Goal: Transaction & Acquisition: Purchase product/service

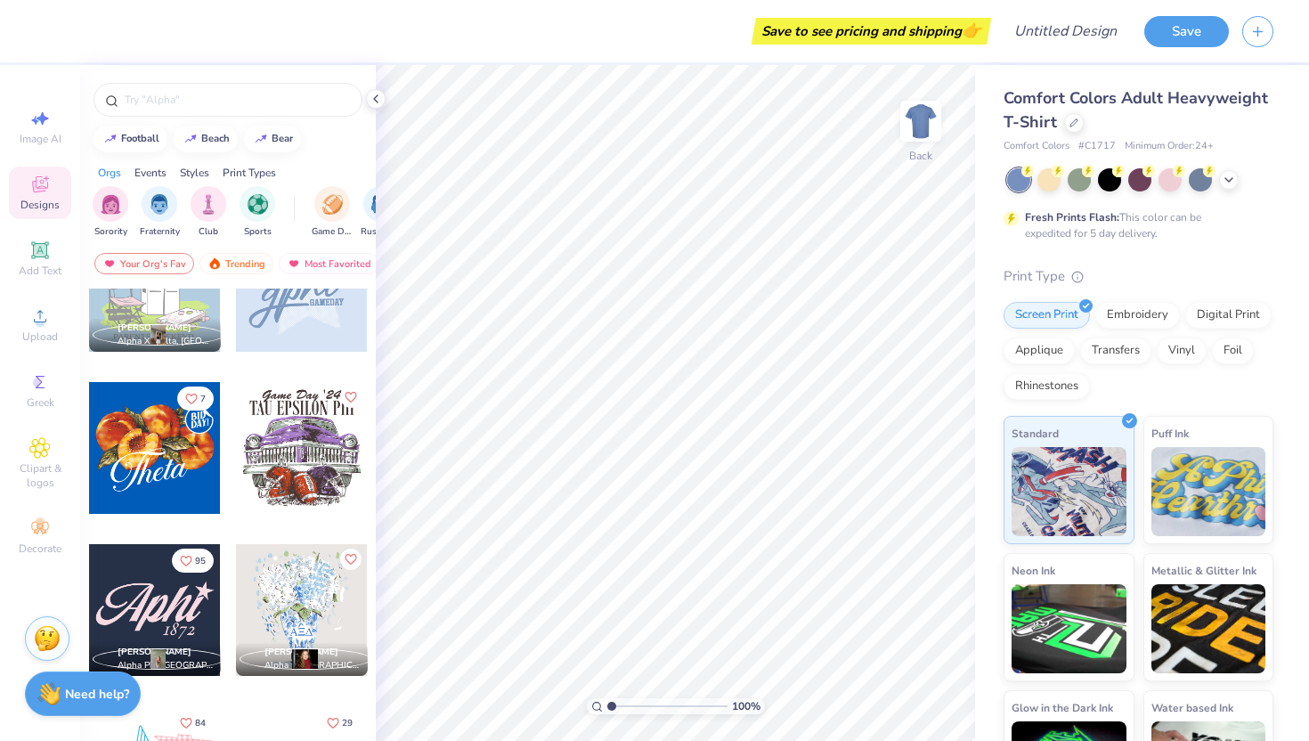
scroll to position [1462, 0]
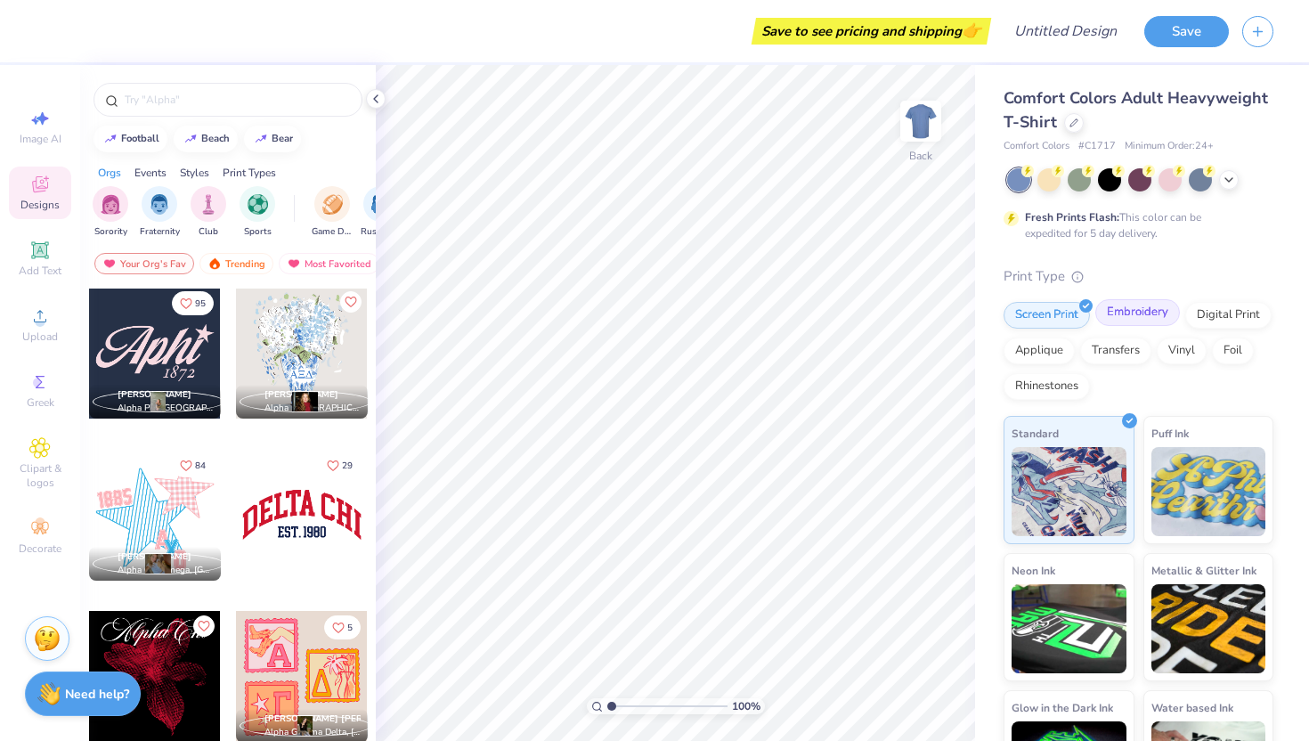
click at [1130, 315] on div "Embroidery" at bounding box center [1137, 312] width 85 height 27
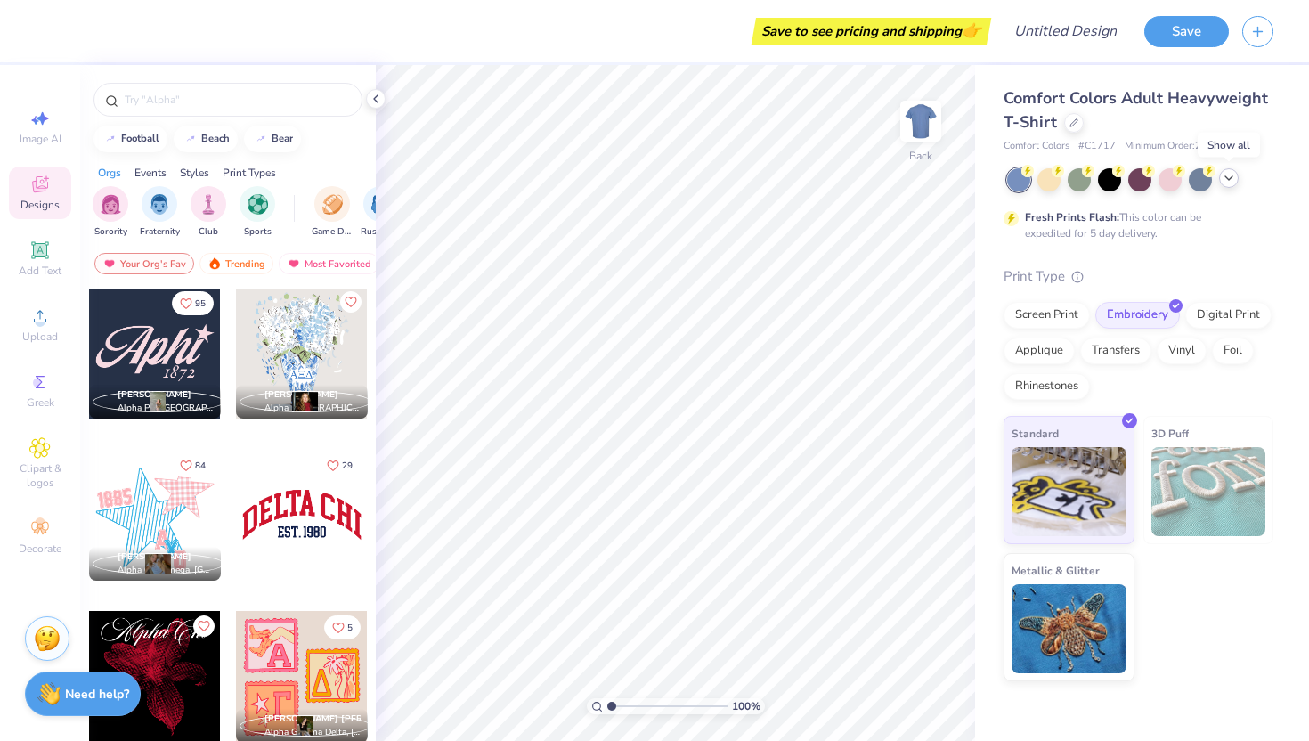
click at [1232, 182] on icon at bounding box center [1229, 178] width 14 height 14
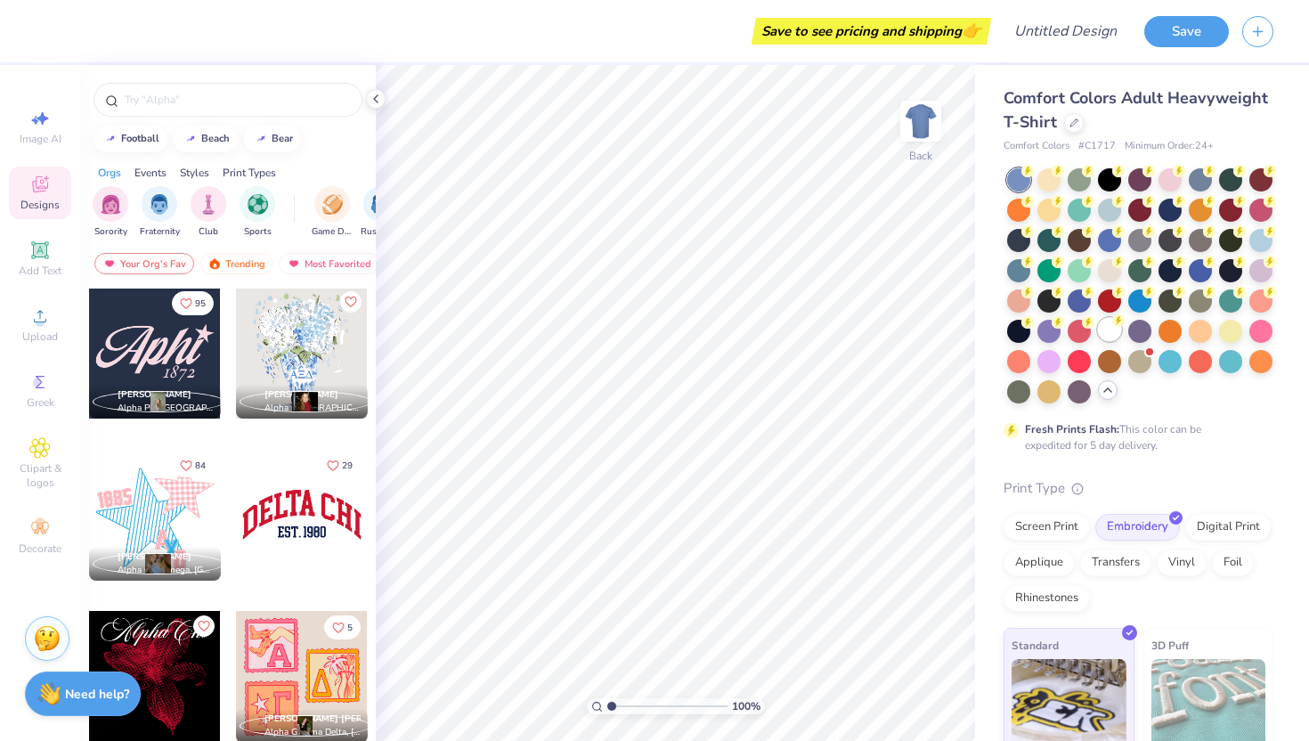
click at [1109, 335] on div at bounding box center [1109, 329] width 23 height 23
click at [1067, 129] on div "Comfort Colors Adult Heavyweight T-Shirt" at bounding box center [1139, 110] width 270 height 48
click at [1077, 128] on div at bounding box center [1074, 121] width 20 height 20
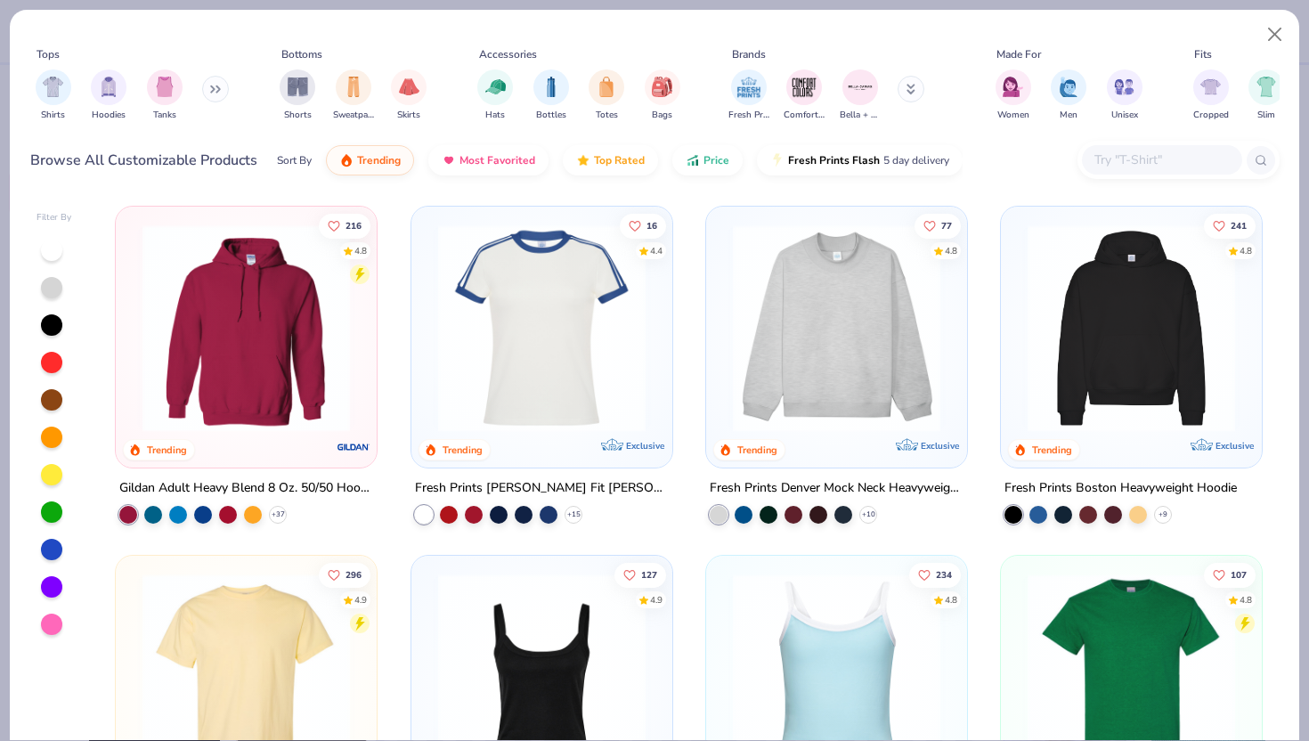
click at [559, 409] on img at bounding box center [541, 328] width 225 height 208
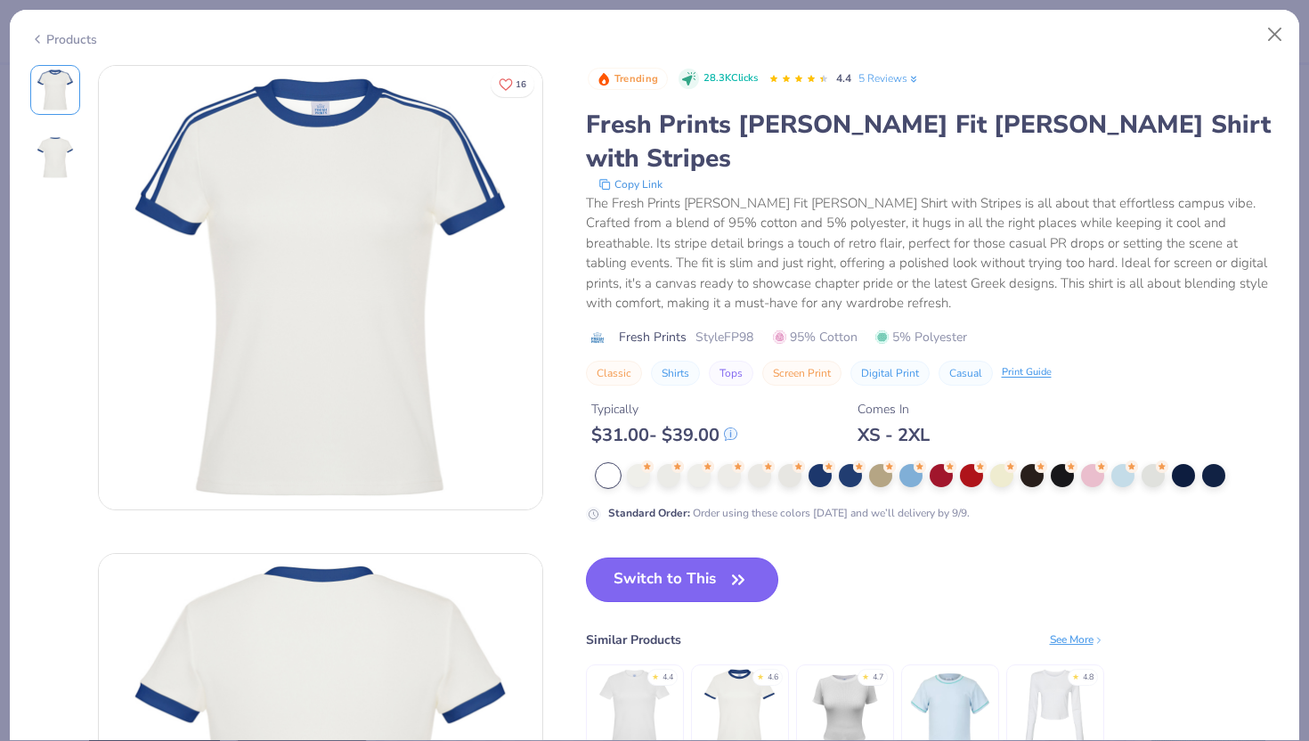
click at [661, 558] on button "Switch to This" at bounding box center [682, 580] width 193 height 45
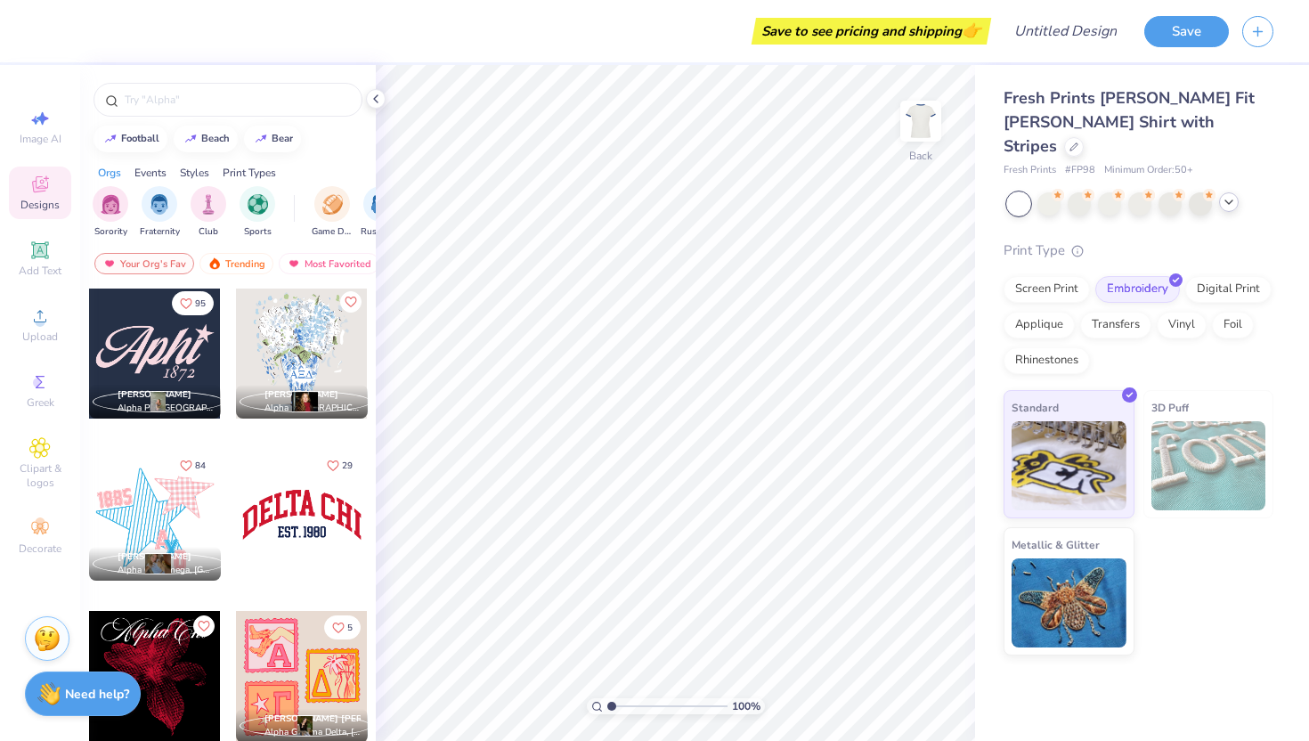
click at [304, 542] on div at bounding box center [302, 515] width 132 height 132
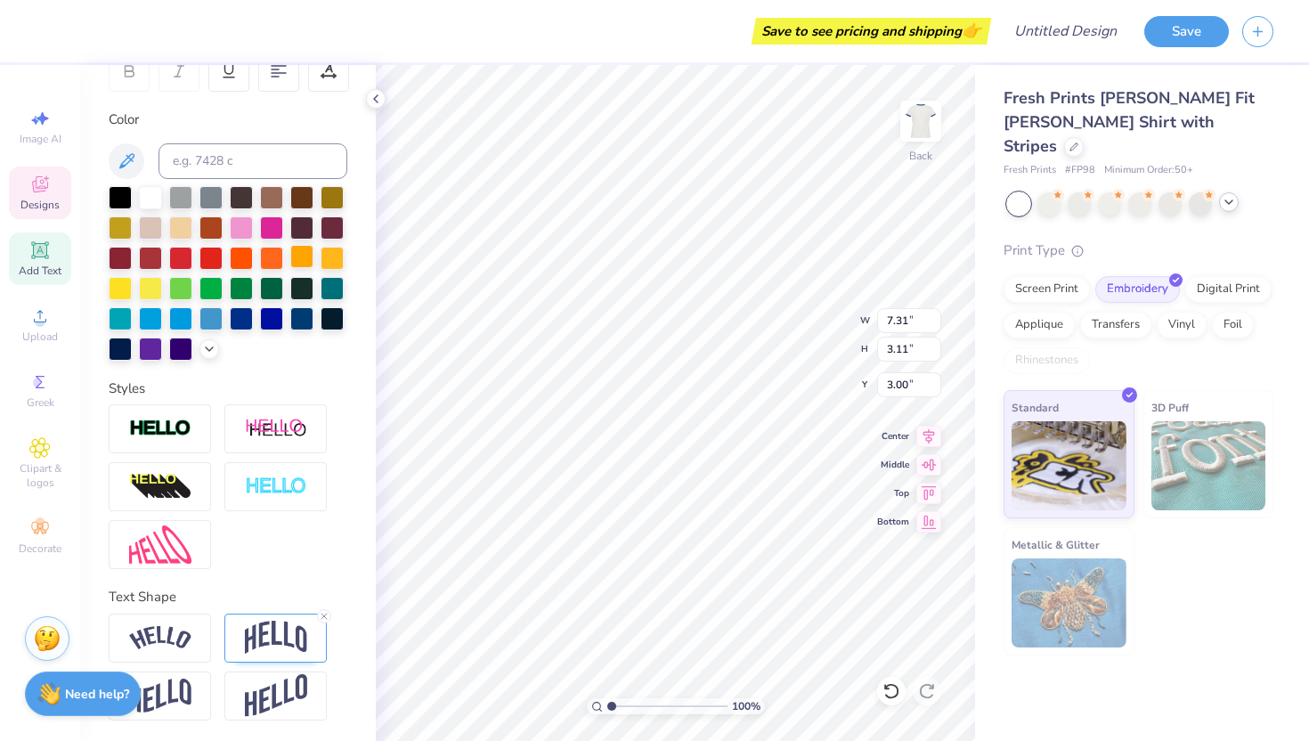
scroll to position [0, 4]
type textarea "Alpha epsilon phi"
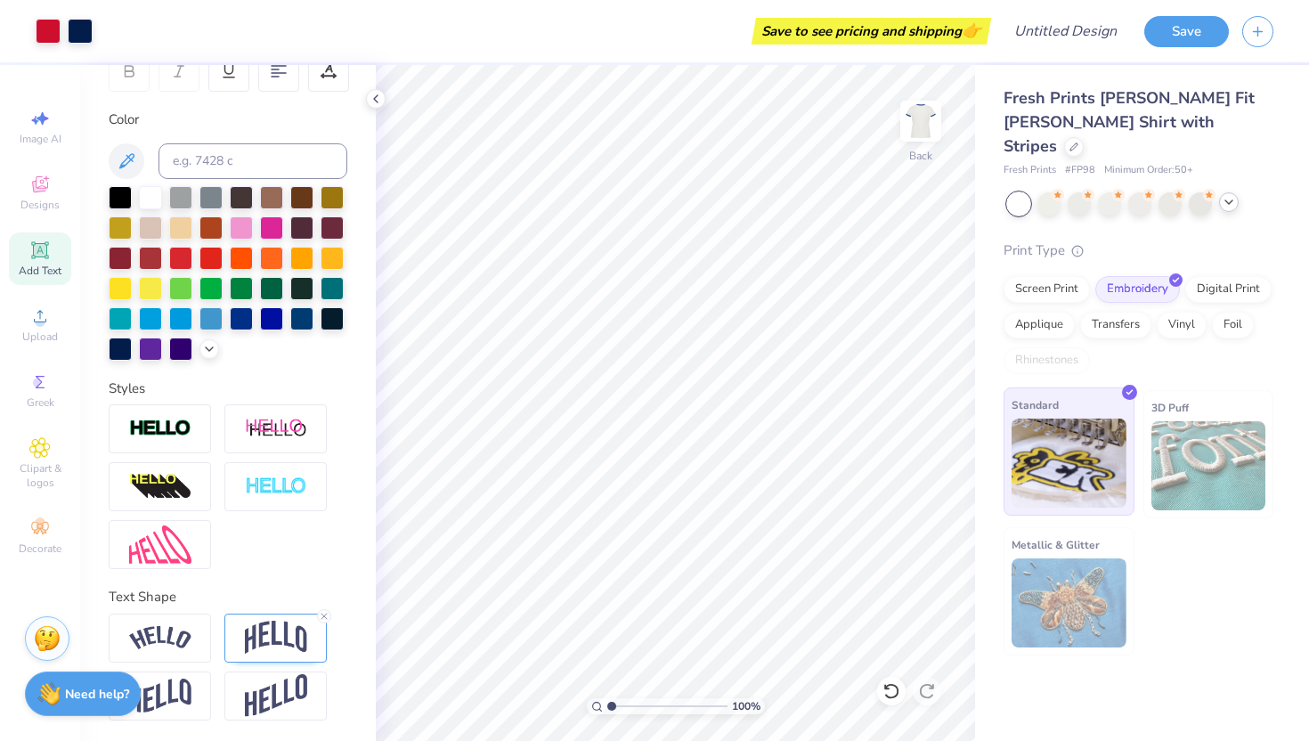
click at [1073, 427] on img at bounding box center [1069, 463] width 115 height 89
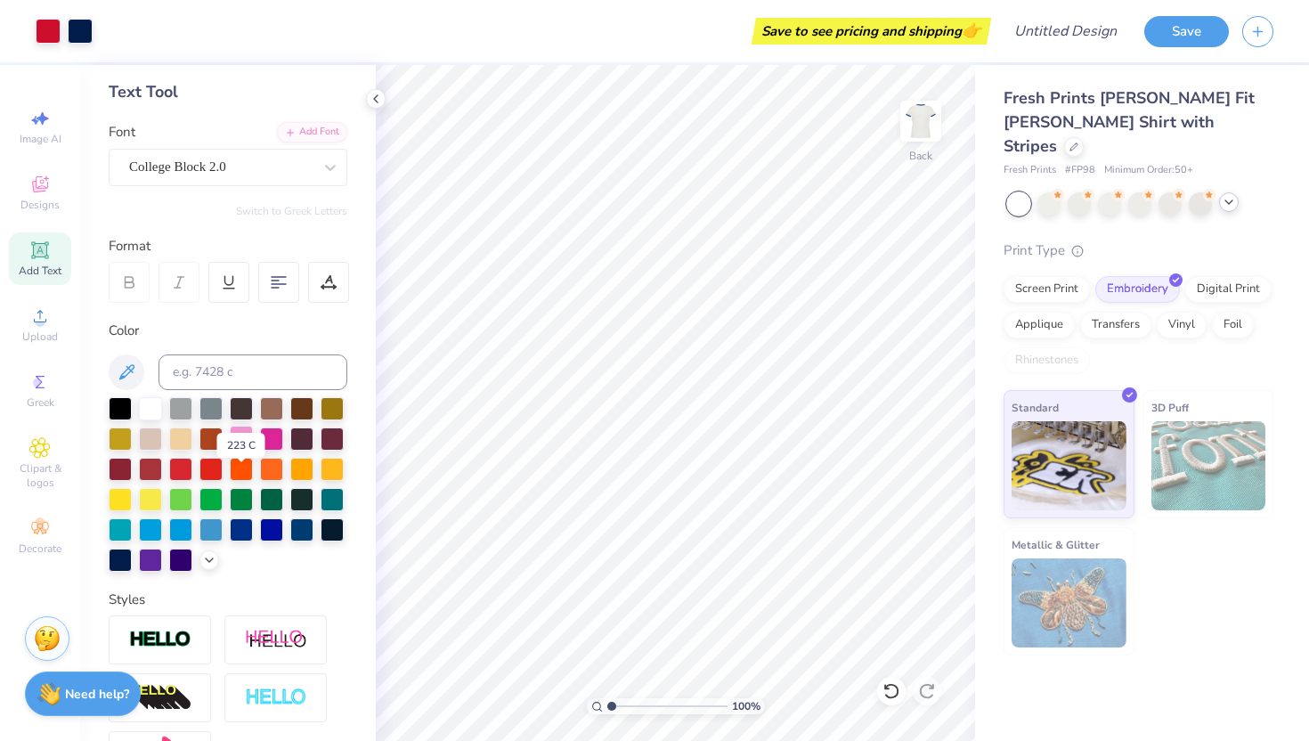
scroll to position [0, 0]
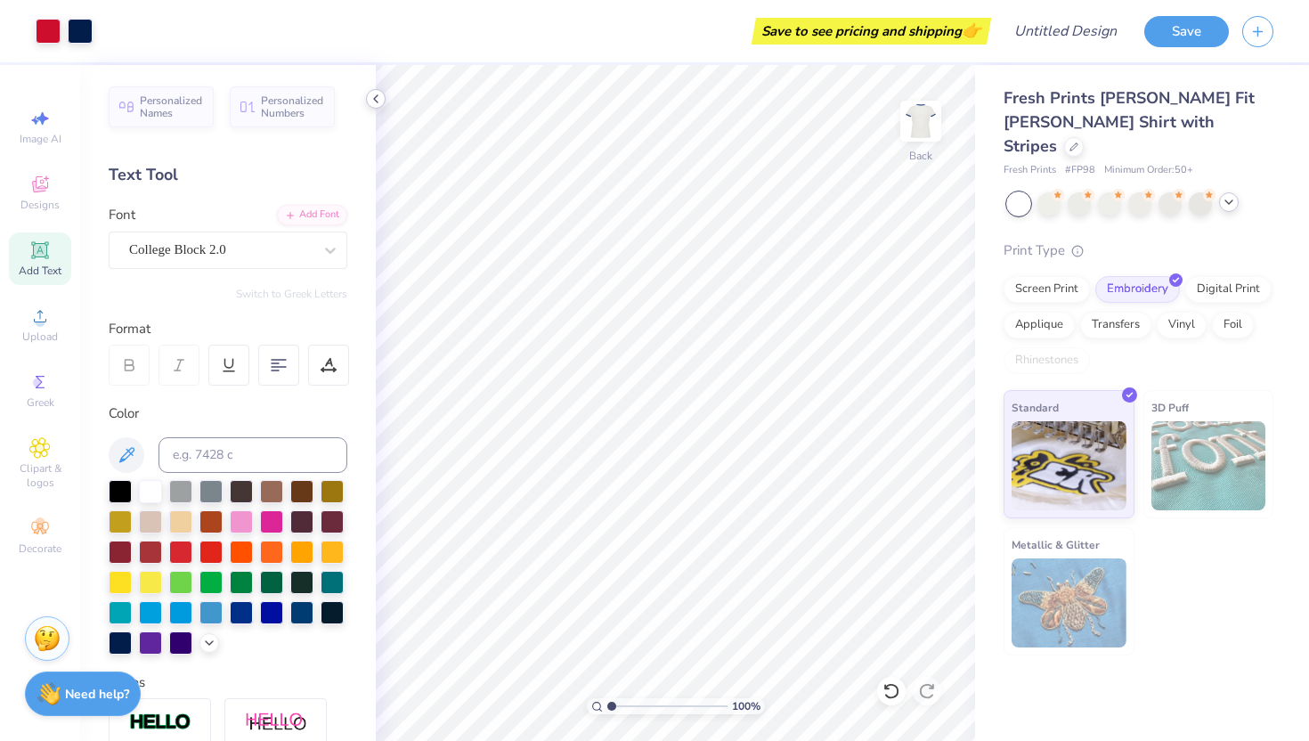
click at [376, 96] on polyline at bounding box center [376, 98] width 4 height 7
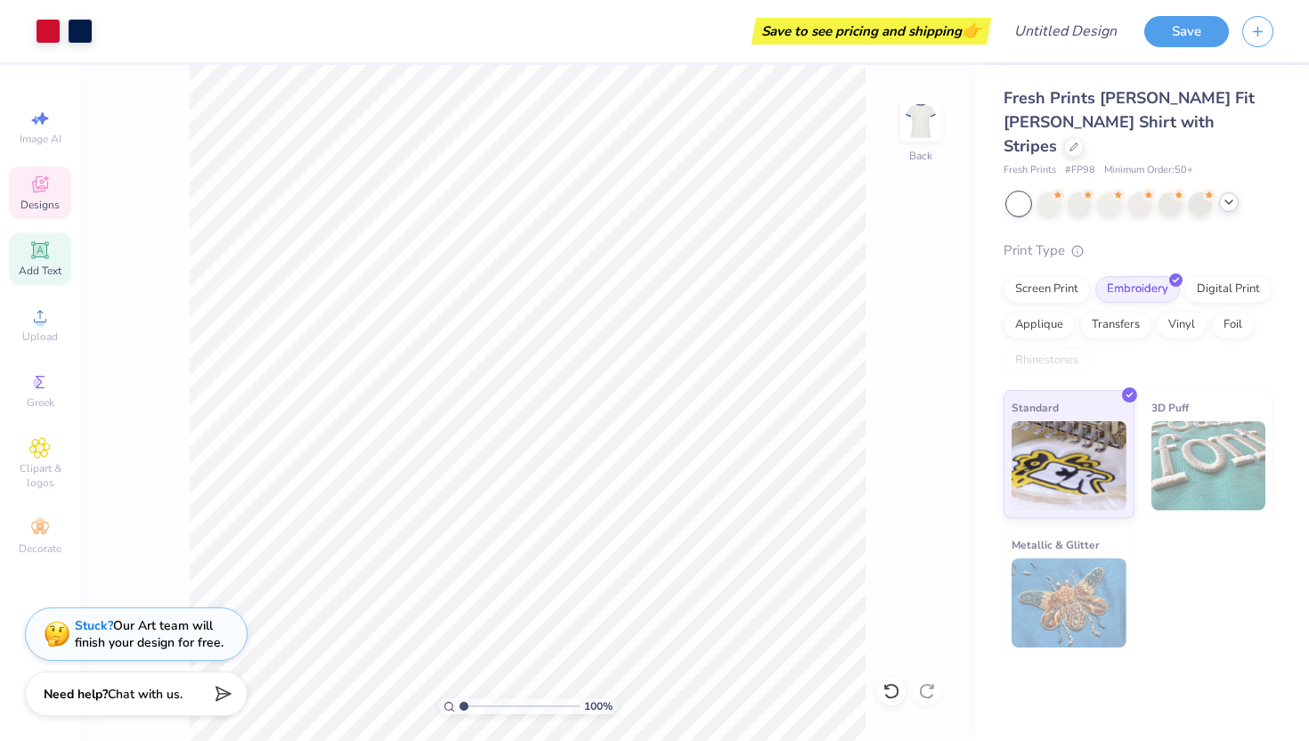
click at [41, 196] on div "Designs" at bounding box center [40, 193] width 62 height 53
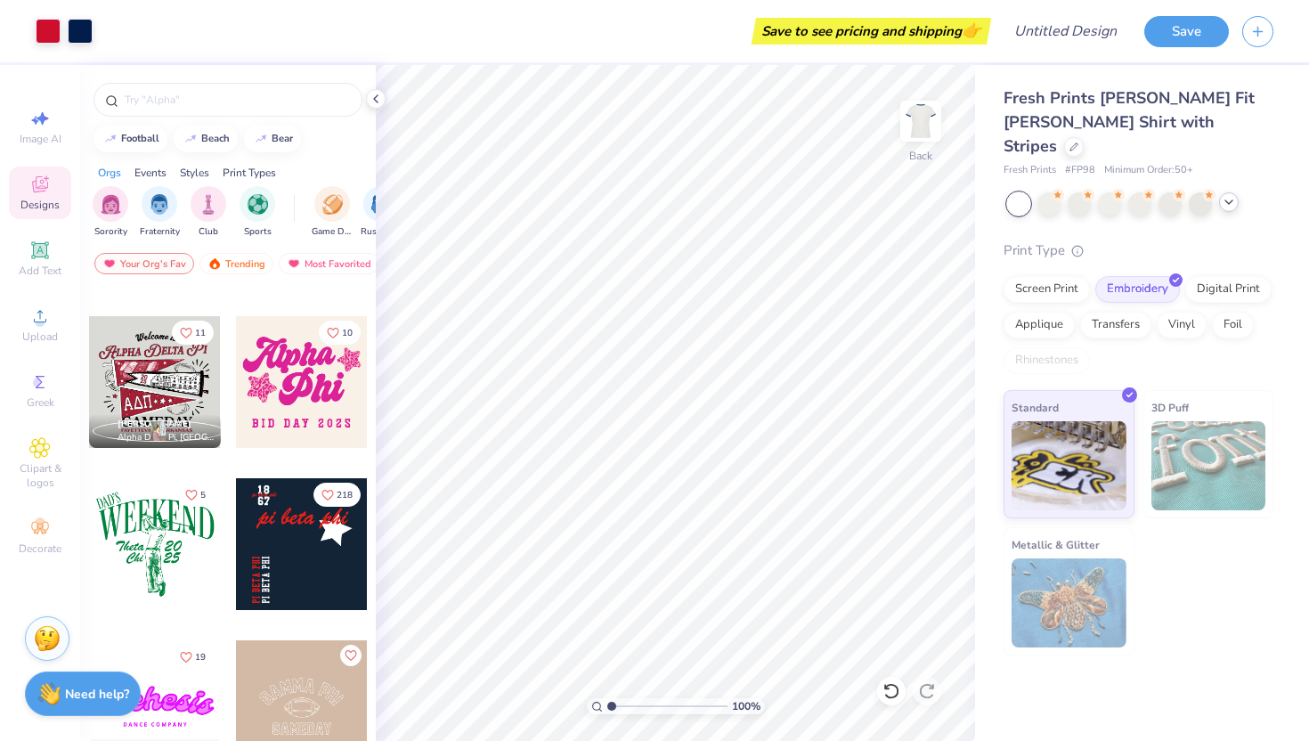
scroll to position [2843, 0]
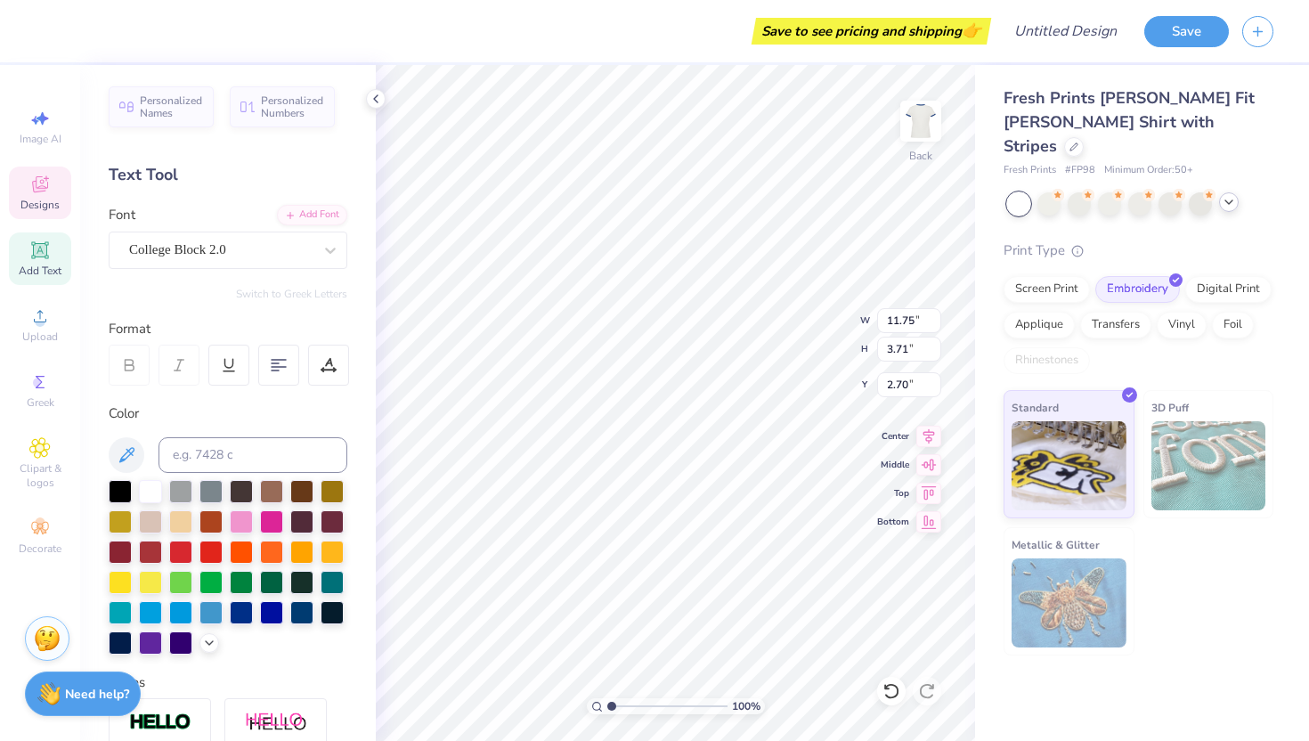
type input "9.63"
type input "3.04"
type input "3.00"
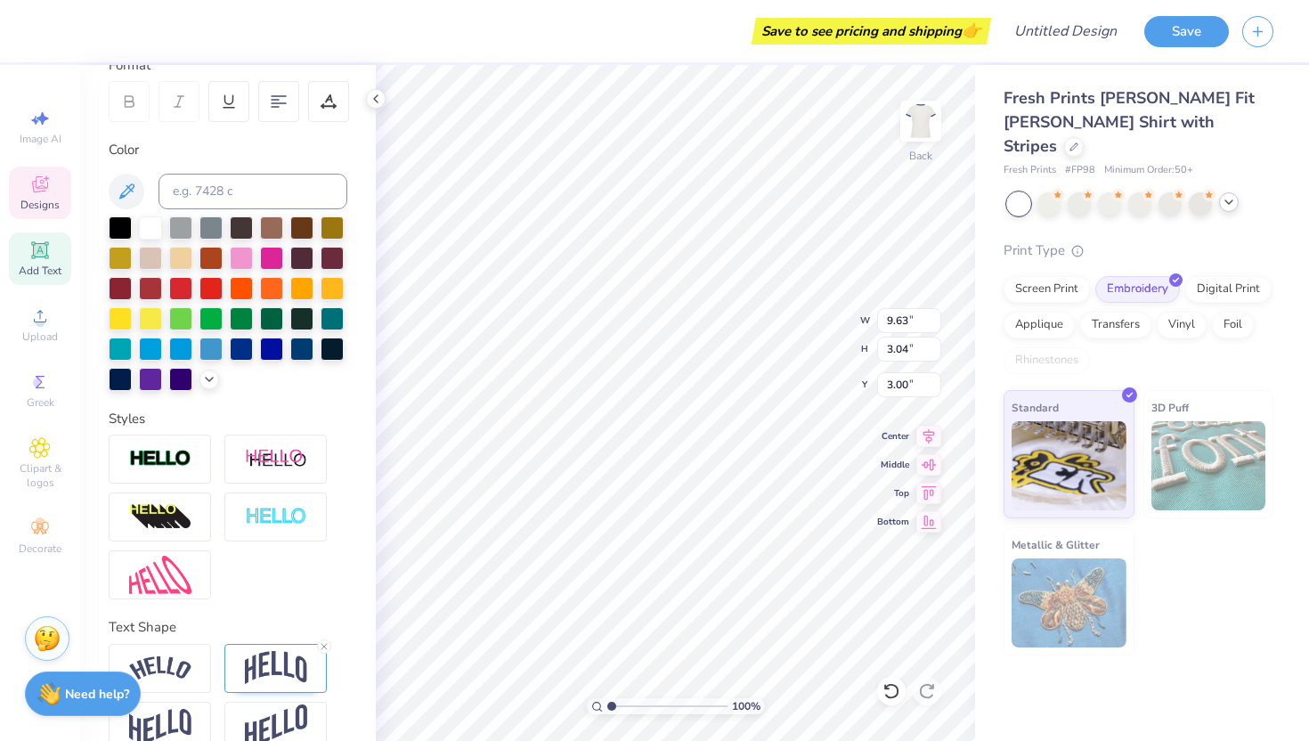
scroll to position [294, 0]
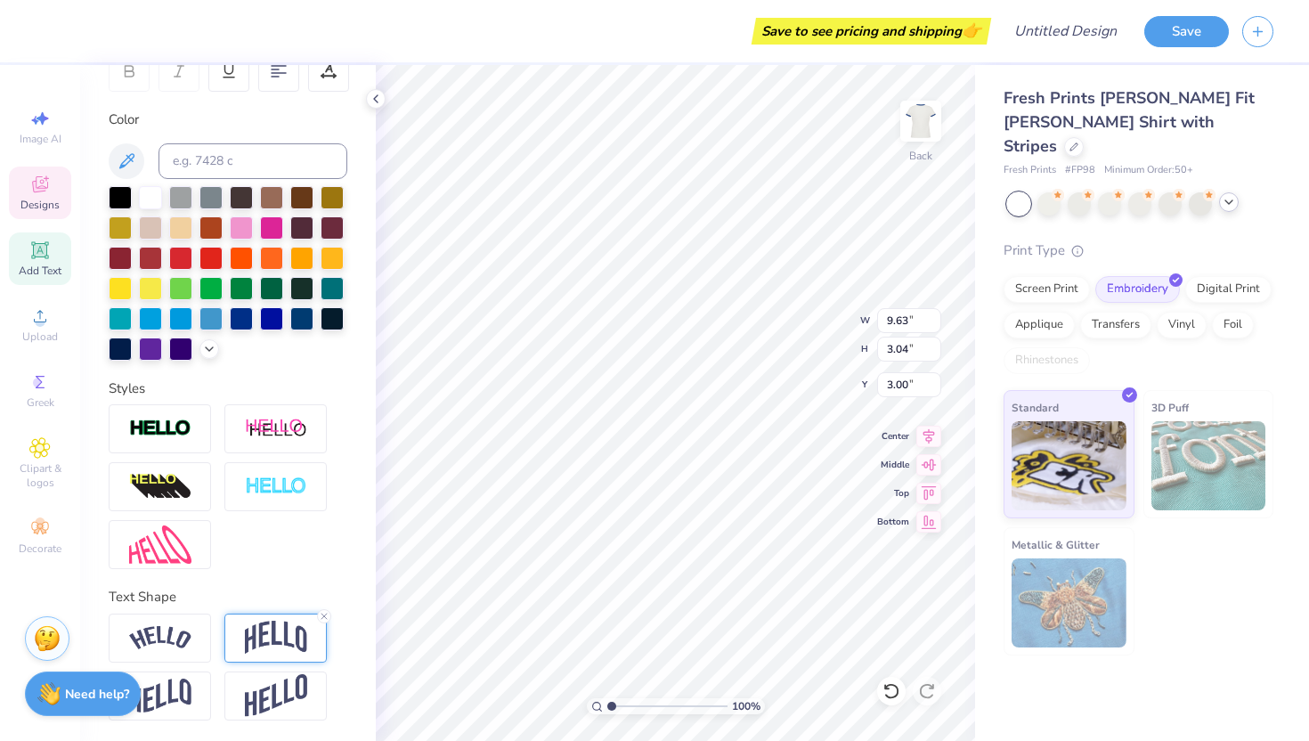
click at [257, 641] on img at bounding box center [276, 638] width 62 height 34
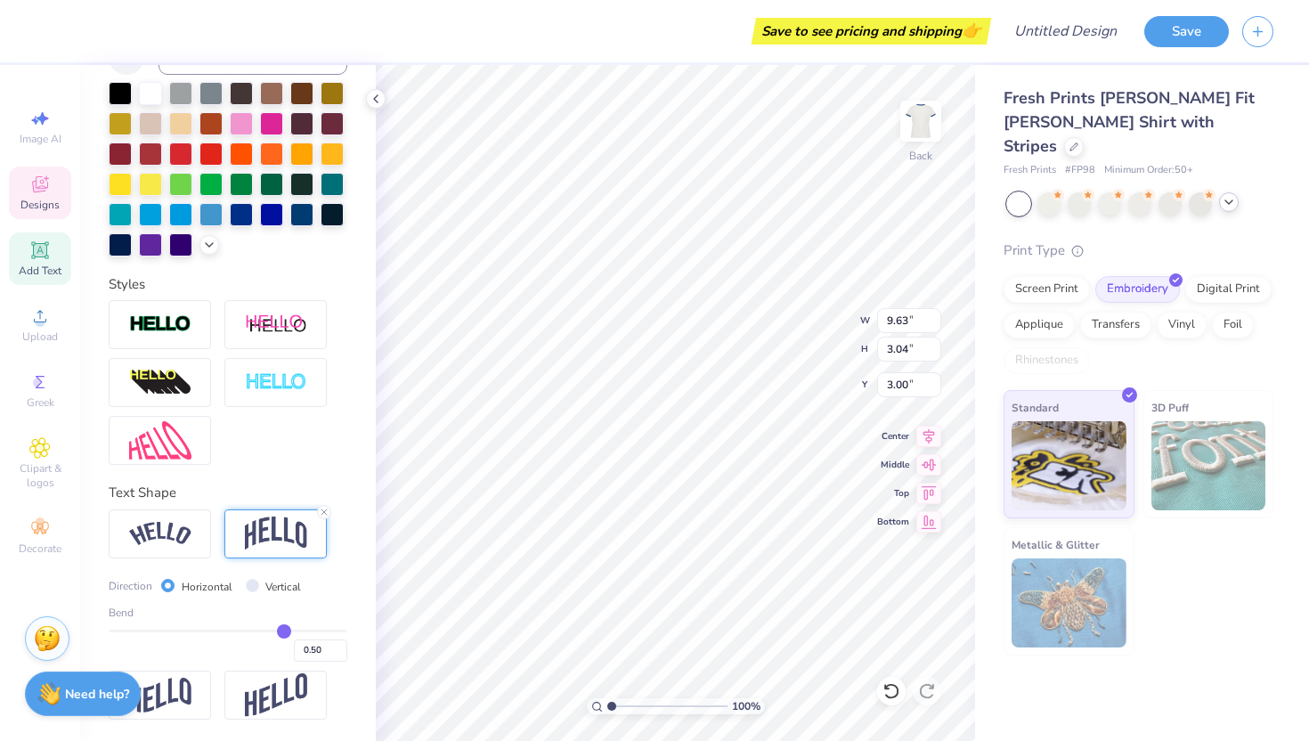
type input "0.44"
type input "0.43"
type input "0.41"
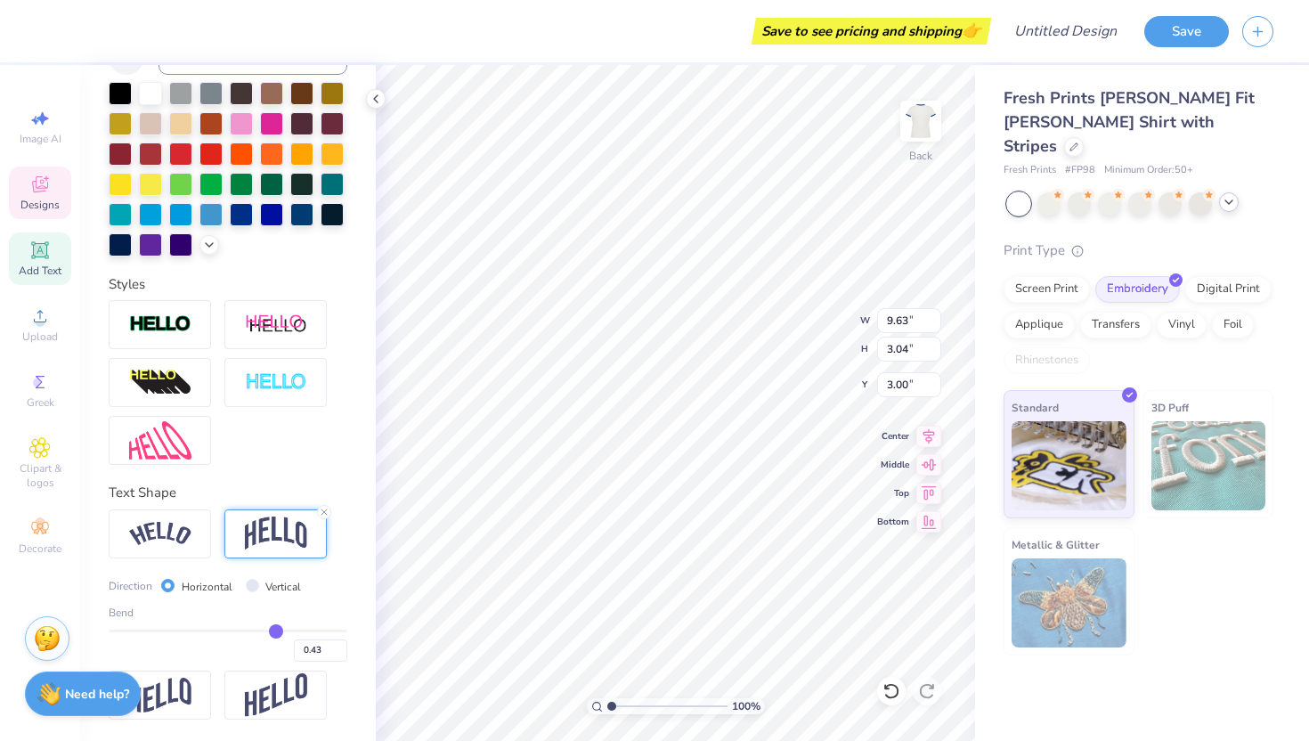
type input "0.41"
type input "0.39"
type input "0.36"
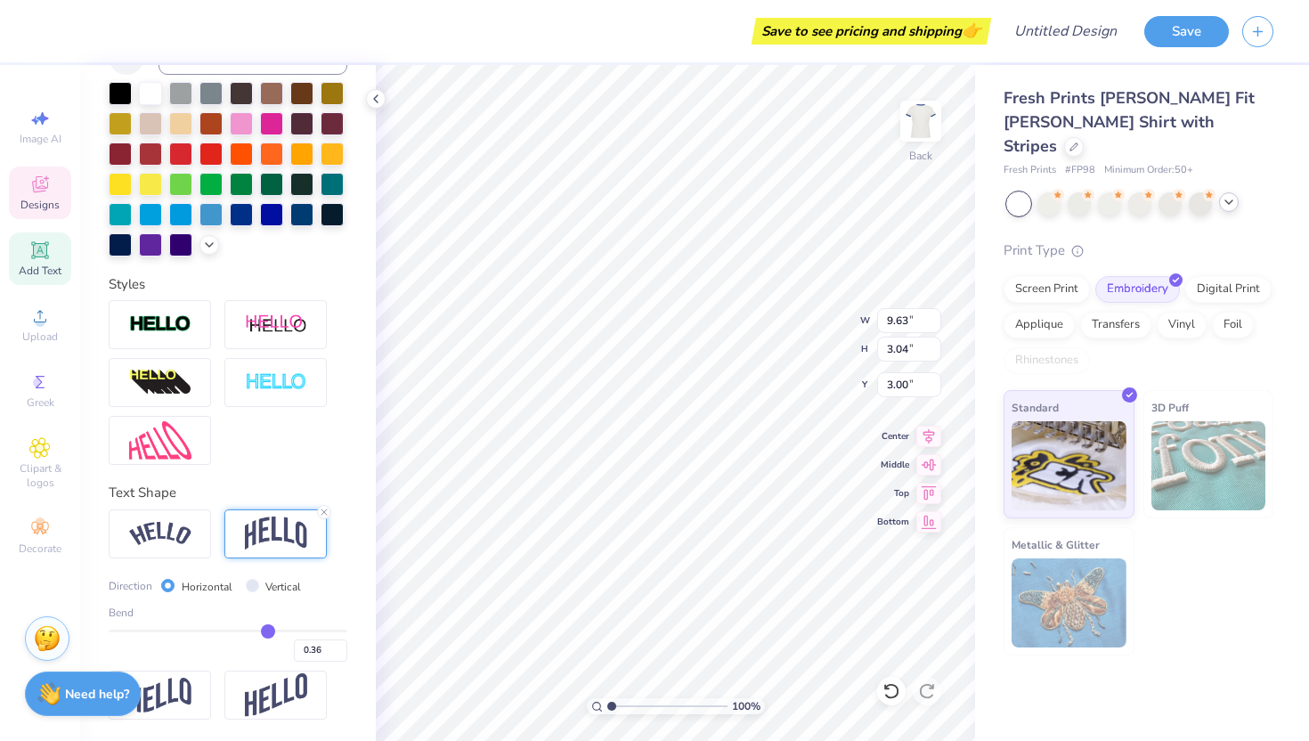
type input "0.33"
type input "0.3"
type input "0.30"
type input "0.28"
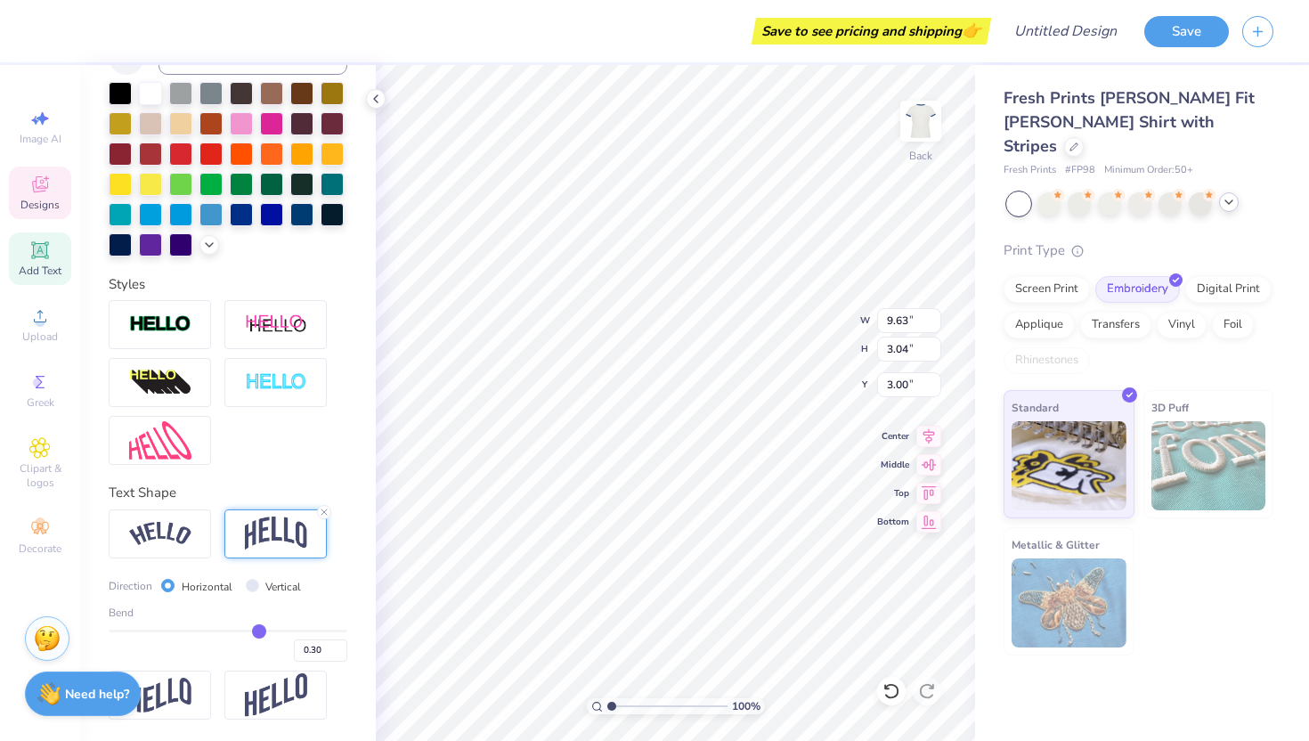
type input "0.28"
type input "0.26"
type input "0.25"
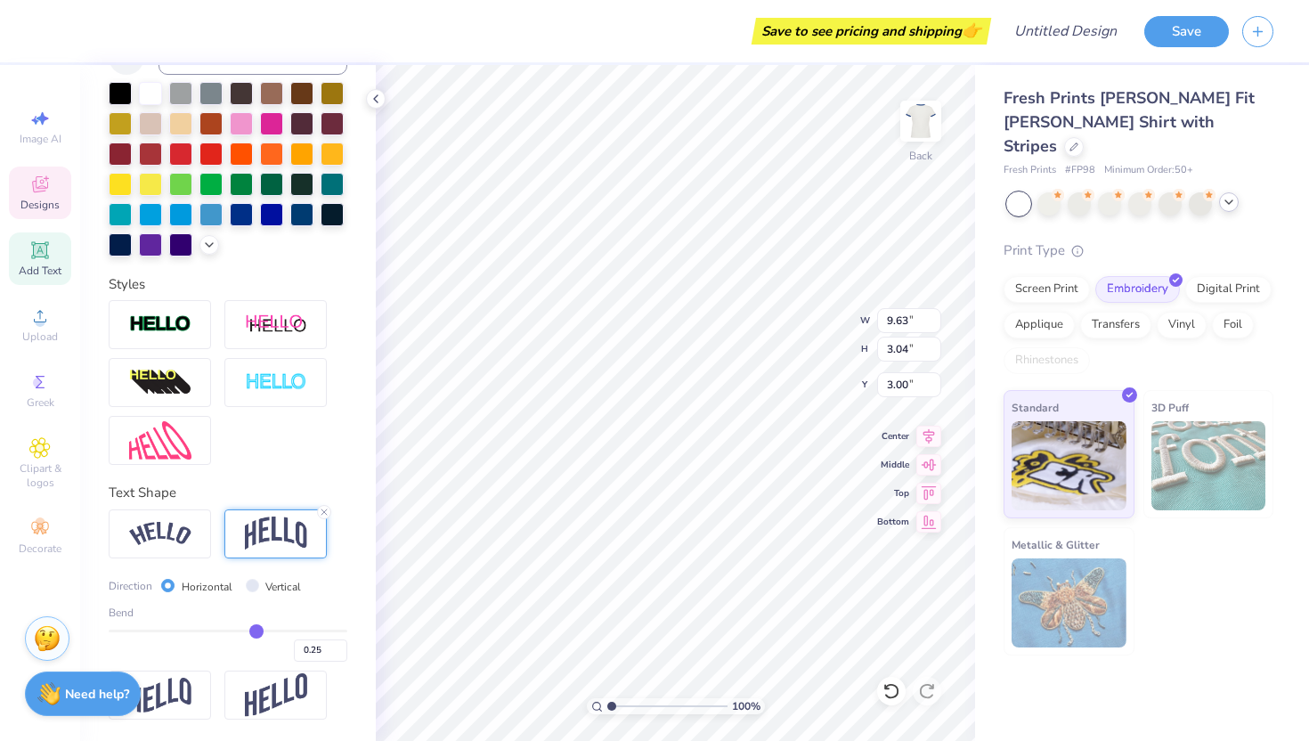
type input "0.24"
type input "0.23"
type input "0.22"
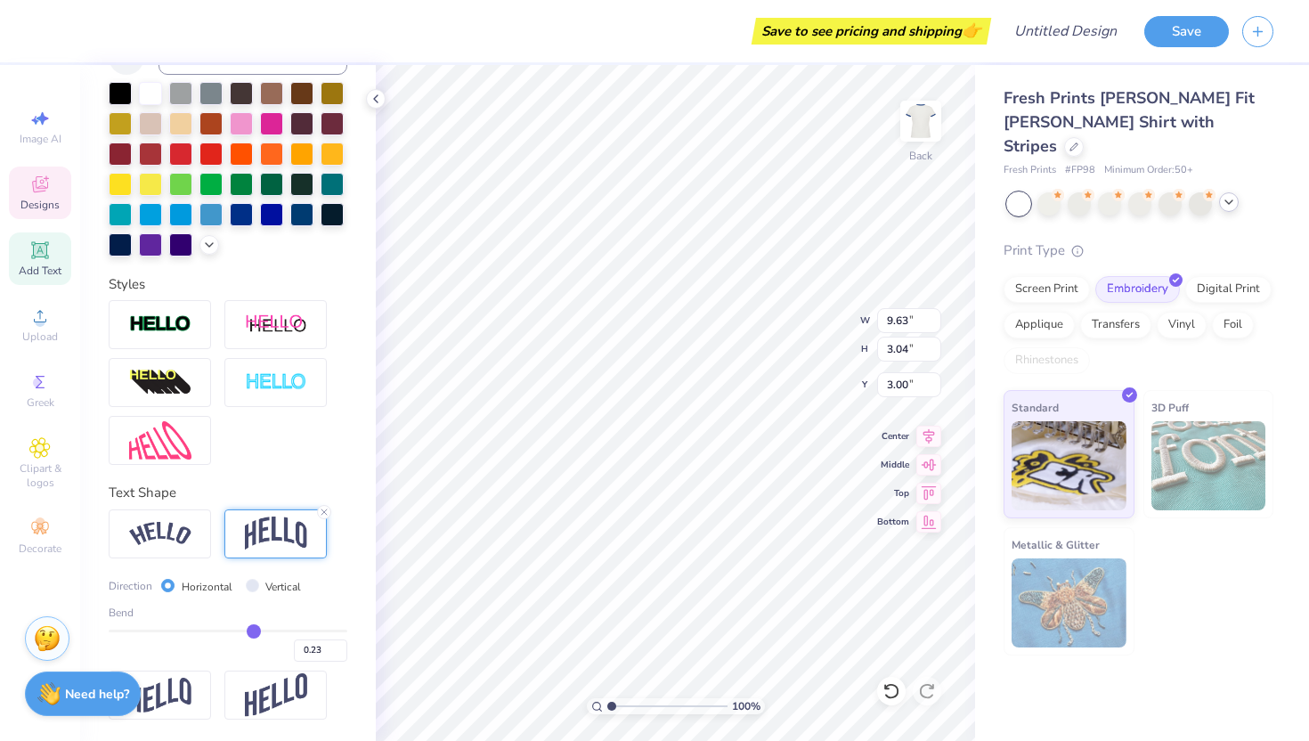
type input "0.22"
type input "0.21"
type input "0.2"
type input "0.20"
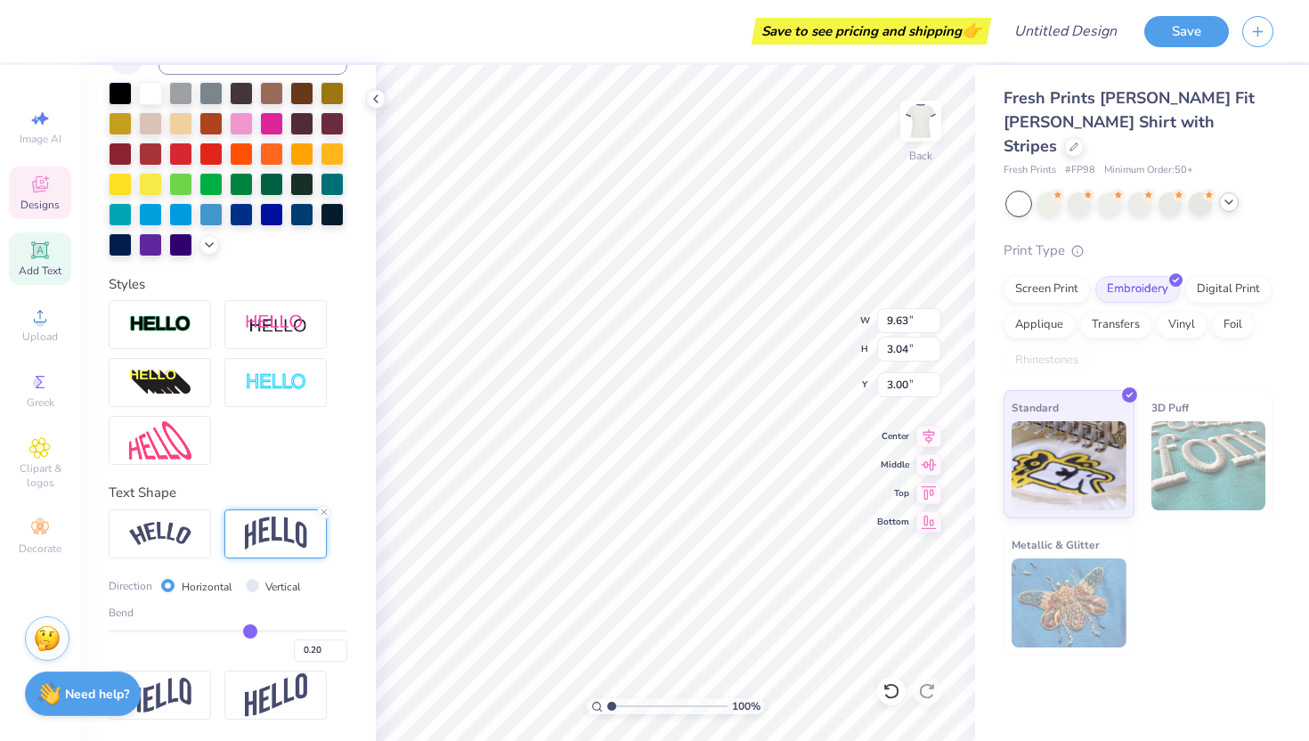
type input "0.19"
type input "0.18"
type input "0.17"
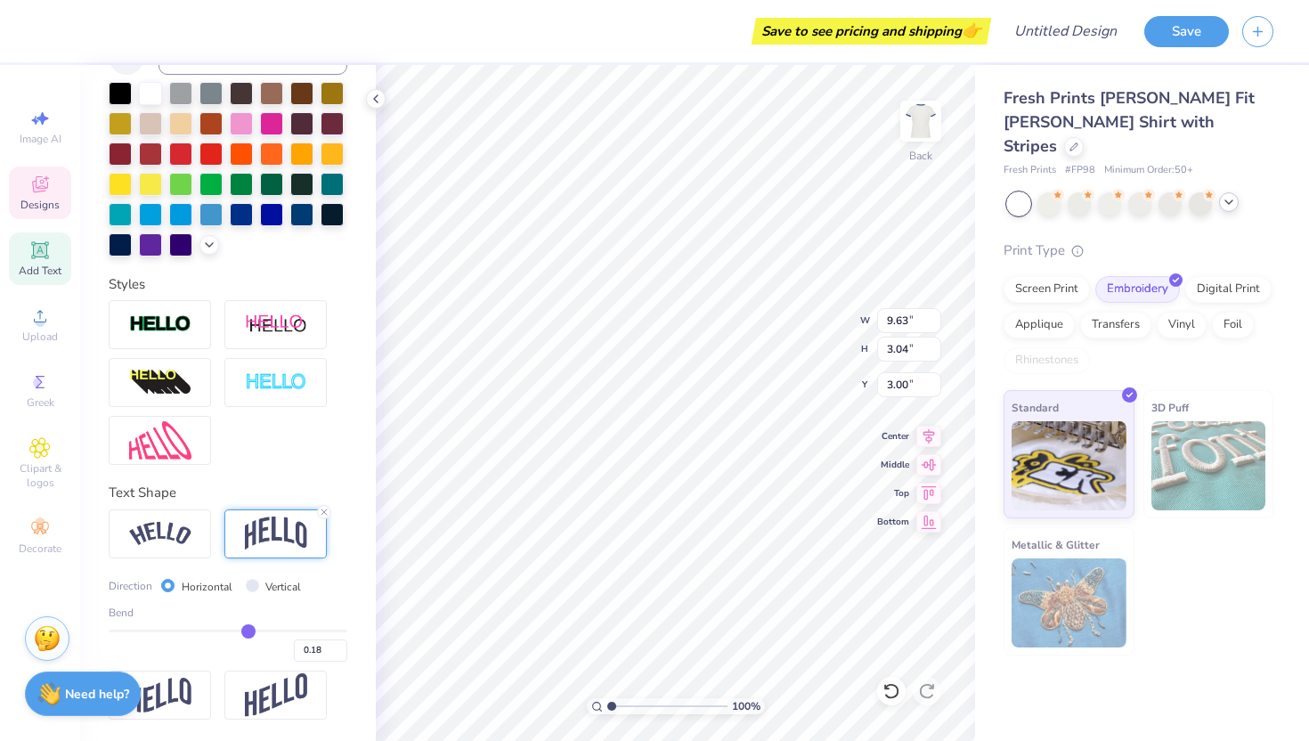
type input "0.17"
type input "0.16"
type input "0.15"
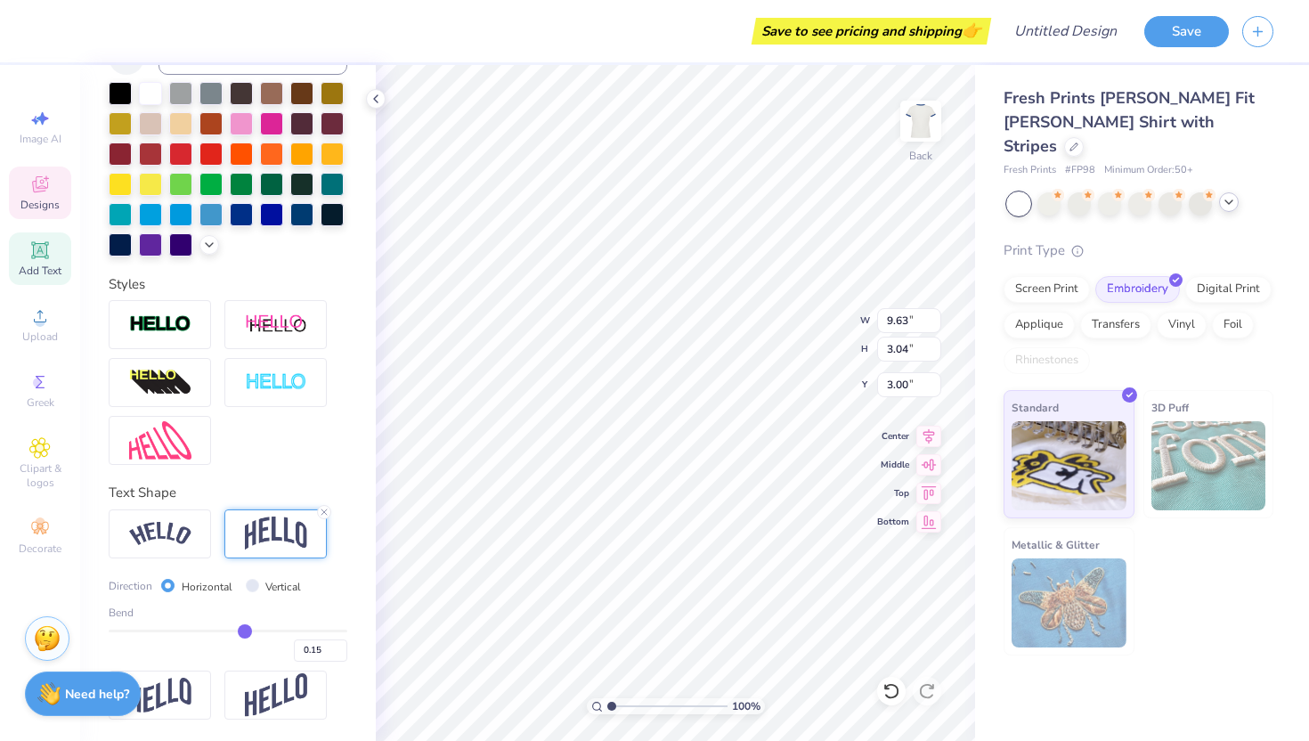
type input "0.14"
type input "0.13"
type input "0.12"
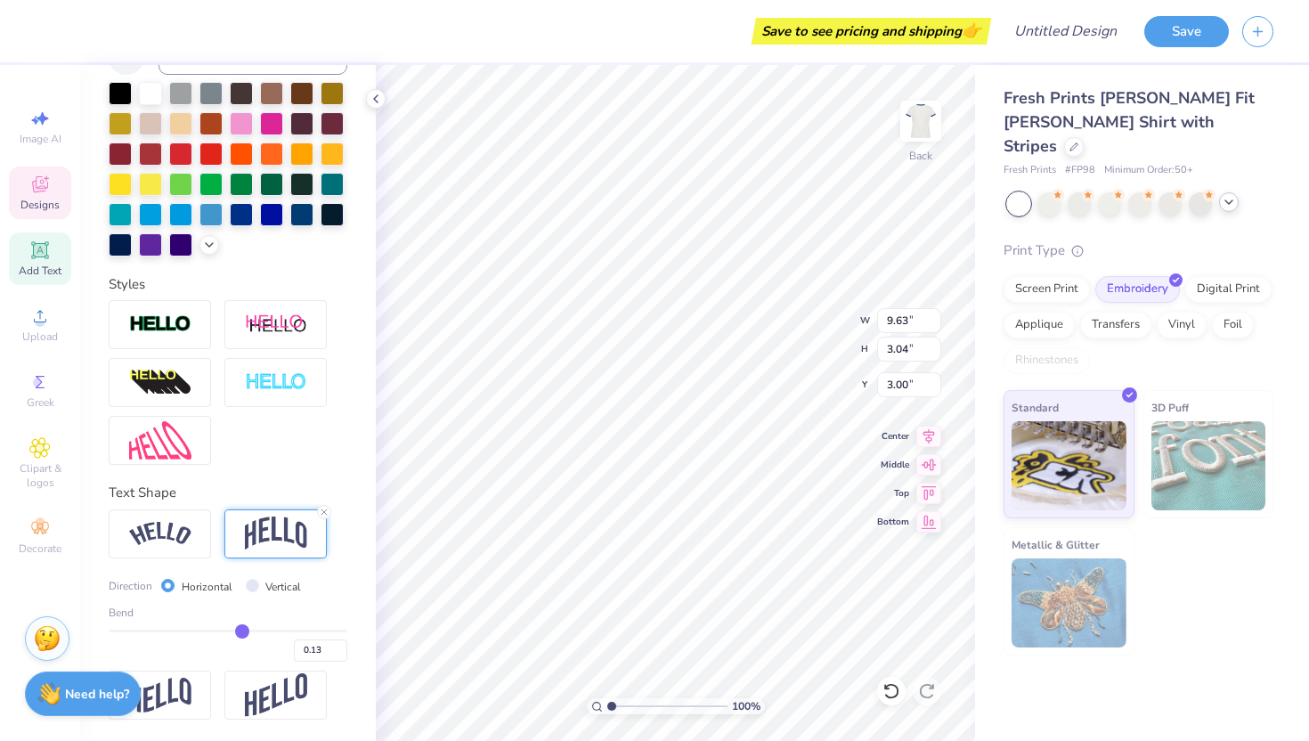
type input "0.12"
type input "0.11"
type input "0.1"
type input "0.10"
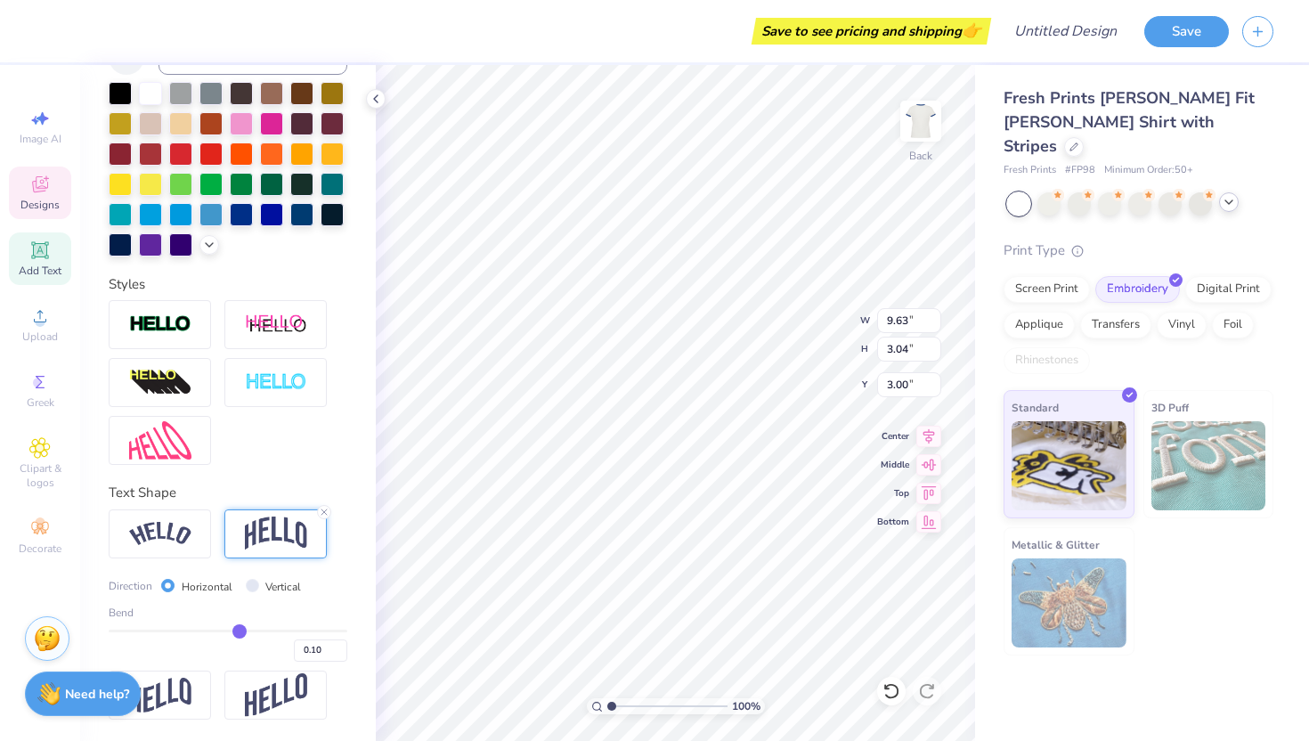
drag, startPoint x: 277, startPoint y: 630, endPoint x: 239, endPoint y: 626, distance: 38.5
type input "0.1"
click at [239, 630] on input "range" at bounding box center [228, 631] width 239 height 3
type input "1.43"
type input "3.81"
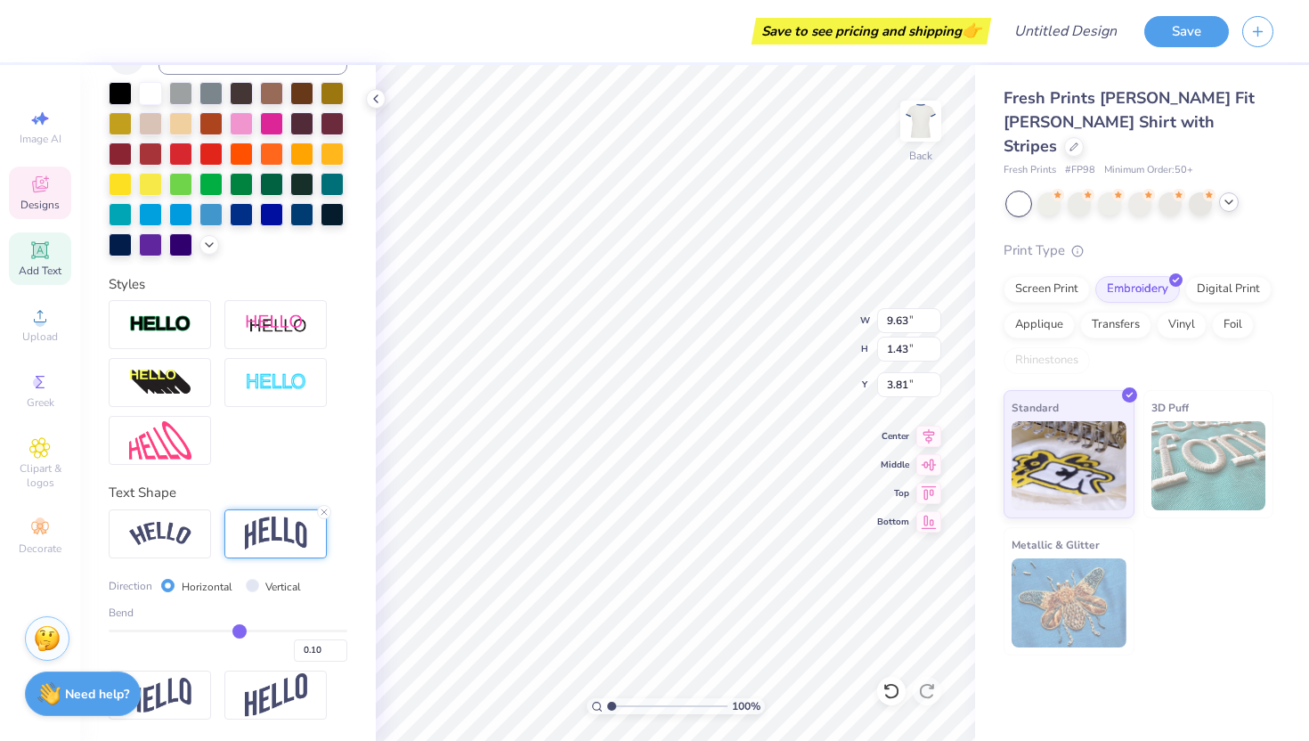
type input "0.09"
type input "0.1"
type input "0.10"
type input "0.12"
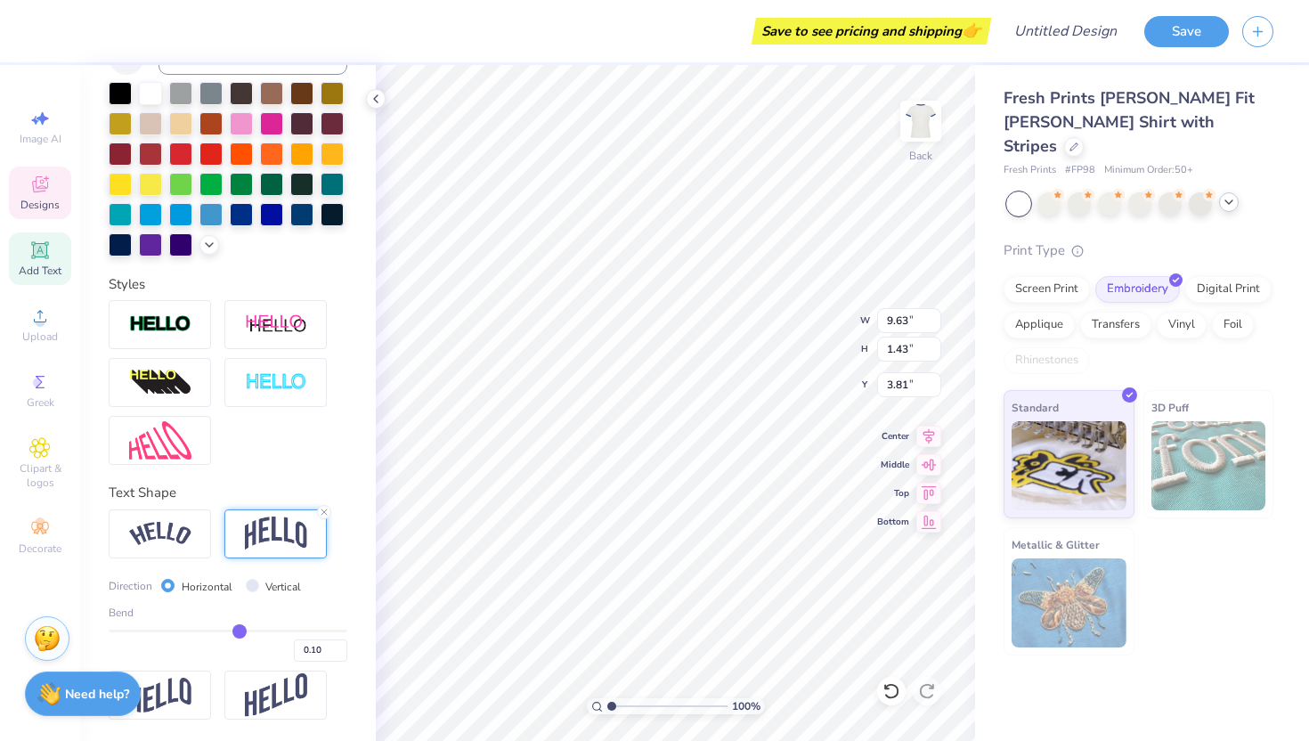
type input "0.12"
type input "0.13"
type input "0.14"
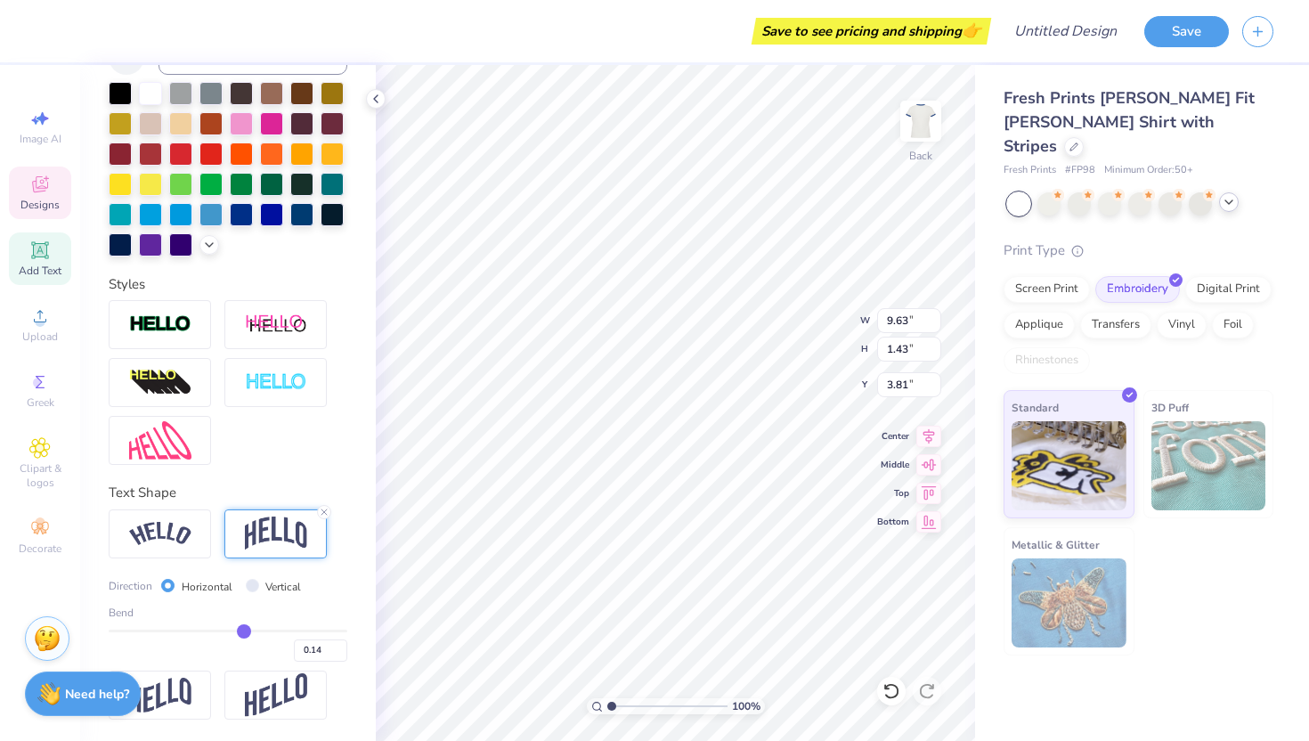
type input "0.16"
type input "0.17"
type input "0.18"
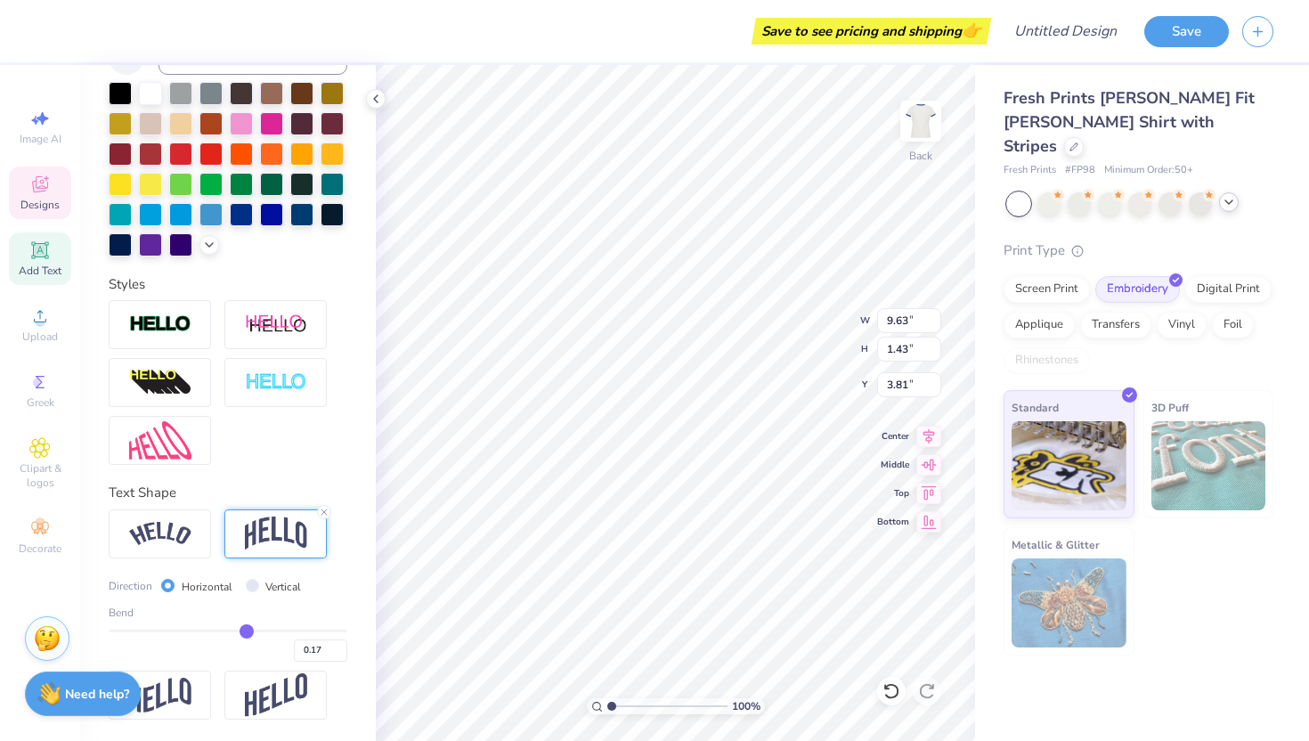
type input "0.18"
type input "0.19"
type input "0.2"
type input "0.20"
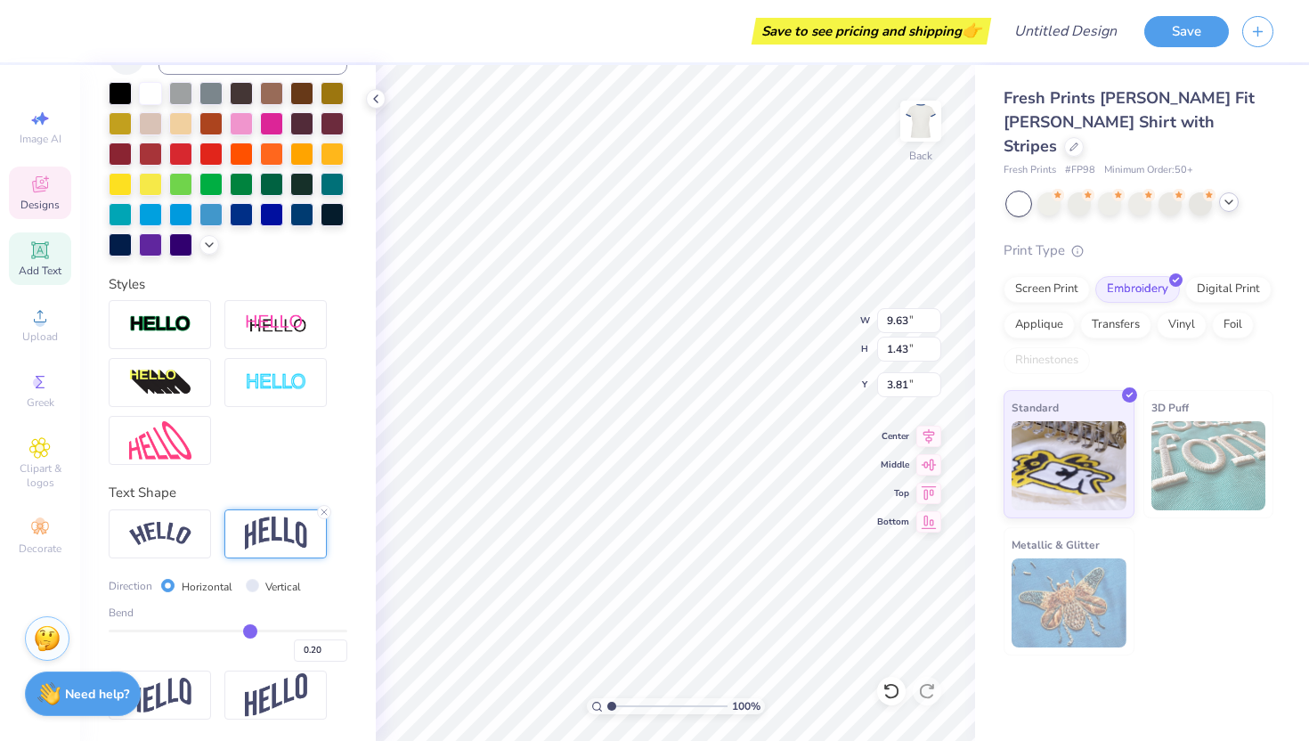
type input "0.21"
type input "0.22"
type input "0.23"
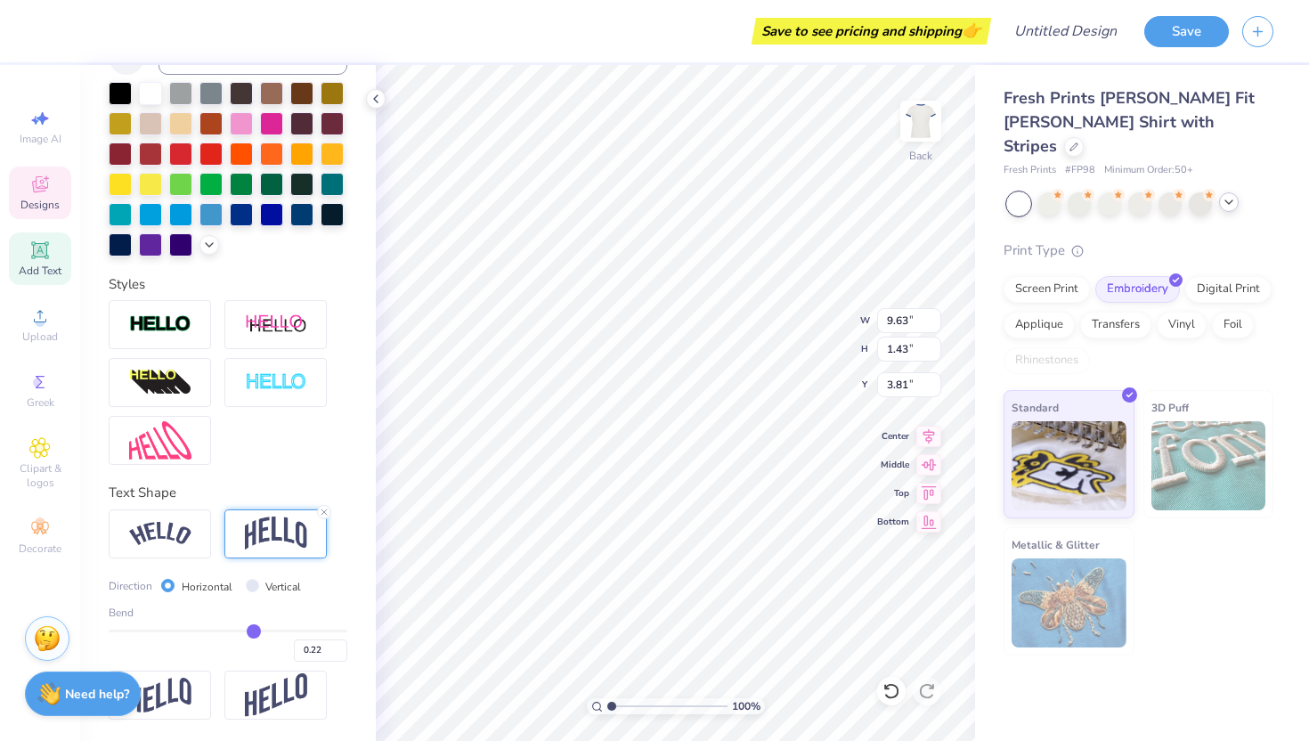
type input "0.23"
type input "0.24"
type input "0.25"
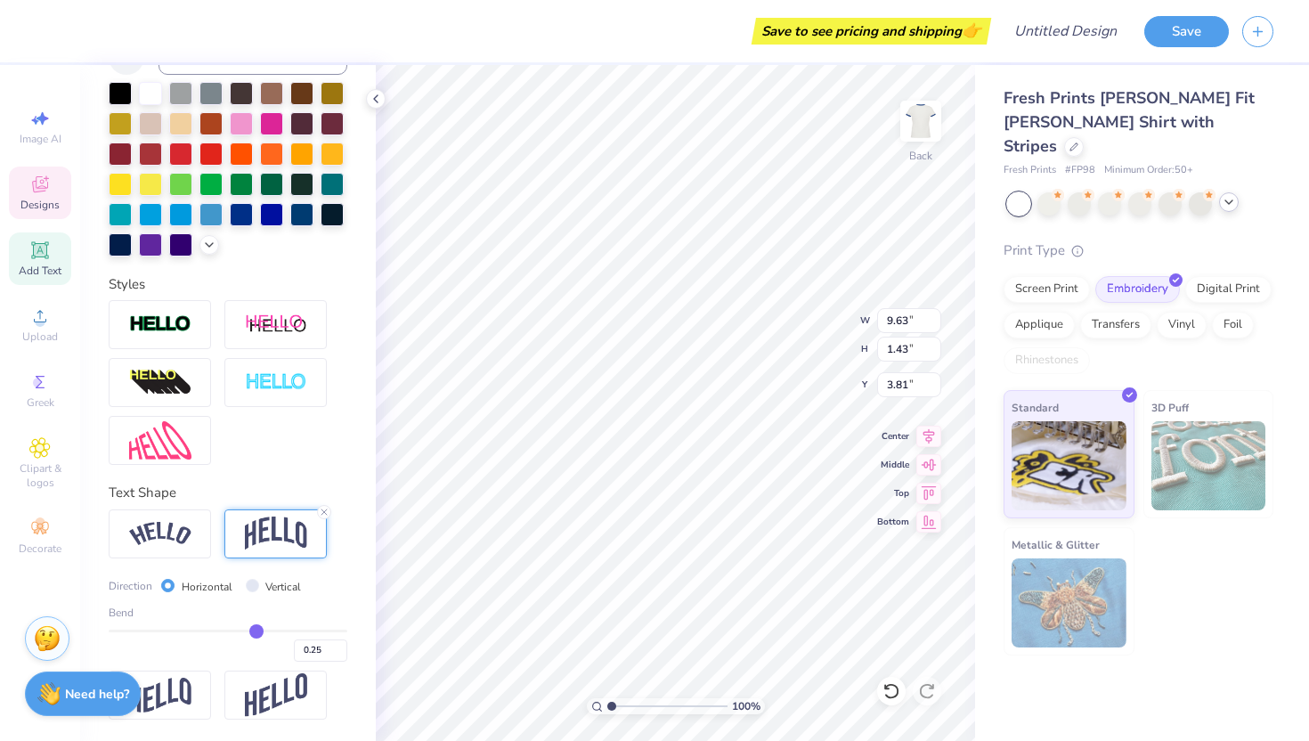
type input "0.26"
type input "0.27"
type input "0.28"
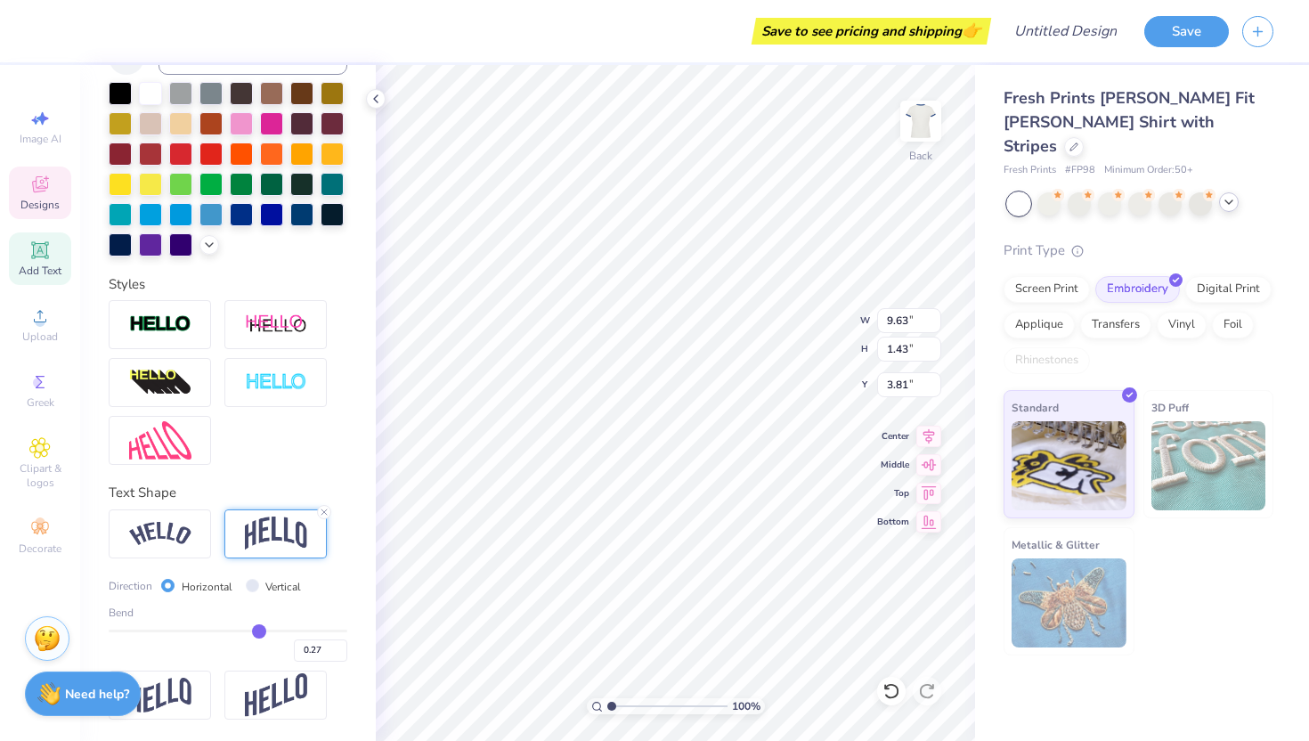
type input "0.28"
drag, startPoint x: 238, startPoint y: 627, endPoint x: 259, endPoint y: 627, distance: 21.4
type input "0.28"
click at [259, 630] on input "range" at bounding box center [228, 631] width 239 height 3
type input "2.12"
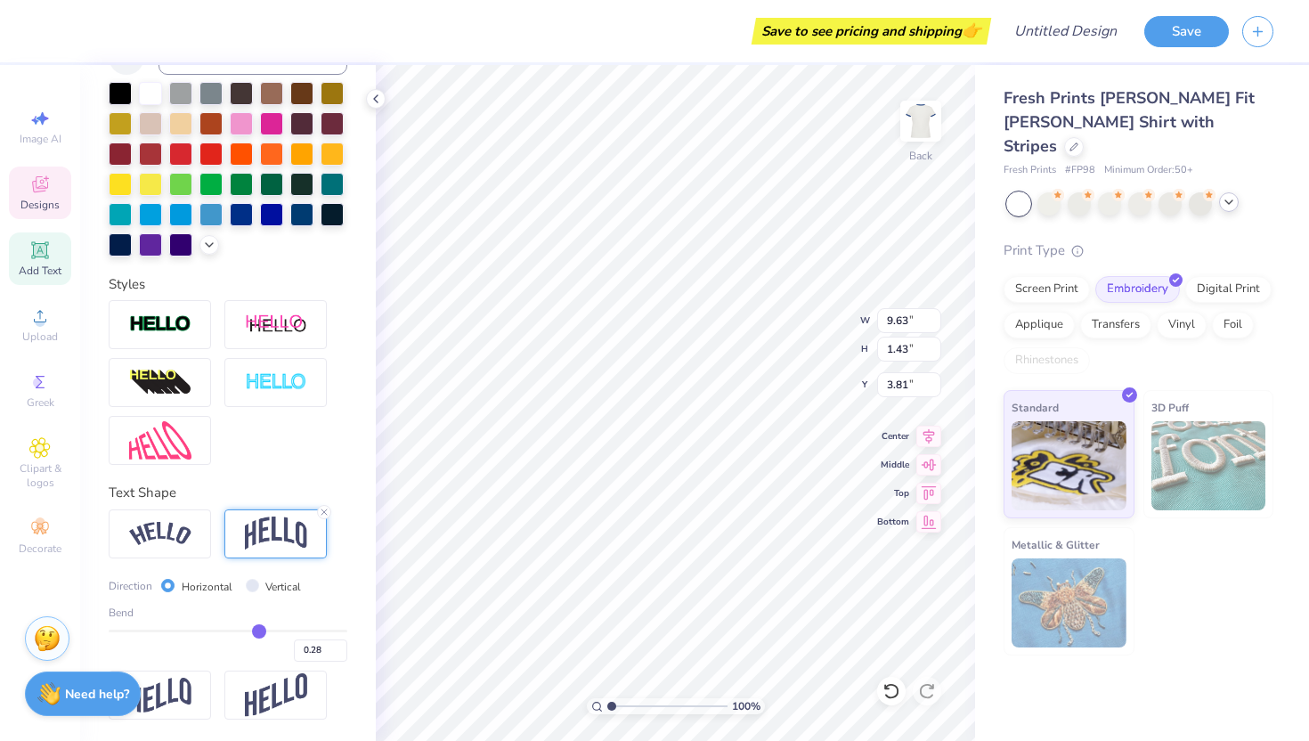
type input "3.46"
type input "0.27"
type input "0.26"
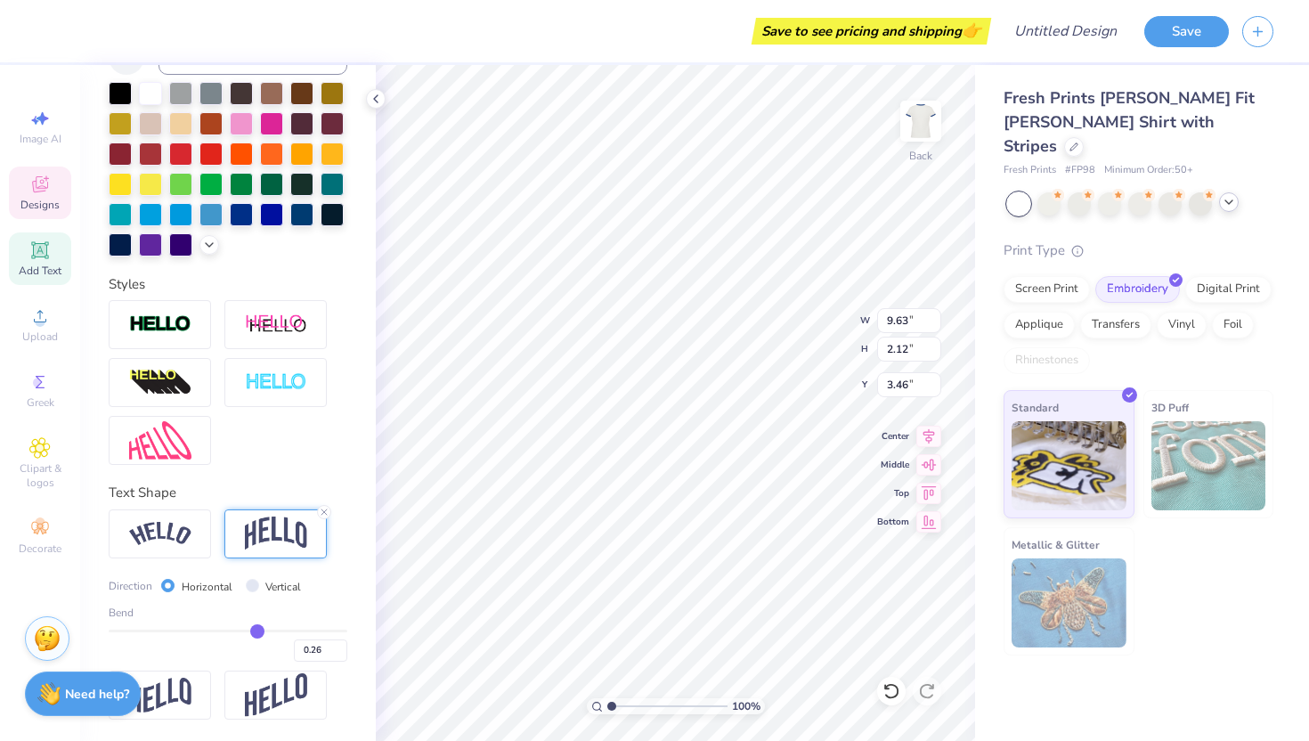
type input "0.25"
click at [256, 630] on input "range" at bounding box center [228, 631] width 239 height 3
type input "2.01"
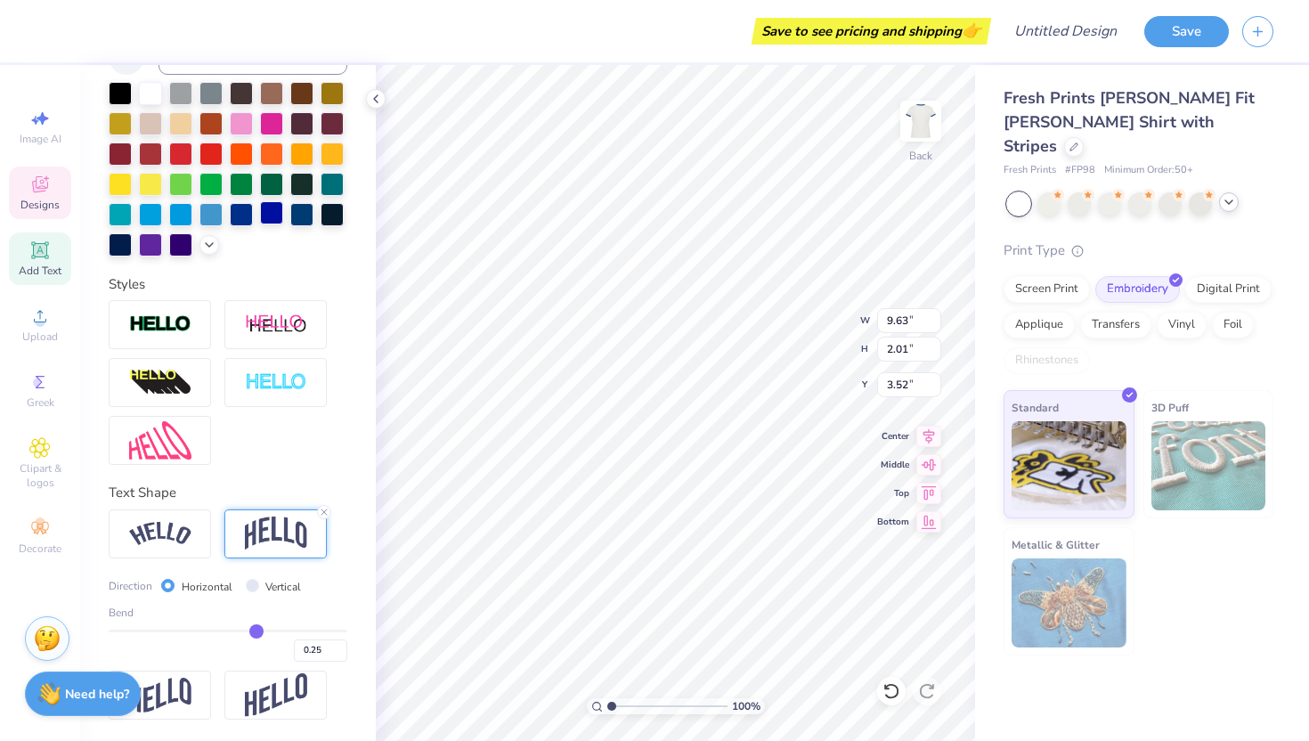
click at [274, 221] on div at bounding box center [271, 212] width 23 height 23
type input "3.60"
click at [1233, 195] on icon at bounding box center [1229, 202] width 14 height 14
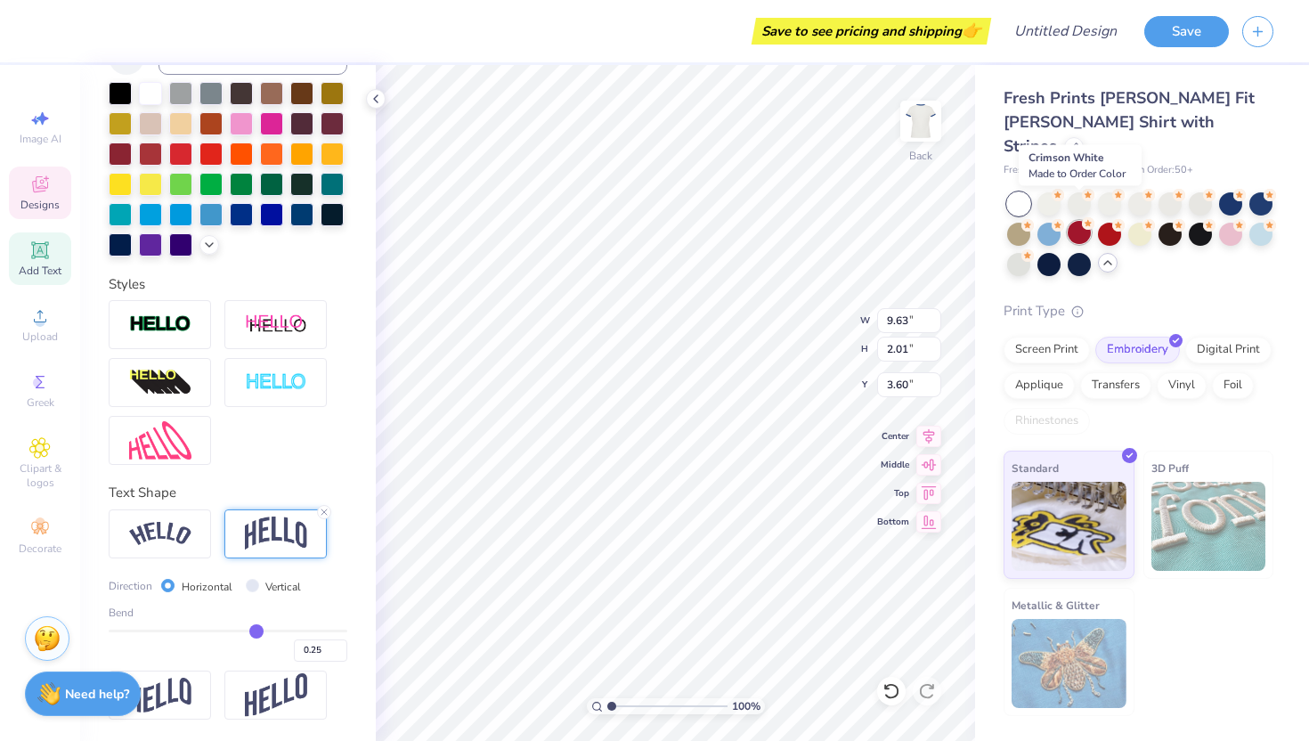
click at [1079, 221] on div at bounding box center [1079, 232] width 23 height 23
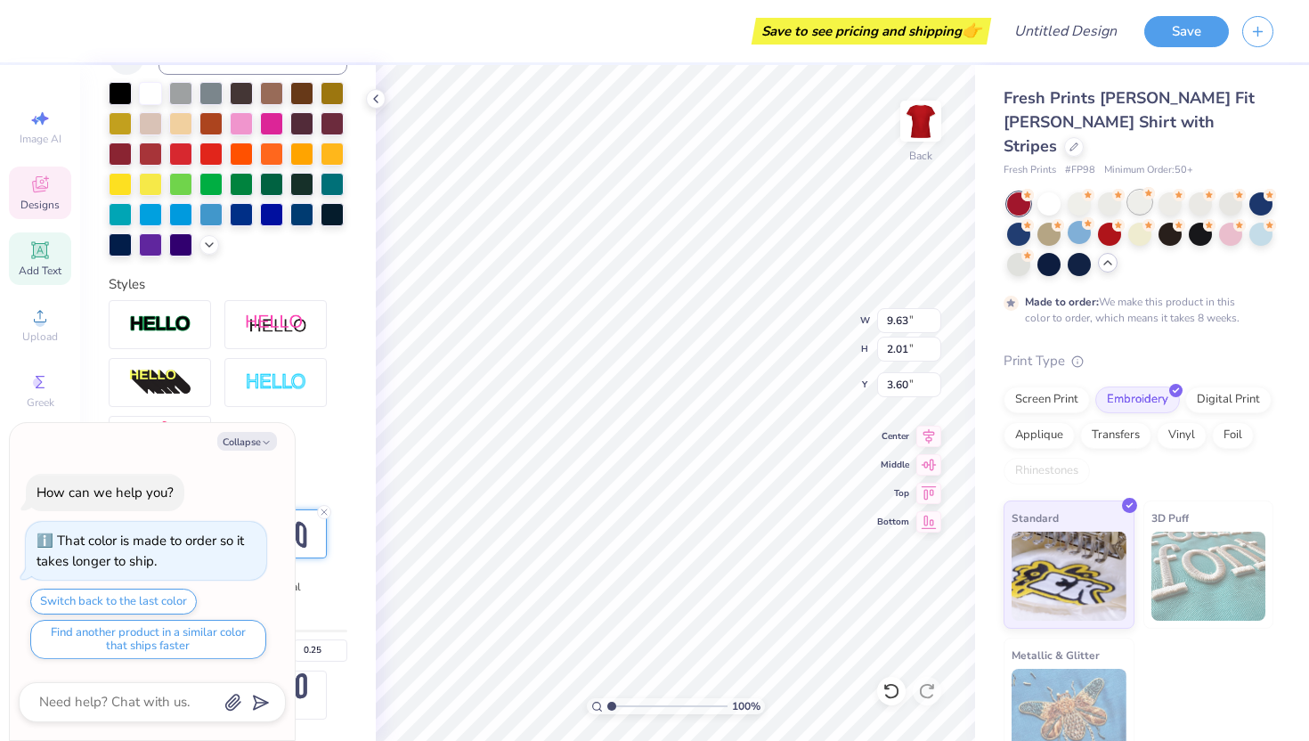
click at [1134, 191] on div at bounding box center [1139, 202] width 23 height 23
click at [1049, 191] on div at bounding box center [1049, 202] width 23 height 23
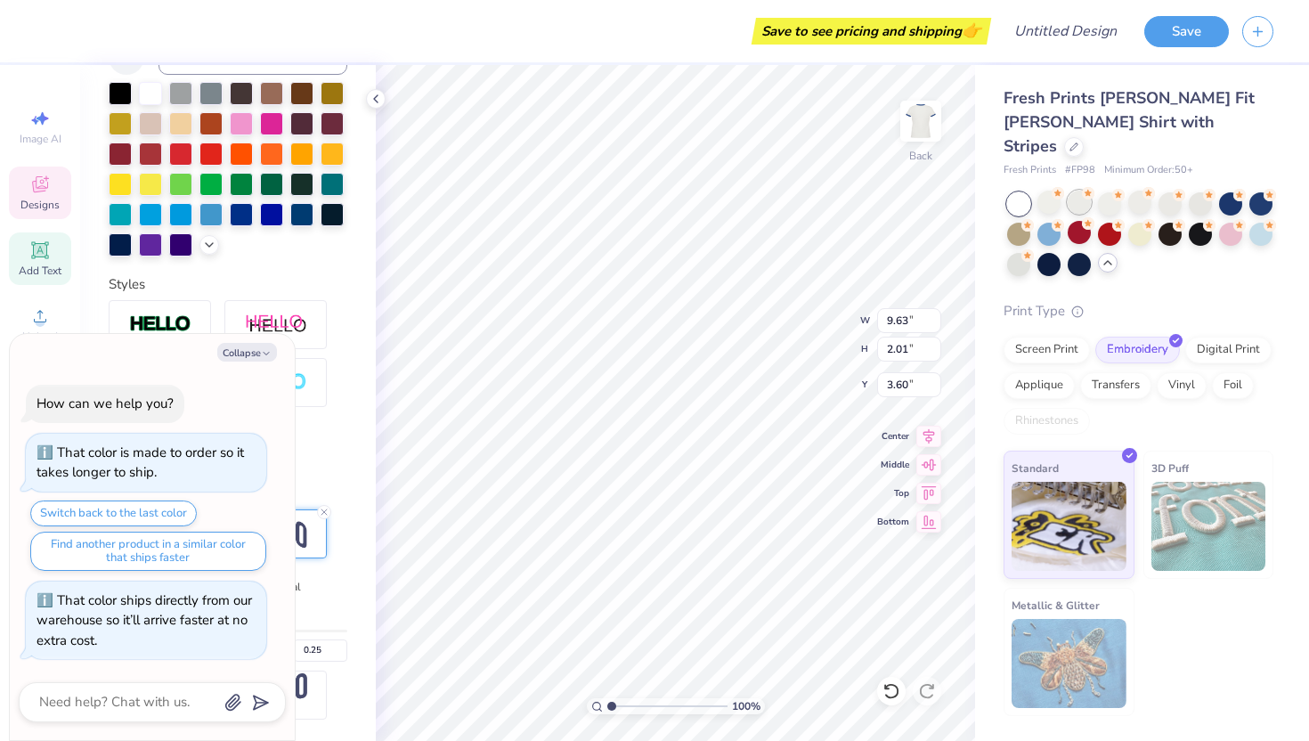
click at [1085, 191] on div at bounding box center [1079, 202] width 23 height 23
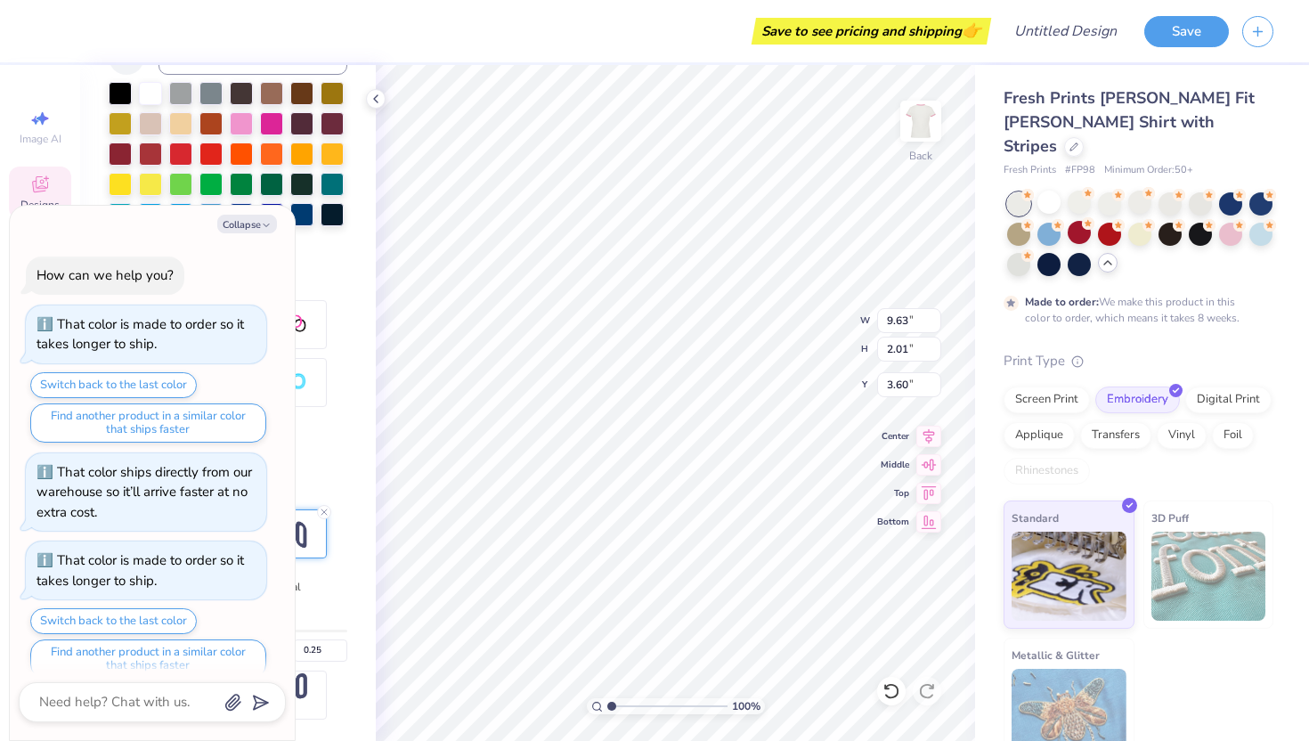
scroll to position [20, 0]
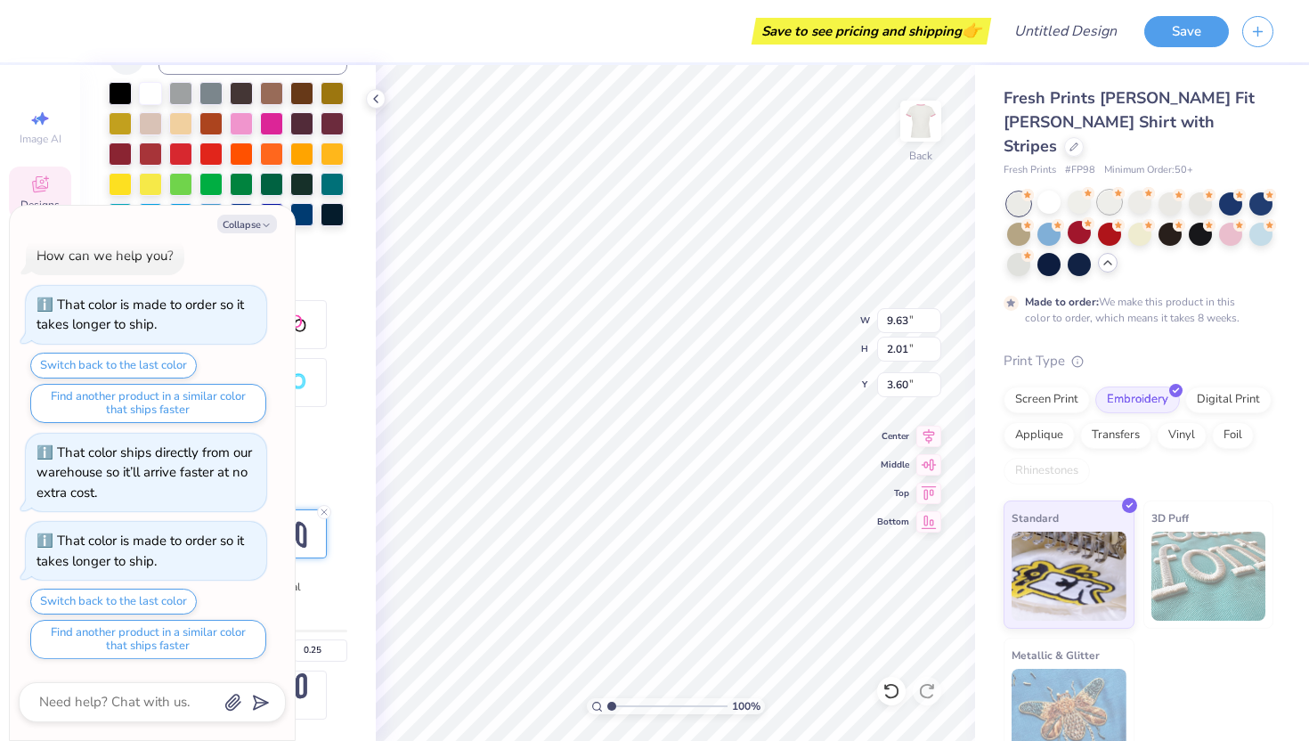
click at [1112, 191] on div at bounding box center [1109, 202] width 23 height 23
click at [1153, 192] on div at bounding box center [1140, 234] width 266 height 84
click at [1146, 191] on div at bounding box center [1139, 202] width 23 height 23
click at [1171, 191] on div at bounding box center [1170, 202] width 23 height 23
click at [1205, 191] on div at bounding box center [1200, 202] width 23 height 23
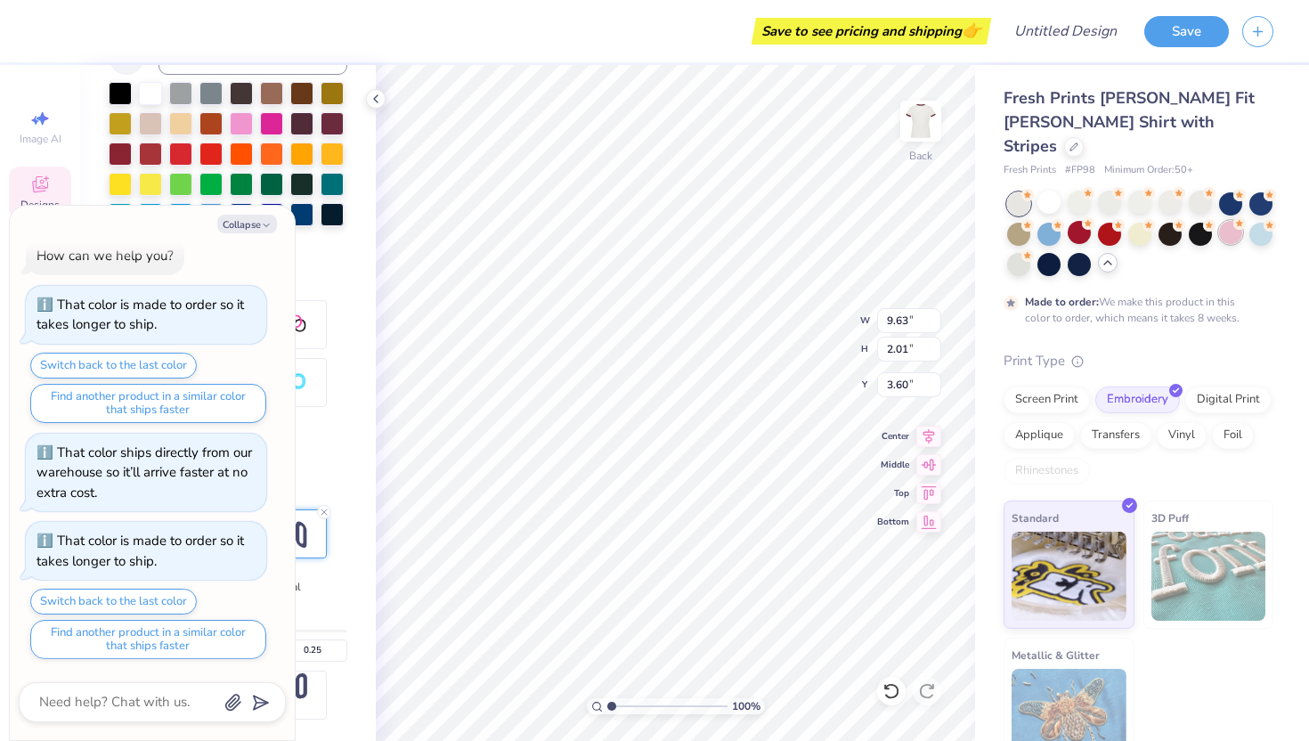
click at [1233, 221] on div at bounding box center [1230, 232] width 23 height 23
click at [1017, 251] on div at bounding box center [1018, 262] width 23 height 23
click at [1051, 251] on div at bounding box center [1049, 262] width 23 height 23
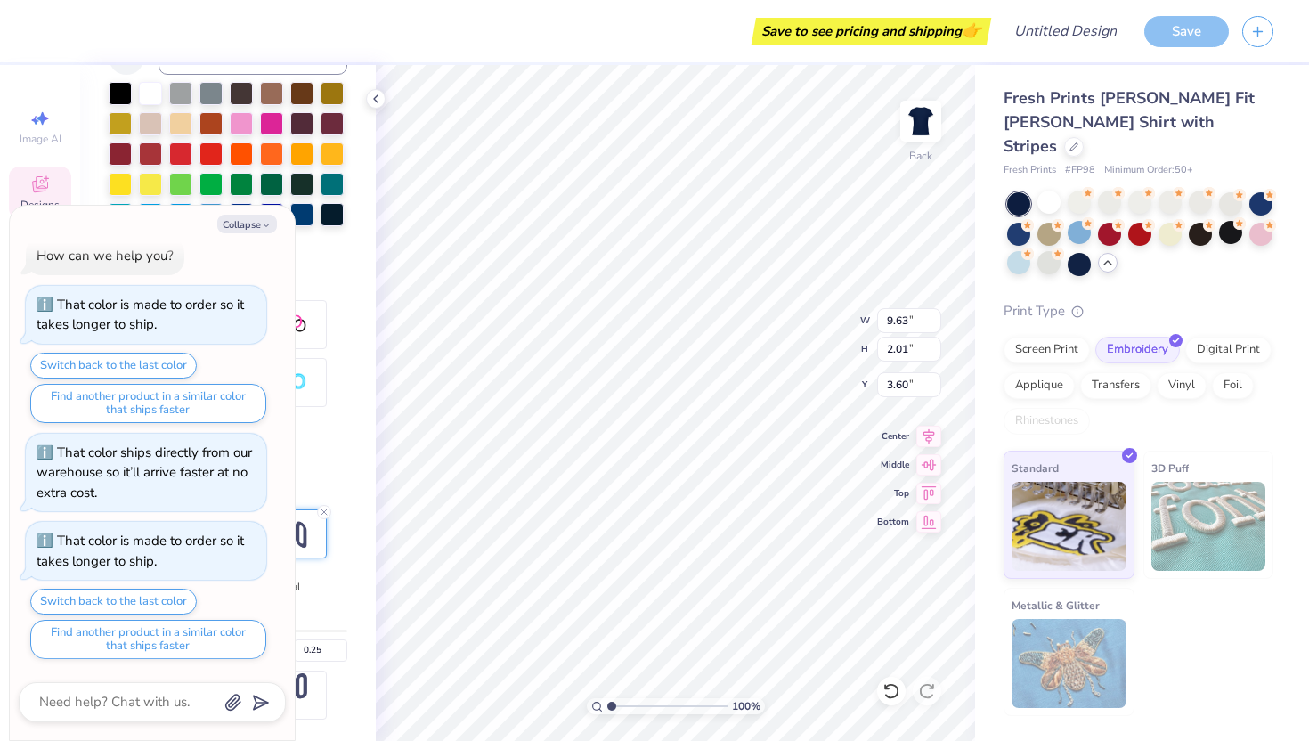
scroll to position [108, 0]
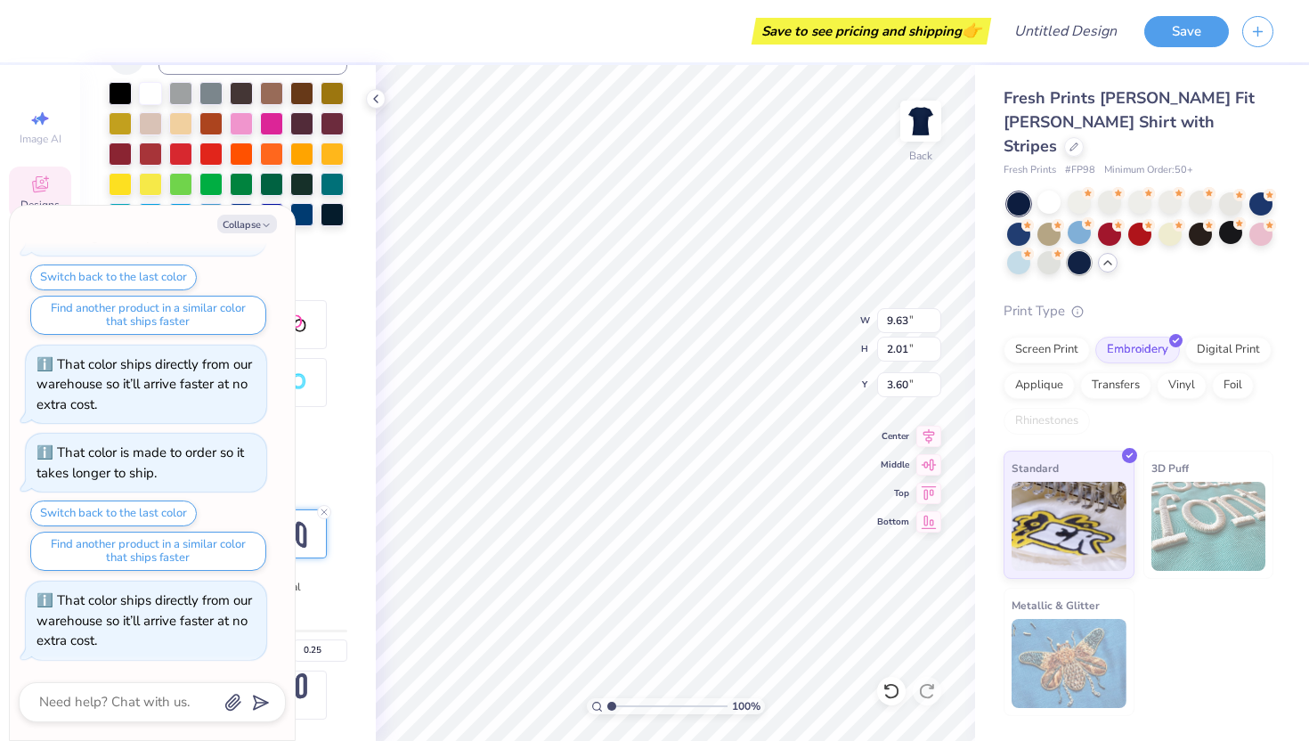
click at [1076, 251] on div at bounding box center [1079, 262] width 23 height 23
click at [1071, 191] on div at bounding box center [1079, 202] width 23 height 23
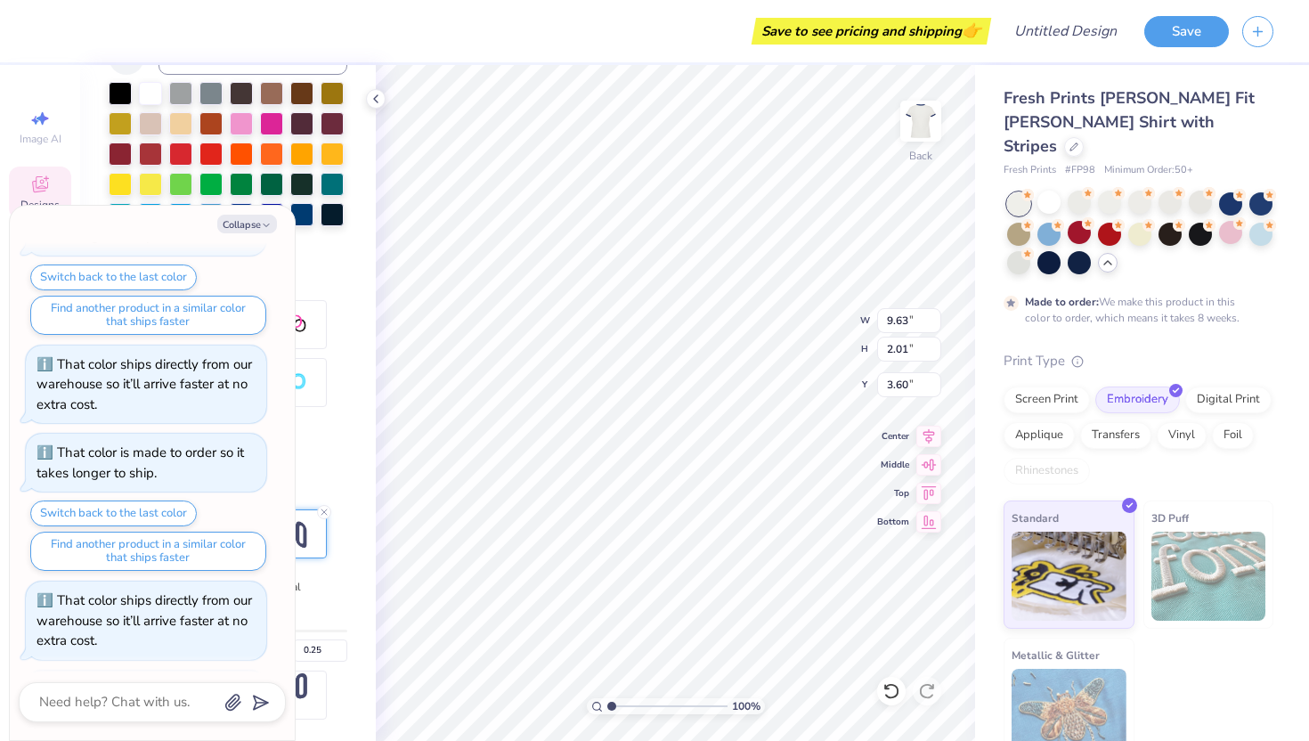
scroll to position [256, 0]
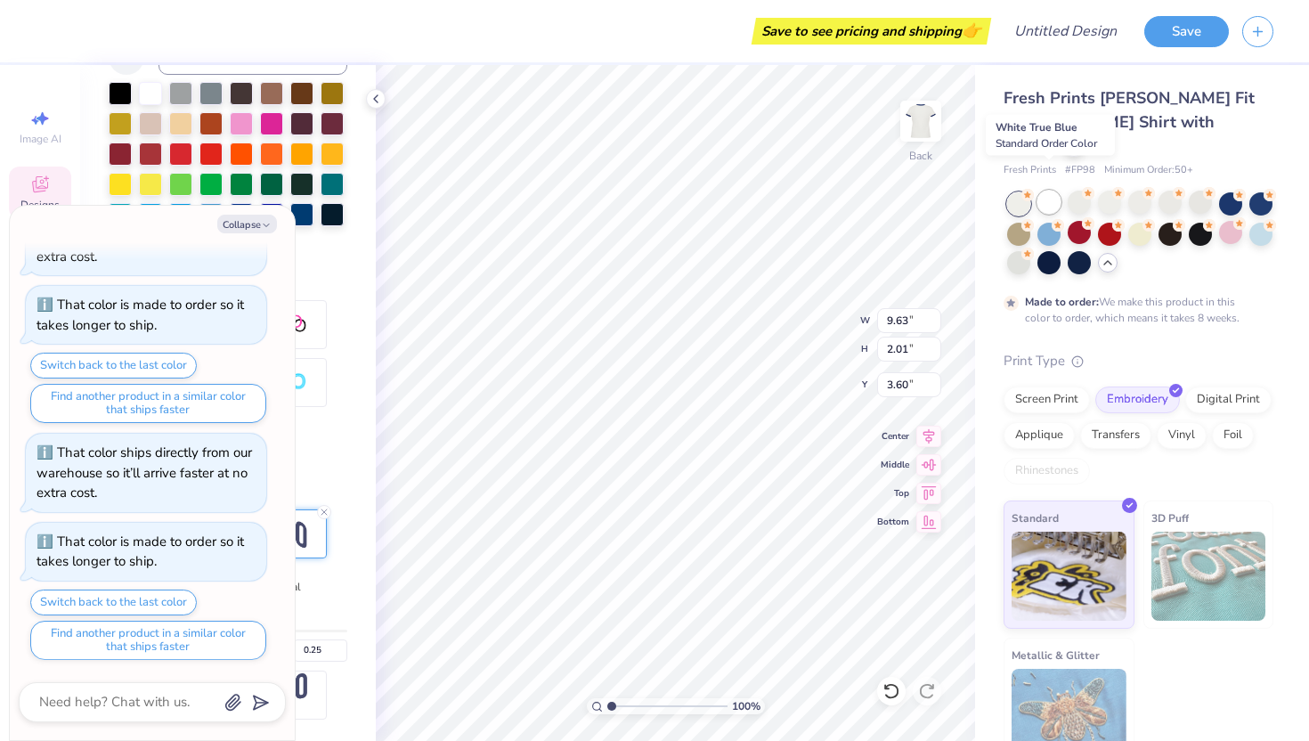
click at [1056, 191] on div at bounding box center [1049, 202] width 23 height 23
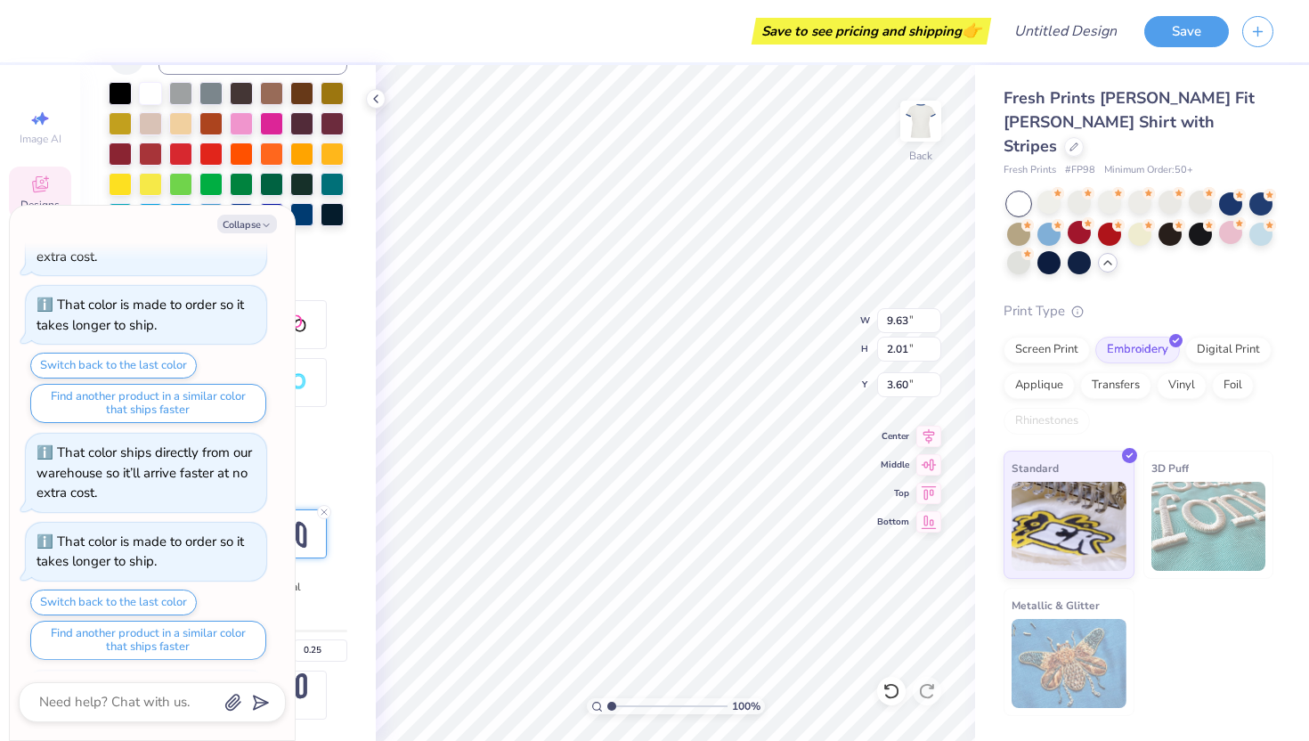
scroll to position [345, 0]
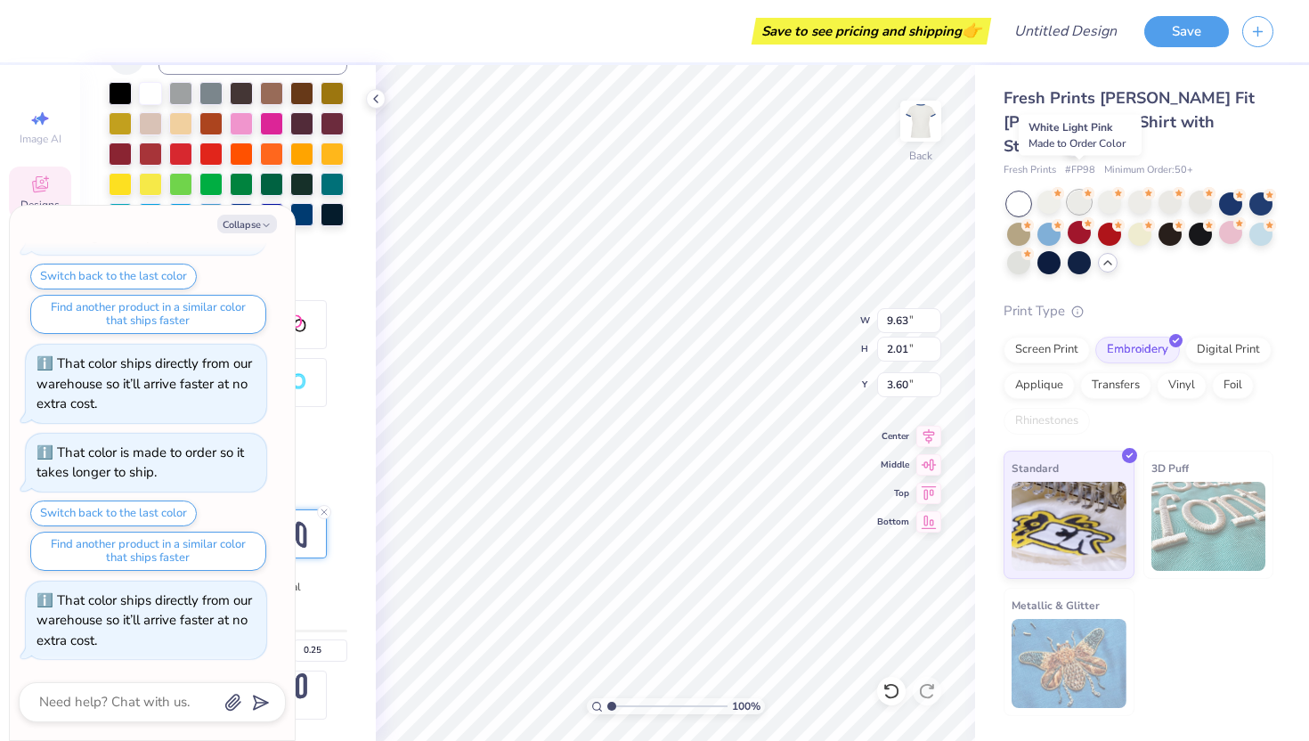
click at [1083, 191] on div at bounding box center [1079, 202] width 23 height 23
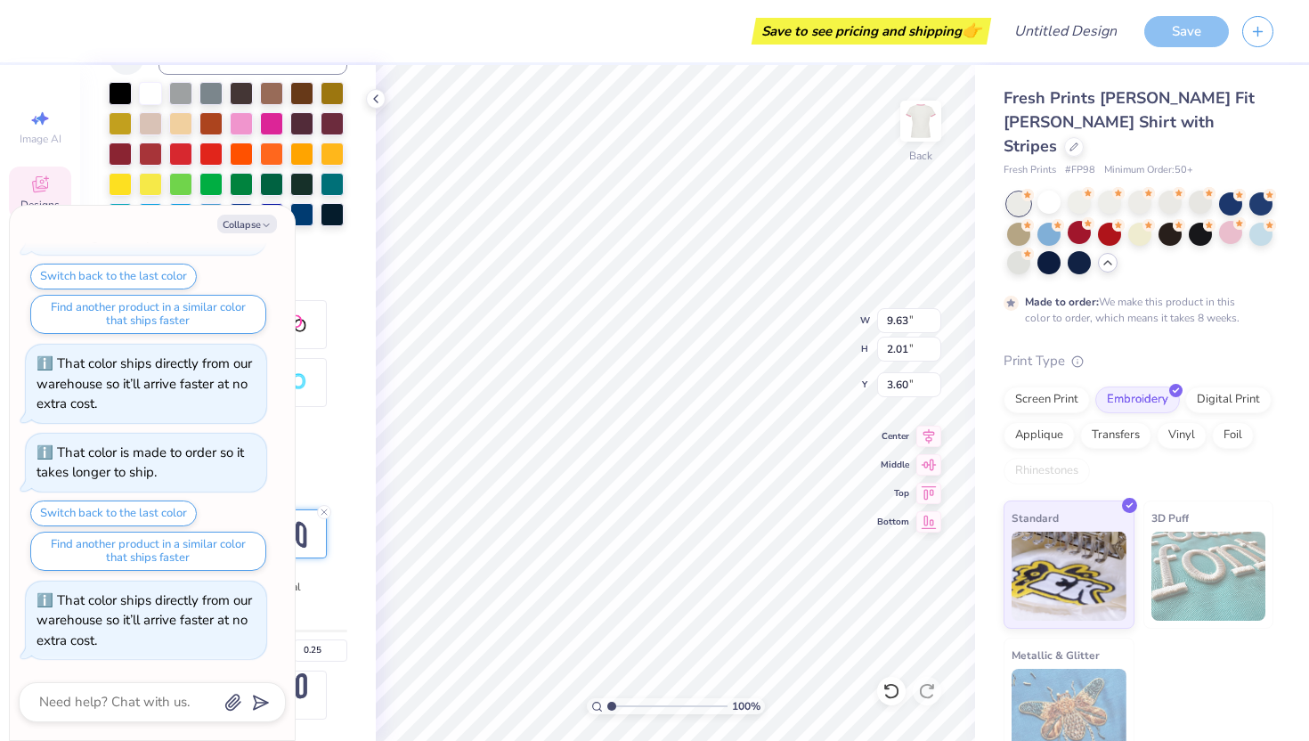
scroll to position [493, 0]
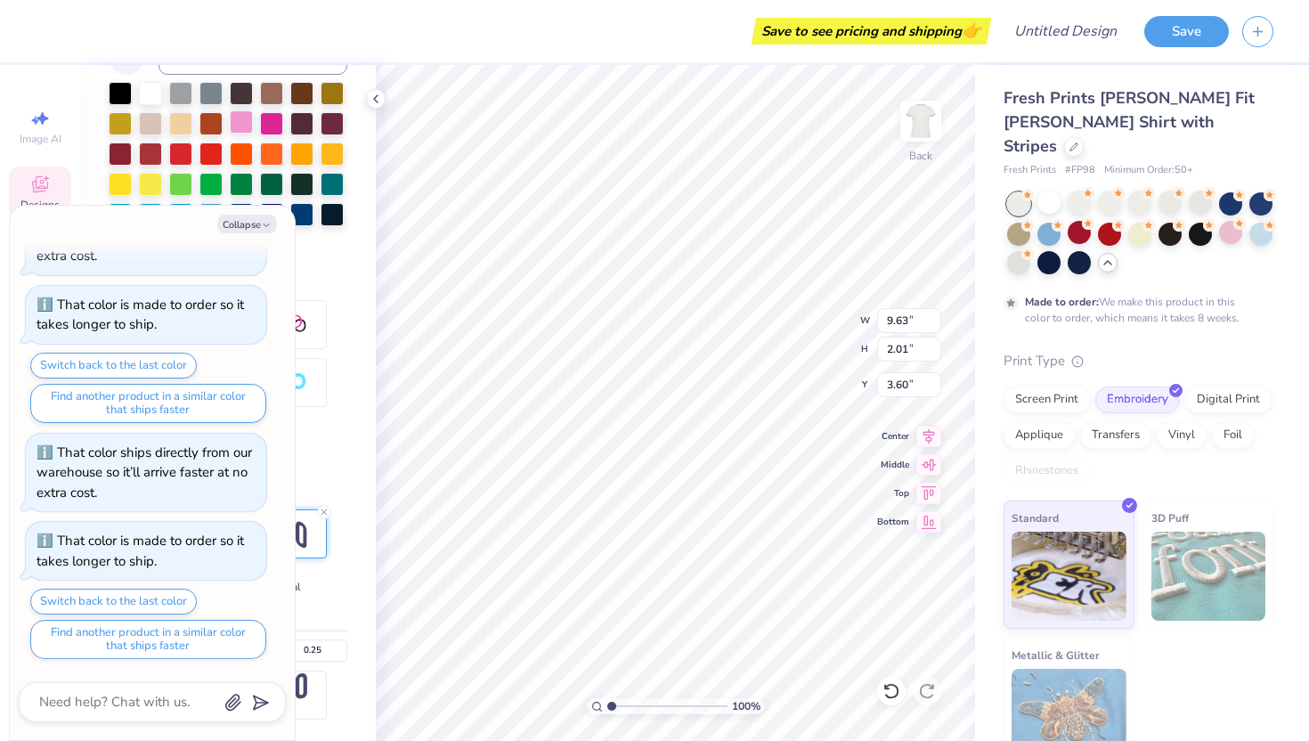
click at [241, 123] on div at bounding box center [241, 121] width 23 height 23
click at [1138, 121] on div "Fresh Prints [PERSON_NAME] Fit [PERSON_NAME] Shirt with Stripes" at bounding box center [1139, 122] width 270 height 72
click at [1084, 135] on div at bounding box center [1074, 145] width 20 height 20
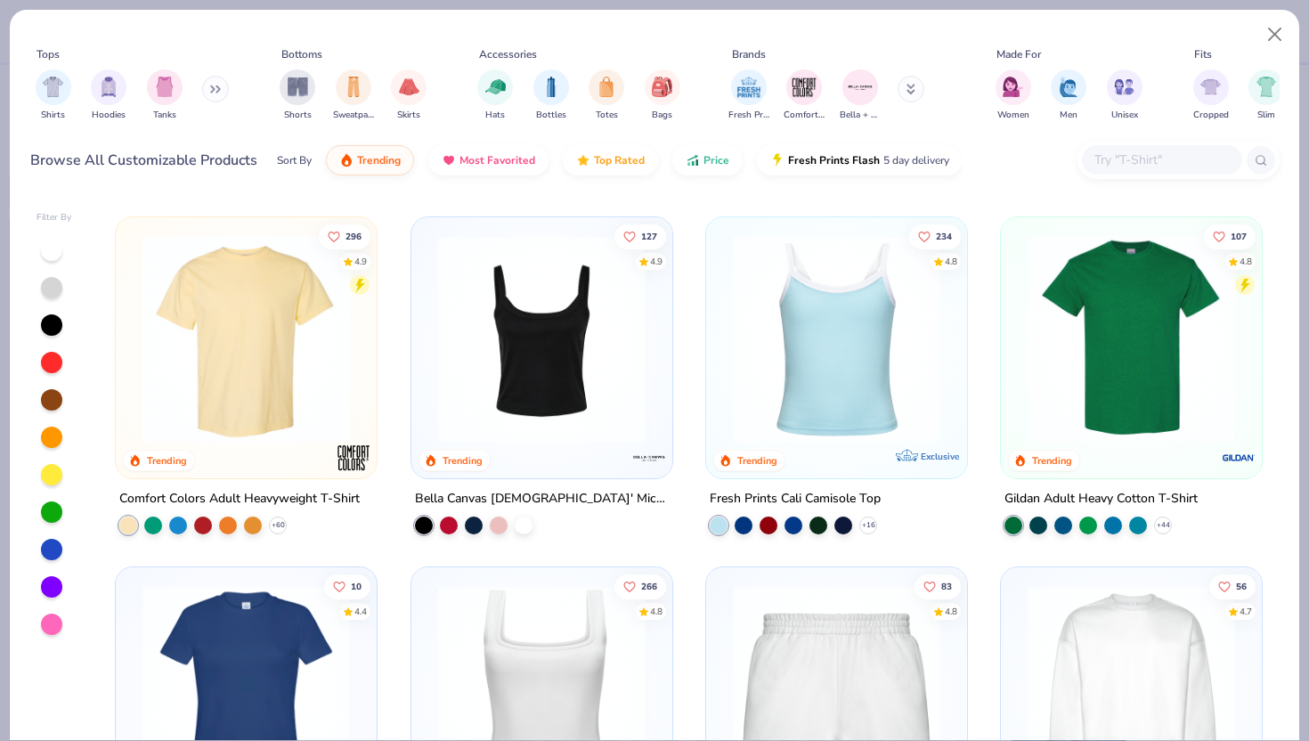
scroll to position [345, 0]
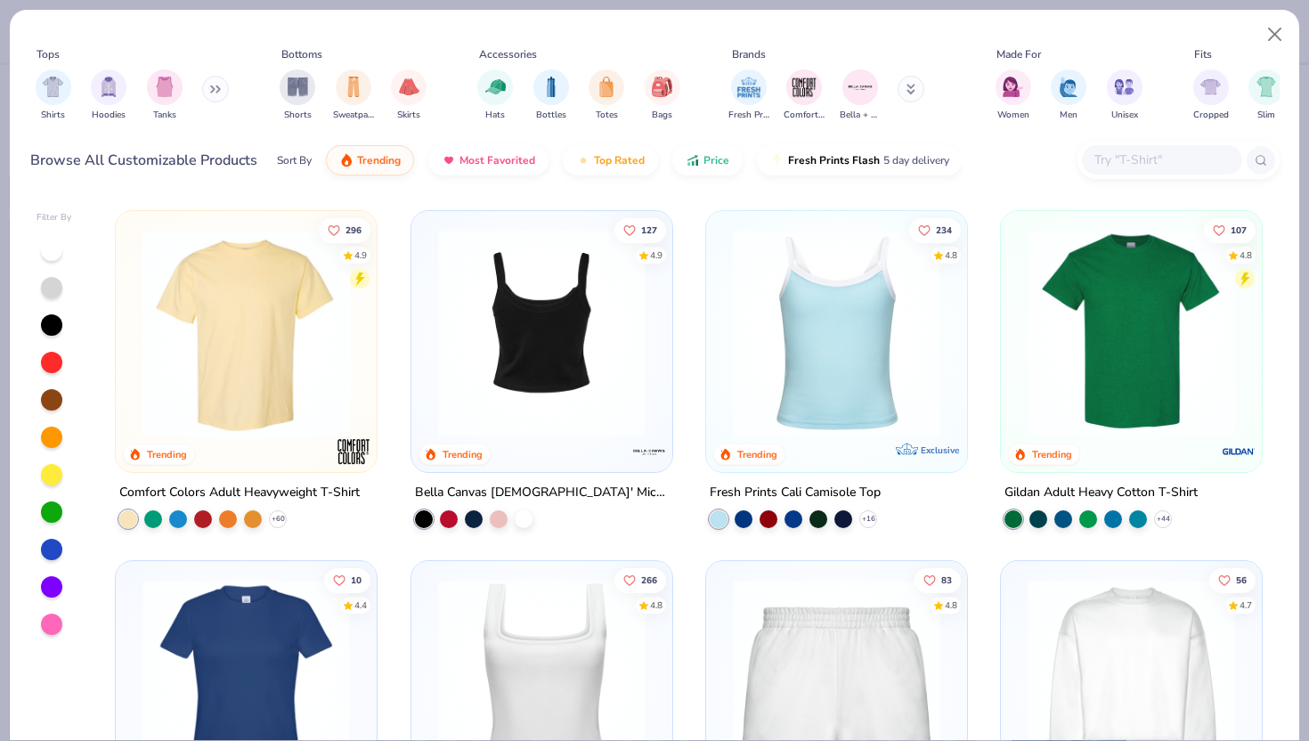
click at [574, 398] on img at bounding box center [540, 333] width 225 height 208
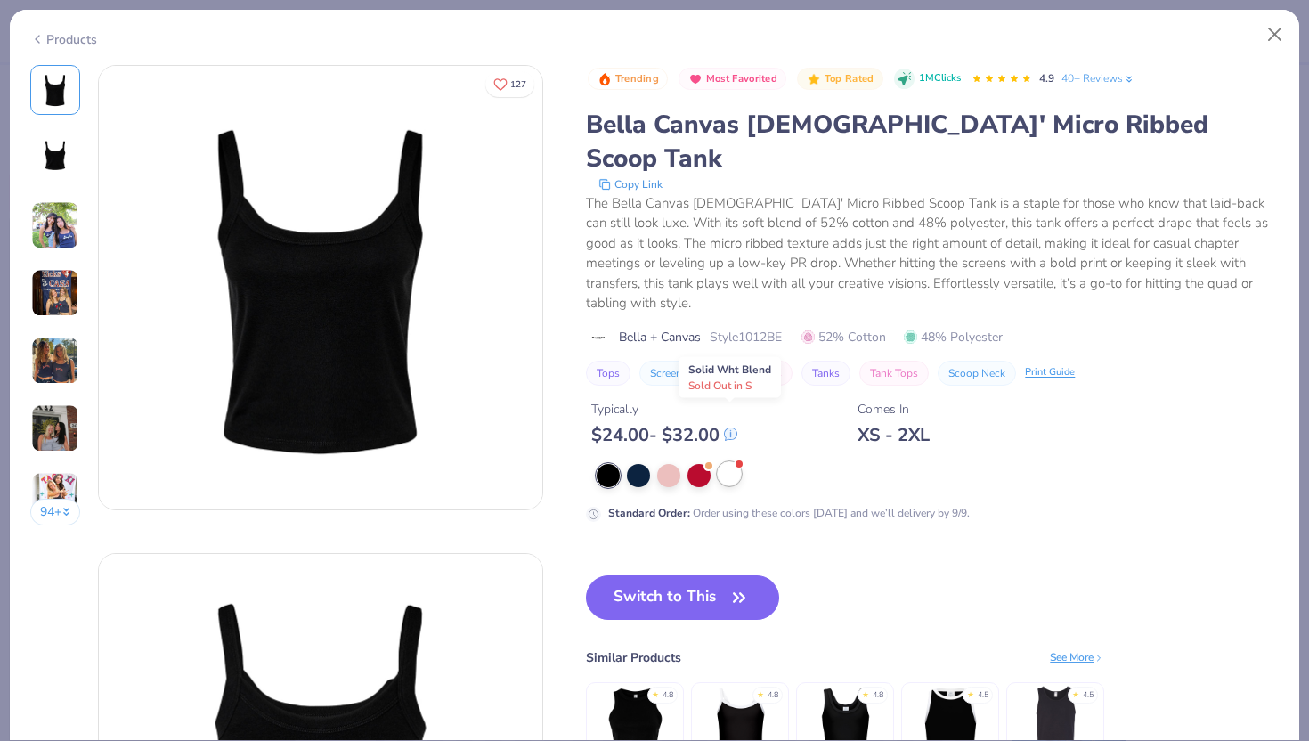
click at [733, 462] on div at bounding box center [729, 473] width 23 height 23
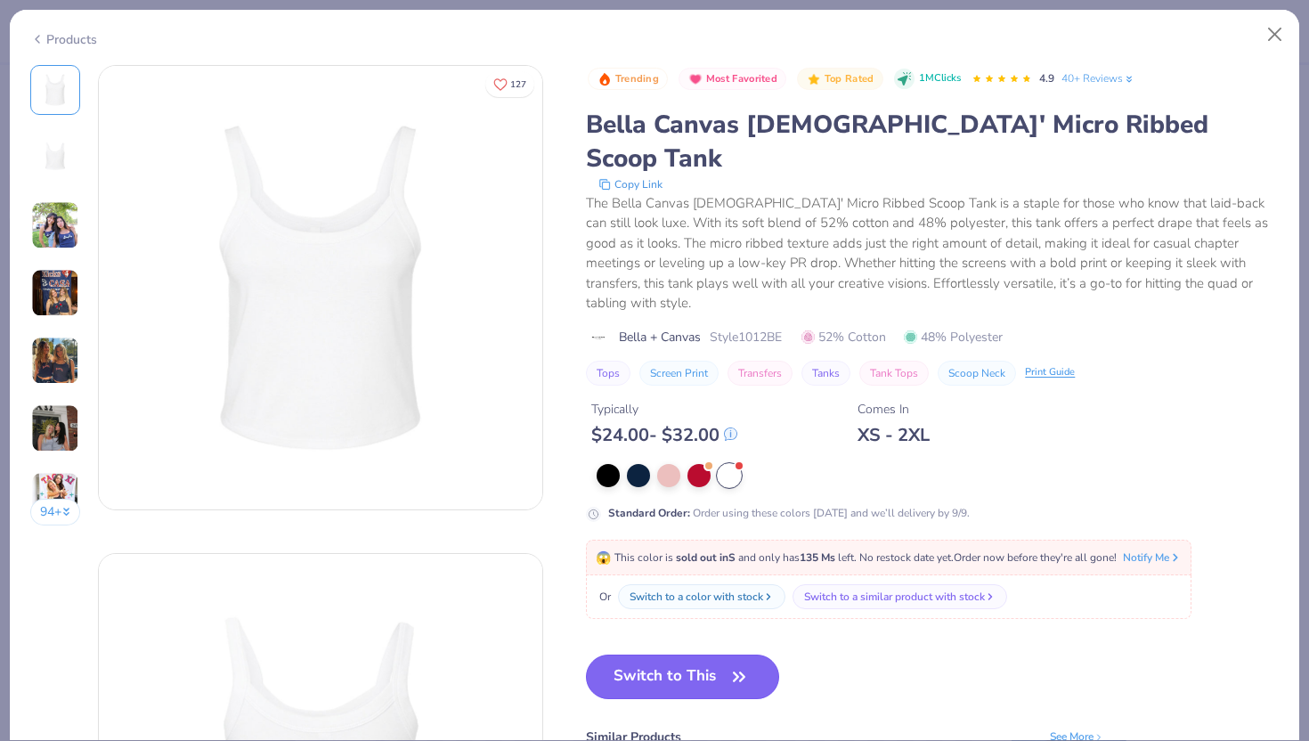
click at [686, 655] on button "Switch to This" at bounding box center [682, 677] width 193 height 45
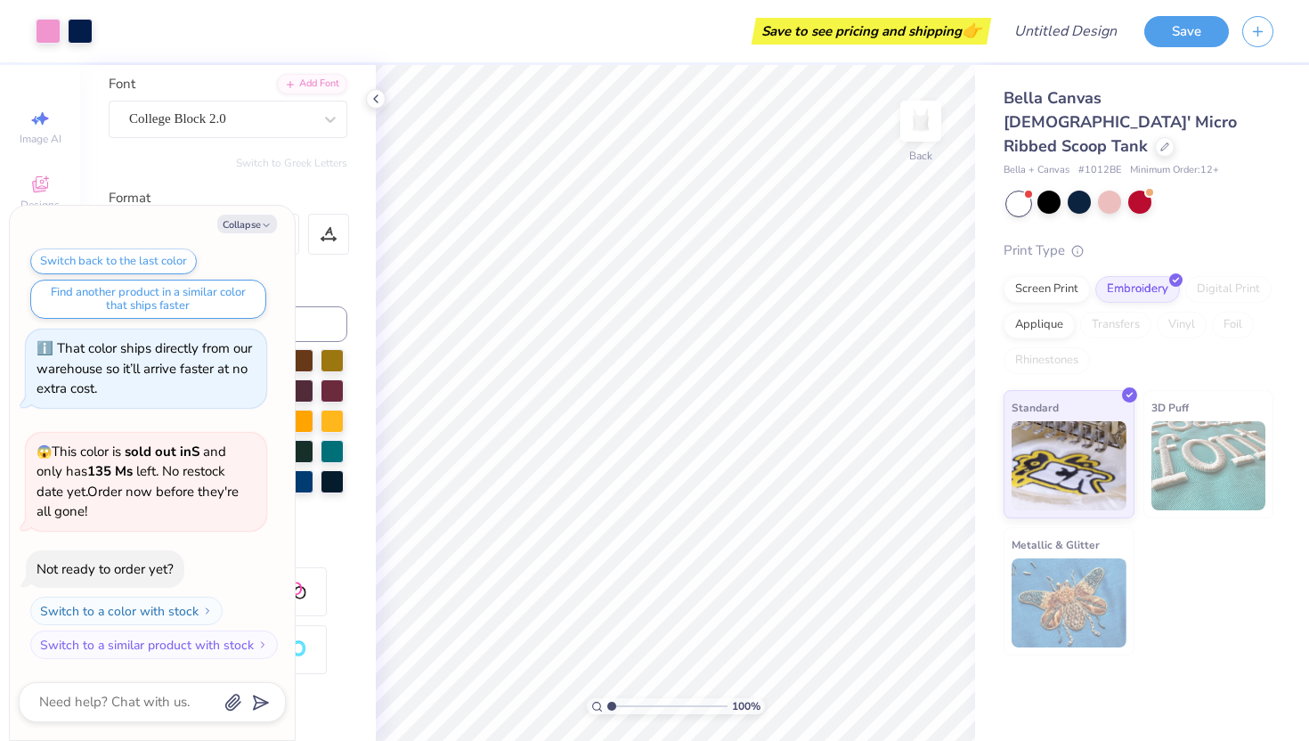
scroll to position [45, 0]
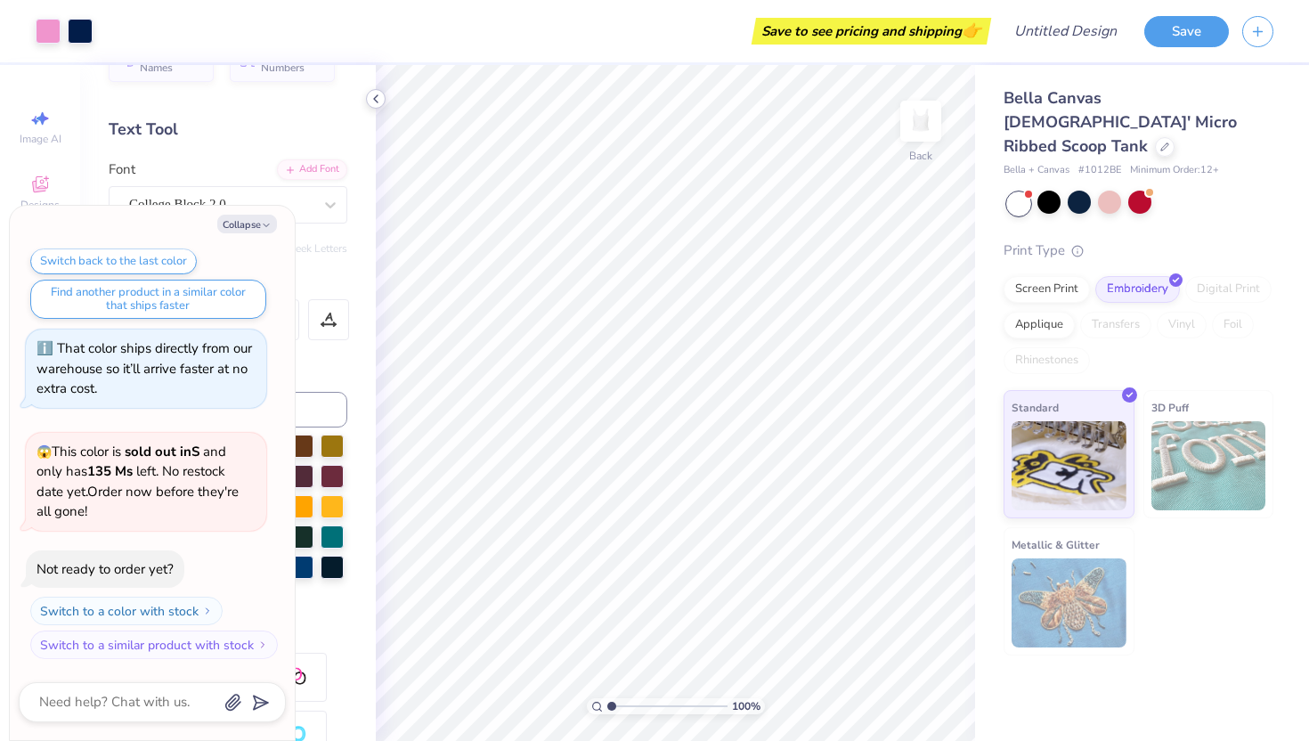
click at [373, 97] on icon at bounding box center [376, 99] width 14 height 14
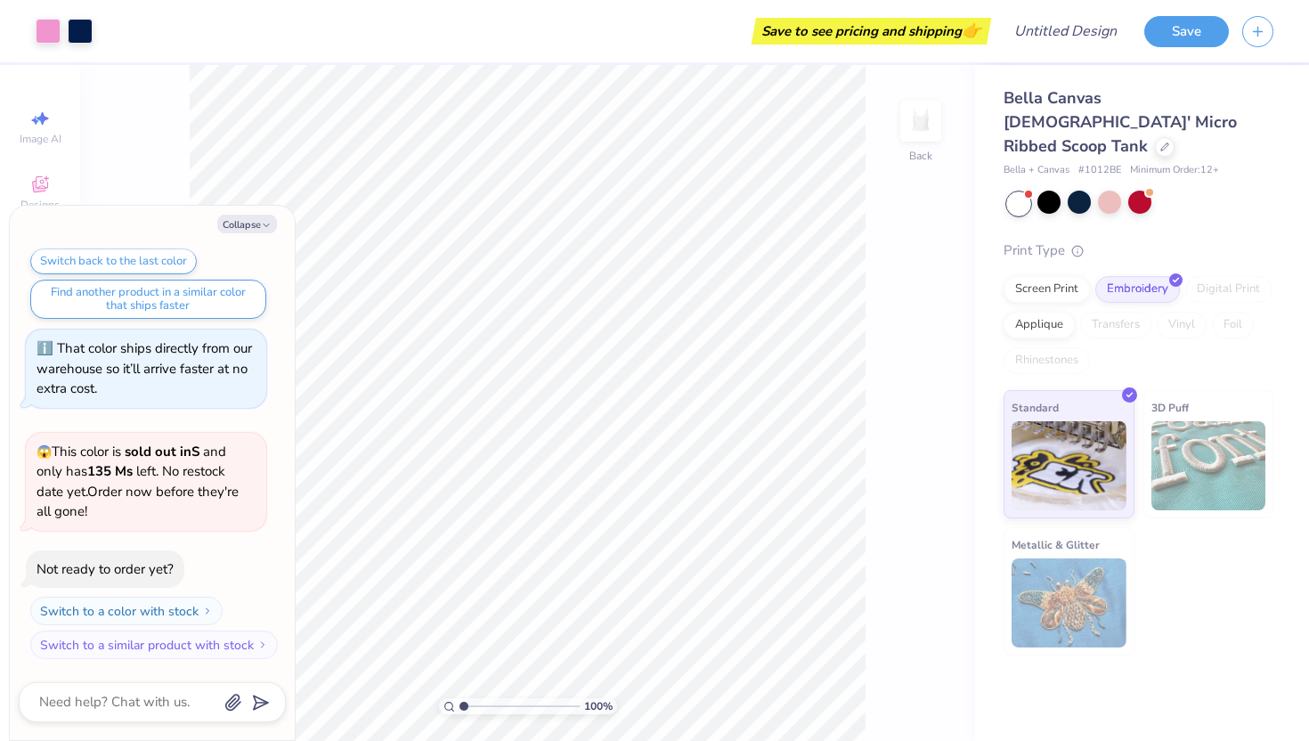
click at [248, 234] on div "Collapse How can we help you? That color is made to order so it takes longer to…" at bounding box center [152, 473] width 285 height 534
click at [260, 226] on button "Collapse" at bounding box center [247, 224] width 60 height 19
type textarea "x"
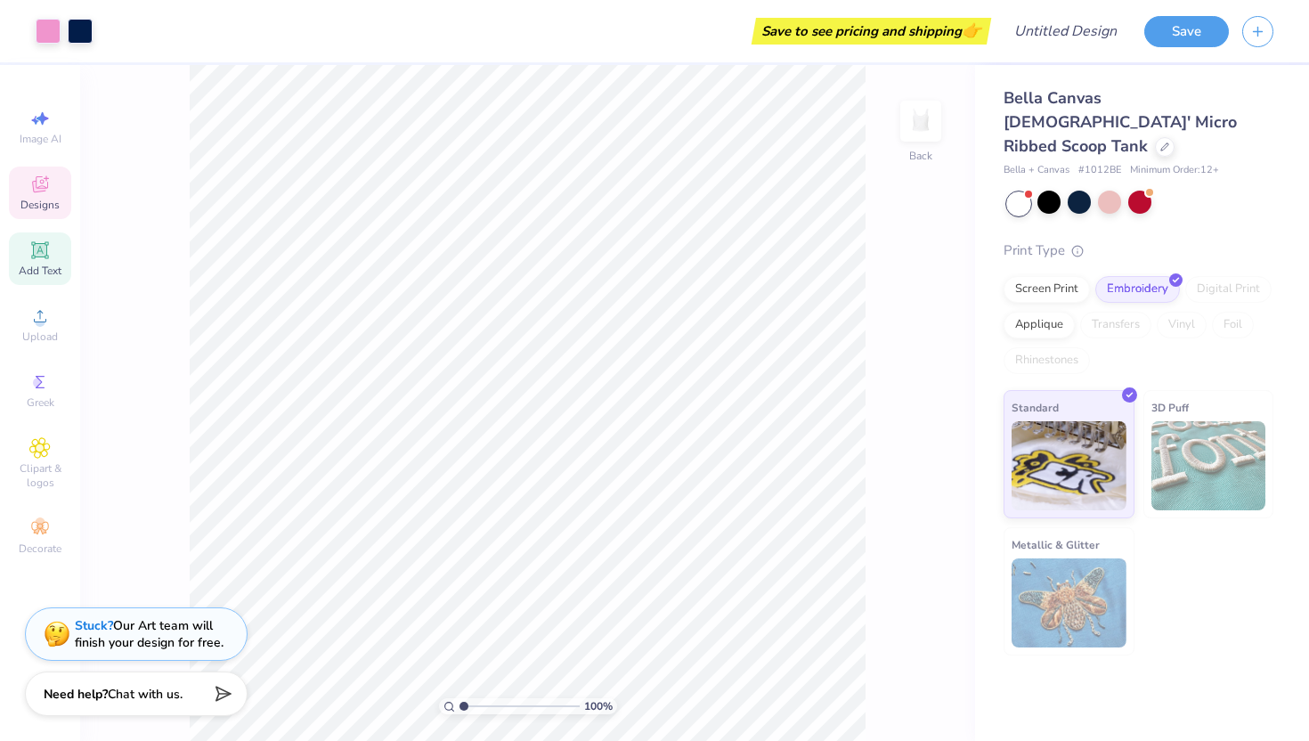
click at [42, 191] on icon at bounding box center [40, 187] width 14 height 12
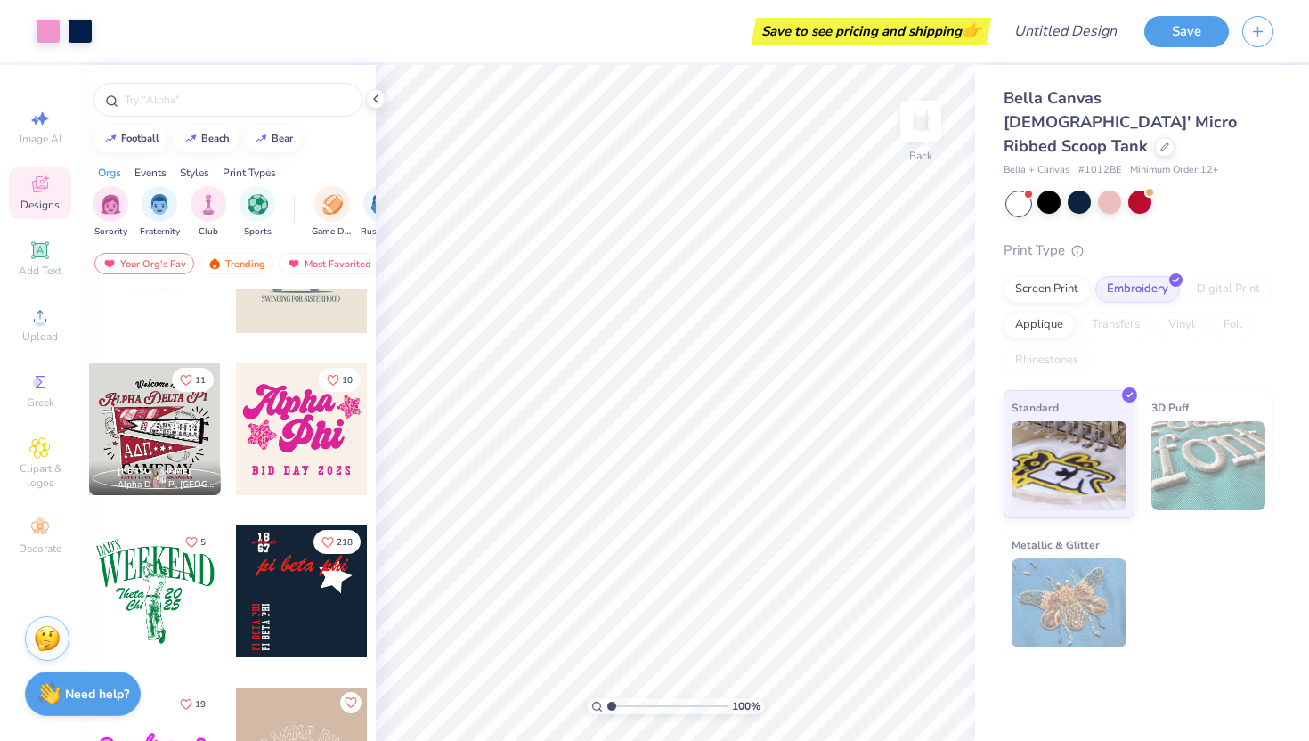
scroll to position [2657, 0]
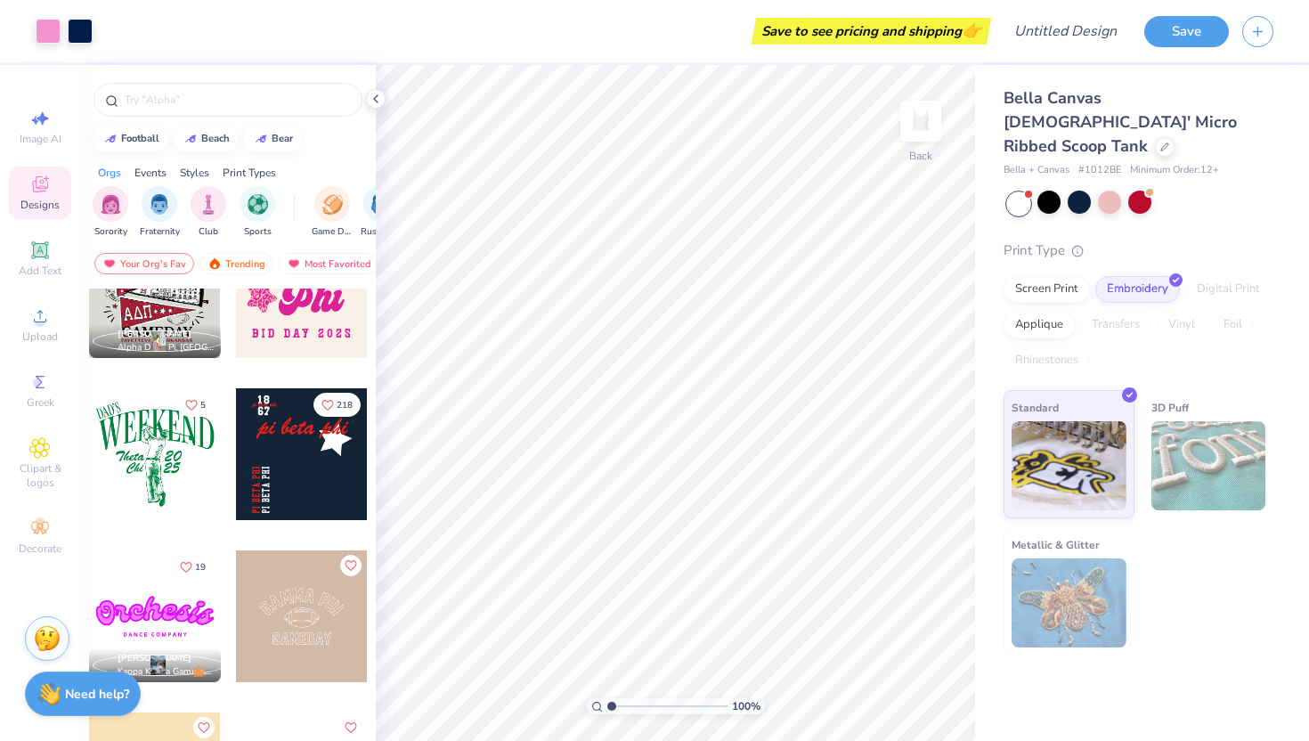
click at [271, 485] on div at bounding box center [302, 454] width 132 height 132
type input "1.42"
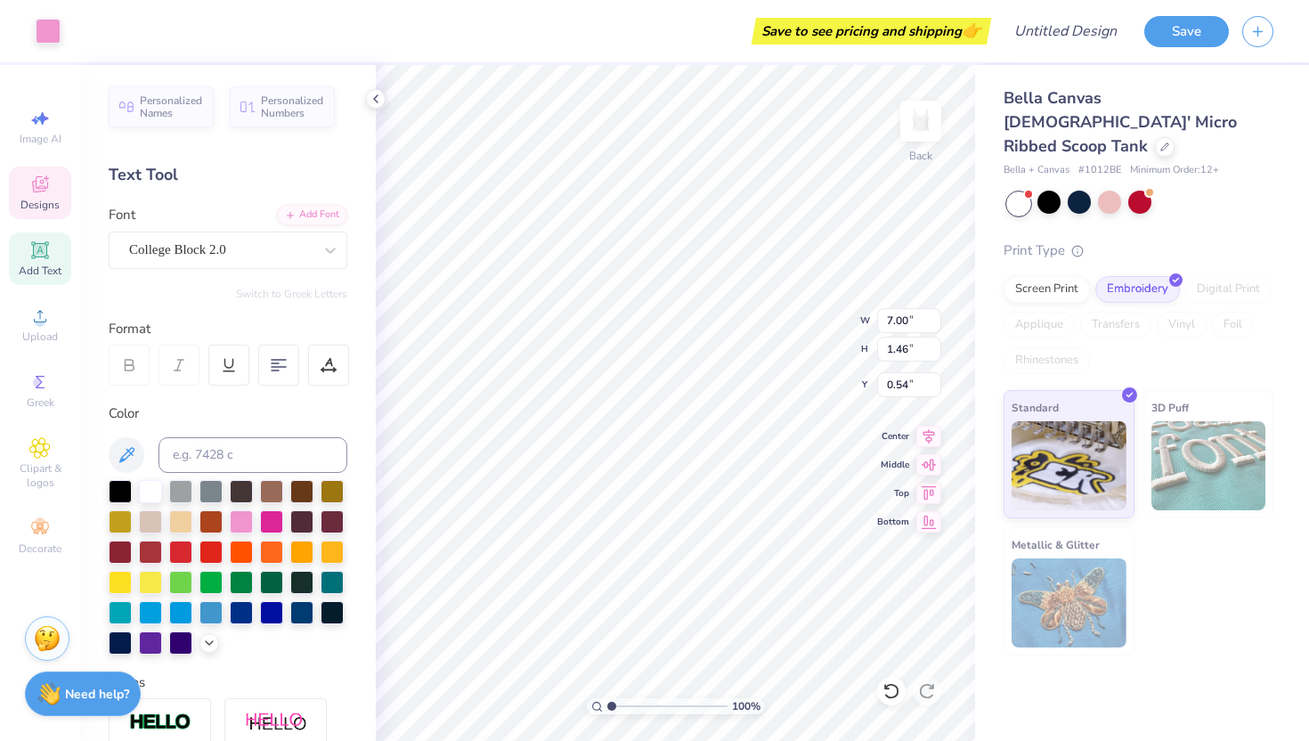
type input "0.54"
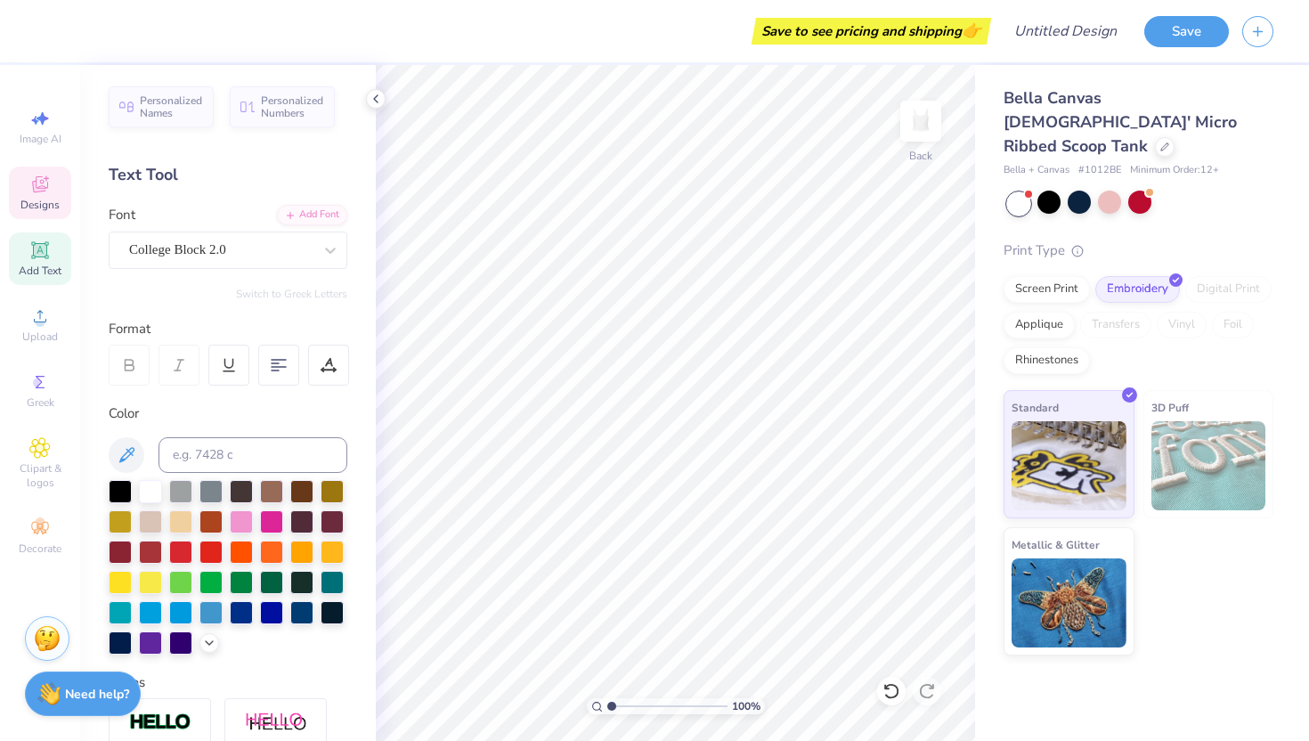
click at [42, 207] on span "Designs" at bounding box center [39, 205] width 39 height 14
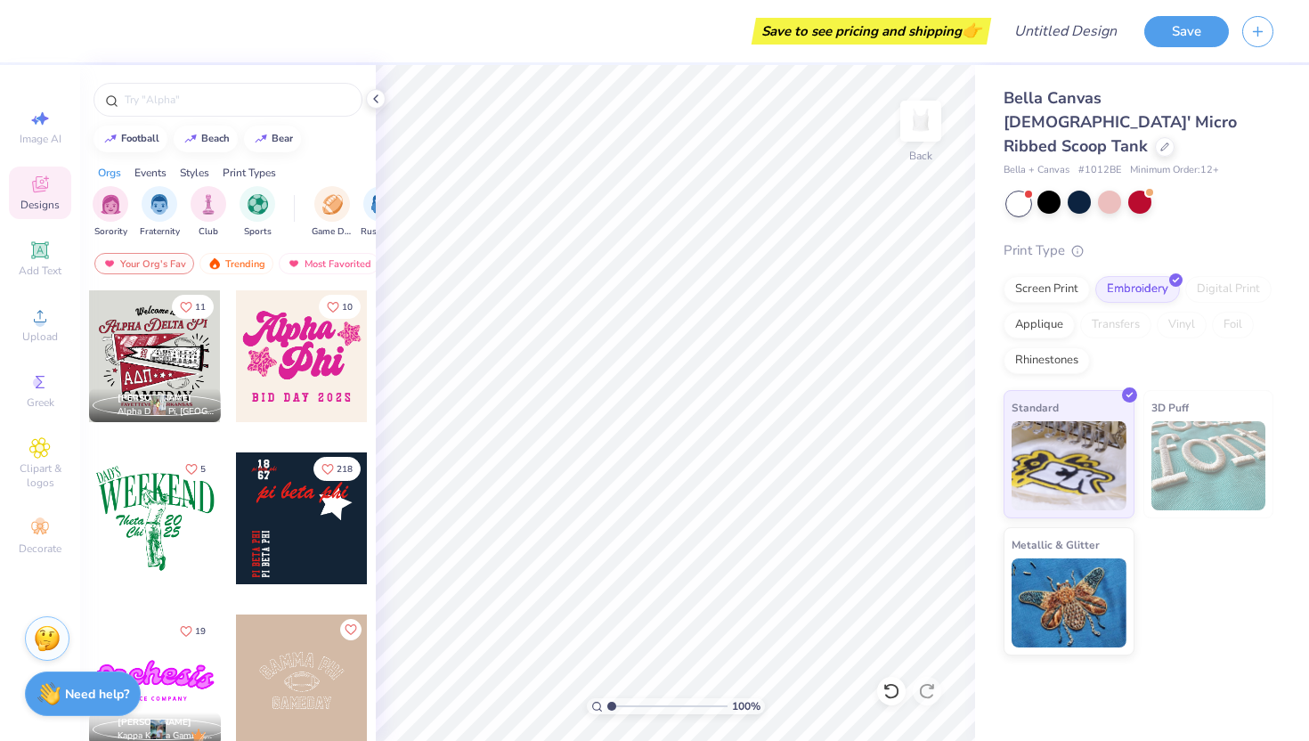
scroll to position [2662, 0]
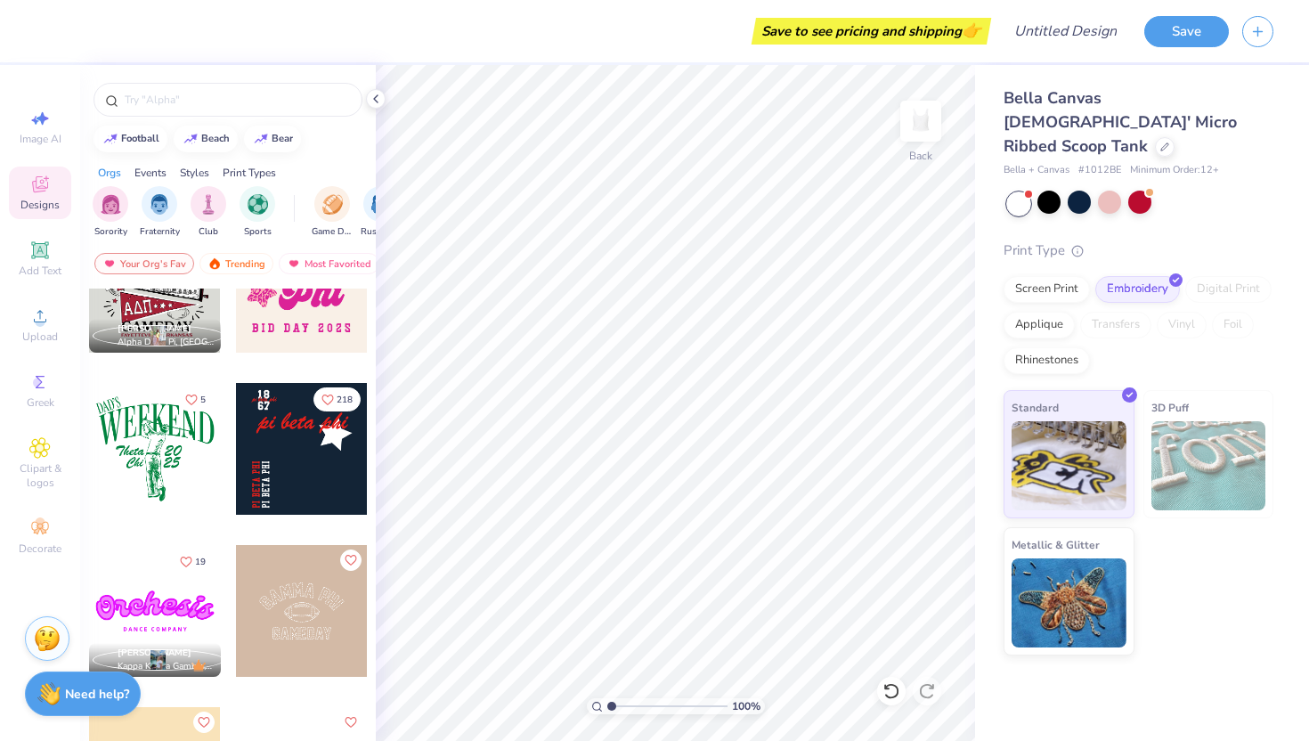
click at [284, 499] on div at bounding box center [302, 449] width 132 height 132
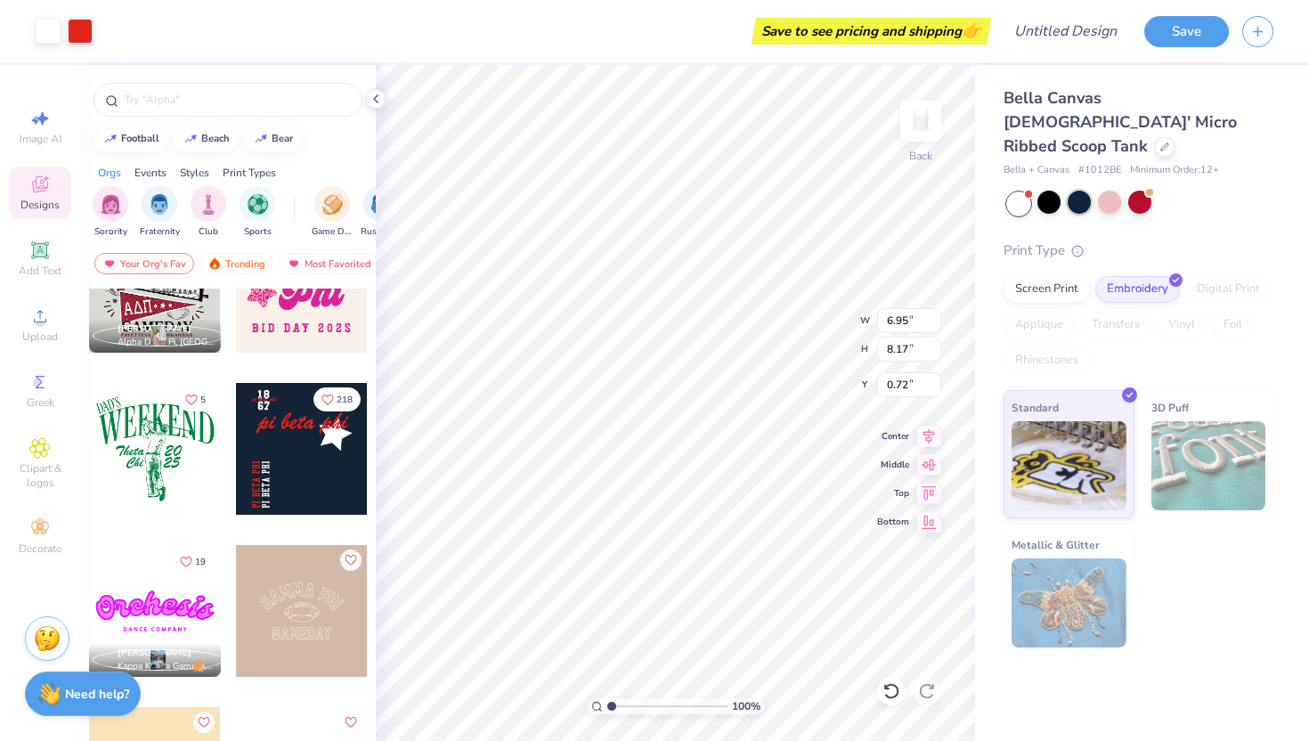
click at [1081, 191] on div at bounding box center [1079, 202] width 23 height 23
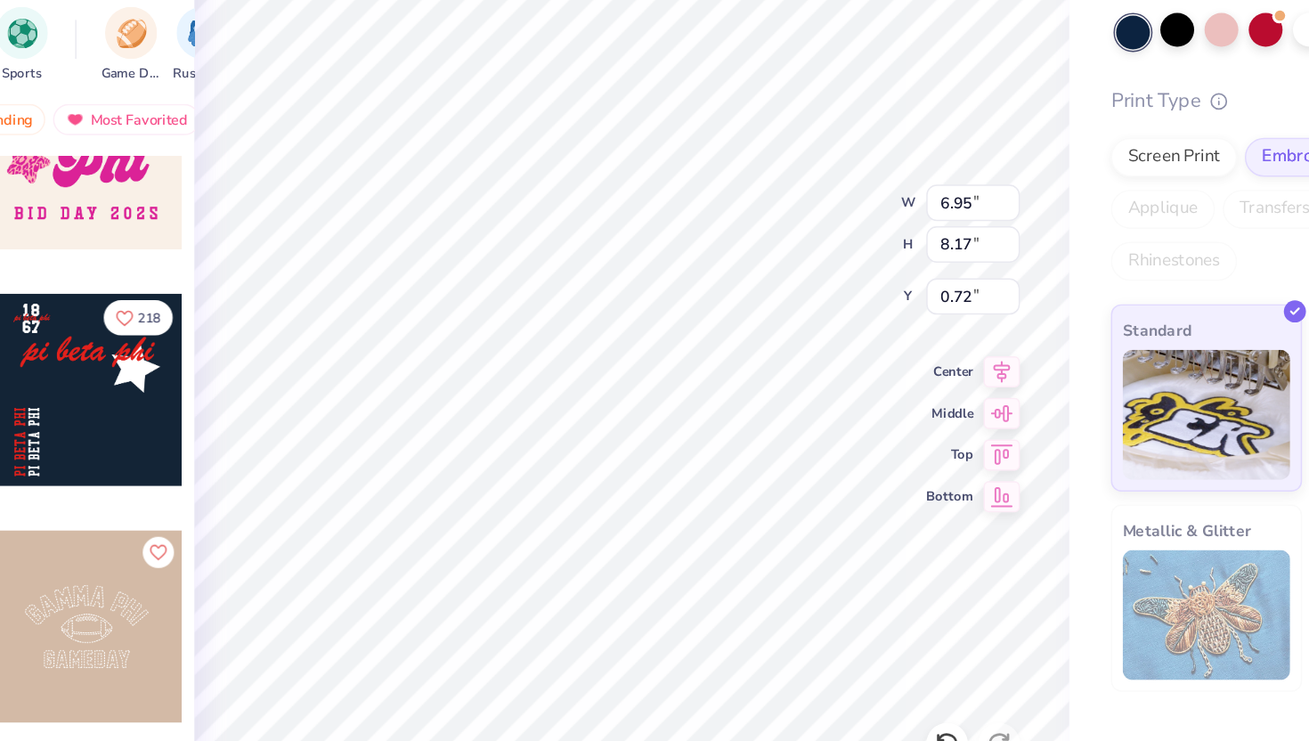
type input "1.11"
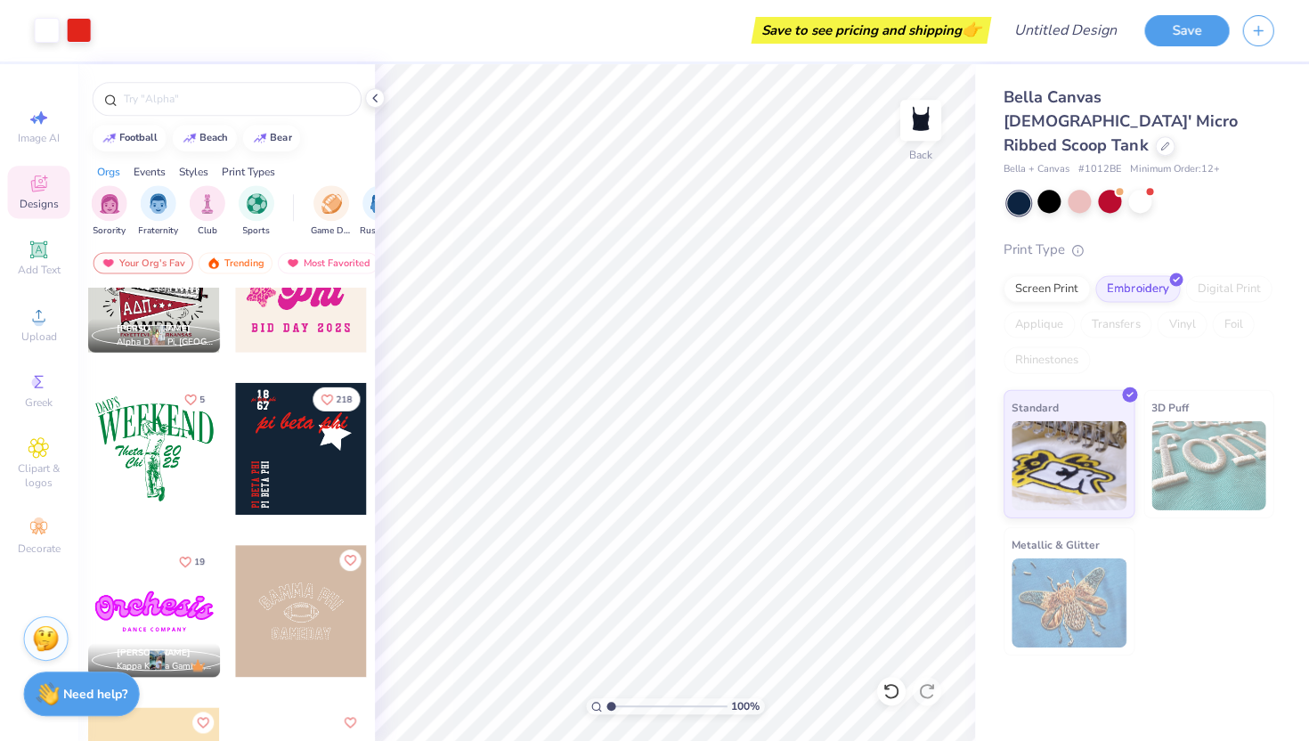
scroll to position [0, 0]
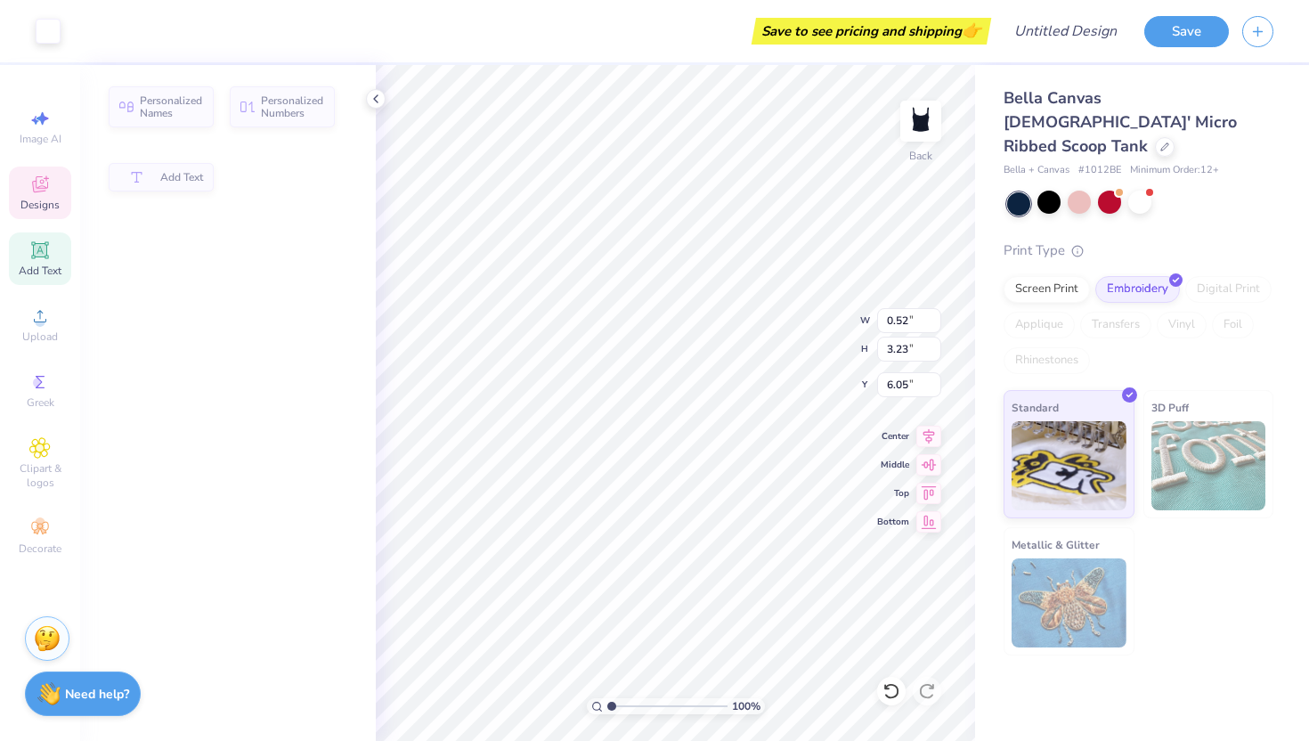
type input "0.52"
type input "3.23"
type input "6.05"
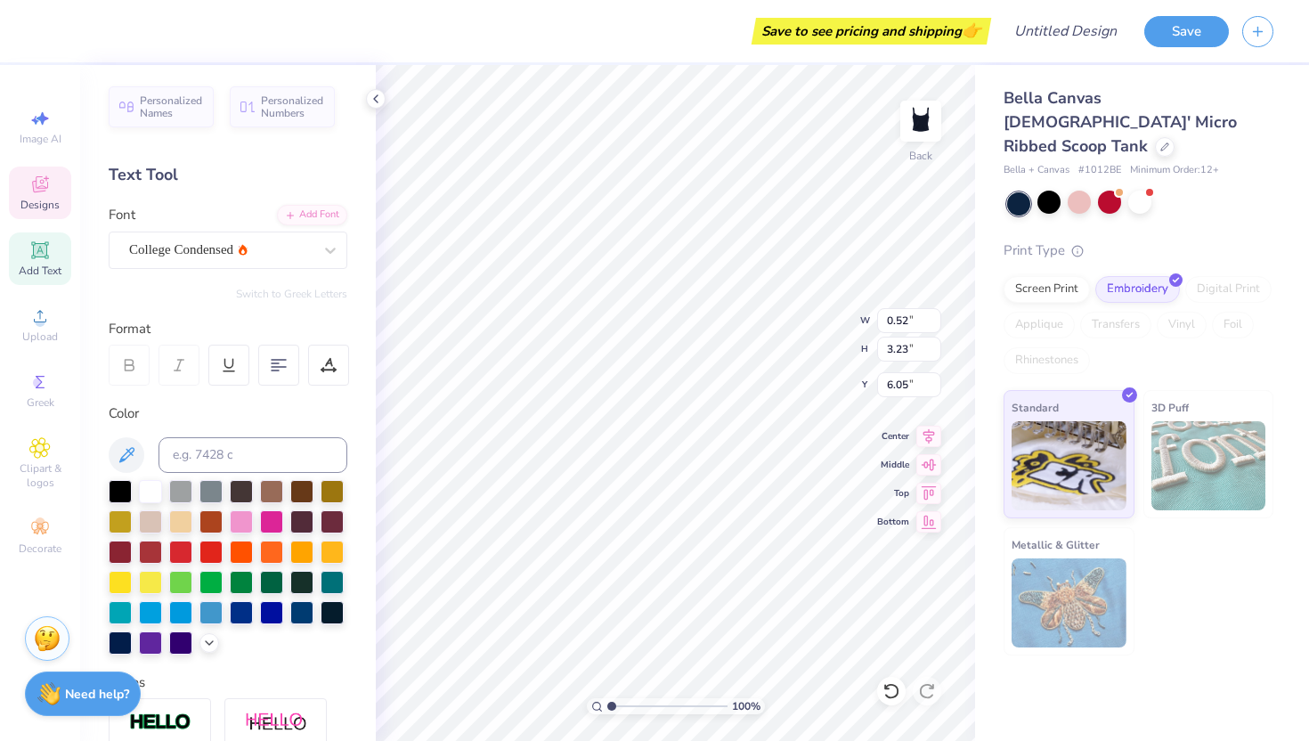
type textarea "AEPHI"
type textarea "aephi"
type textarea "AEPHI"
type textarea "alpha epsilon phi"
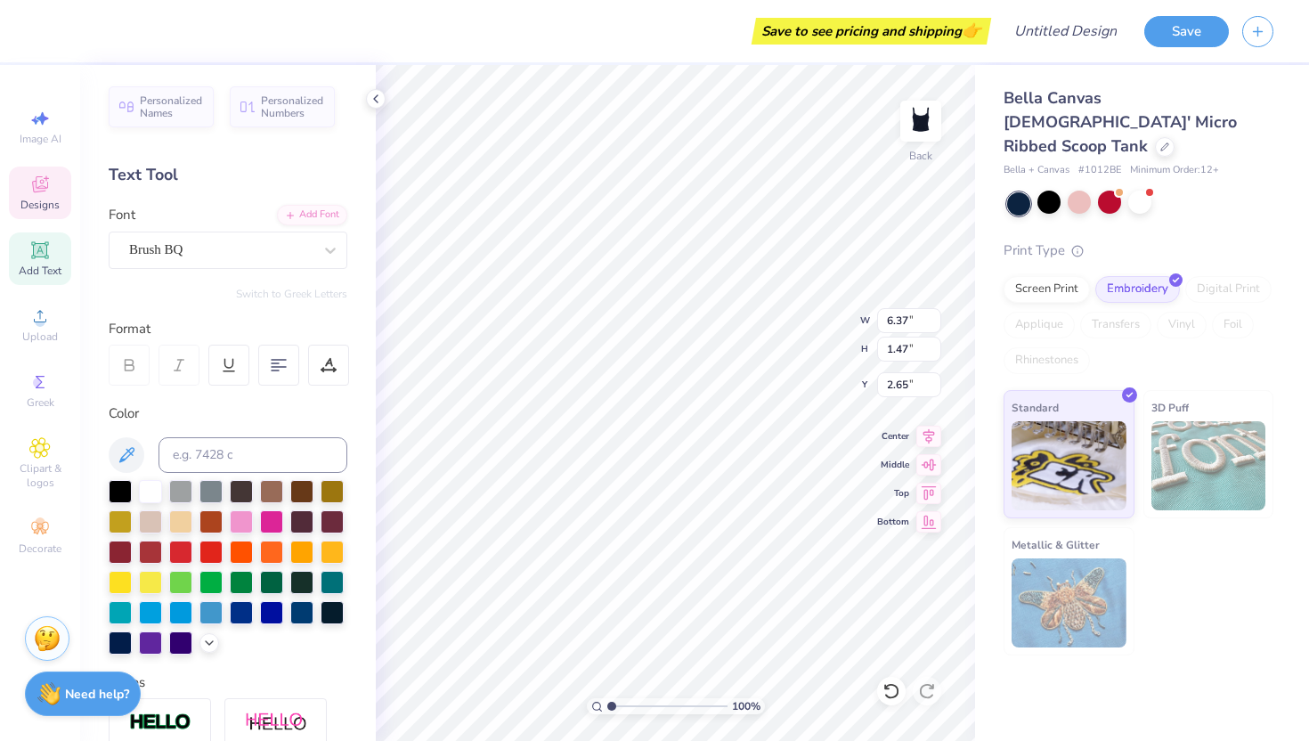
click at [360, 617] on div "Personalized Names Personalized Numbers Text Tool Add Font Font Brush BQ Switch…" at bounding box center [228, 403] width 296 height 676
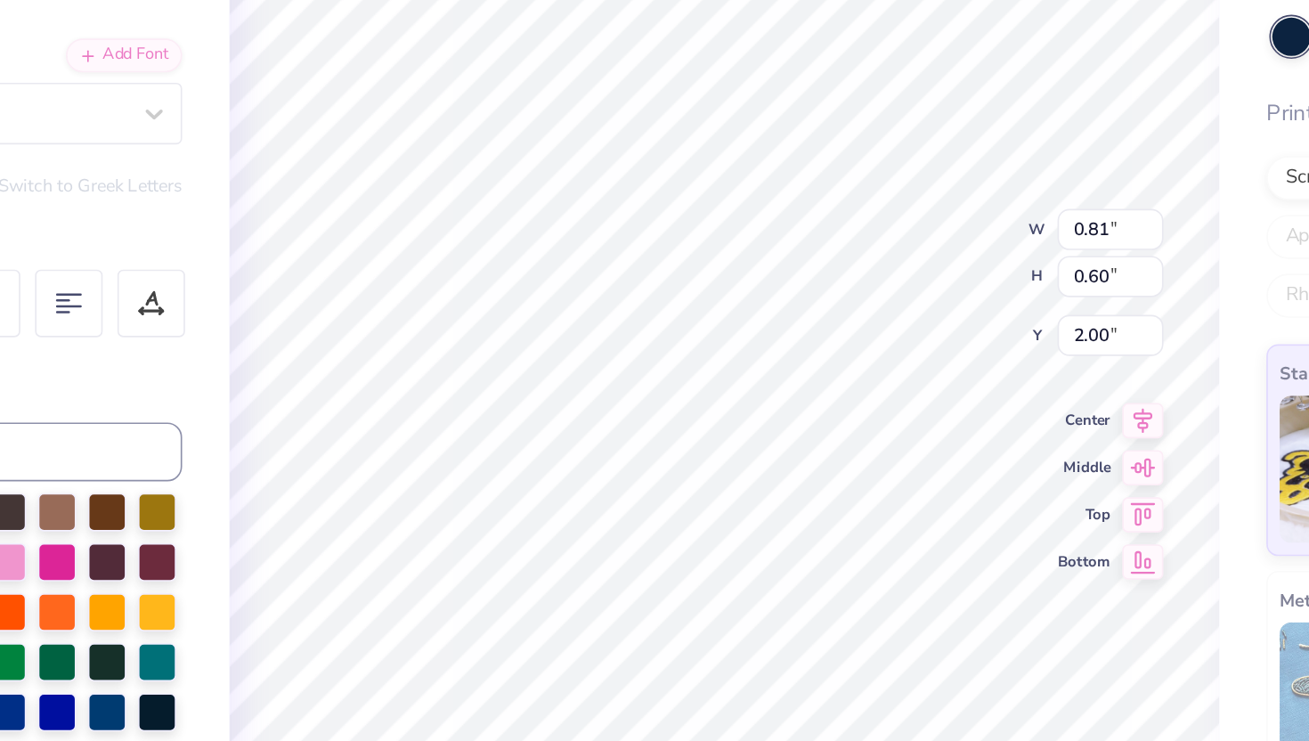
type textarea "09"
type input "0.75"
type input "1.11"
type textarea "19"
type input "1.74"
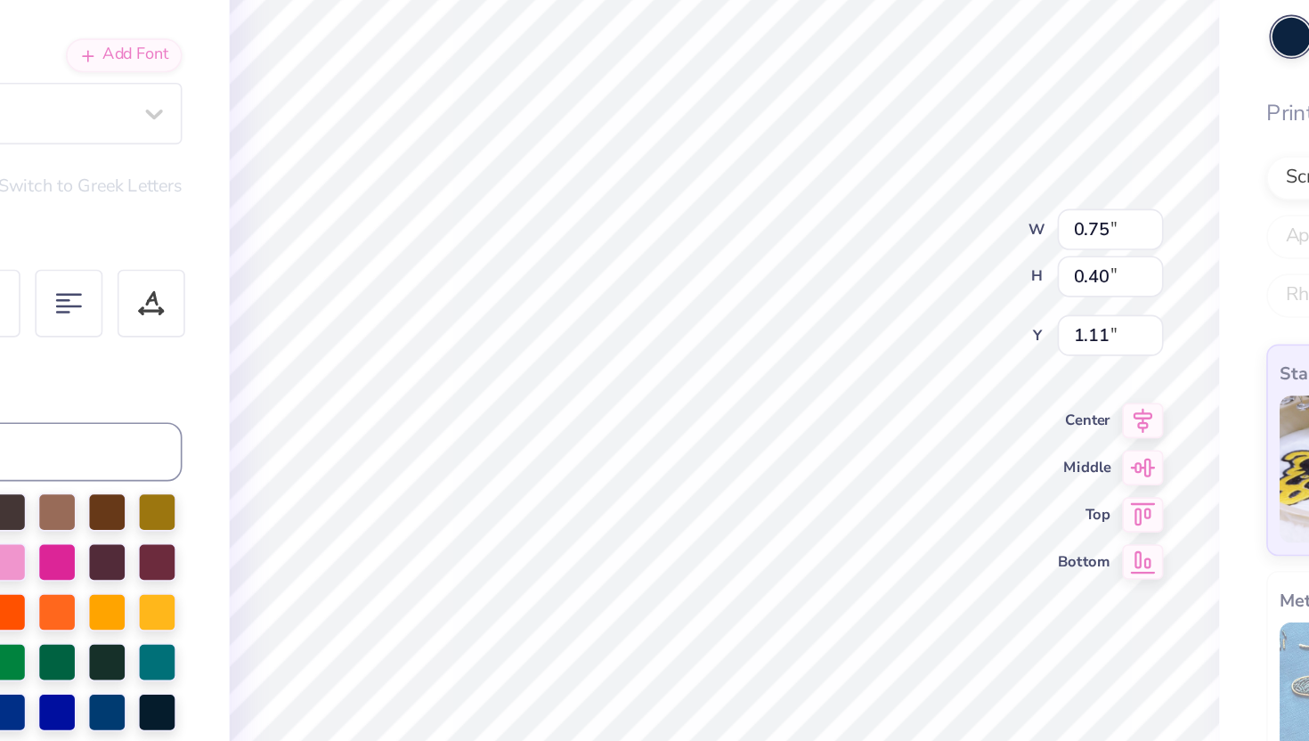
type input "0.40"
type input "1.58"
type input "6.95"
type input "1.01"
type input "2.90"
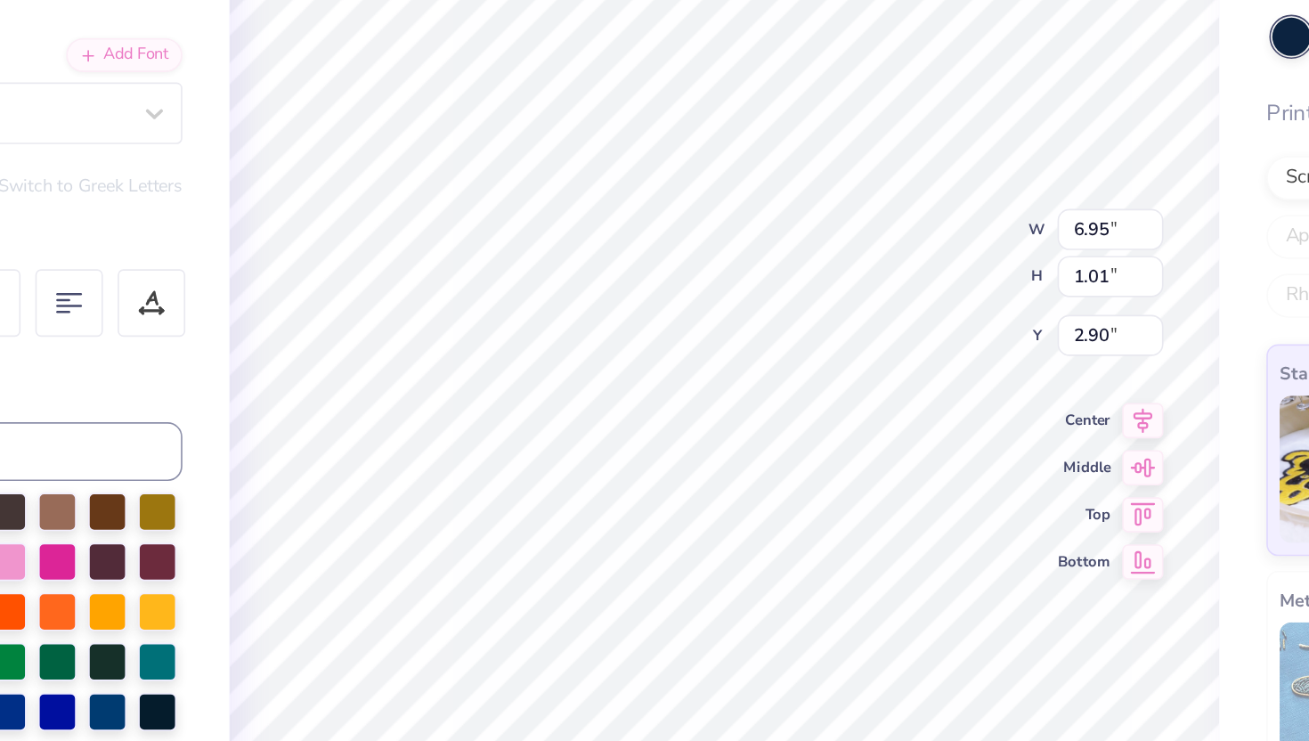
type input "1.74"
type input "0.40"
type input "1.60"
paste textarea "alpha epsilon"
type textarea "alpha epsilon phi"
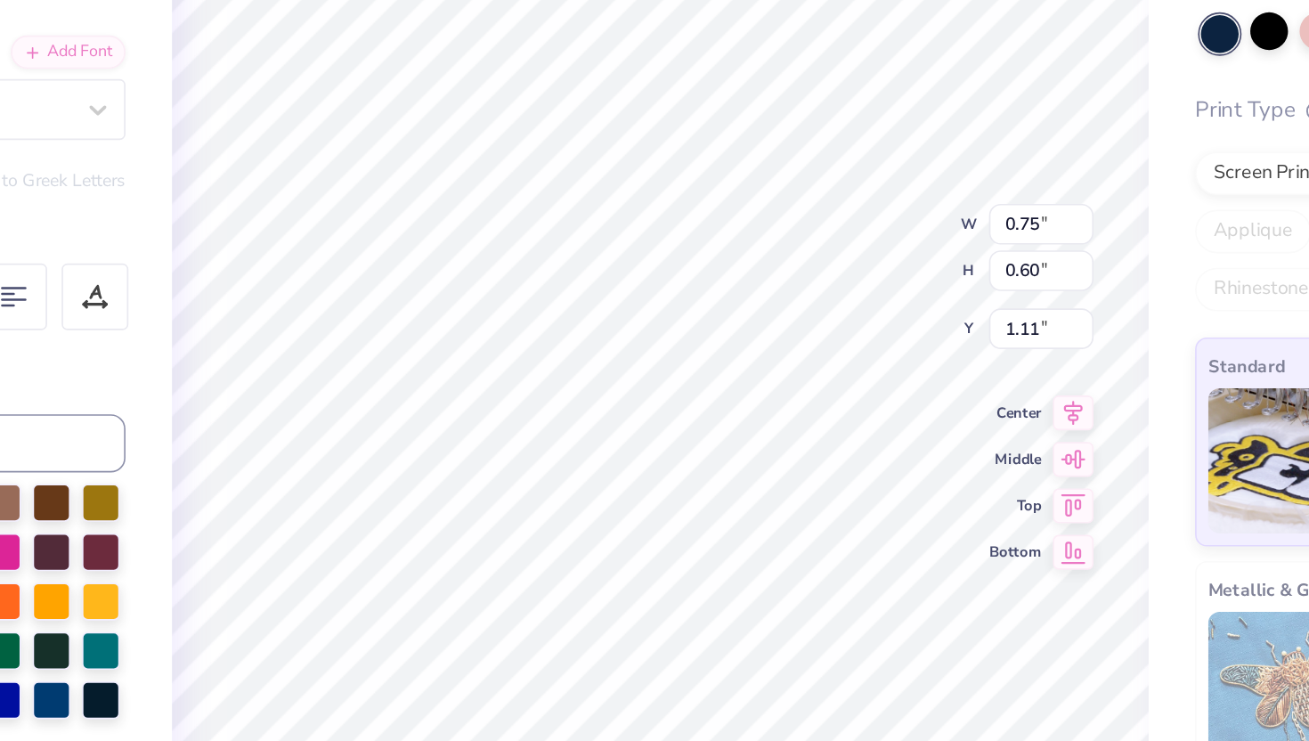
type input "0.75"
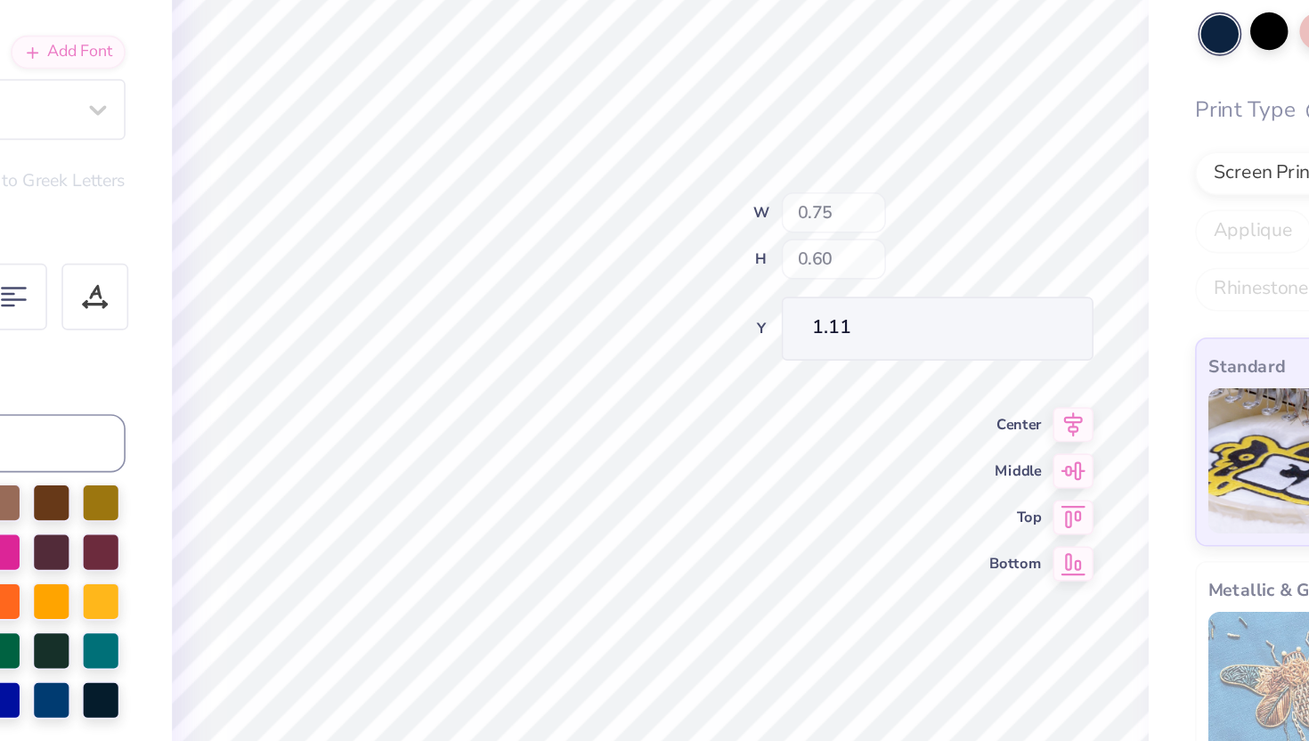
type input "1.20"
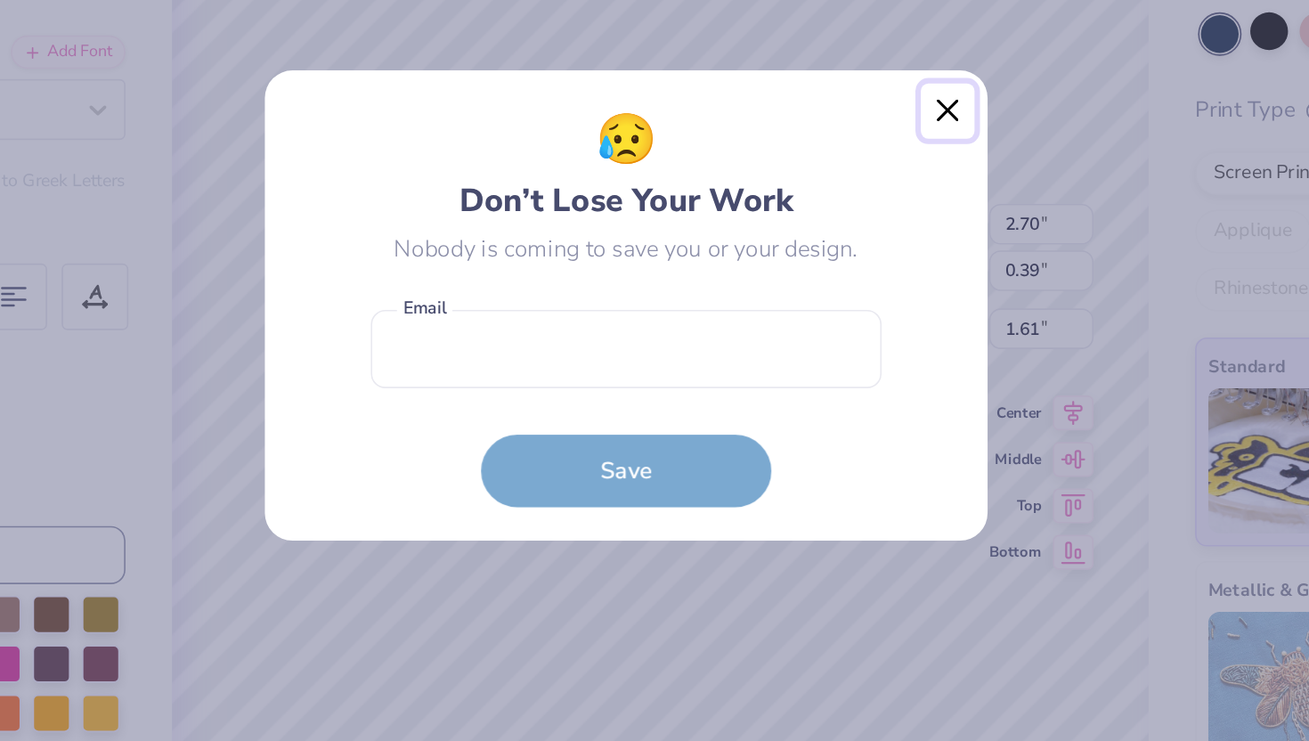
click at [851, 248] on button "Close" at bounding box center [852, 251] width 34 height 34
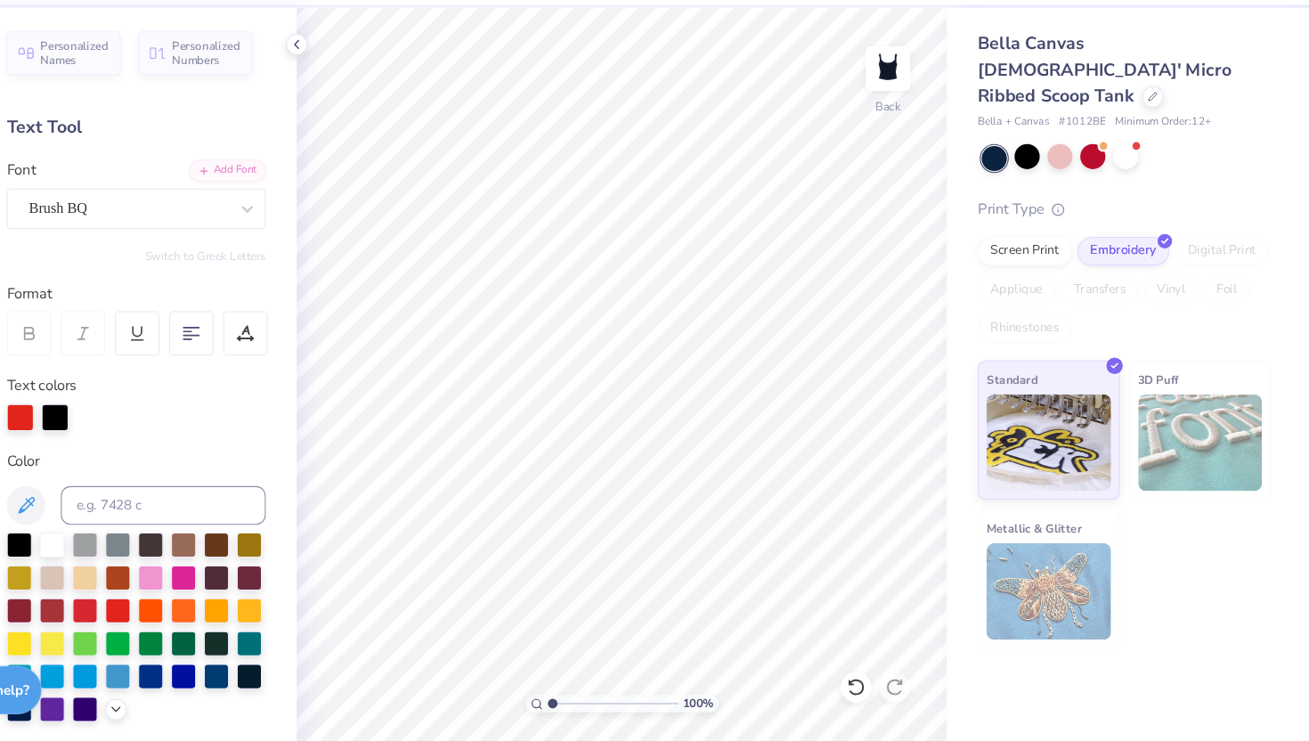
scroll to position [0, 0]
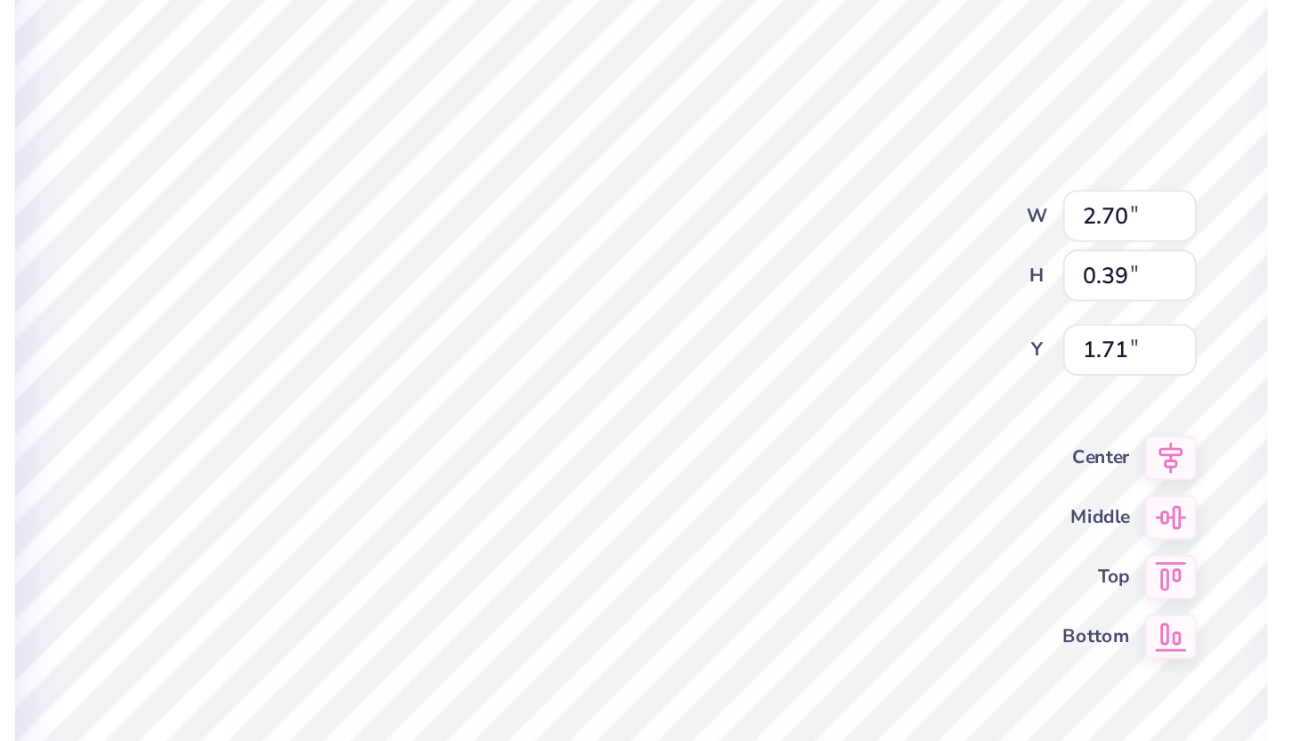
type input "2.70"
type input "0.39"
type input "1.80"
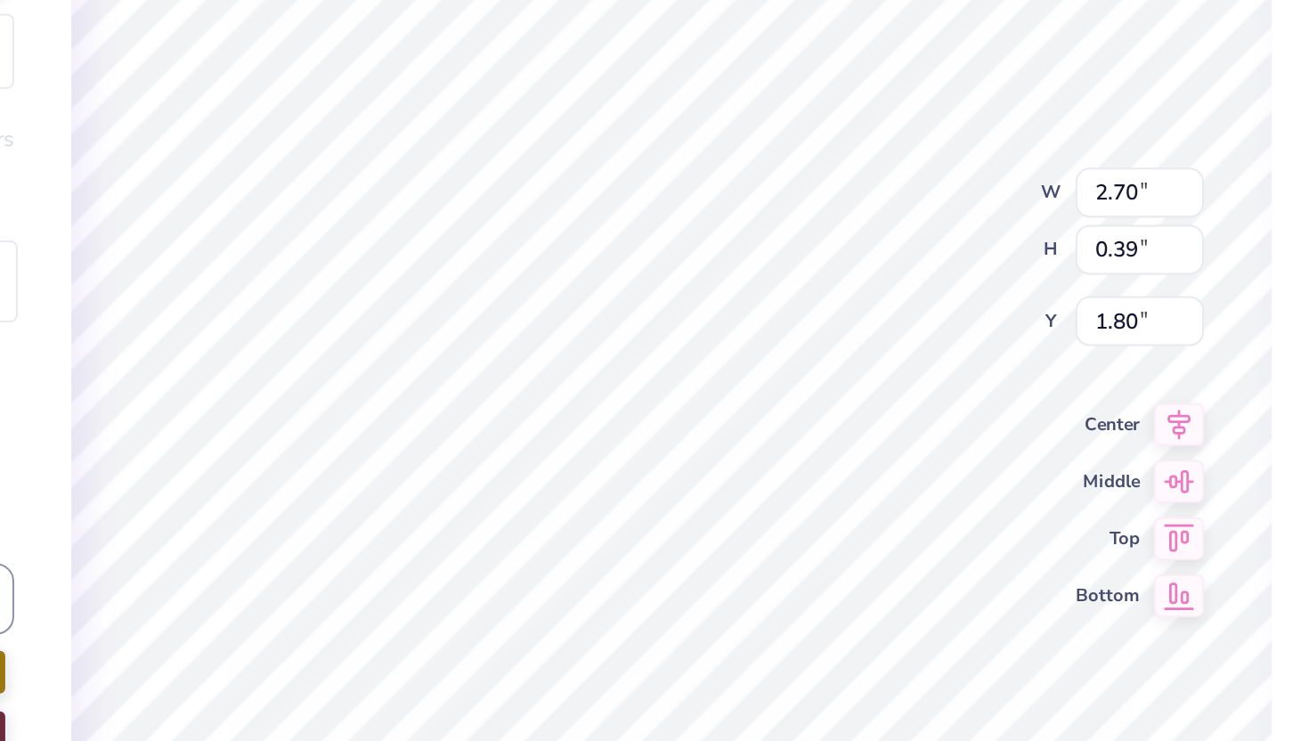
type input "2.08"
type input "0.30"
type input "1.77"
type input "1.17"
type input "0.81"
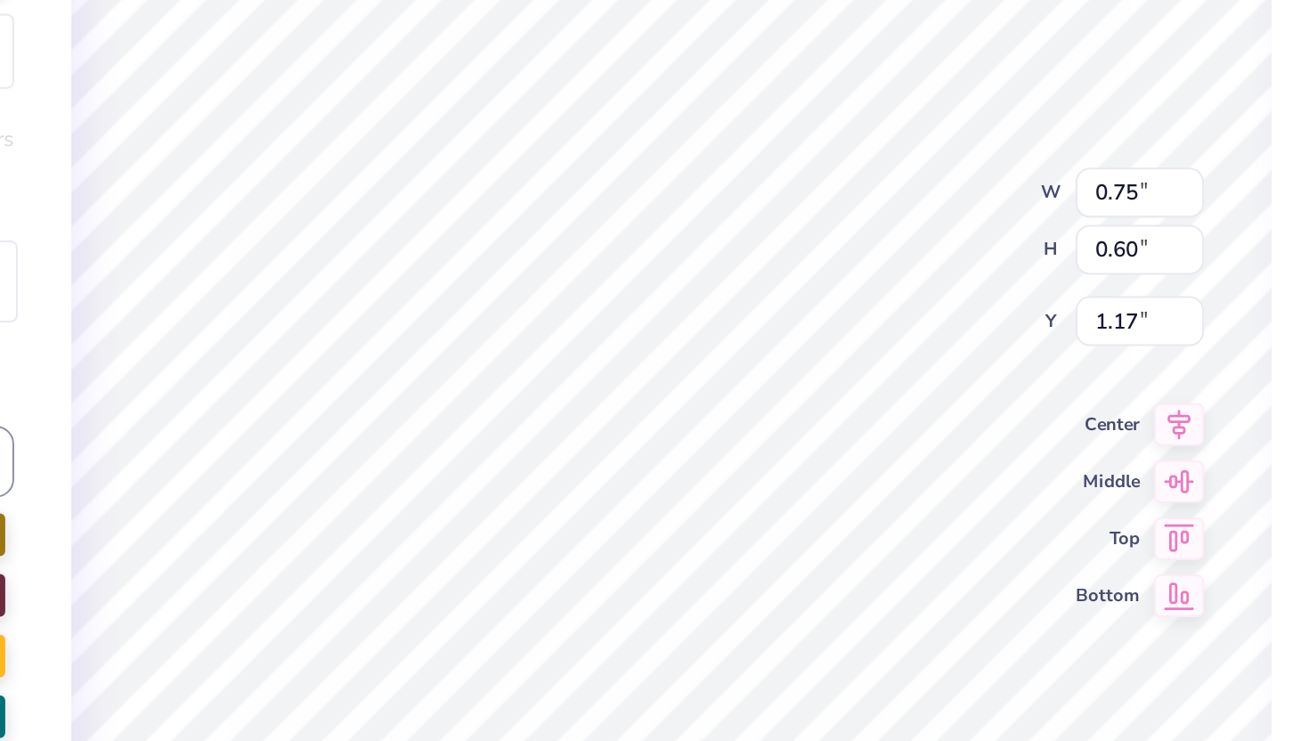
type input "2.00"
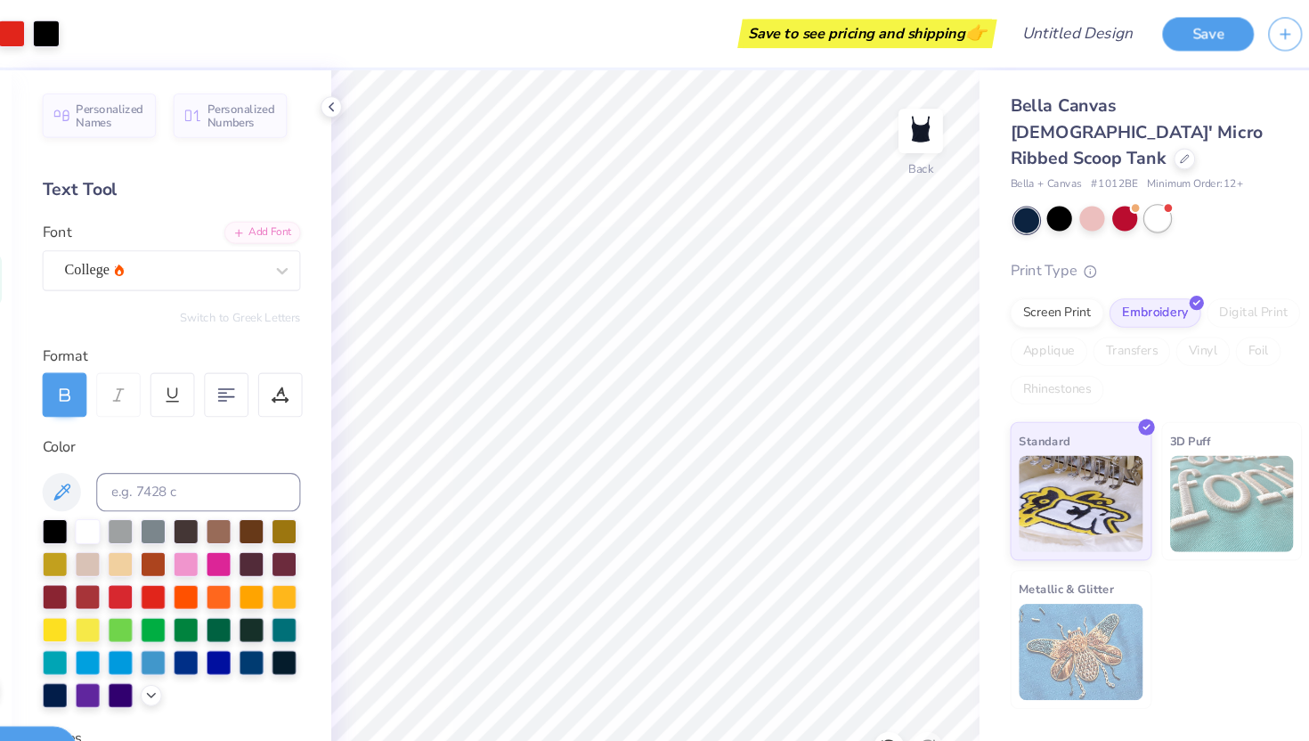
click at [1135, 191] on div at bounding box center [1139, 202] width 23 height 23
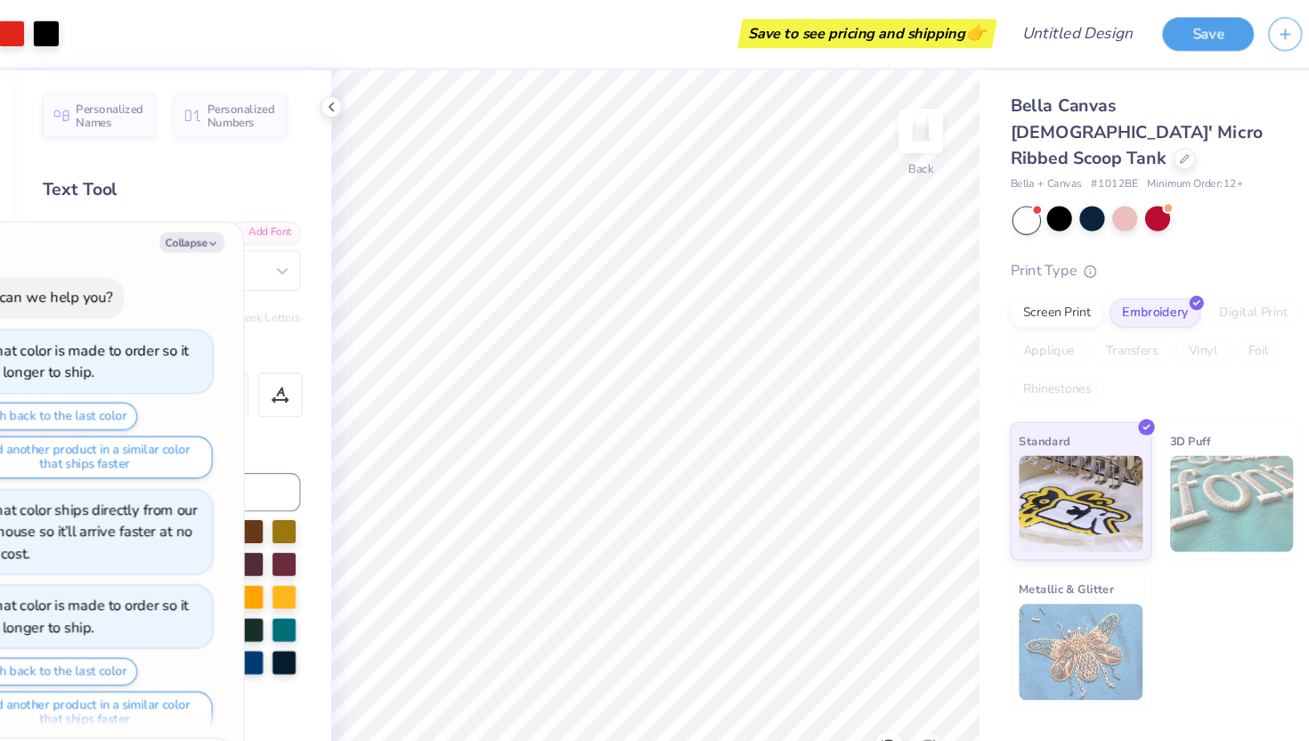
scroll to position [1084, 0]
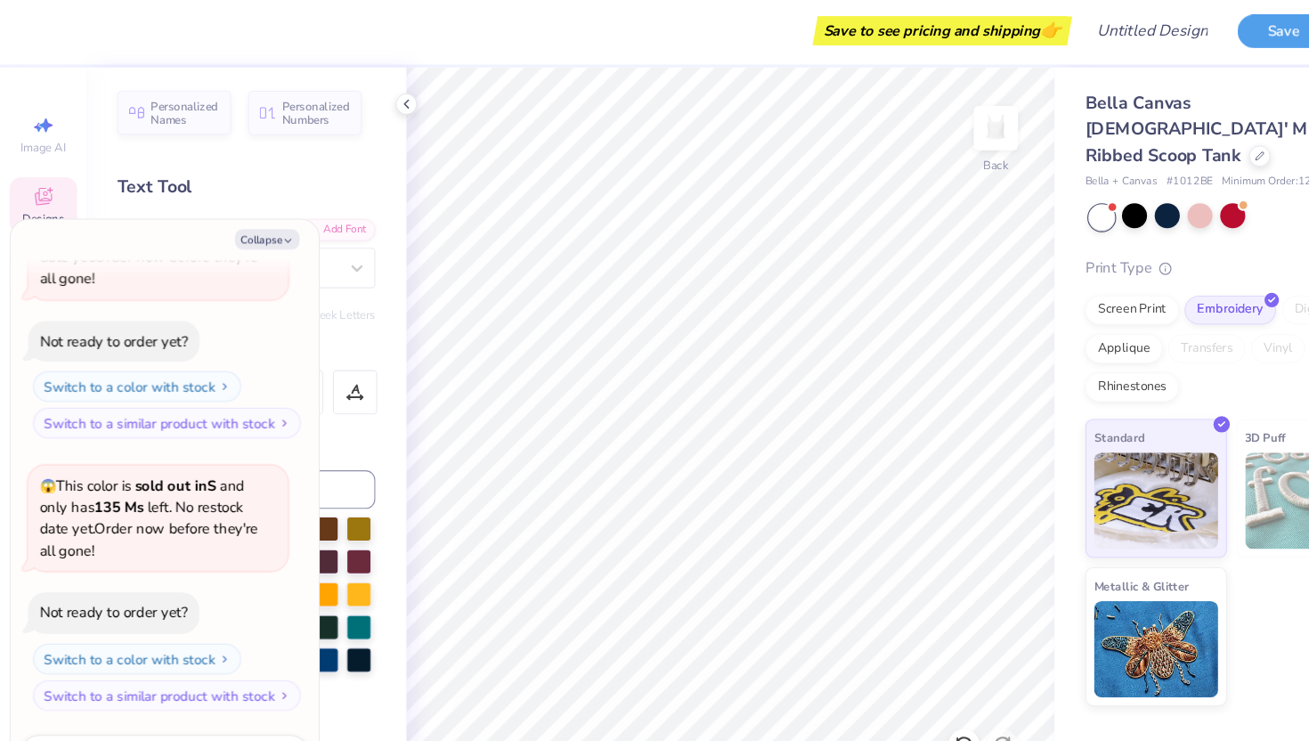
click at [25, 184] on div "Designs" at bounding box center [40, 193] width 62 height 53
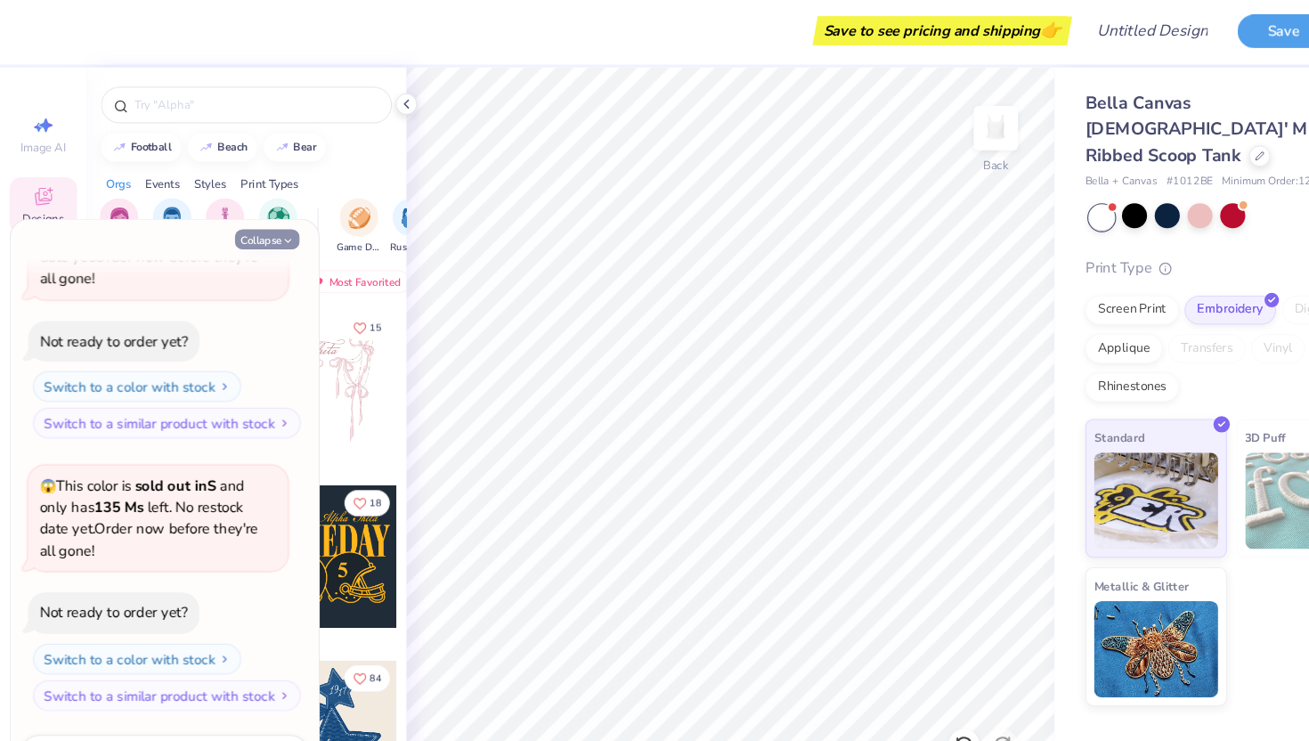
click at [255, 224] on button "Collapse" at bounding box center [247, 224] width 60 height 19
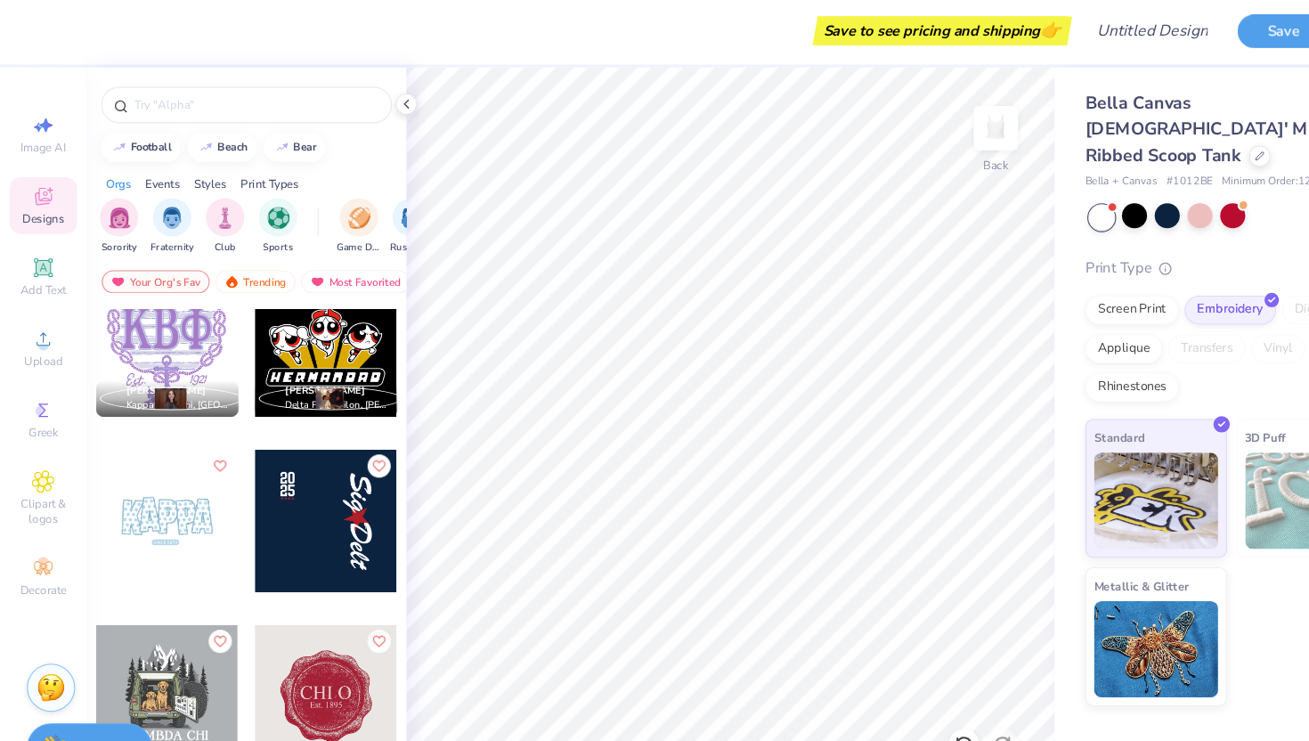
scroll to position [14137, 0]
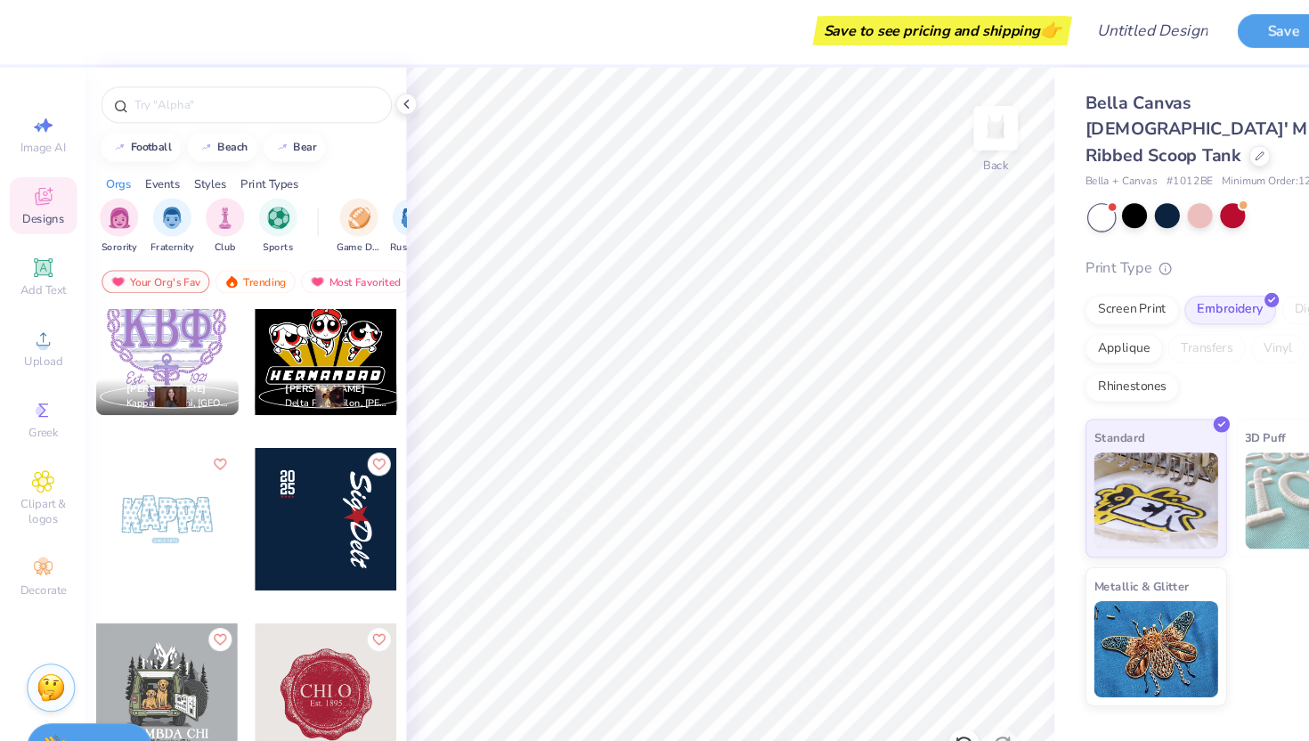
click at [264, 480] on div at bounding box center [302, 483] width 132 height 132
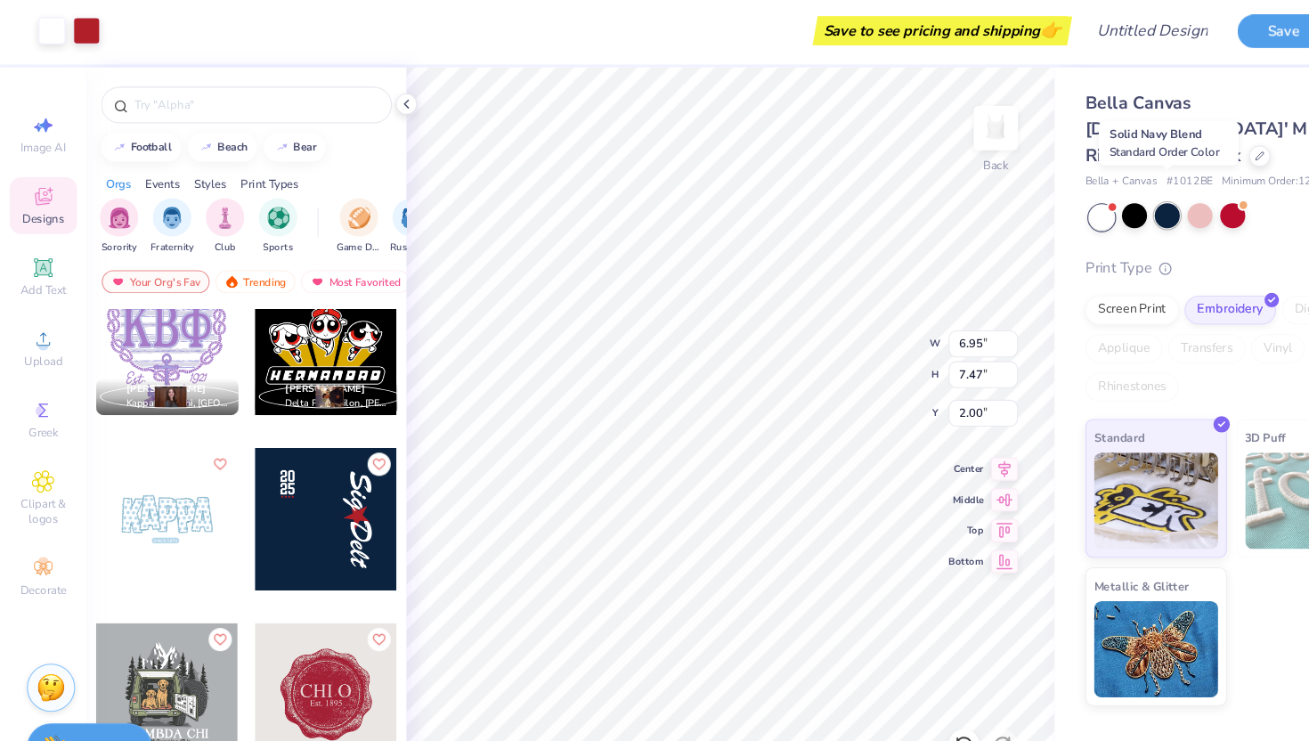
click at [1084, 191] on div at bounding box center [1079, 202] width 23 height 23
click at [1107, 191] on div at bounding box center [1109, 202] width 23 height 23
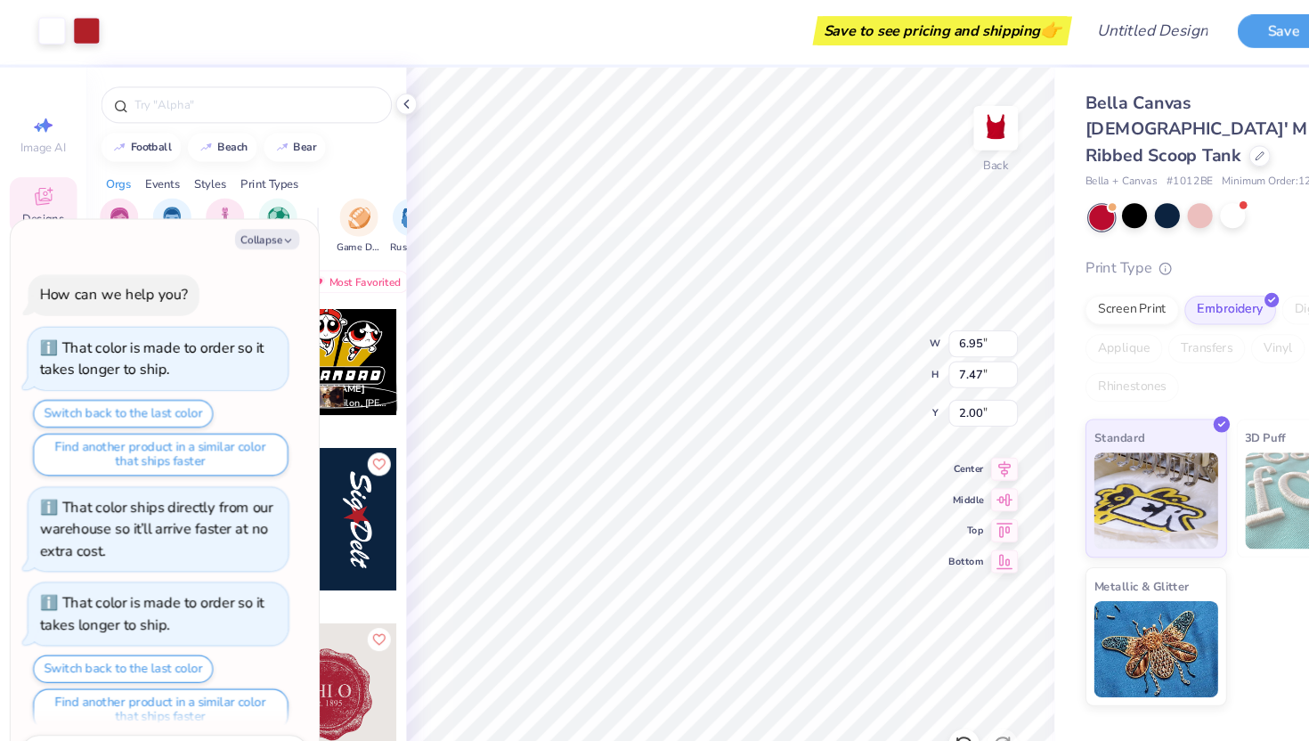
scroll to position [1296, 0]
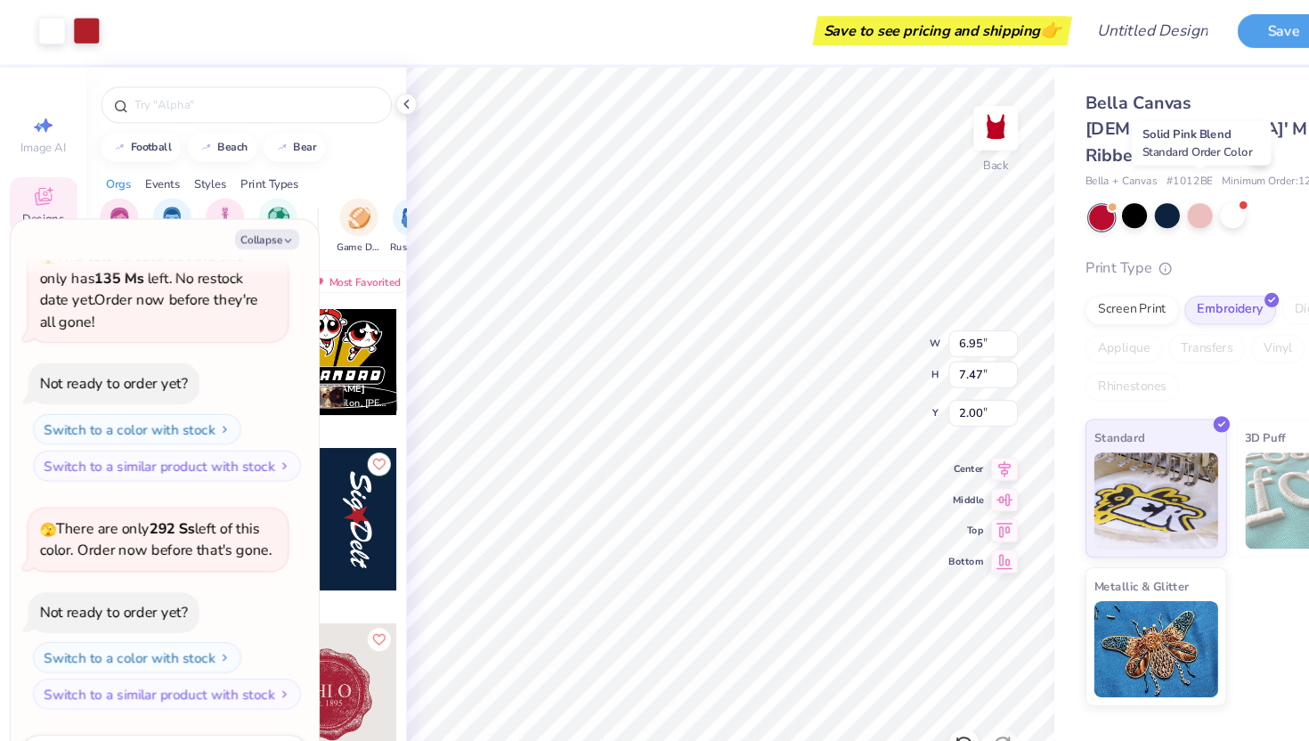
click at [1107, 191] on div at bounding box center [1109, 202] width 23 height 23
click at [1083, 191] on div at bounding box center [1079, 202] width 23 height 23
type textarea "x"
type input "1.04"
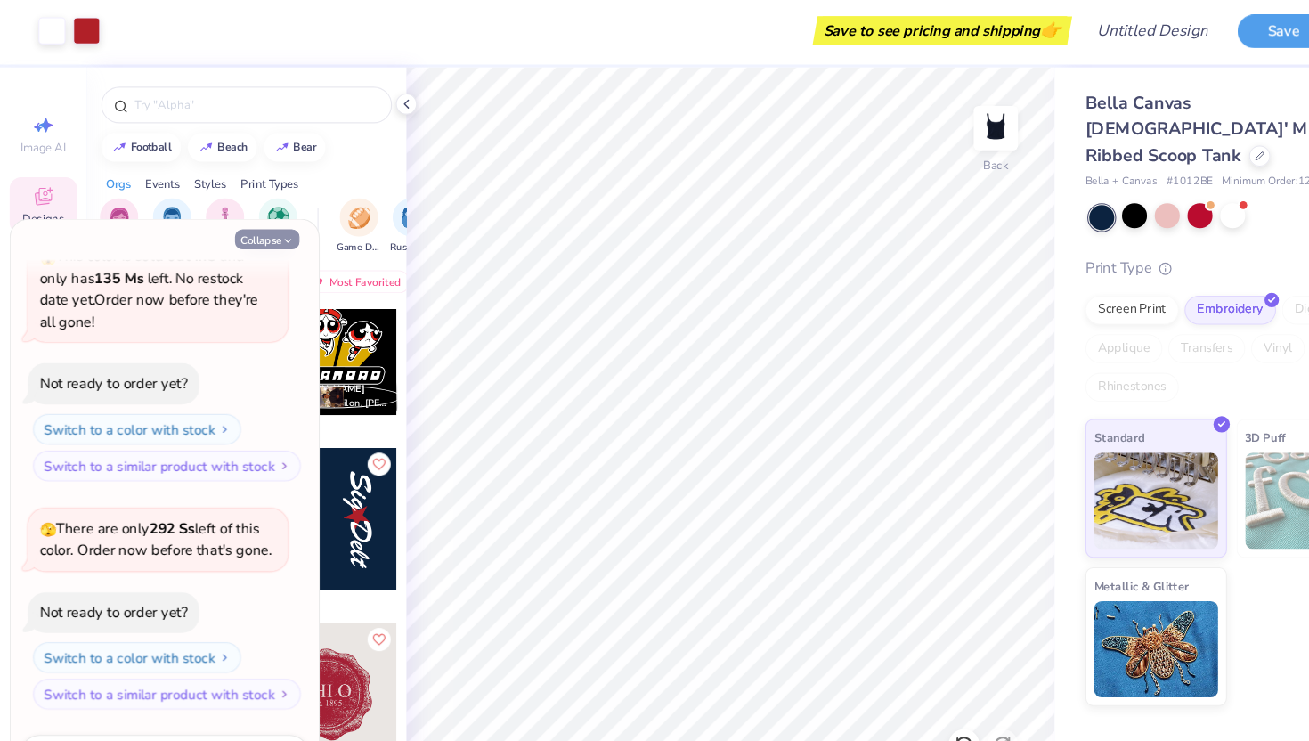
click at [264, 224] on icon "button" at bounding box center [266, 225] width 11 height 11
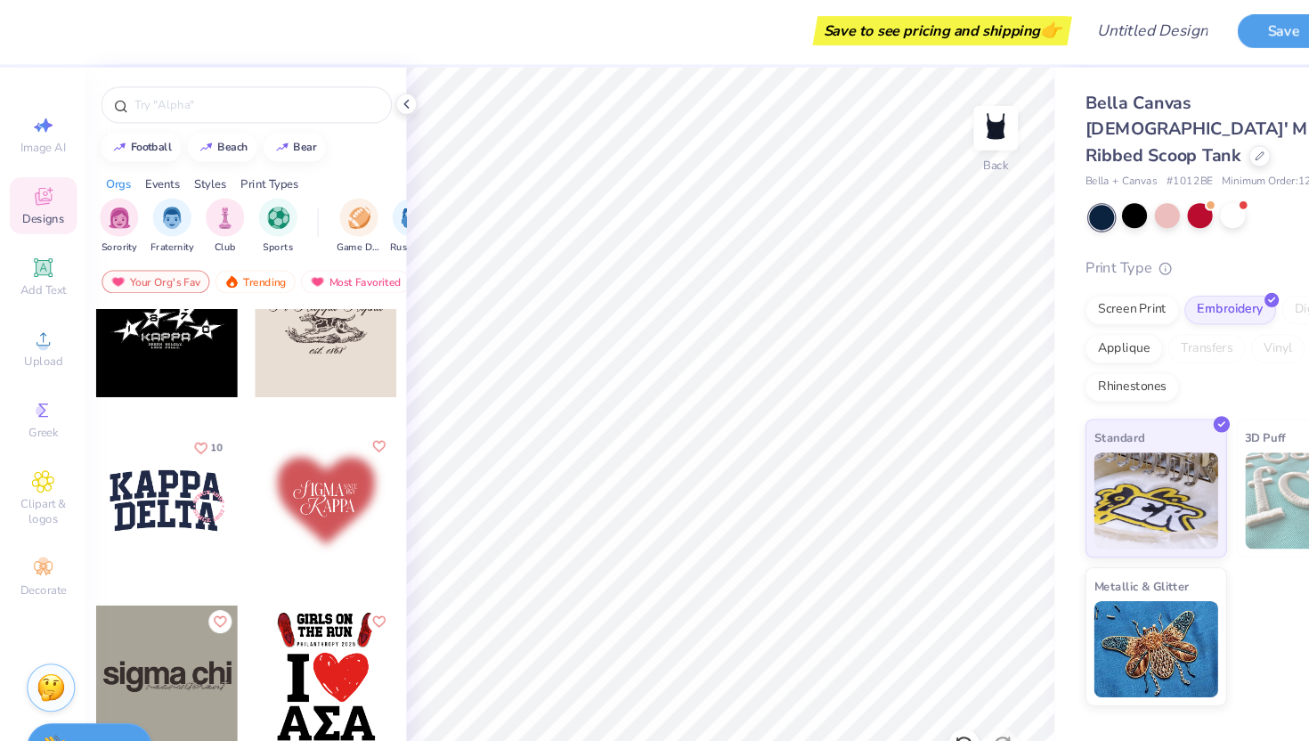
scroll to position [22258, 0]
click at [300, 500] on div at bounding box center [302, 467] width 132 height 132
click at [316, 460] on div at bounding box center [302, 467] width 132 height 132
click at [289, 472] on div at bounding box center [302, 467] width 132 height 132
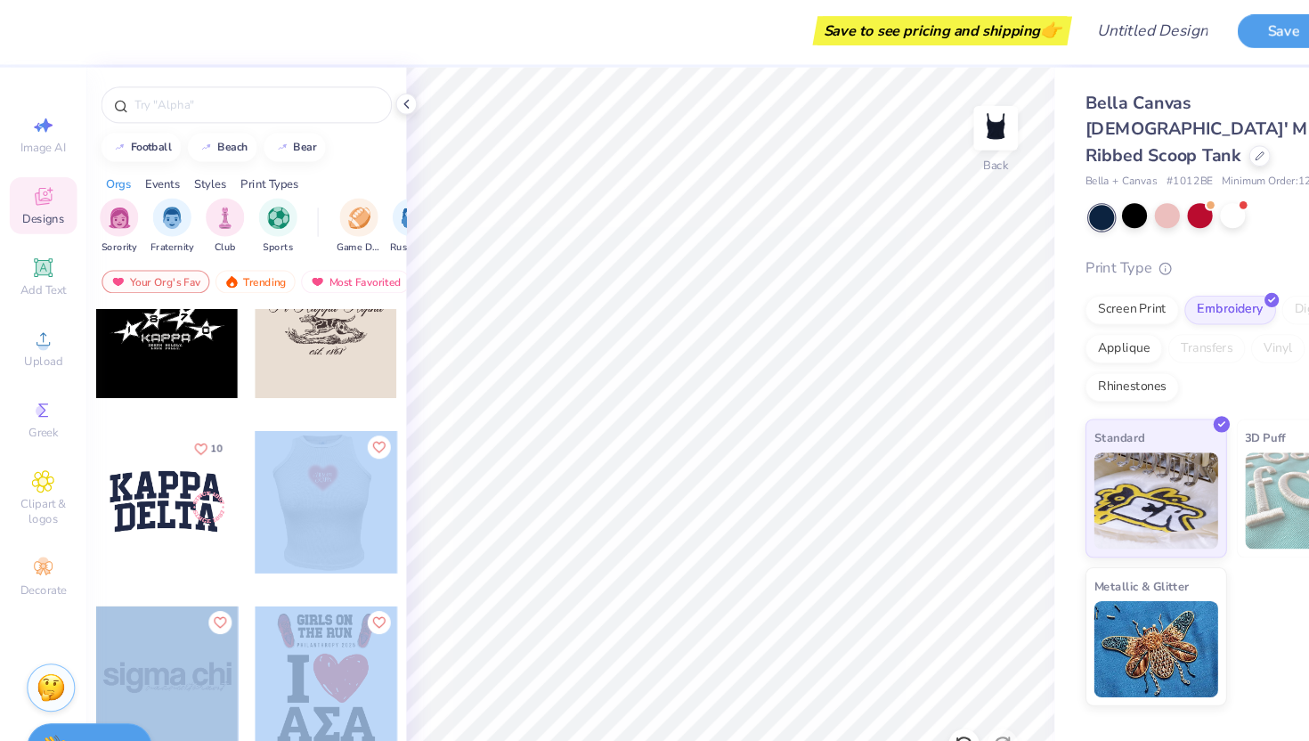
click at [572, 467] on div "Save to see pricing and shipping 👉 Design Title Save Image AI Designs Add Text …" at bounding box center [654, 370] width 1309 height 741
click at [303, 480] on div at bounding box center [302, 467] width 132 height 132
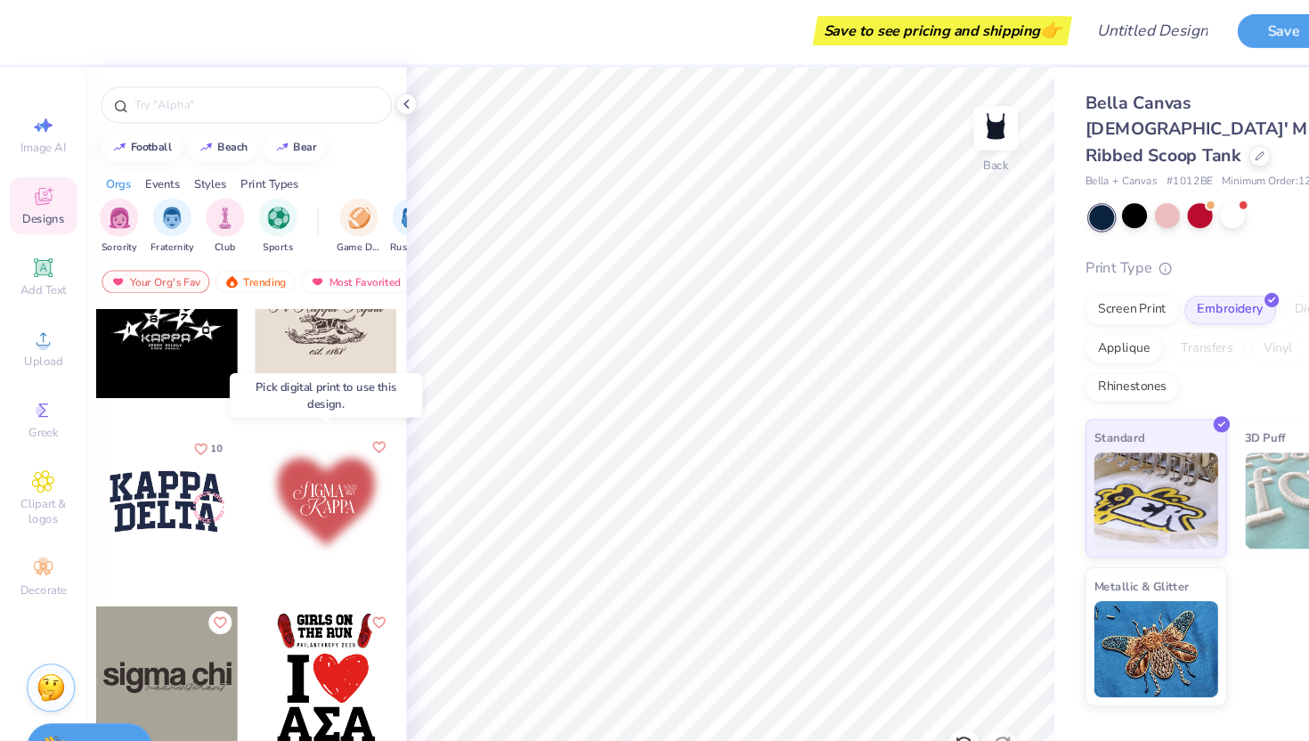
click at [303, 480] on div at bounding box center [302, 467] width 132 height 132
click at [1146, 191] on div at bounding box center [1139, 202] width 23 height 23
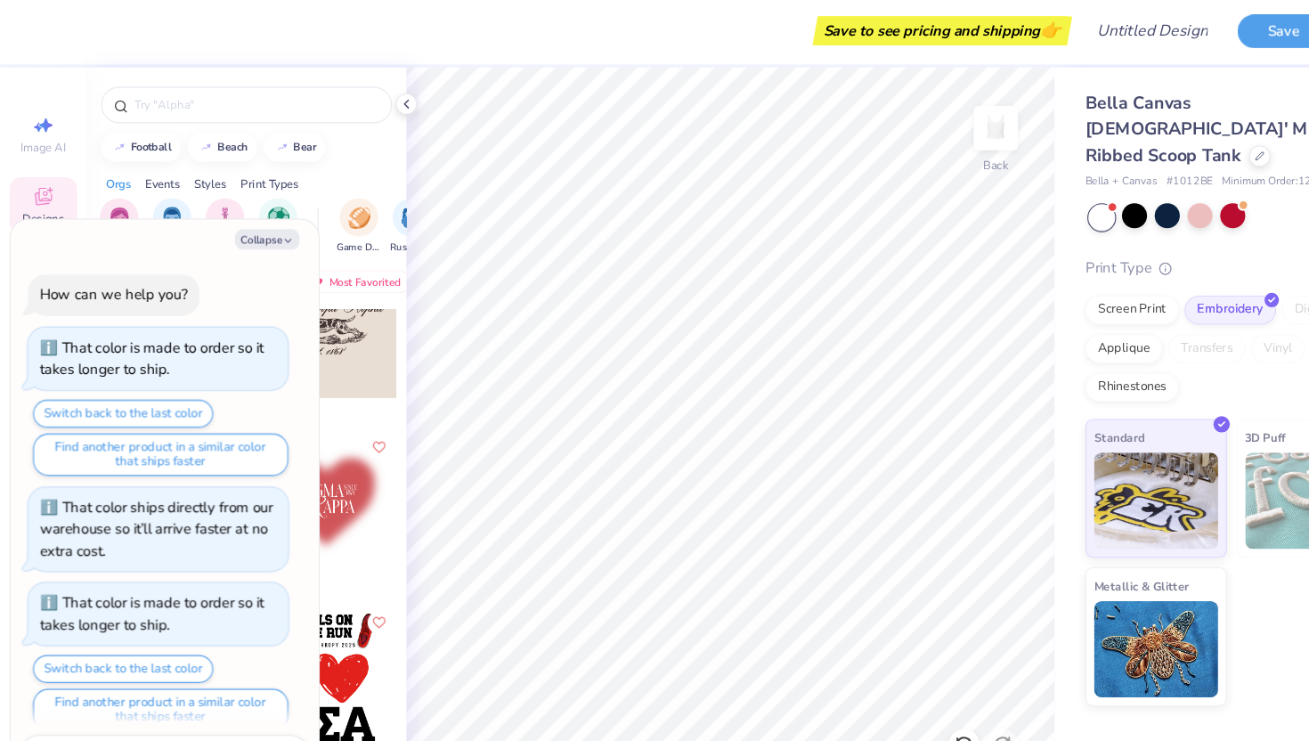
scroll to position [1547, 0]
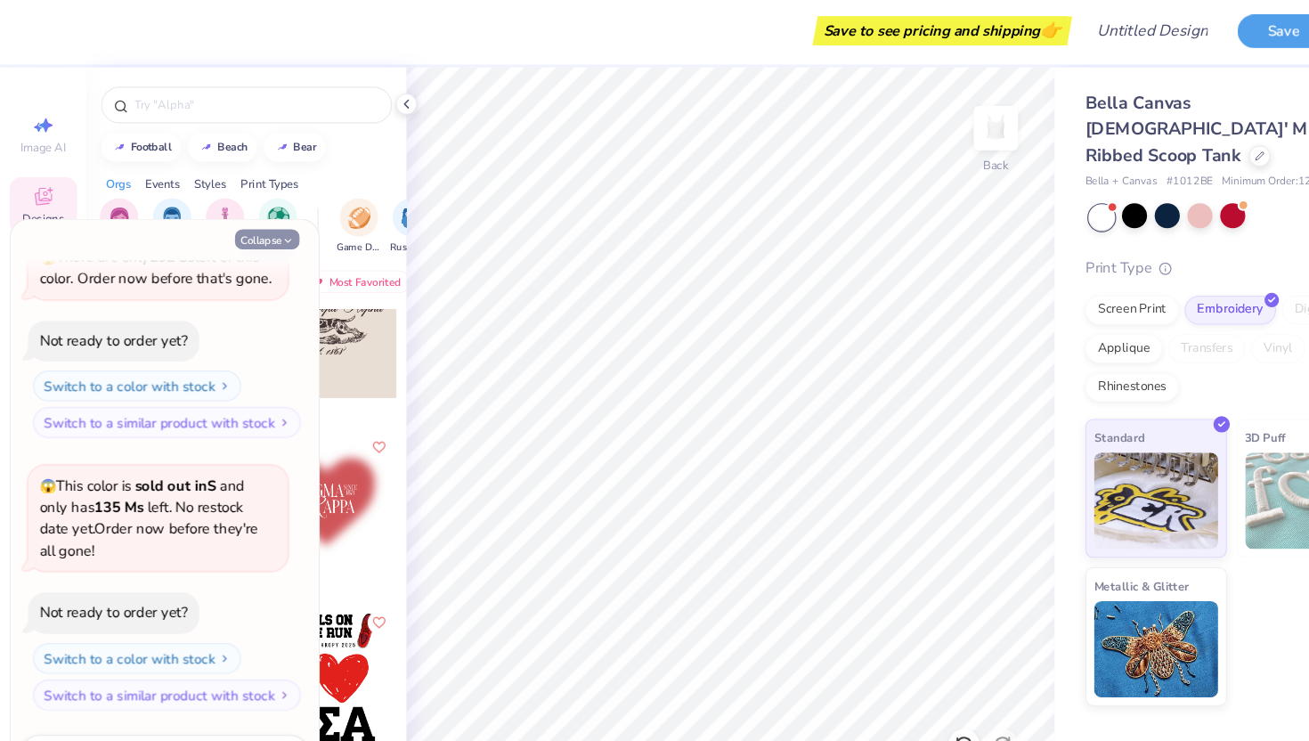
click at [257, 224] on button "Collapse" at bounding box center [247, 224] width 60 height 19
type textarea "x"
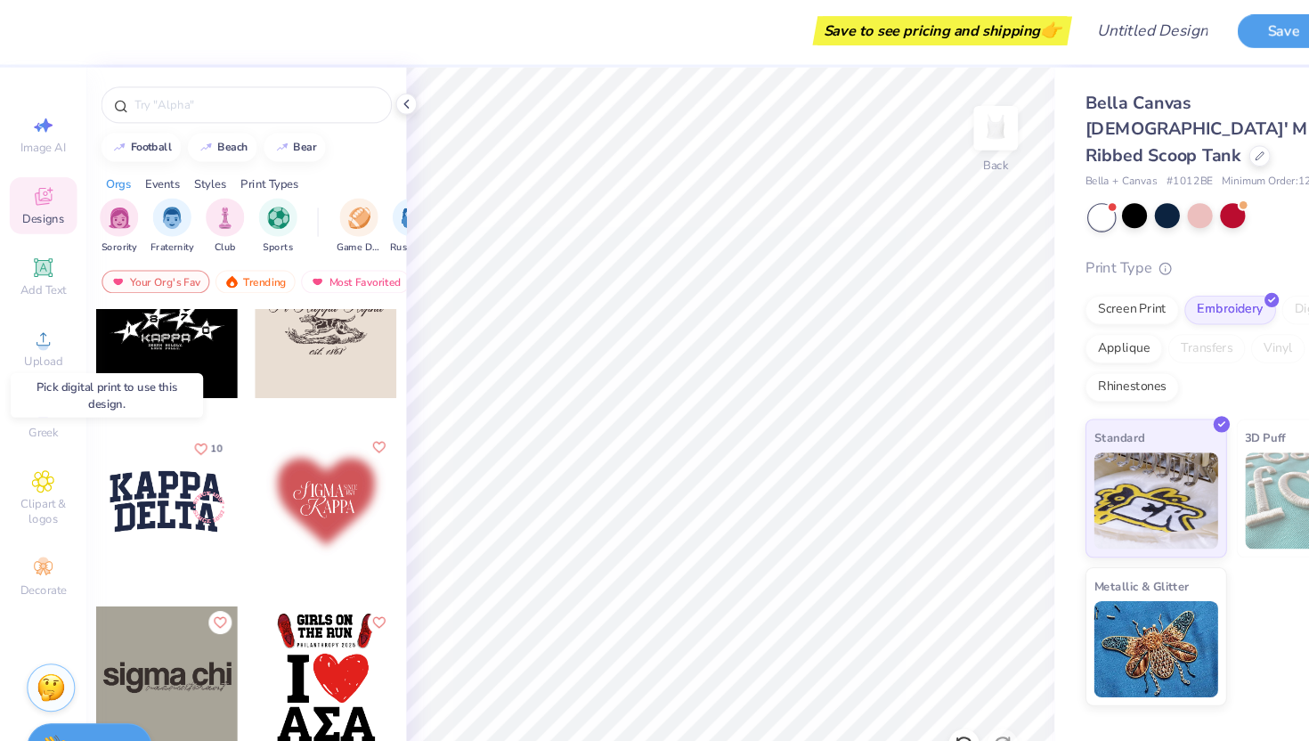
click at [309, 487] on div at bounding box center [302, 467] width 132 height 132
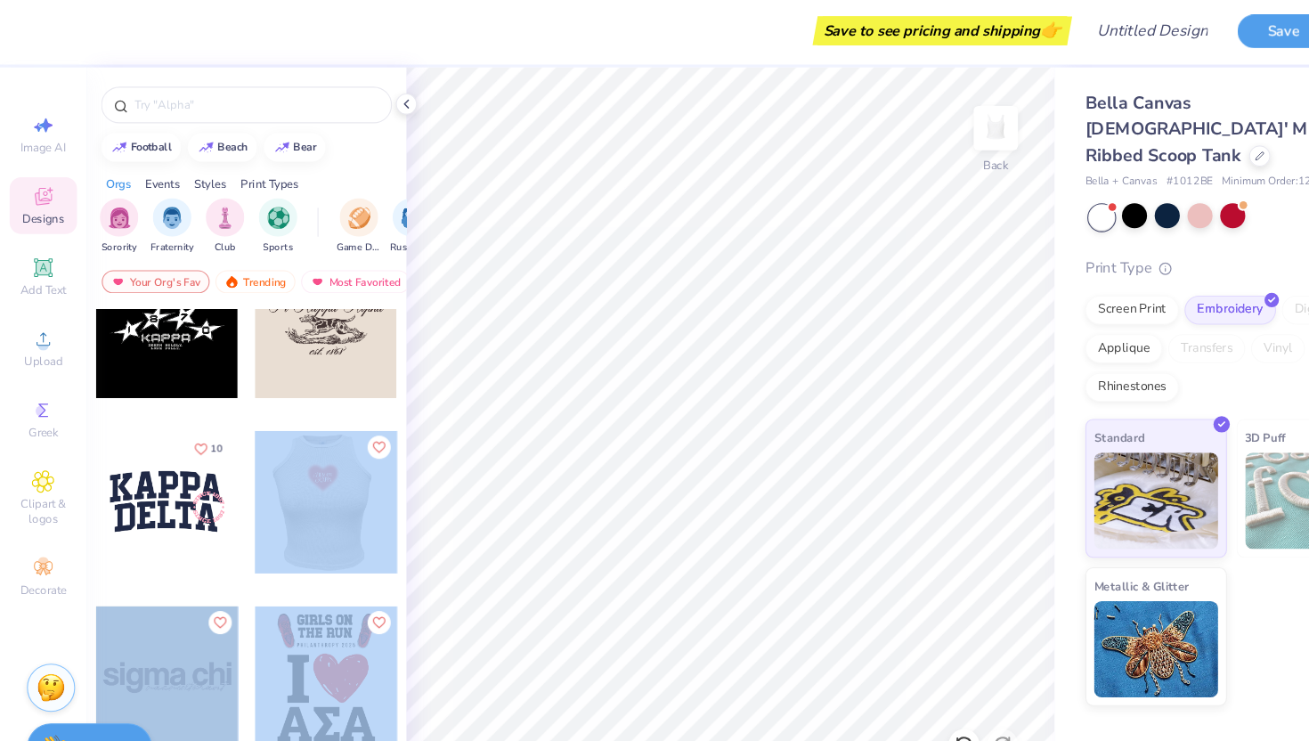
click at [502, 501] on div "Save to see pricing and shipping 👉 Design Title Save Image AI Designs Add Text …" at bounding box center [654, 370] width 1309 height 741
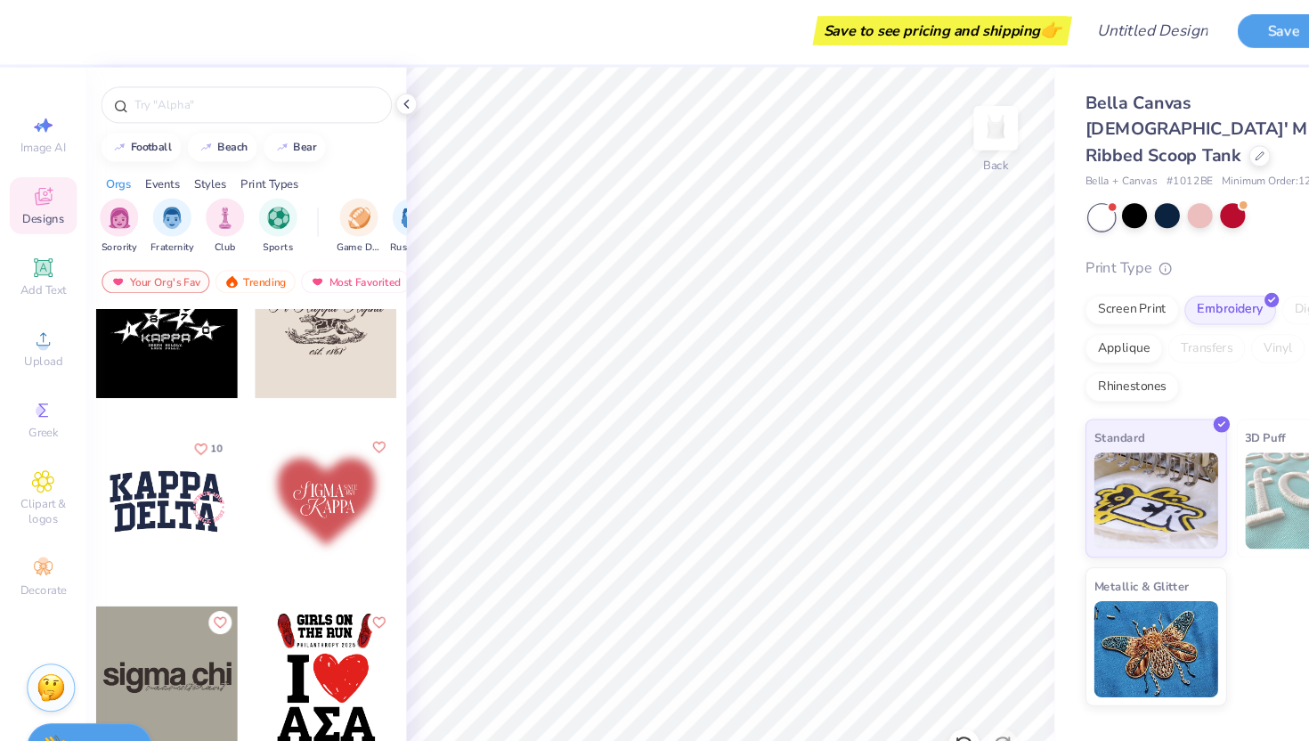
click at [248, 489] on div at bounding box center [302, 467] width 132 height 132
click at [154, 484] on div at bounding box center [155, 467] width 132 height 132
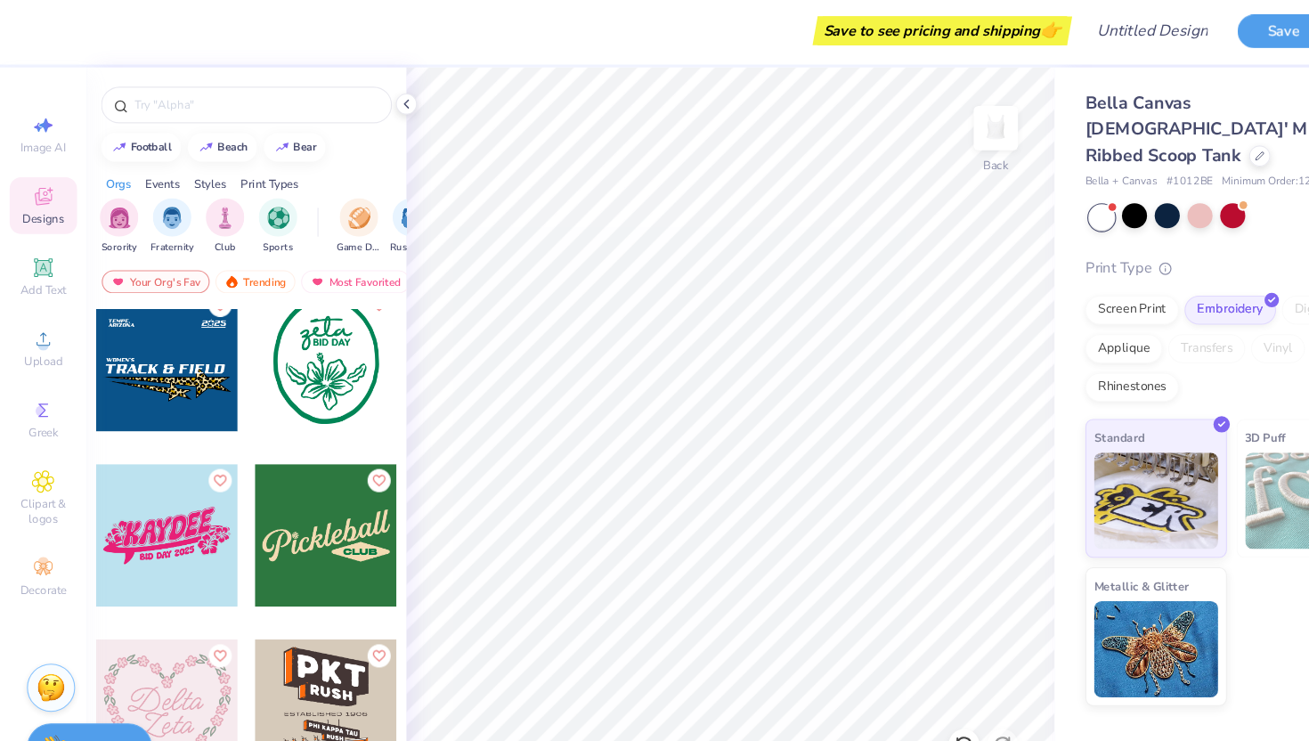
scroll to position [22811, 0]
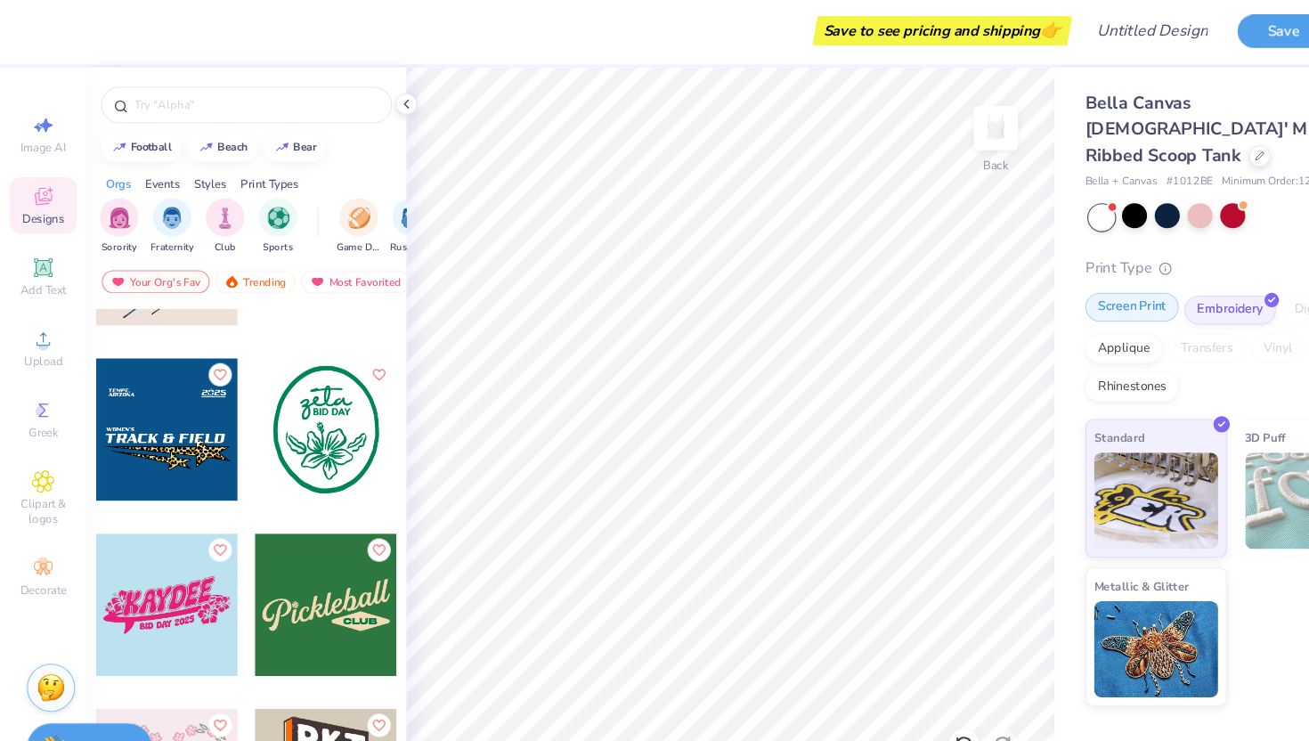
click at [1020, 273] on div "Screen Print" at bounding box center [1047, 286] width 86 height 27
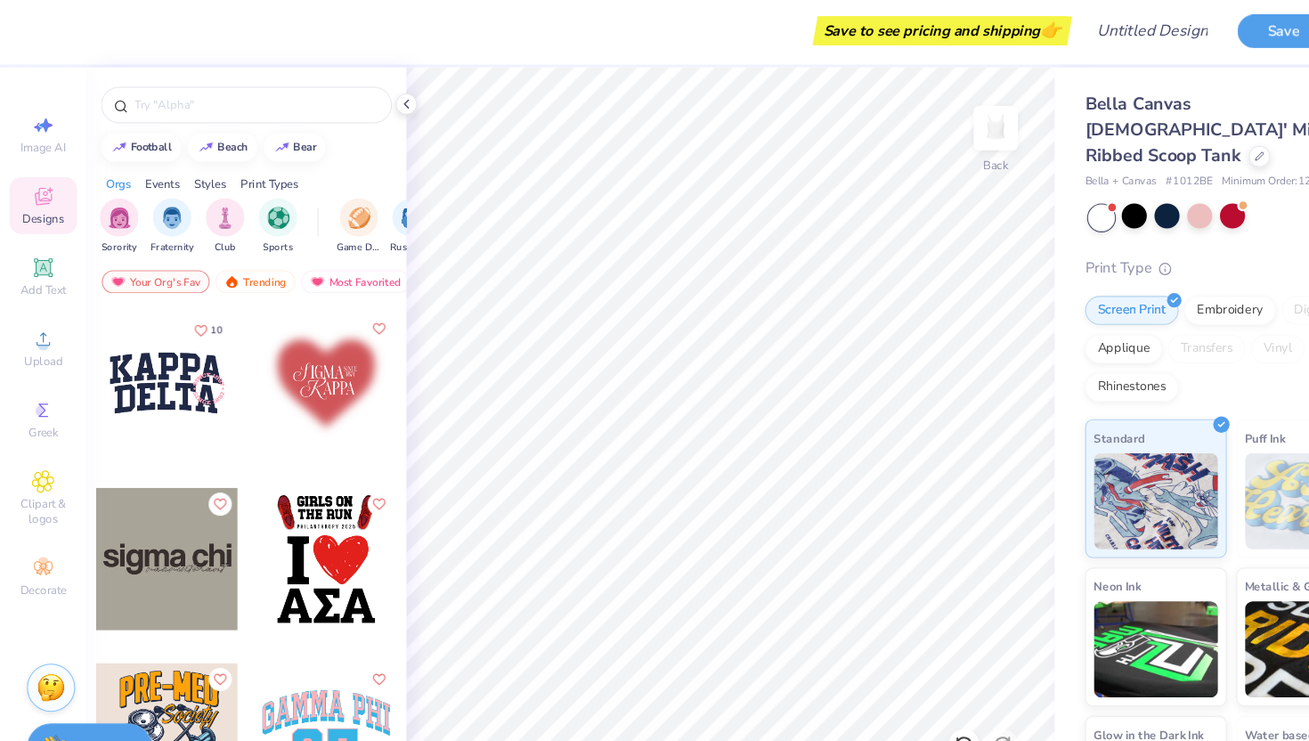
scroll to position [22264, 0]
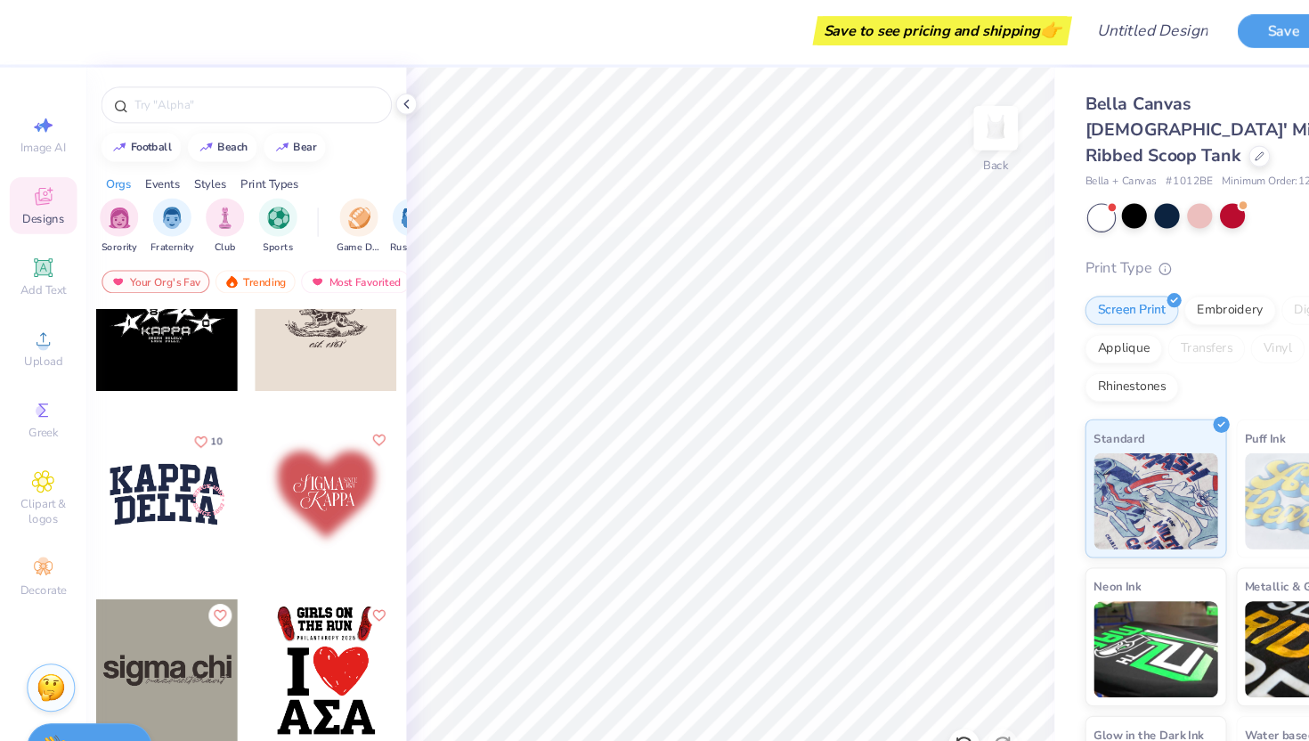
click at [302, 488] on div at bounding box center [302, 461] width 132 height 132
click at [296, 452] on div at bounding box center [302, 461] width 132 height 132
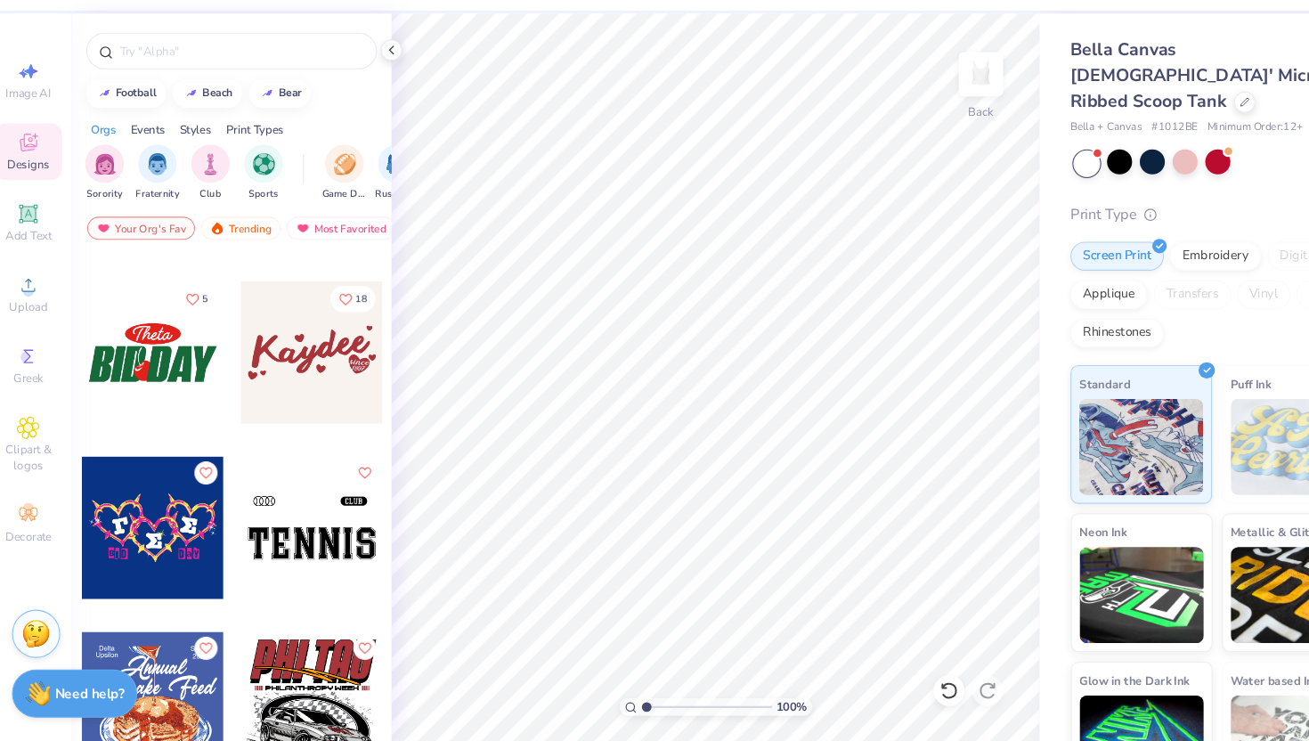
scroll to position [25424, 0]
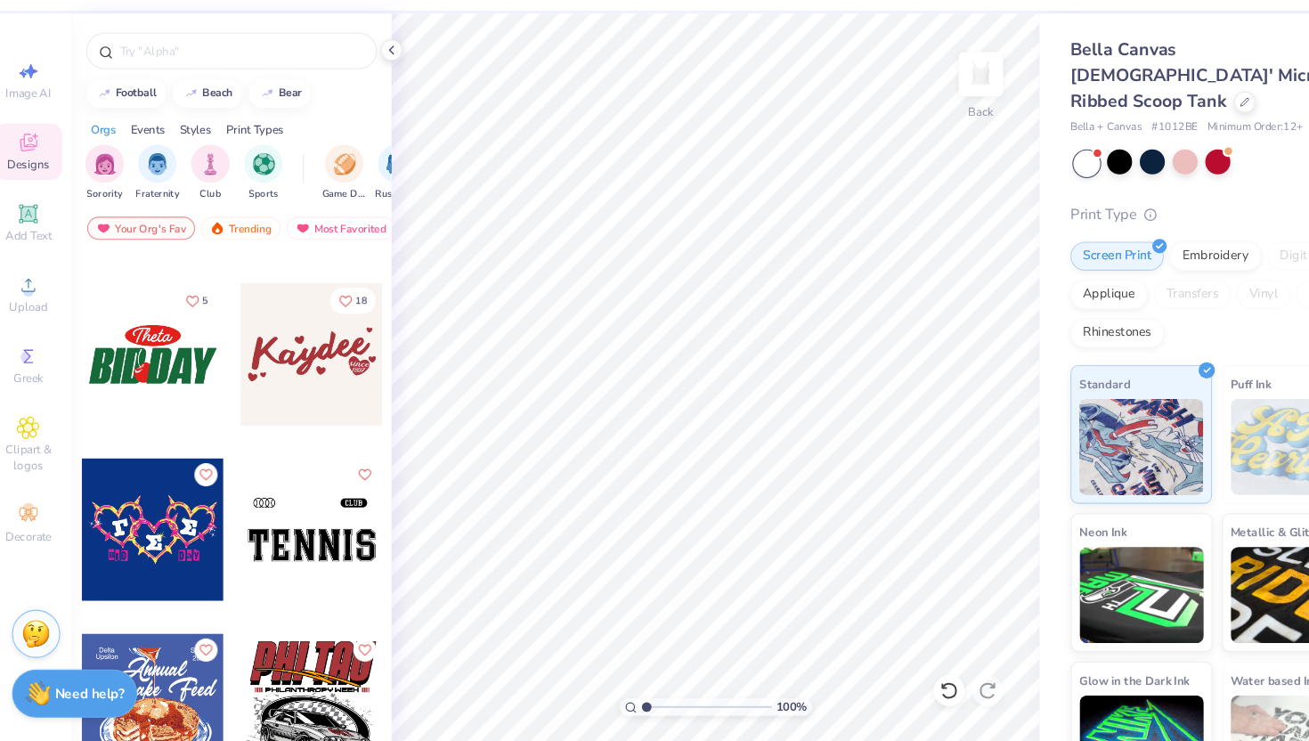
click at [290, 405] on div at bounding box center [302, 380] width 132 height 132
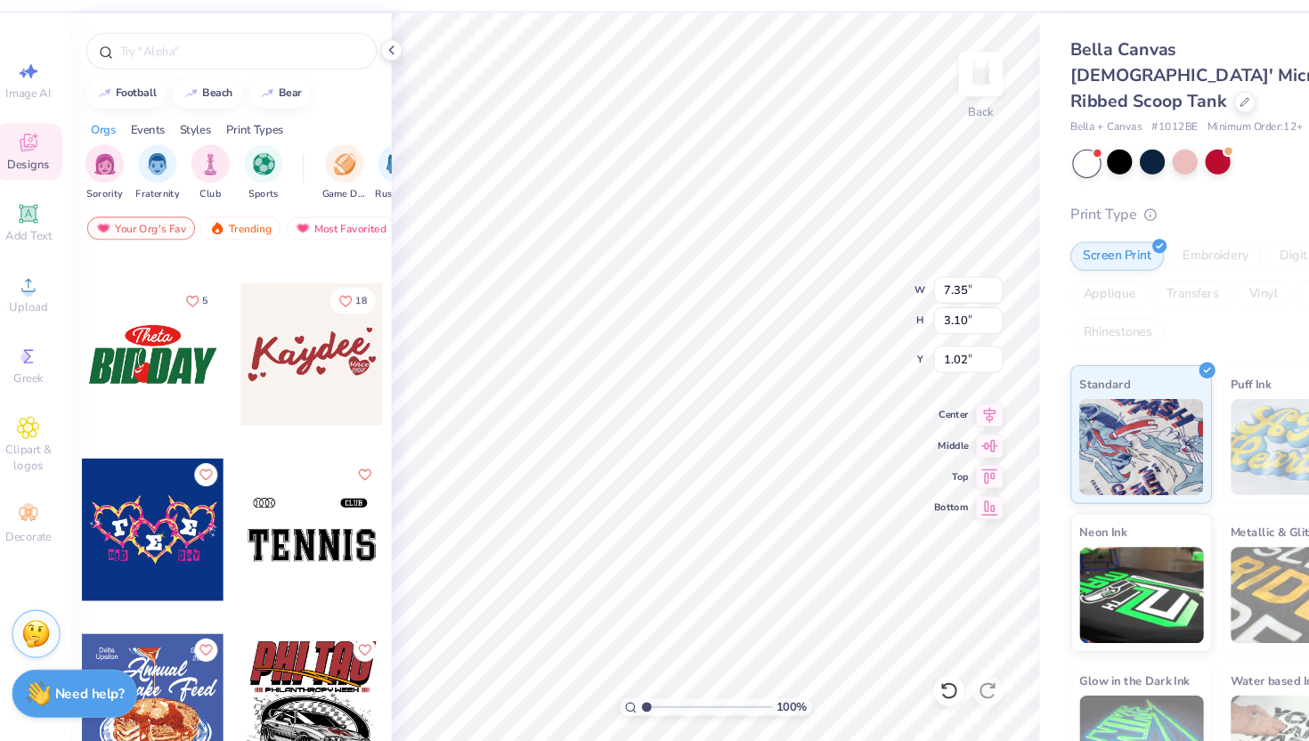
type input "1.02"
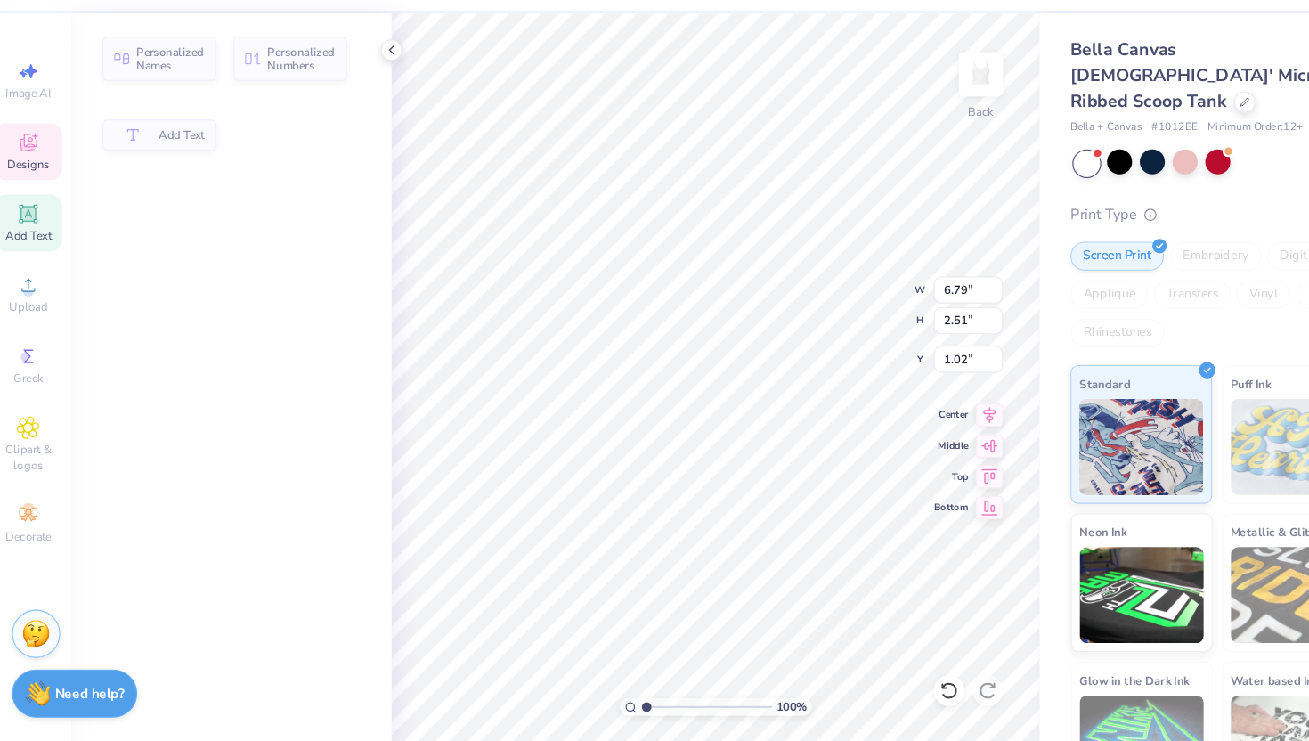
type input "6.79"
type input "2.51"
type input "1.25"
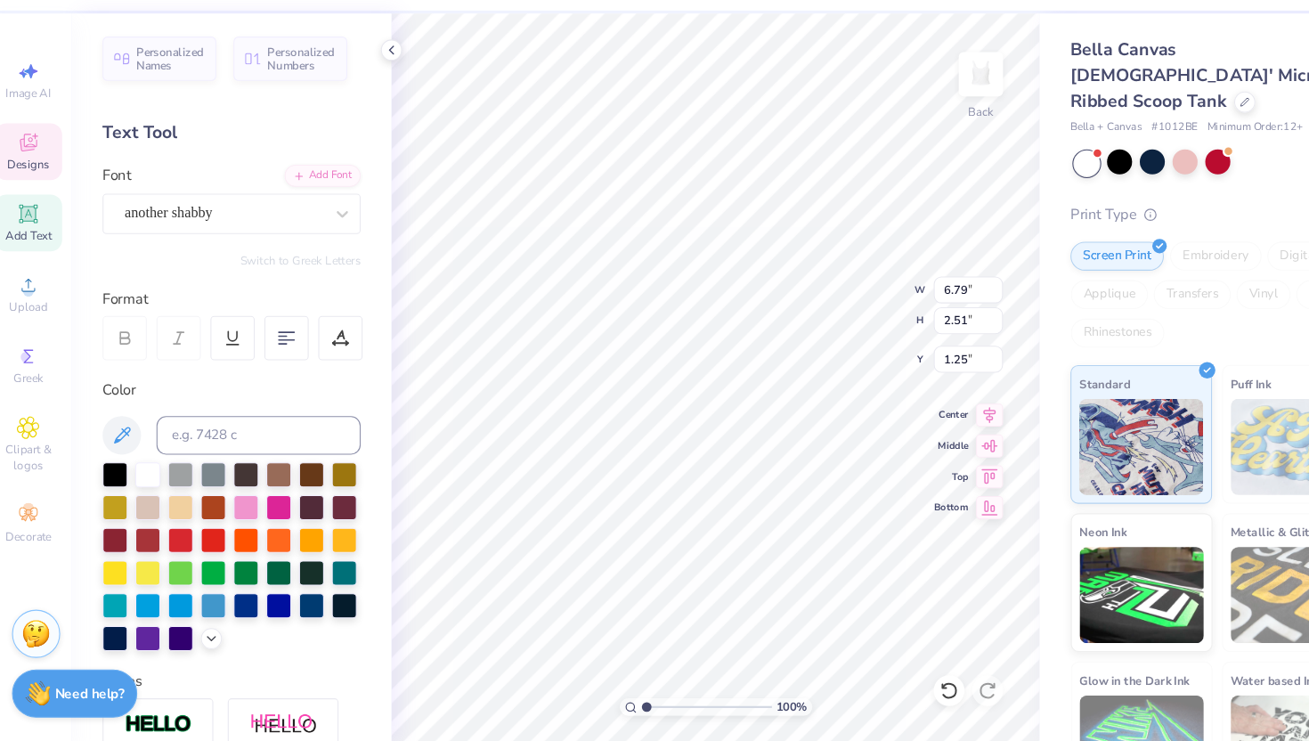
scroll to position [0, 0]
type textarea "Aephi"
type input "1.11"
type input "5.93"
type input "3.05"
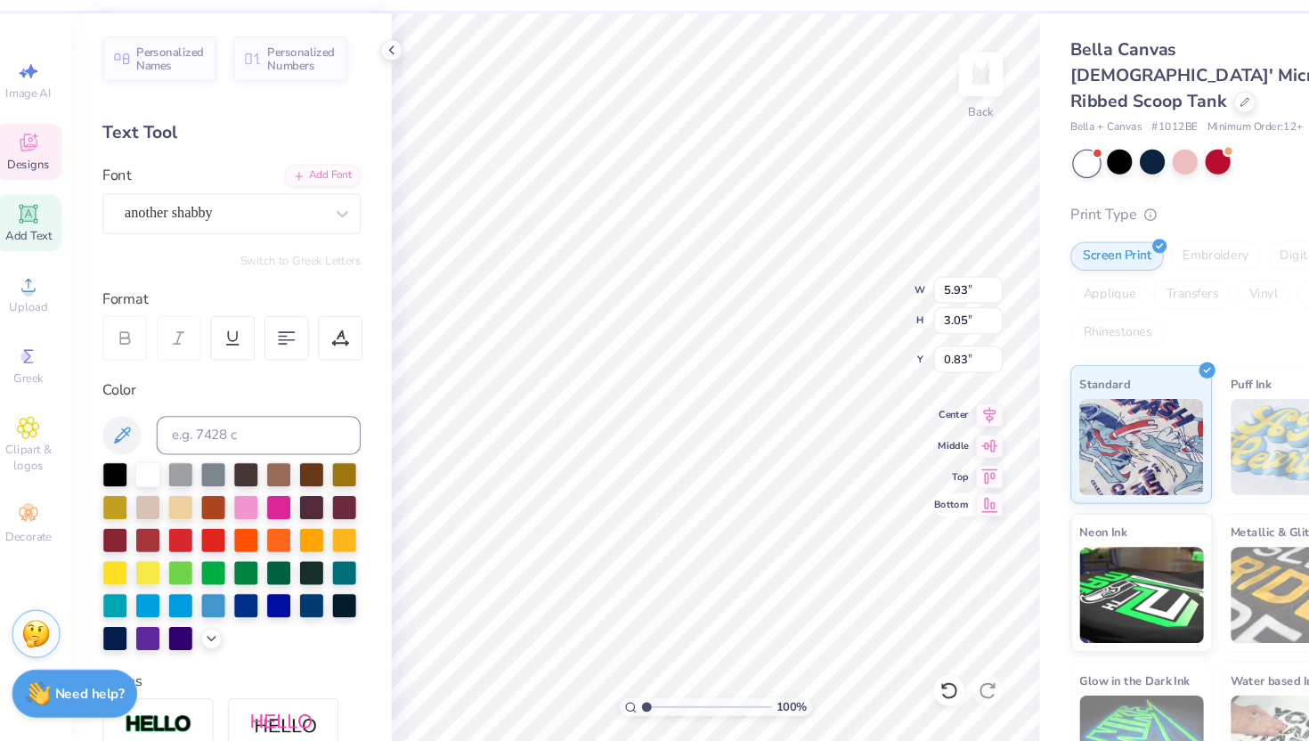
click at [926, 529] on icon at bounding box center [928, 519] width 25 height 21
type input "7.45"
type input "0.83"
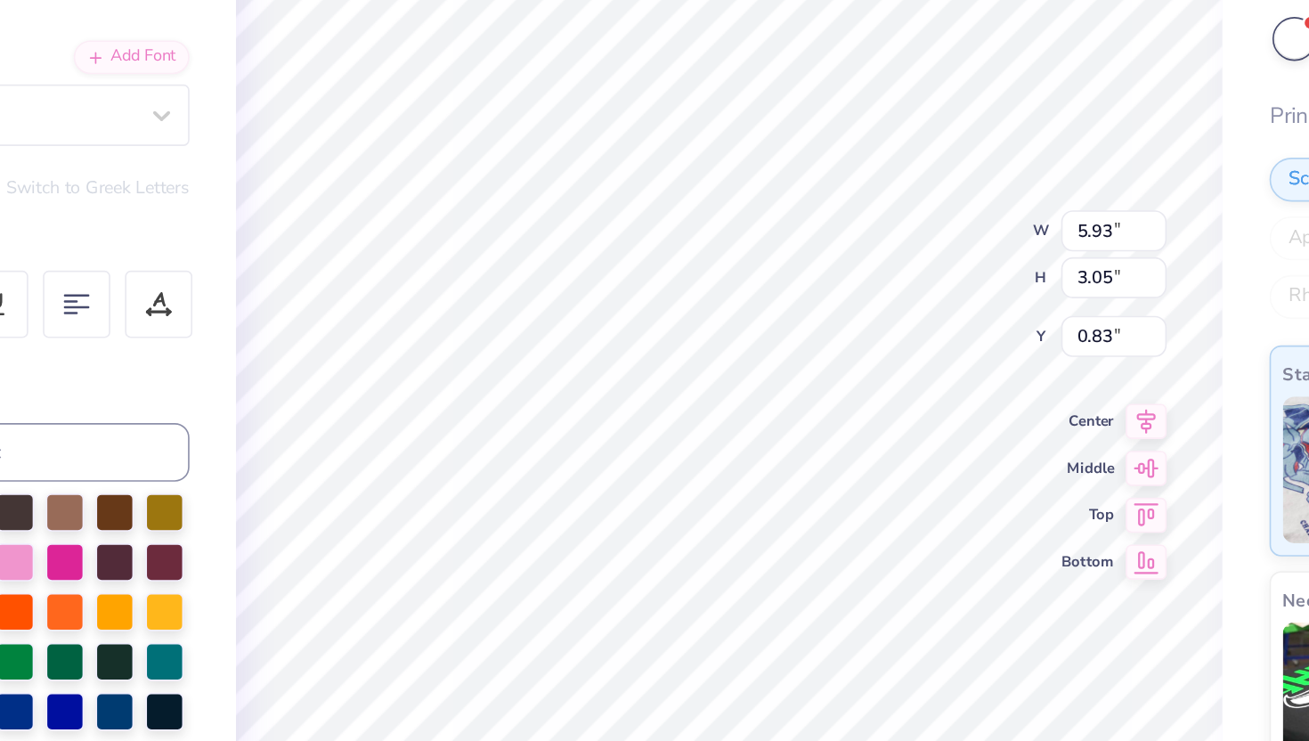
type input "2.45"
type input "0.54"
type input "0.48"
type input "1.17"
type input "5.93"
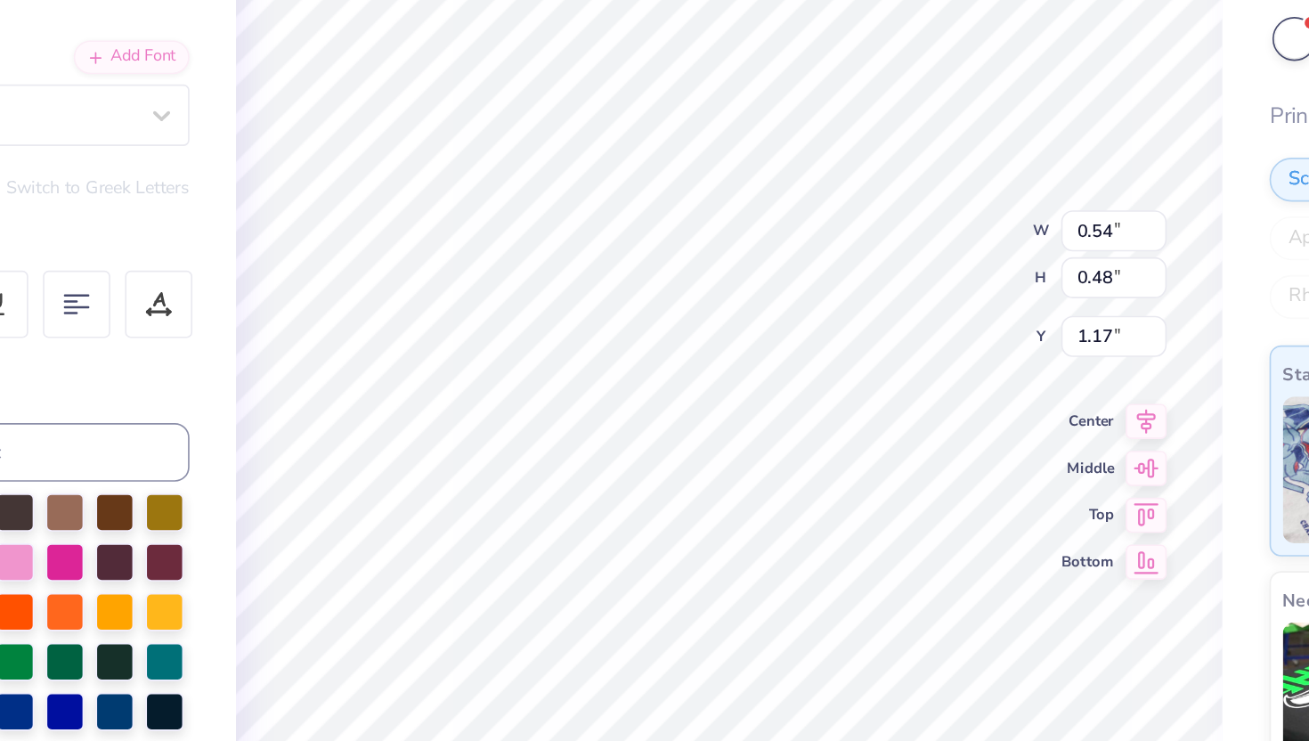
type input "3.05"
type input "1.16"
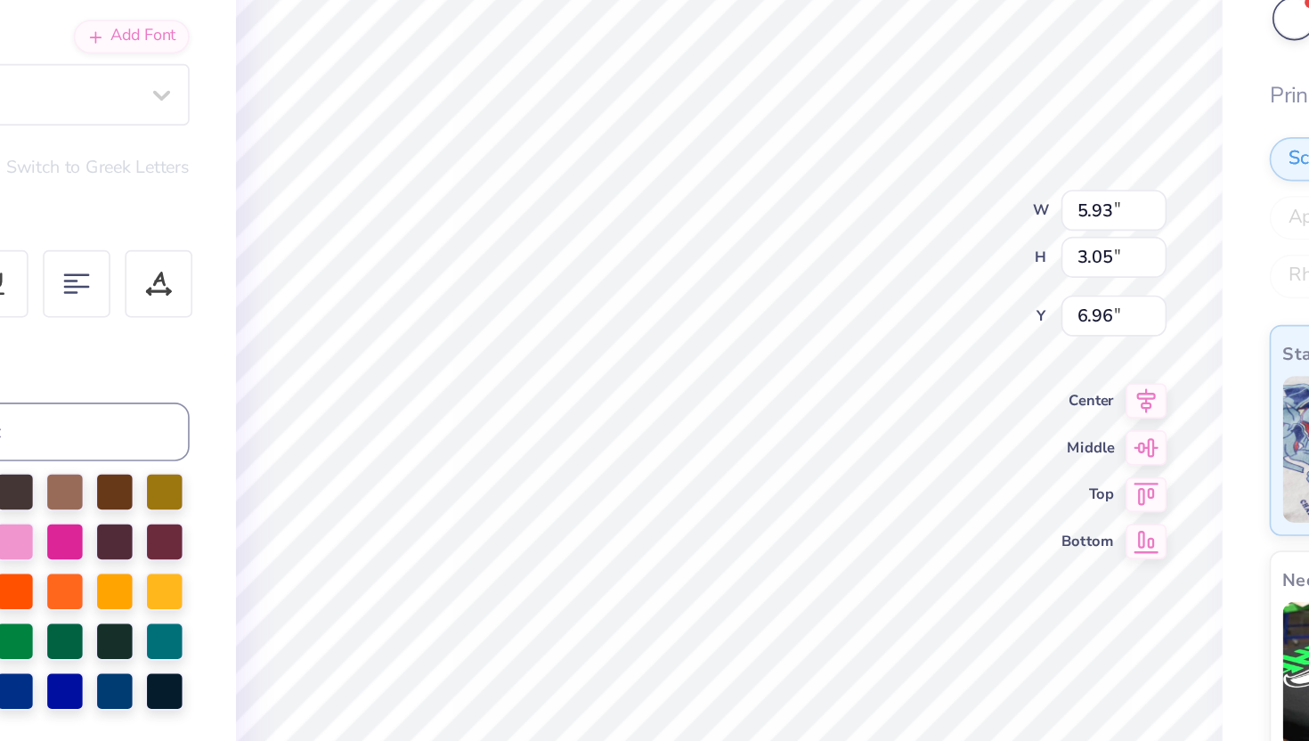
type input "6.96"
type input "4.34"
type input "5.93"
type input "3.05"
type input "0.73"
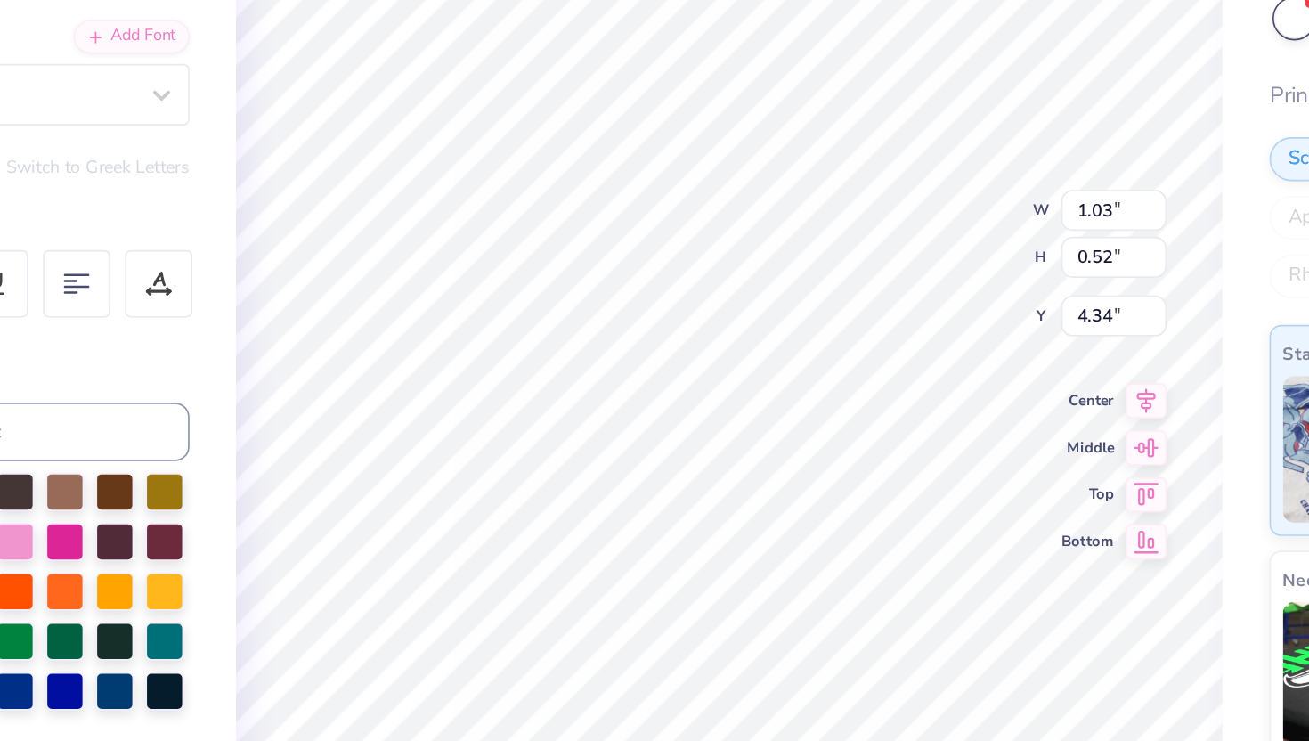
type input "3.61"
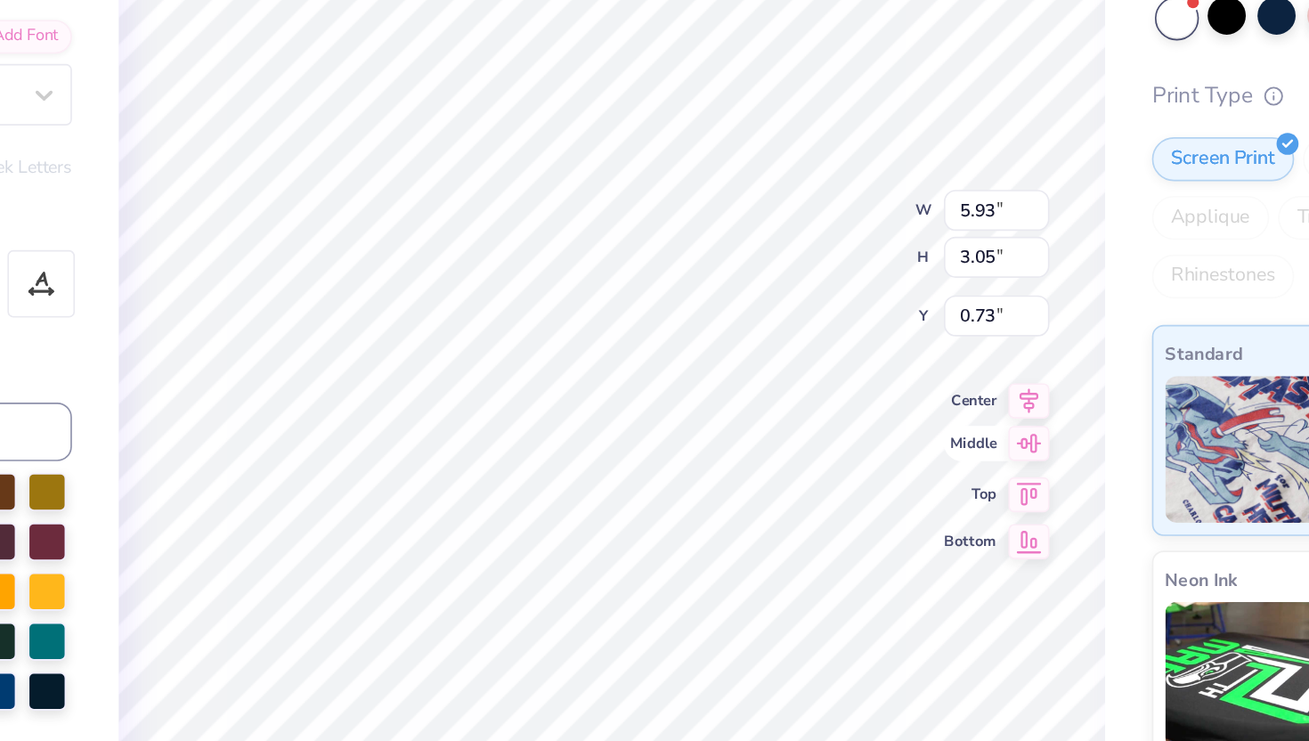
click at [884, 458] on div "Middle" at bounding box center [909, 462] width 64 height 21
type input "3.97"
type input "0.73"
type input "3.29"
type textarea "1909"
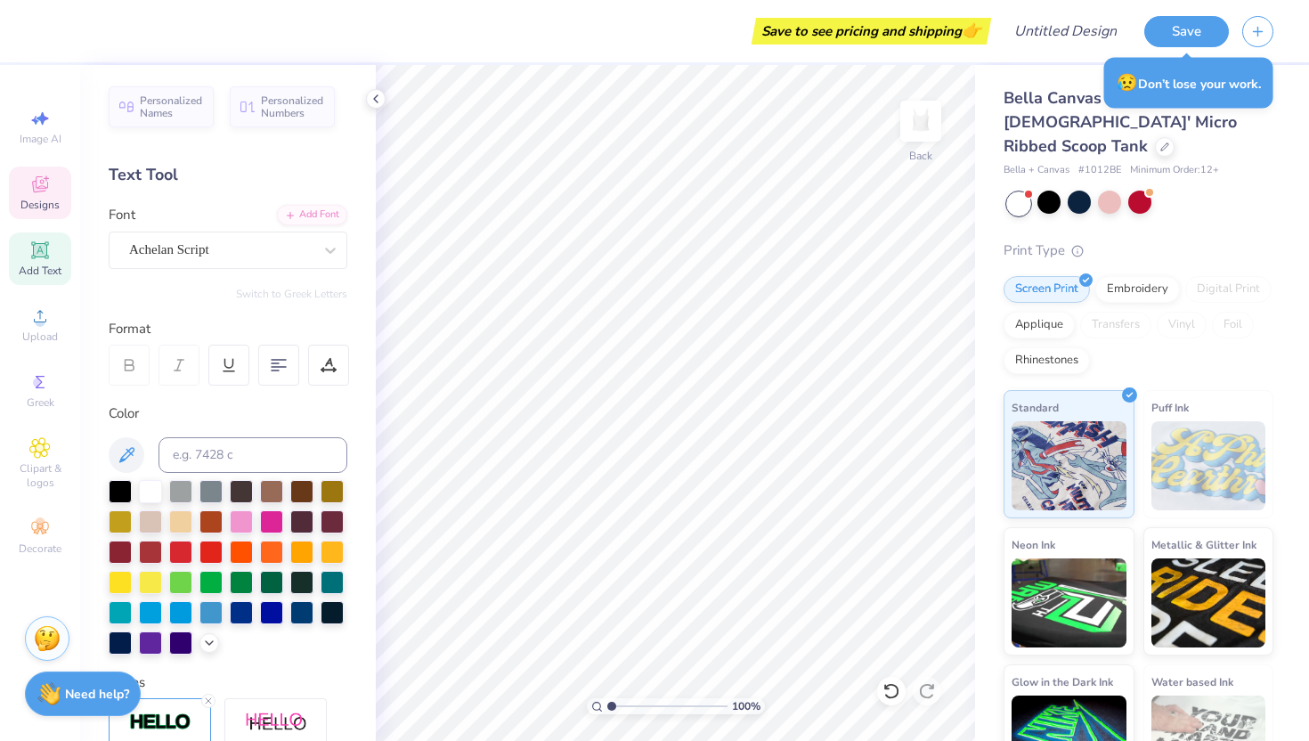
click at [40, 187] on icon at bounding box center [39, 184] width 21 height 21
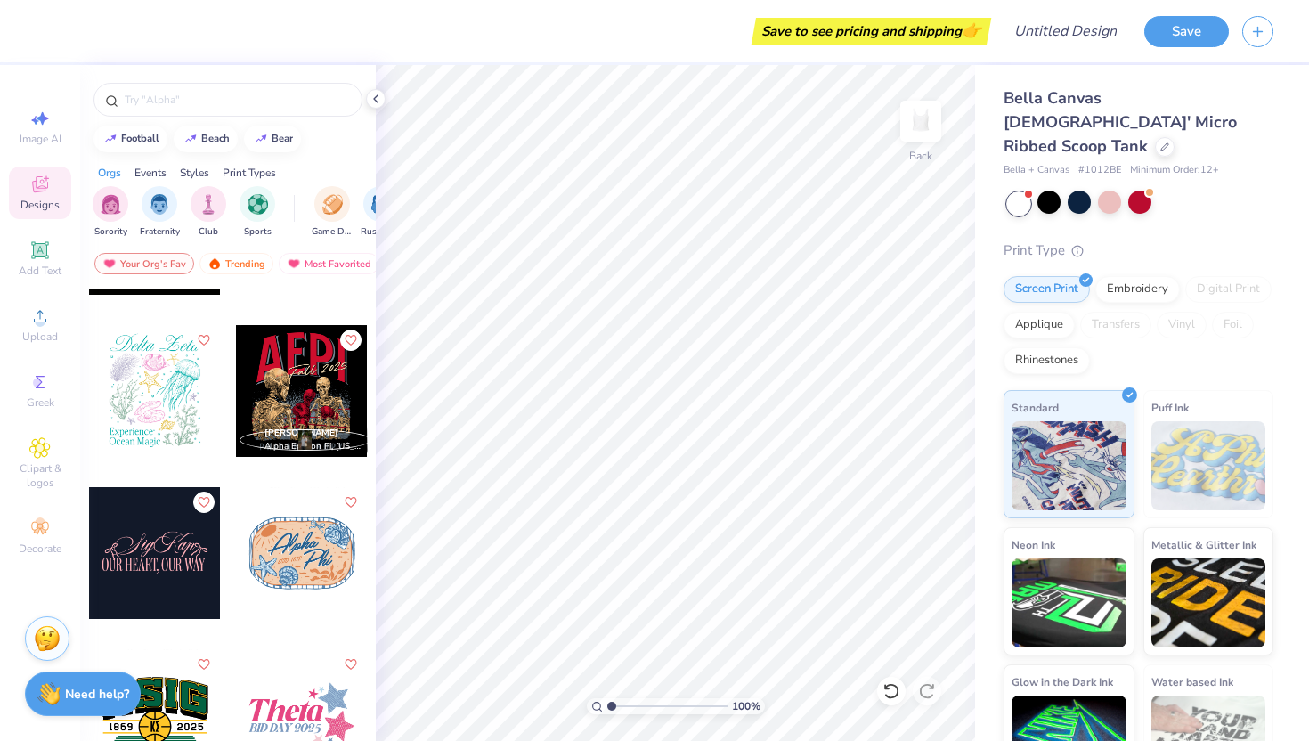
scroll to position [5807, 0]
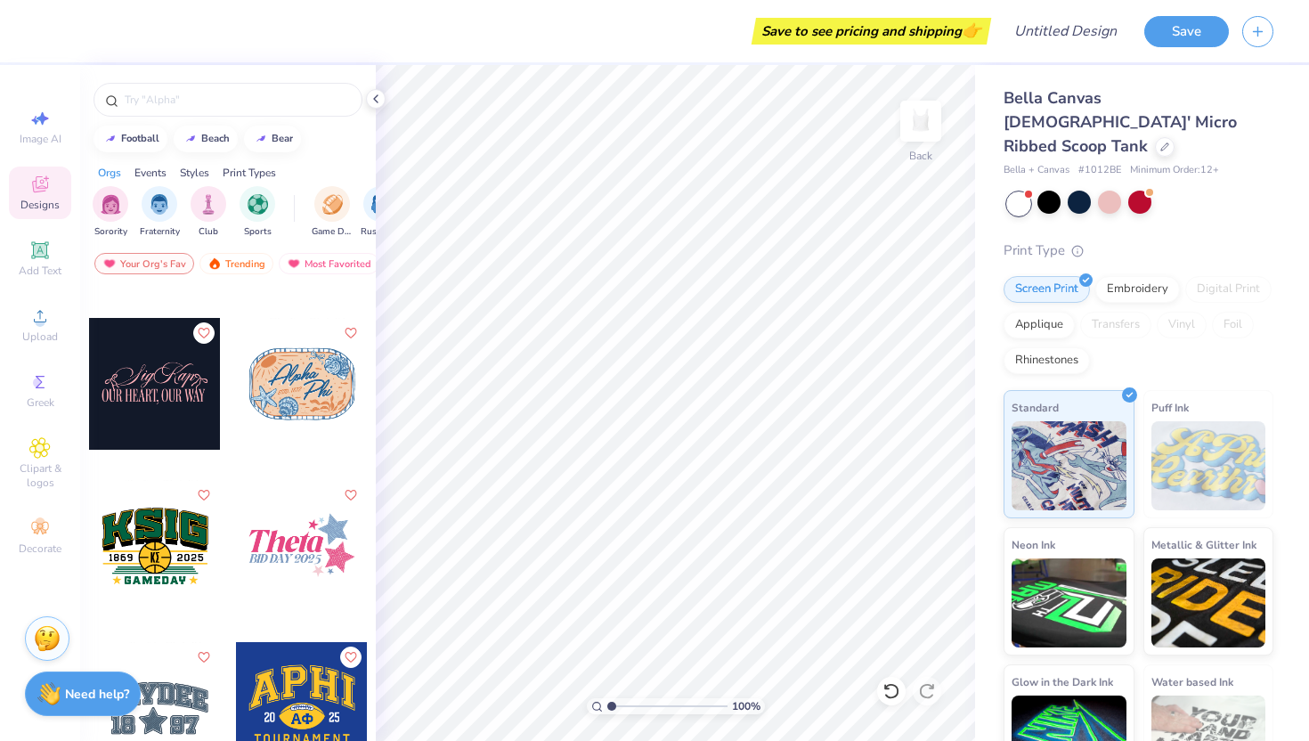
click at [85, 211] on div "Sorority Fraternity Club Sports Game Day Rush & Bid Parent's Weekend PR & Gener…" at bounding box center [228, 214] width 296 height 67
click at [115, 209] on img "filter for Sorority" at bounding box center [111, 202] width 20 height 20
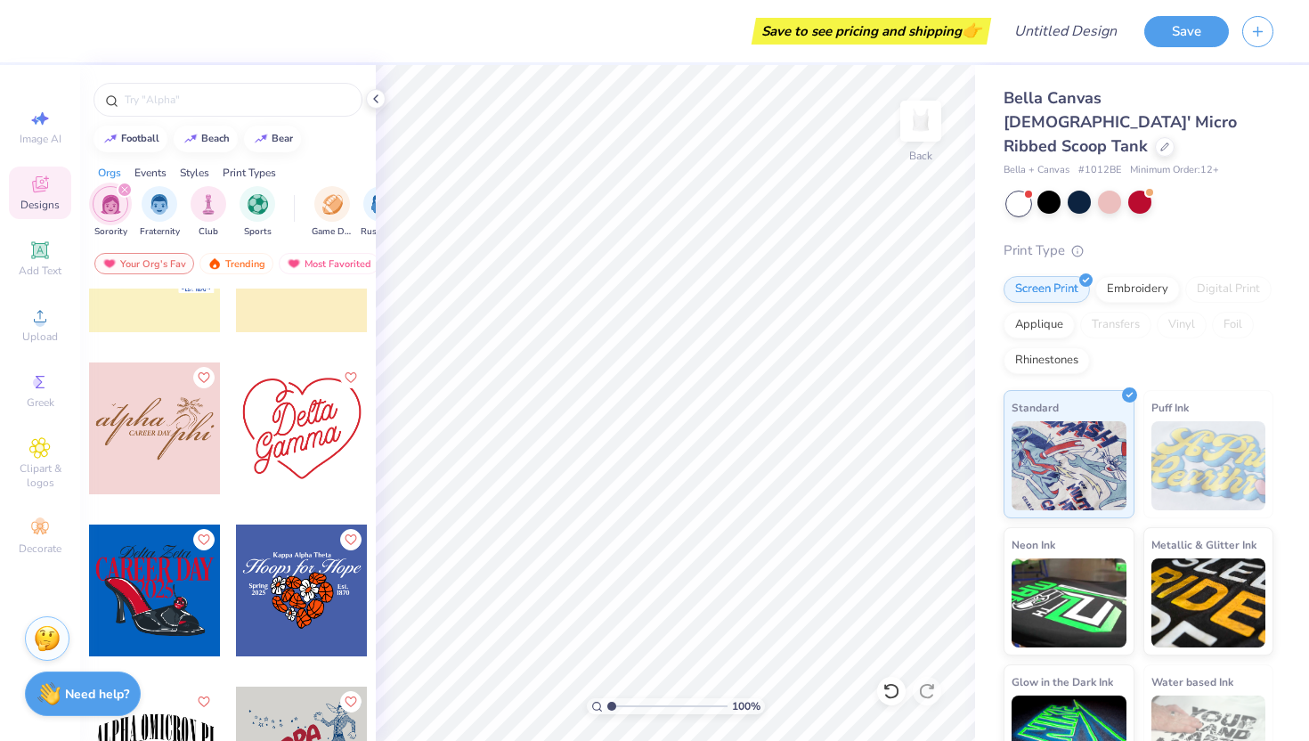
scroll to position [20832, 0]
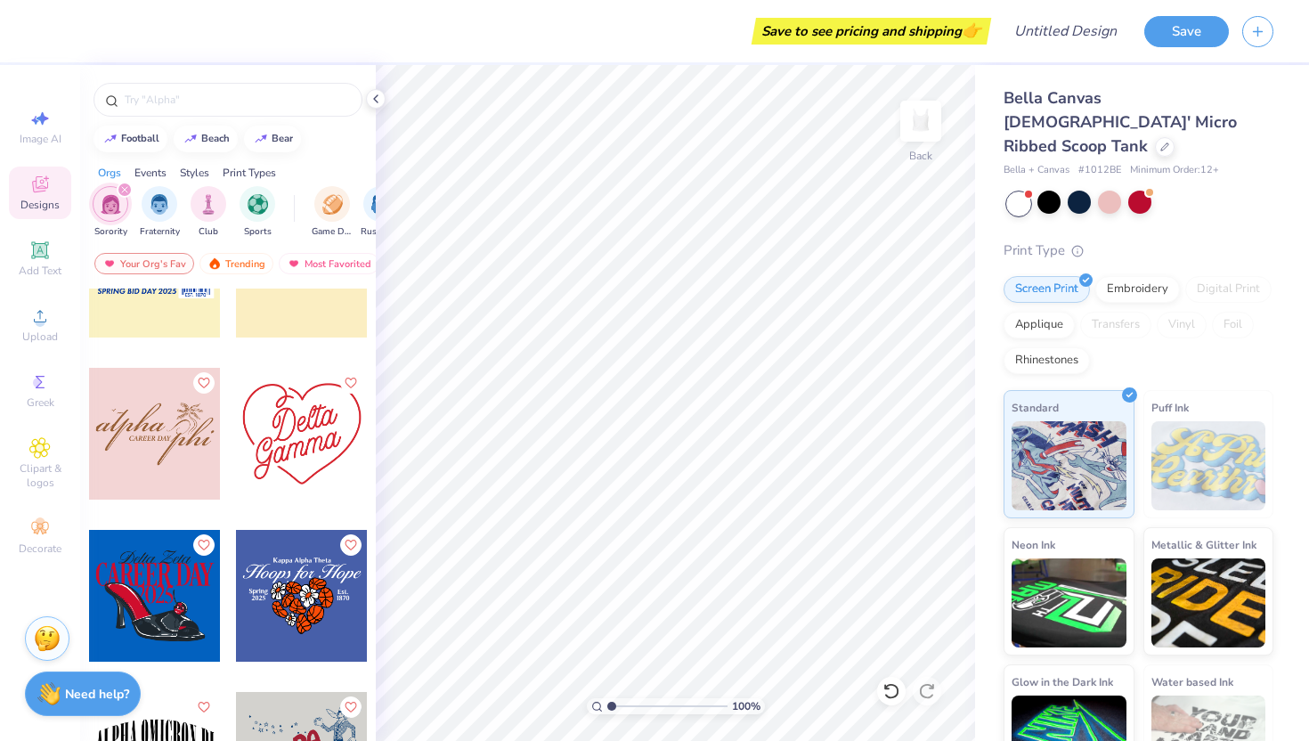
click at [288, 462] on div at bounding box center [302, 434] width 132 height 132
type input "1.00"
type input "6.16"
type input "5.26"
type input "0.91"
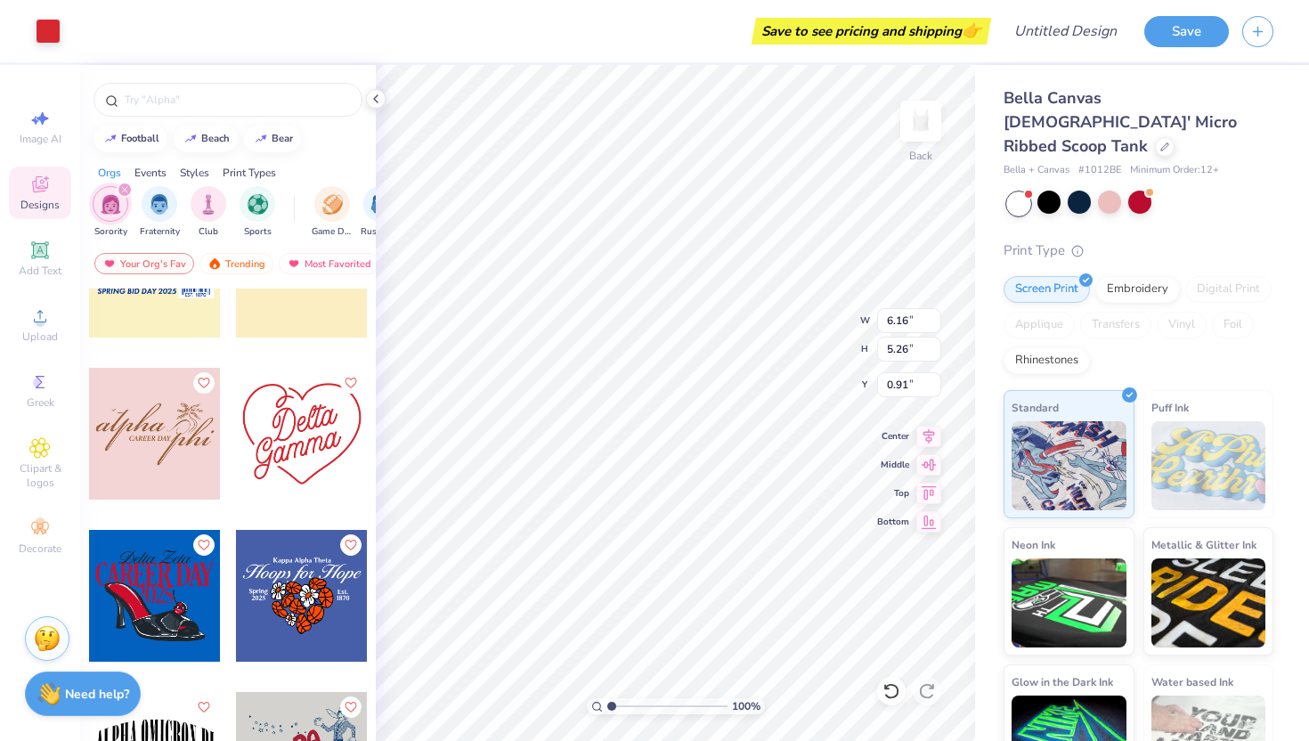
type input "3.65"
type input "3.12"
type input "0.84"
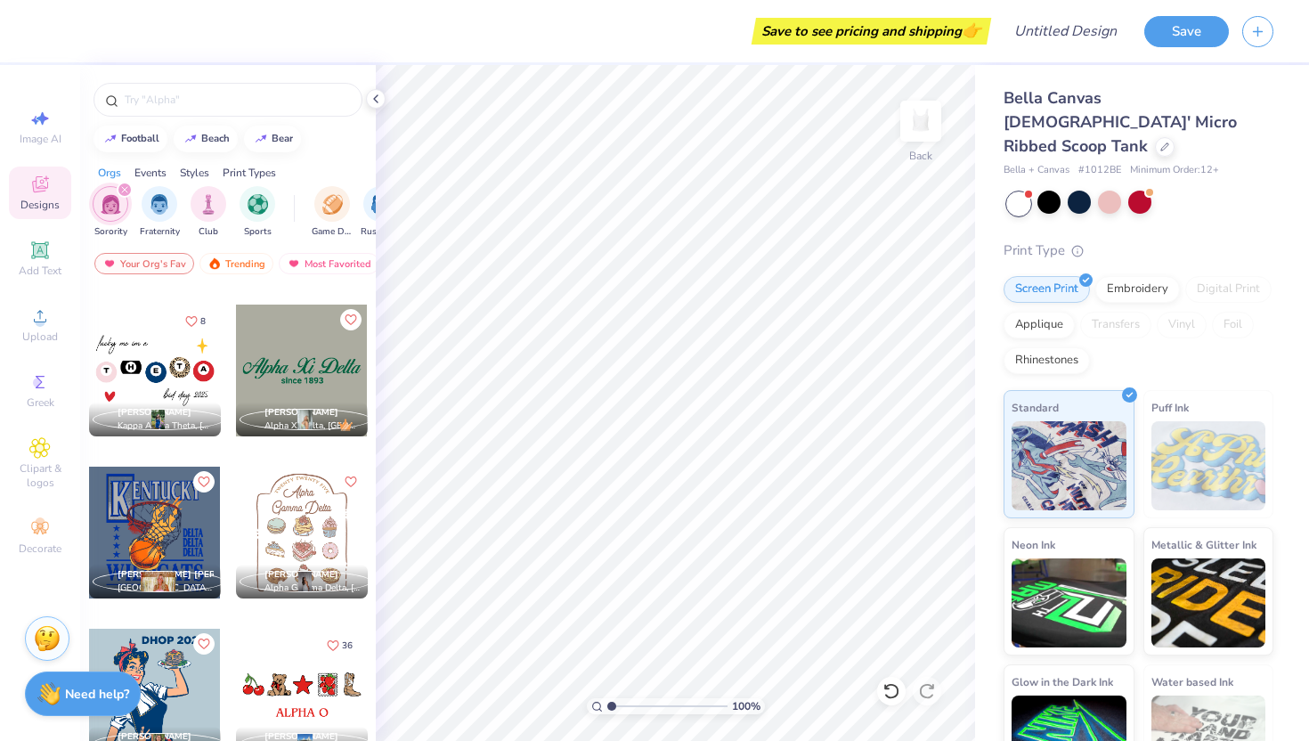
scroll to position [23000, 0]
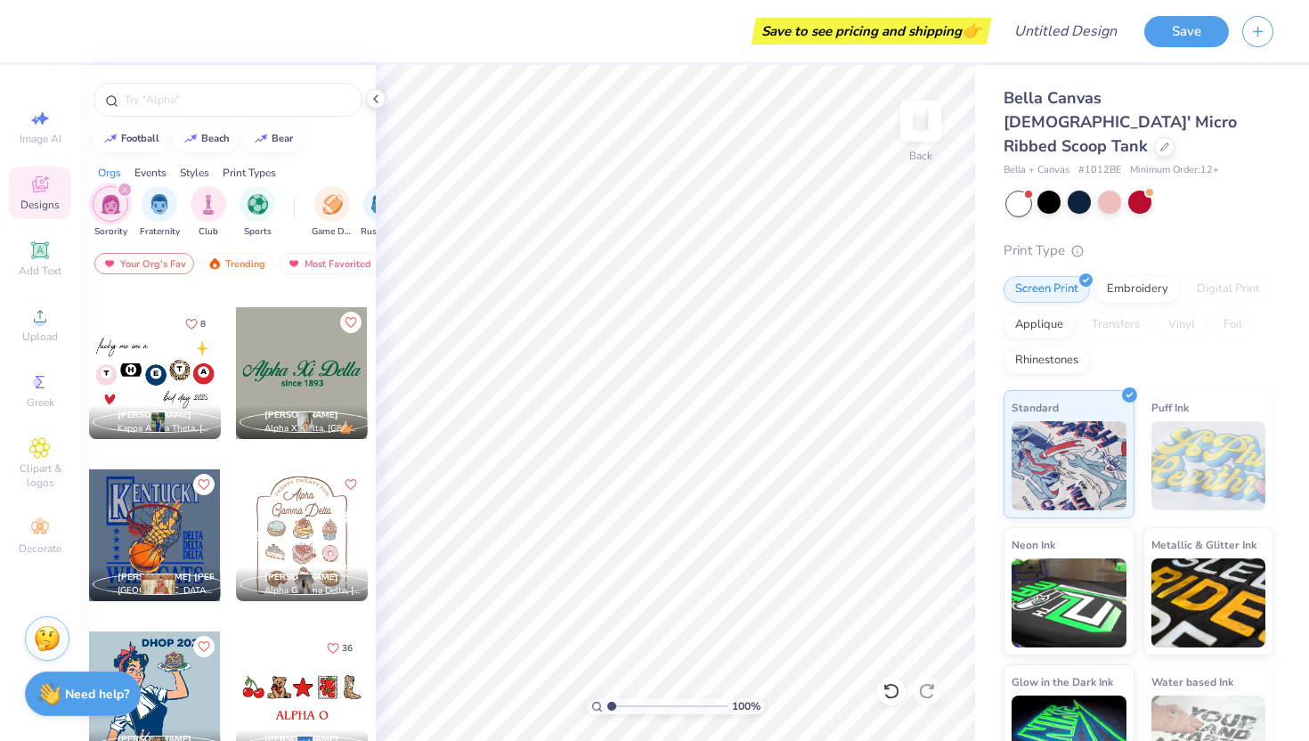
click at [293, 366] on div at bounding box center [302, 373] width 132 height 132
type input "0.80"
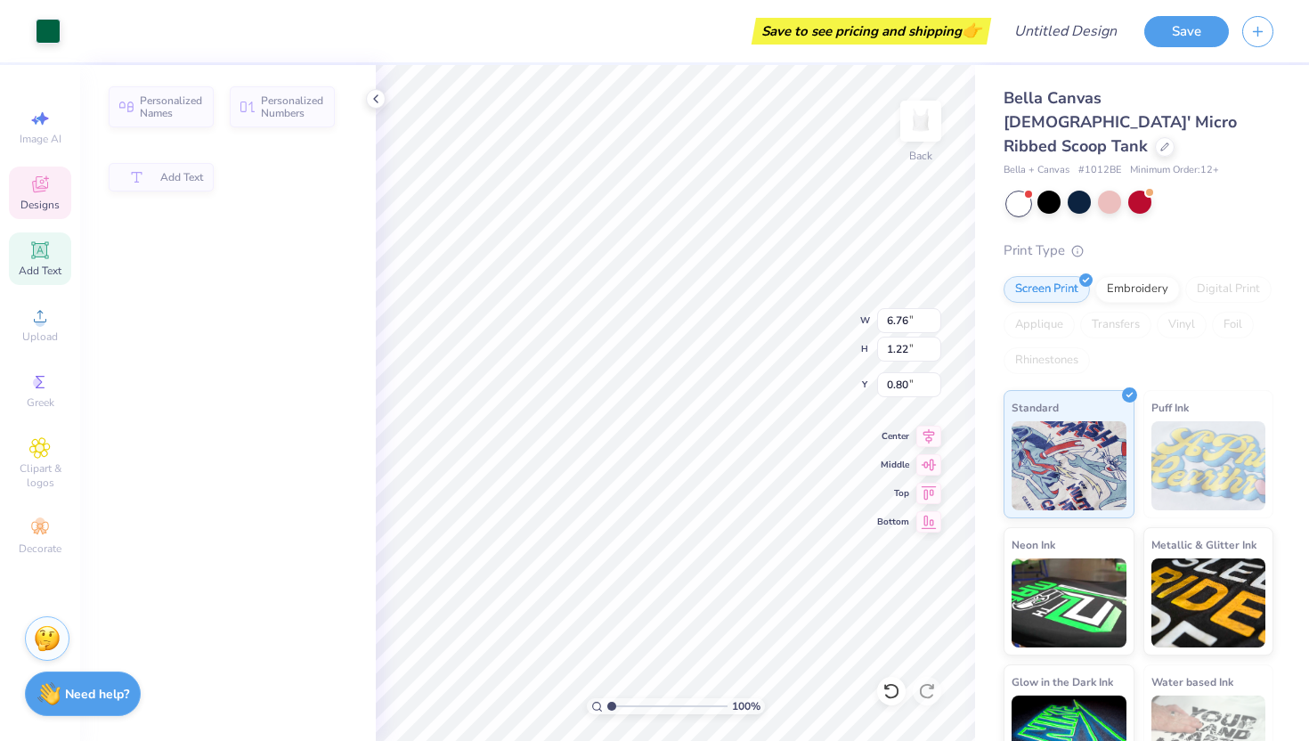
type input "1.22"
type input "0.78"
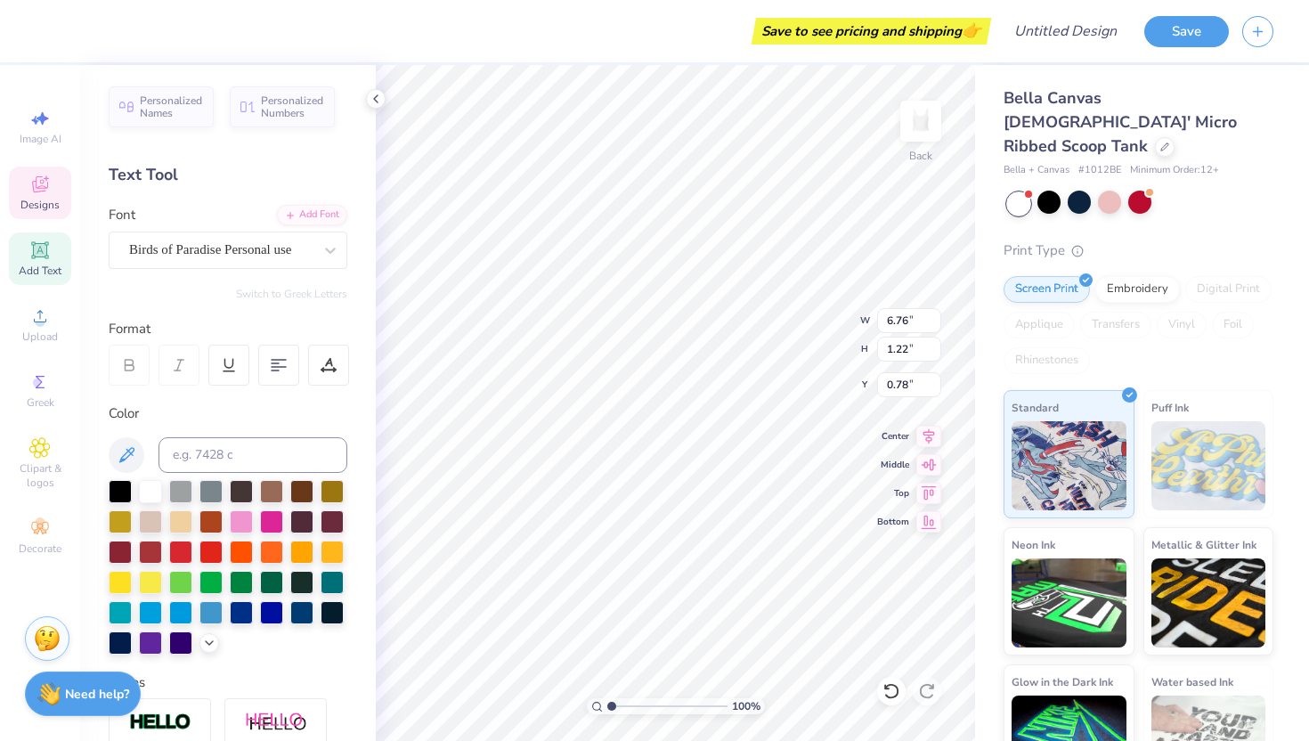
scroll to position [0, 0]
type textarea "Alpha Epsilon Phi"
click at [1126, 273] on div "Embroidery" at bounding box center [1137, 286] width 85 height 27
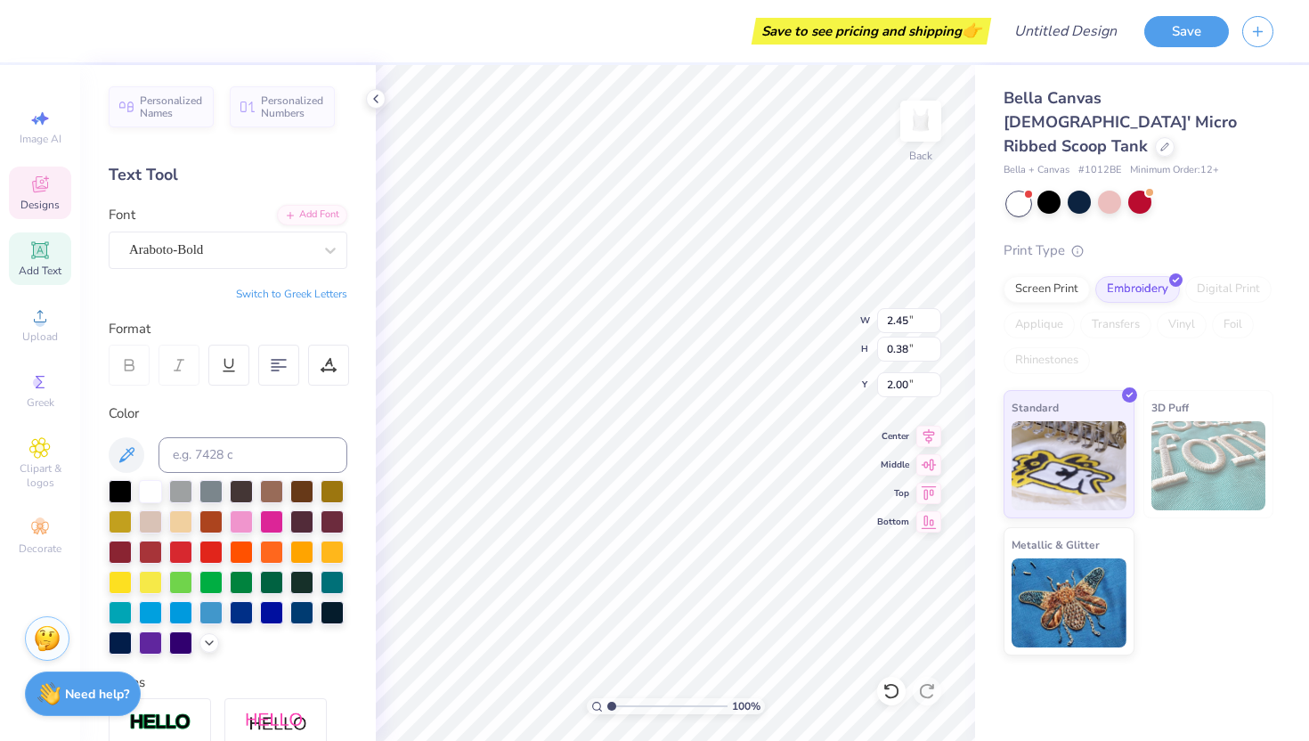
scroll to position [0, 3]
type textarea "since [DATE]"
click at [355, 518] on div "Personalized Names Personalized Numbers Text Tool Add Font Font Araboto-Bold Sw…" at bounding box center [228, 403] width 296 height 676
click at [53, 196] on div "Designs" at bounding box center [40, 193] width 62 height 53
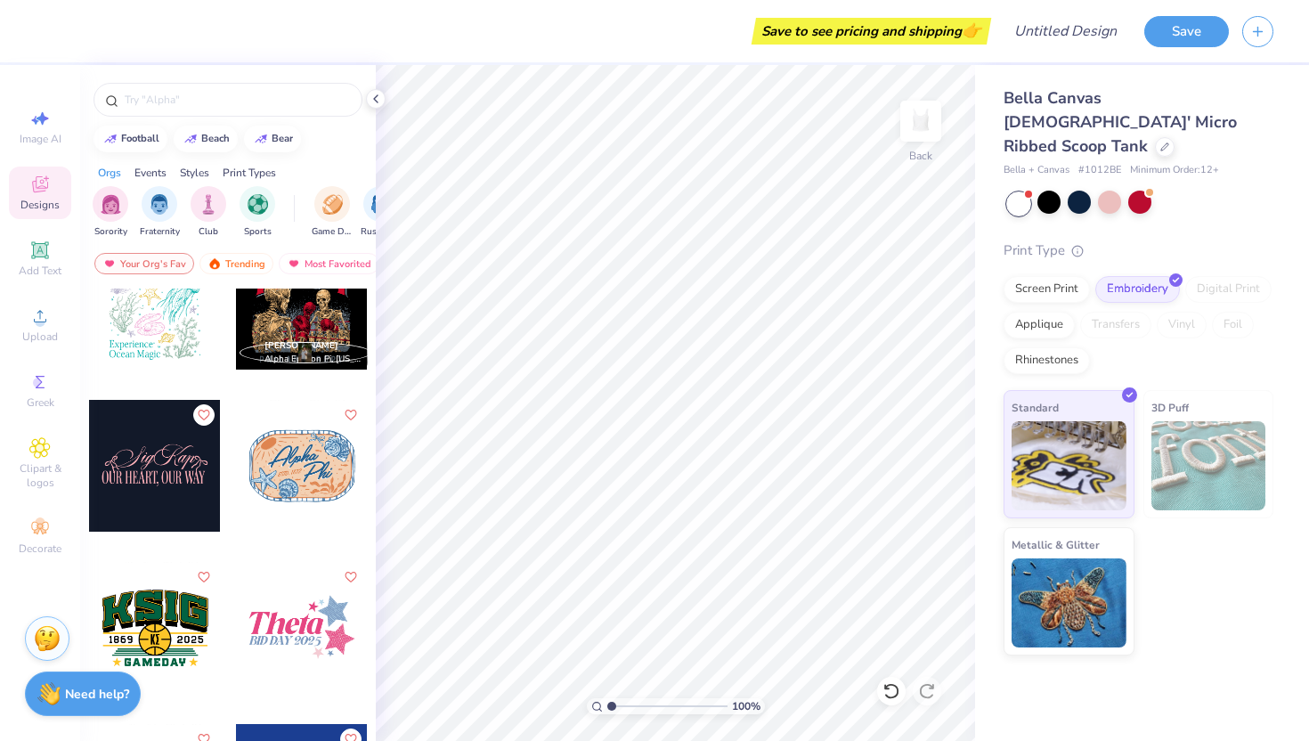
scroll to position [5880, 0]
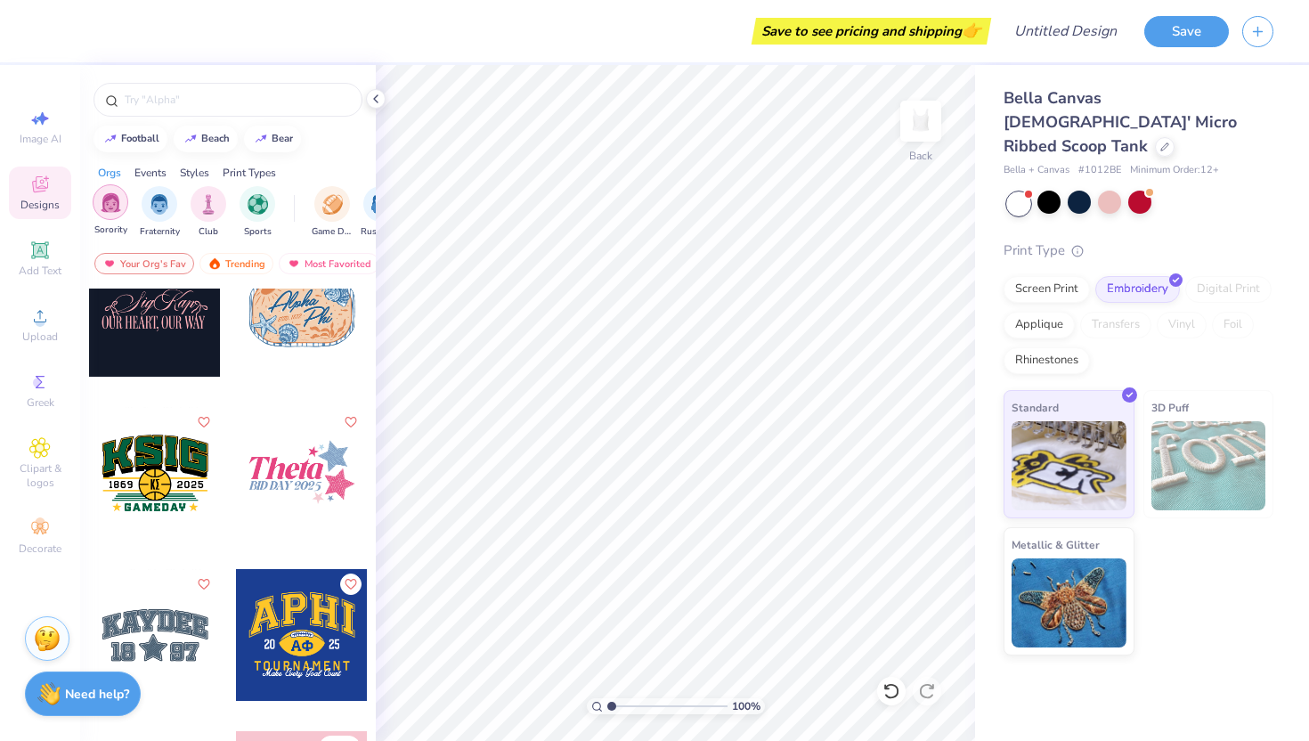
click at [113, 202] on img "filter for Sorority" at bounding box center [111, 202] width 20 height 20
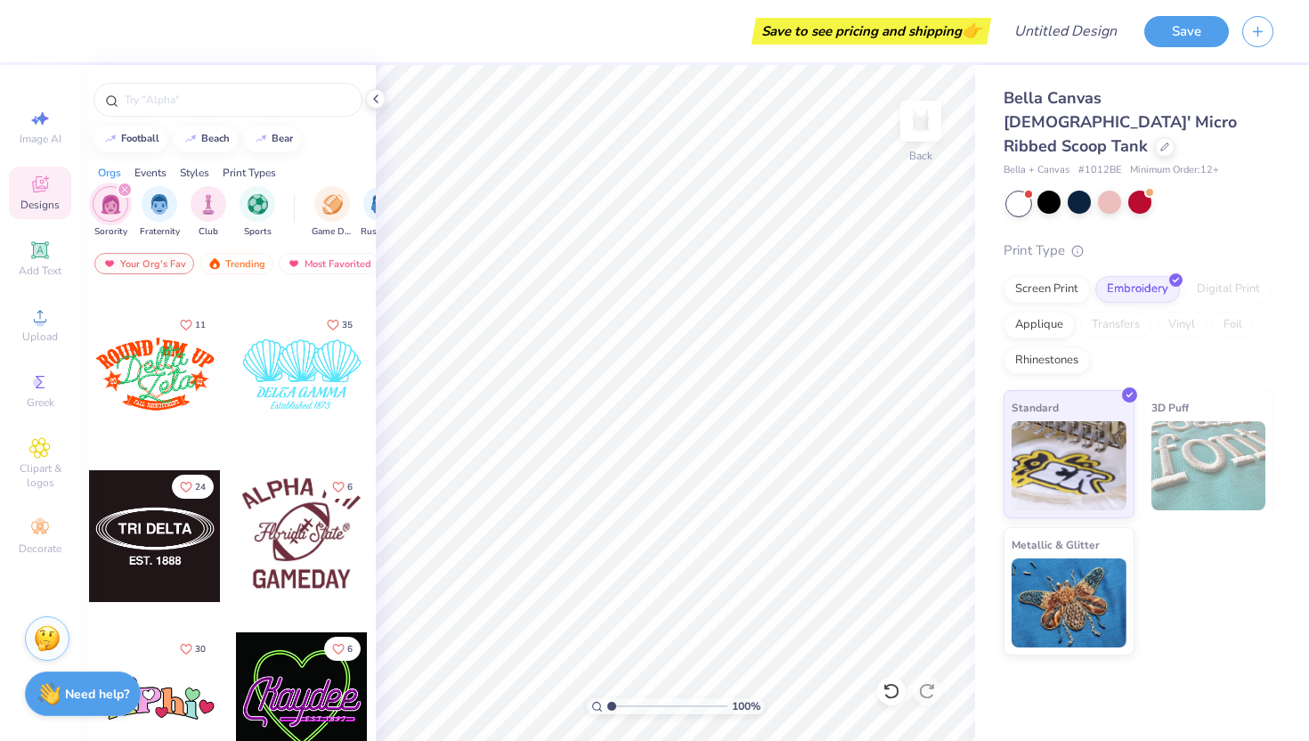
scroll to position [31751, 0]
click at [187, 568] on div at bounding box center [155, 537] width 132 height 132
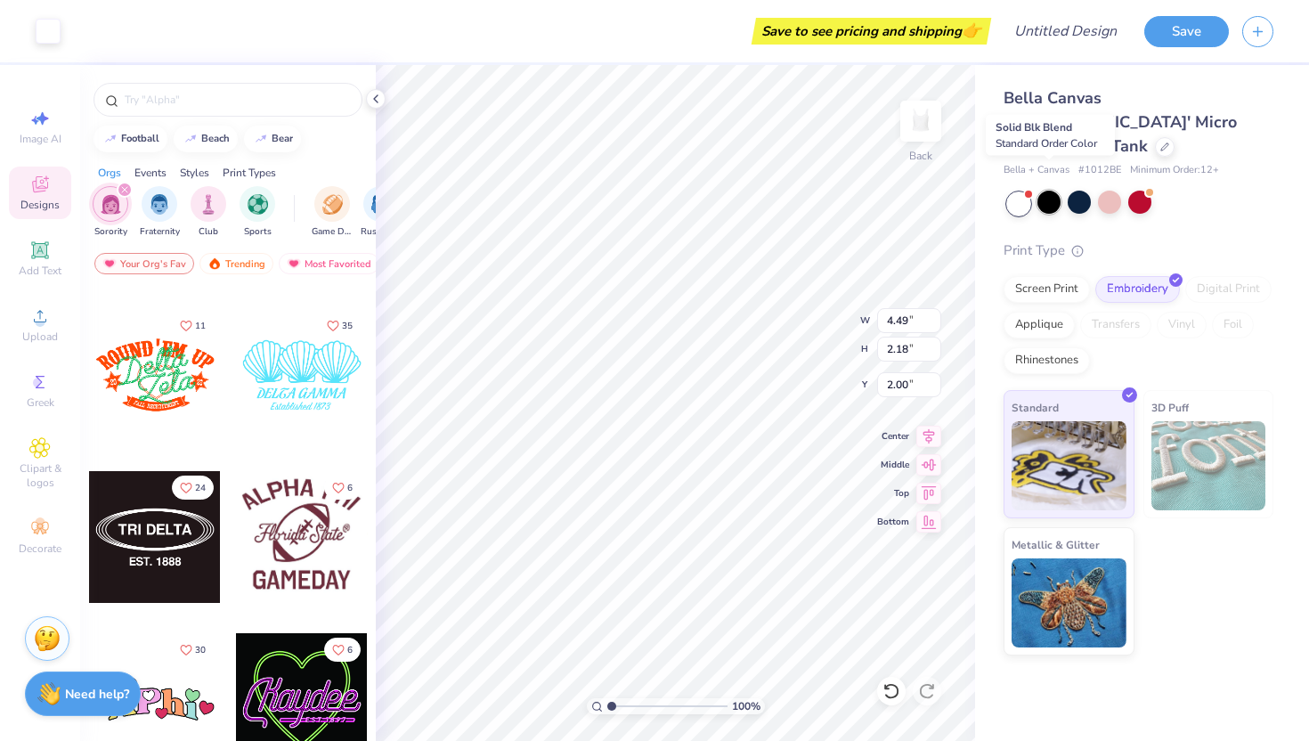
click at [1048, 191] on div at bounding box center [1049, 202] width 23 height 23
type input "5.09"
type input "2.47"
type input "1.75"
type input "6.98"
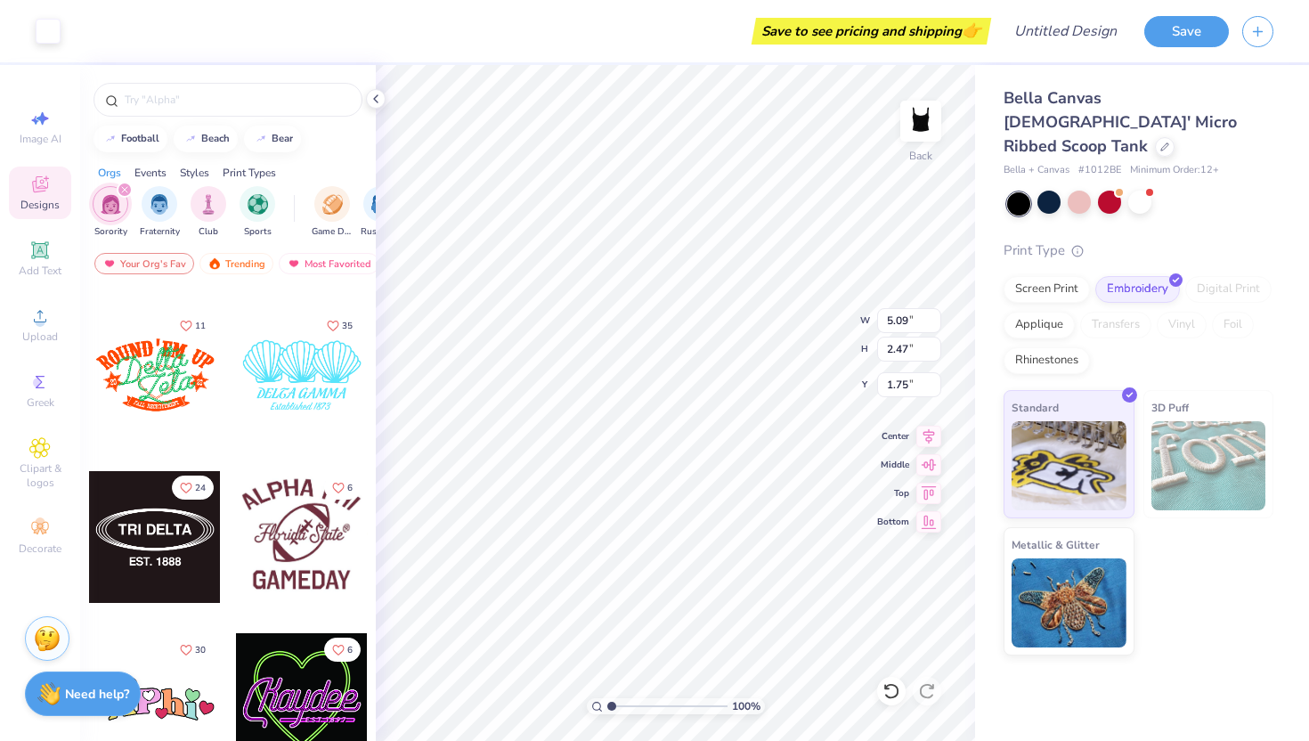
type input "3.39"
type input "1.77"
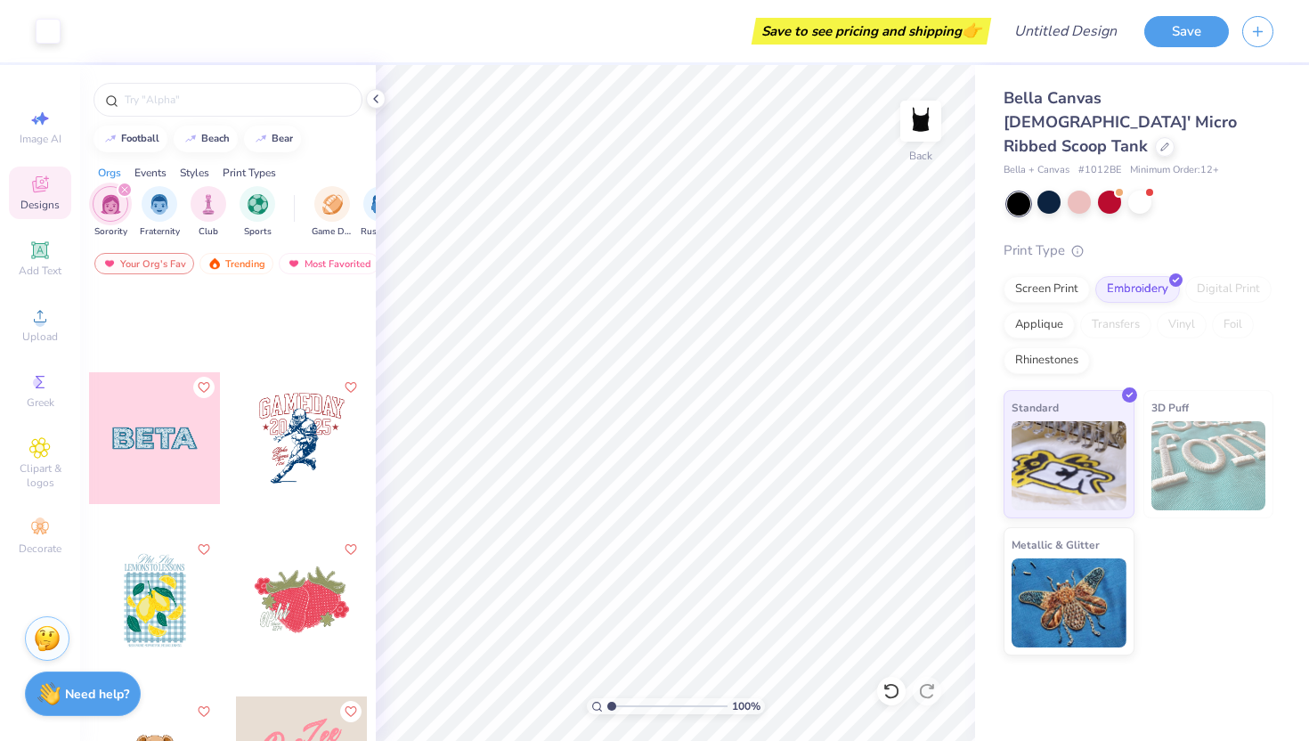
scroll to position [37999, 0]
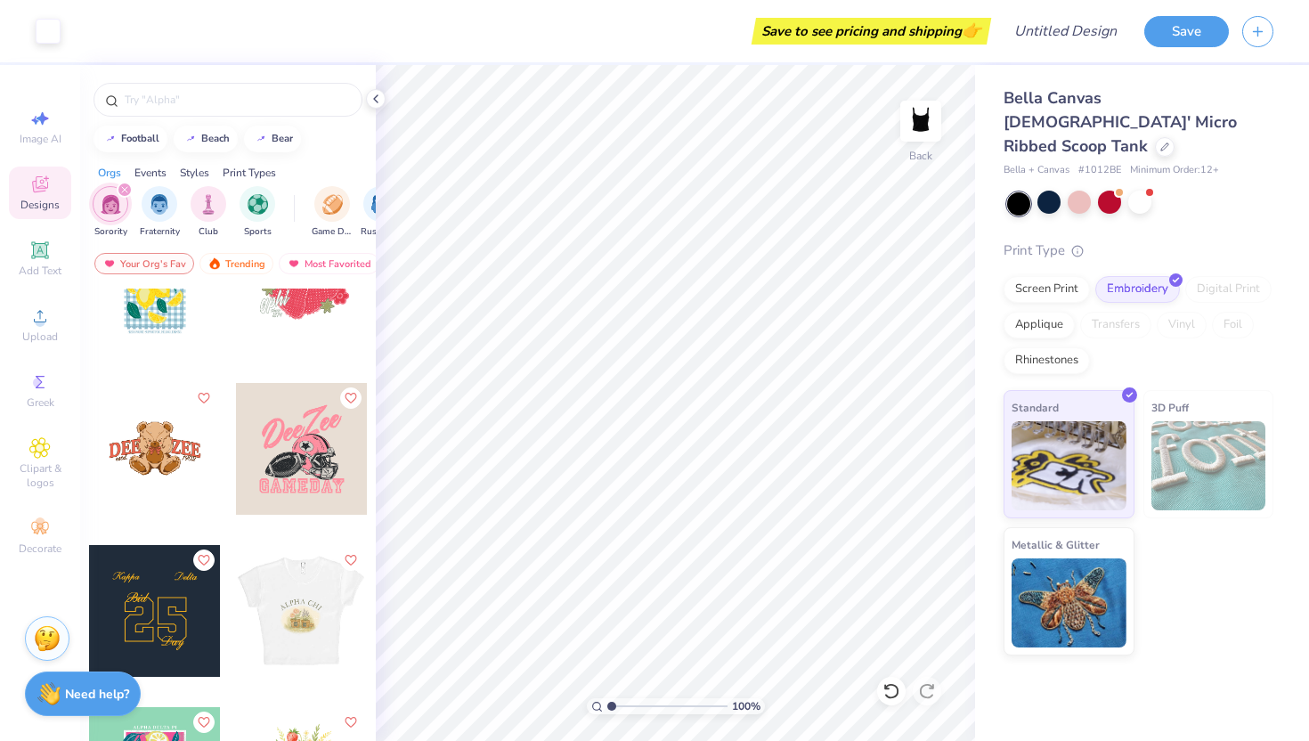
click at [179, 626] on div at bounding box center [155, 611] width 132 height 132
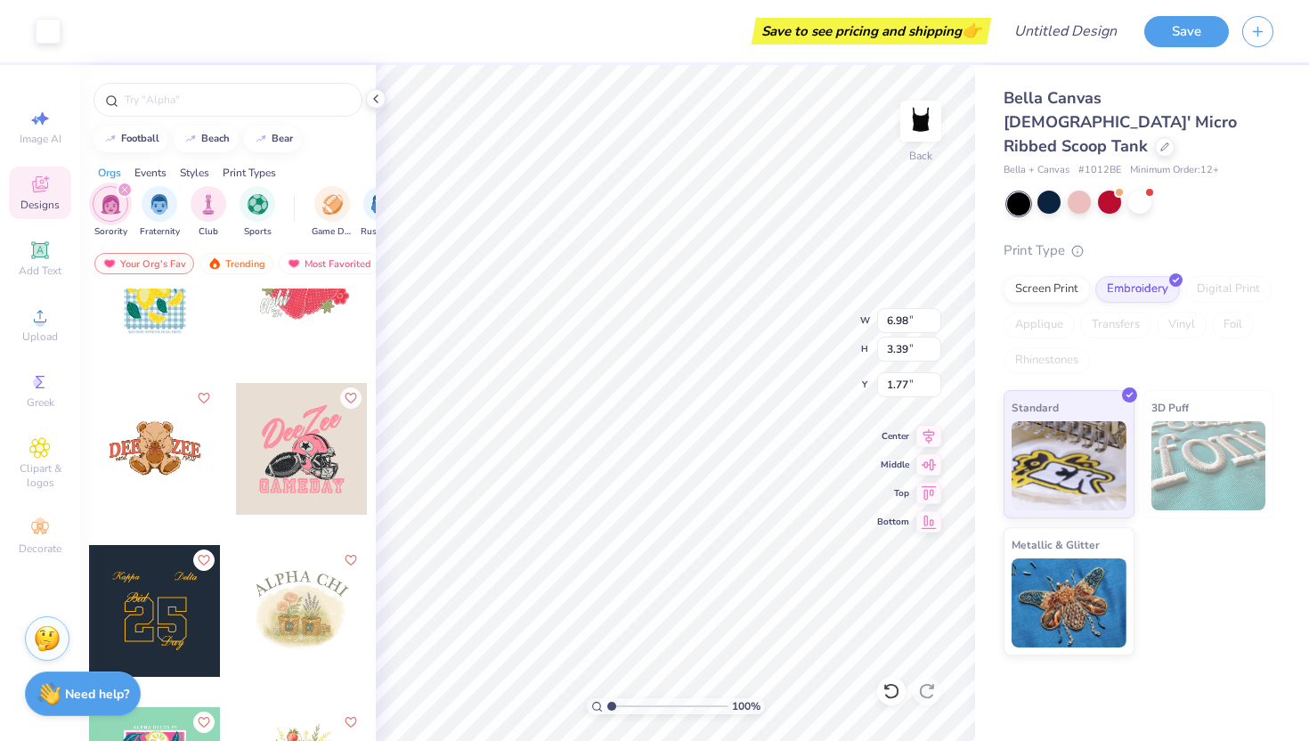
type input "6.98"
type input "3.39"
type input "1.77"
type input "6.95"
type input "6.40"
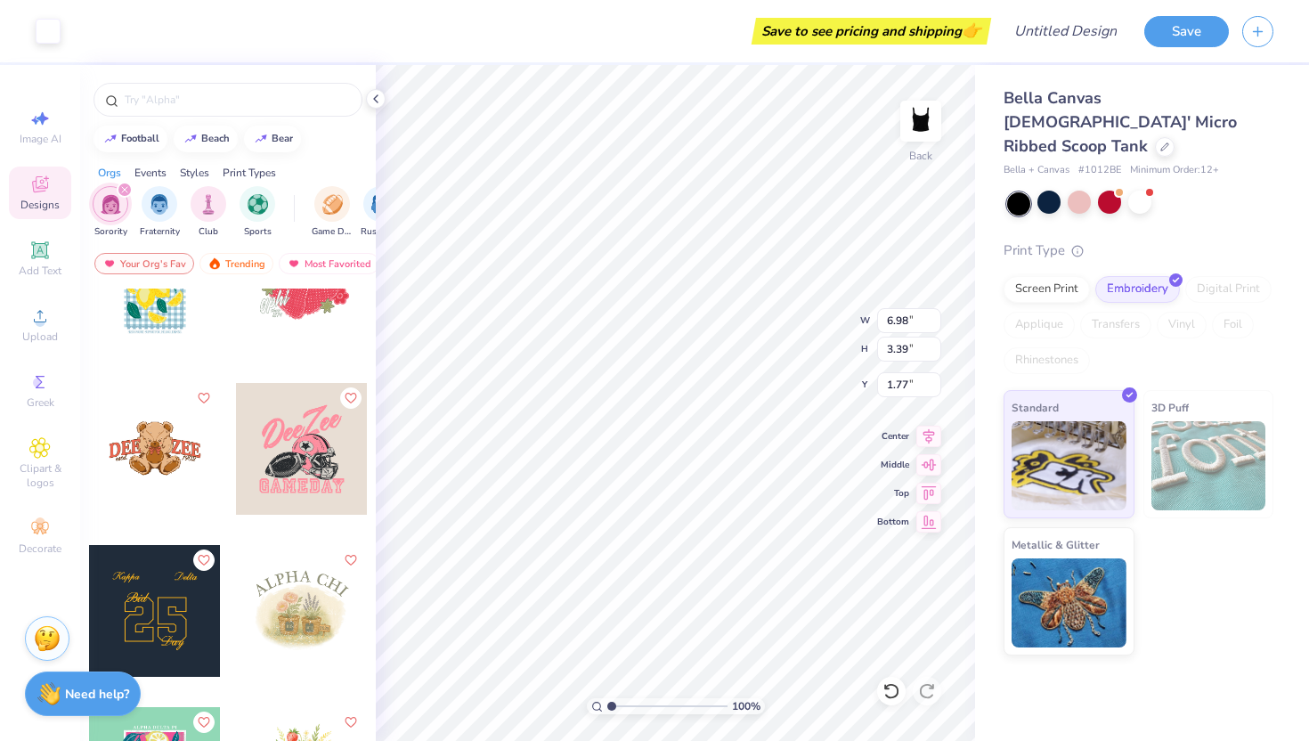
type input "2.00"
click at [1142, 191] on div at bounding box center [1139, 202] width 23 height 23
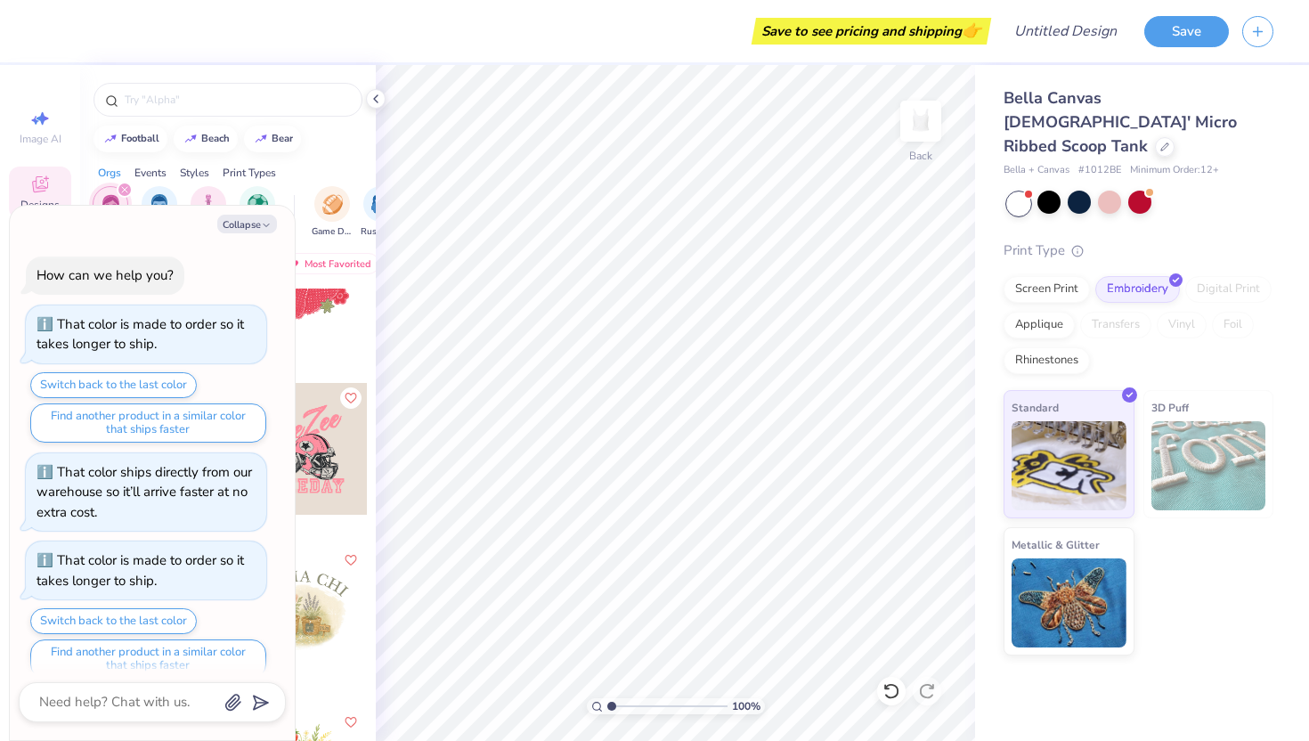
scroll to position [1799, 0]
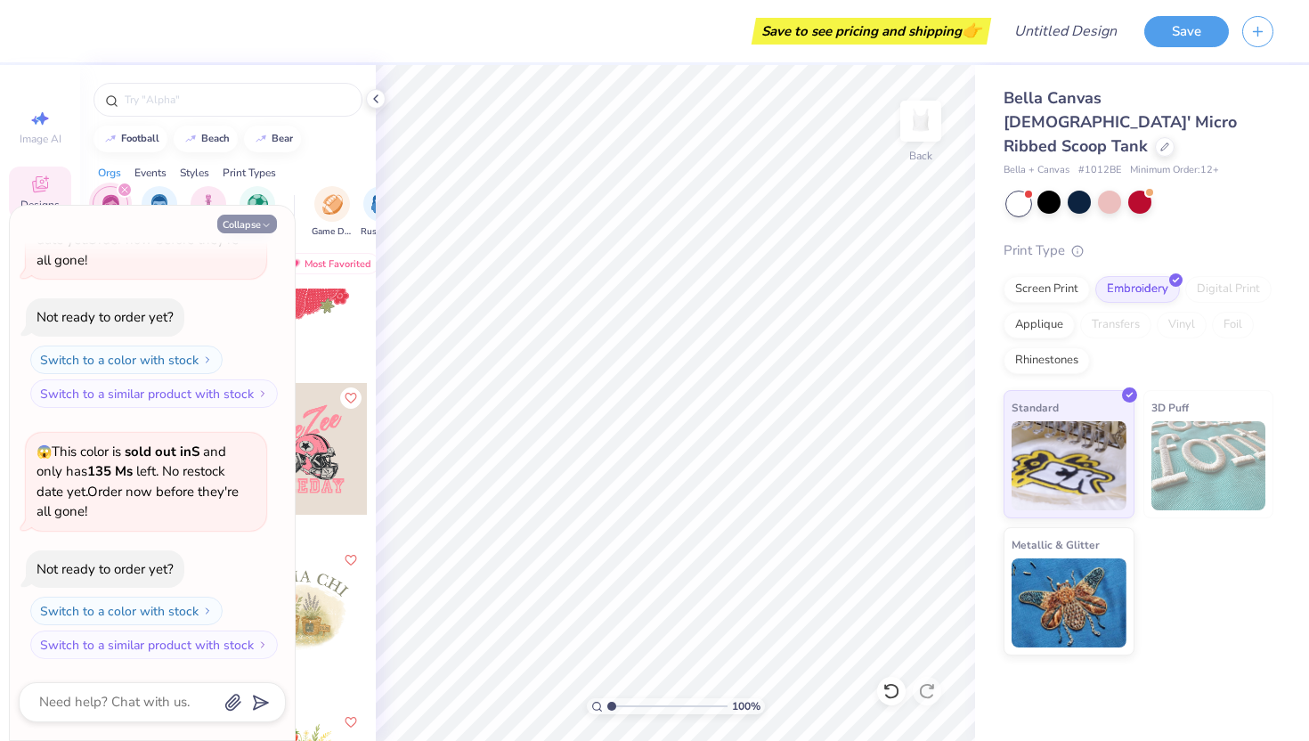
click at [257, 227] on button "Collapse" at bounding box center [247, 224] width 60 height 19
type textarea "x"
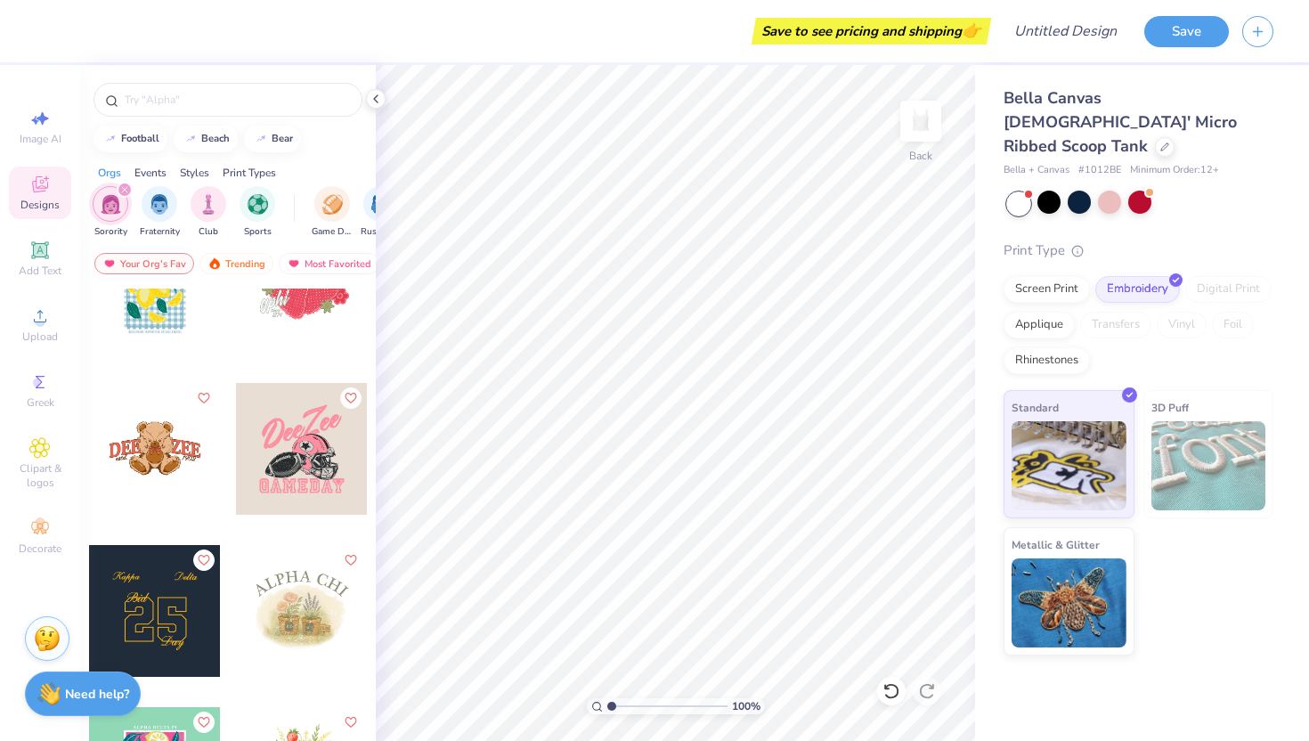
click at [163, 628] on div at bounding box center [155, 611] width 132 height 132
type input "1.29"
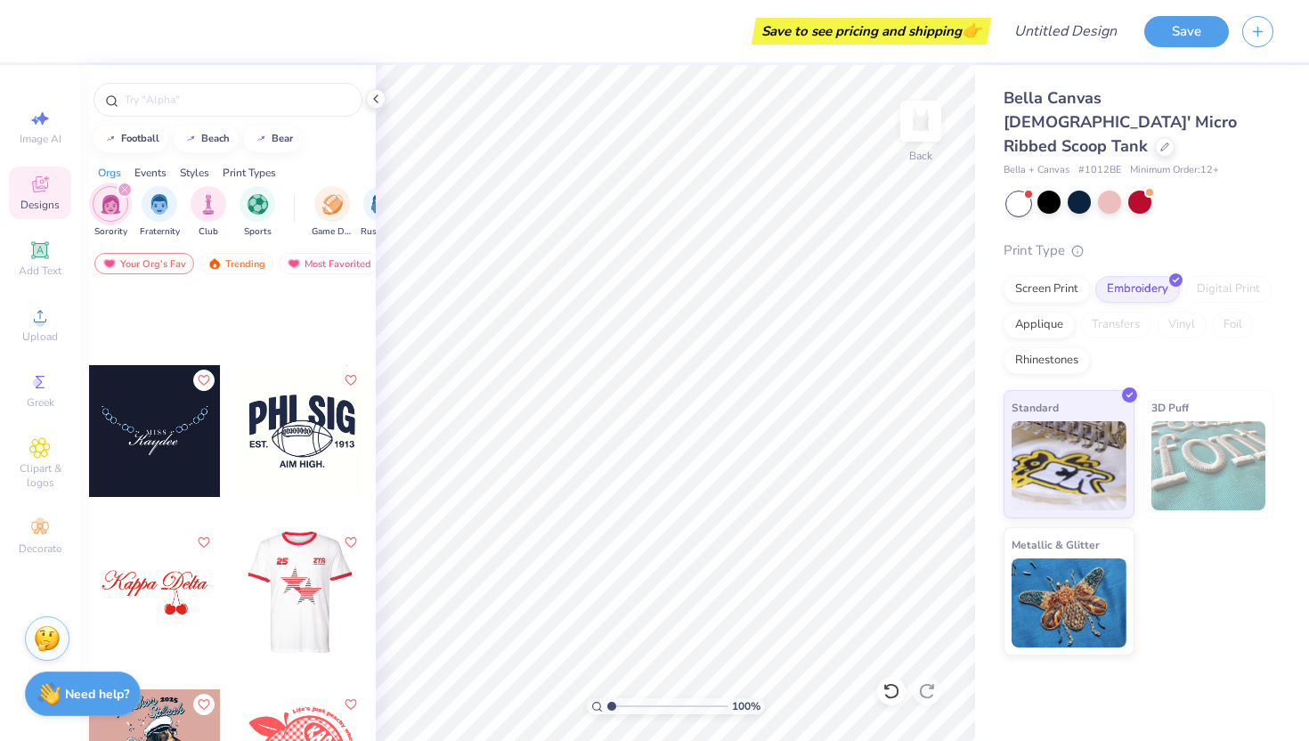
scroll to position [61206, 0]
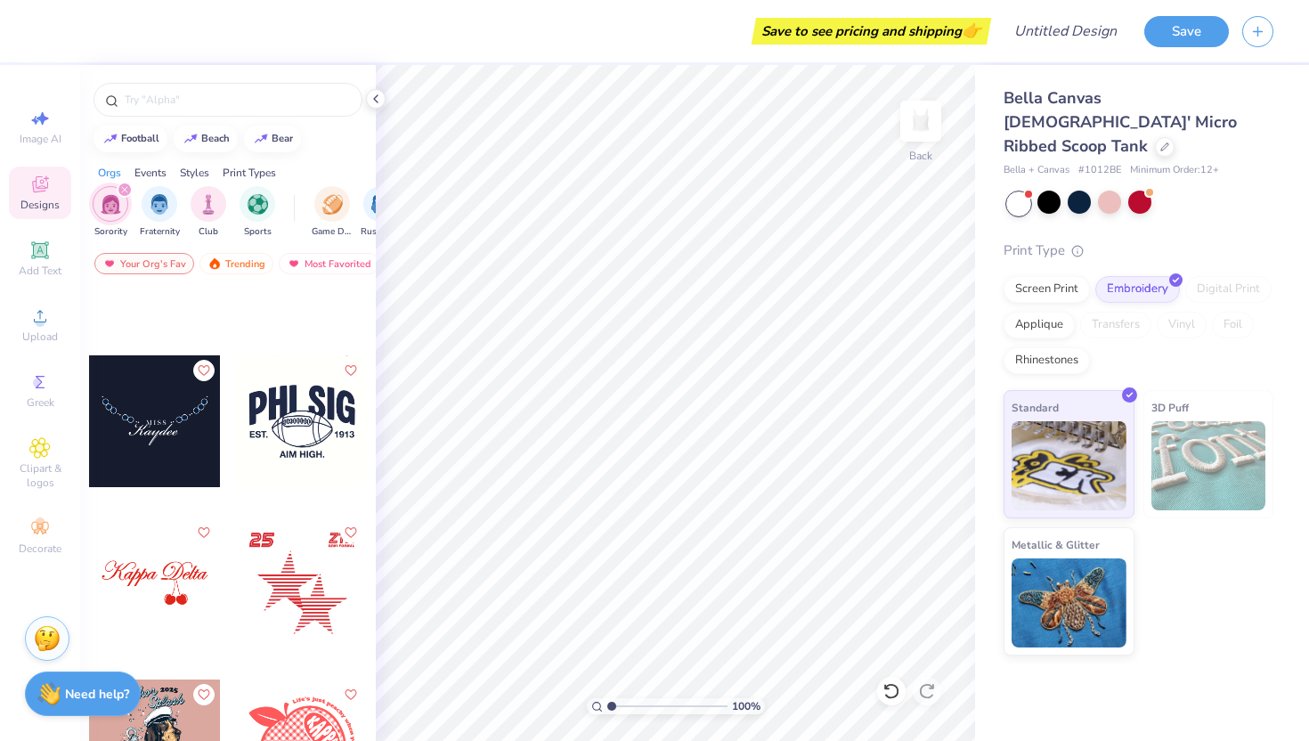
click at [298, 618] on div at bounding box center [302, 583] width 132 height 132
type input "0.50"
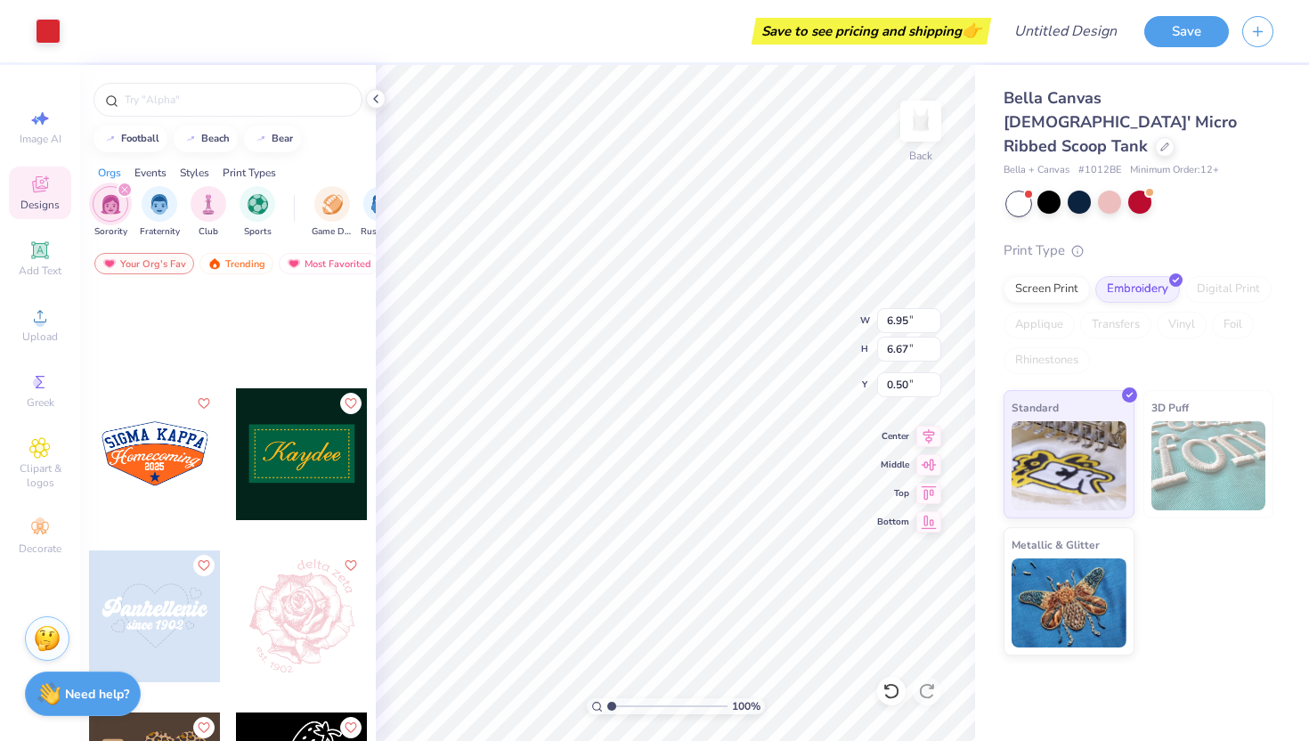
scroll to position [71009, 0]
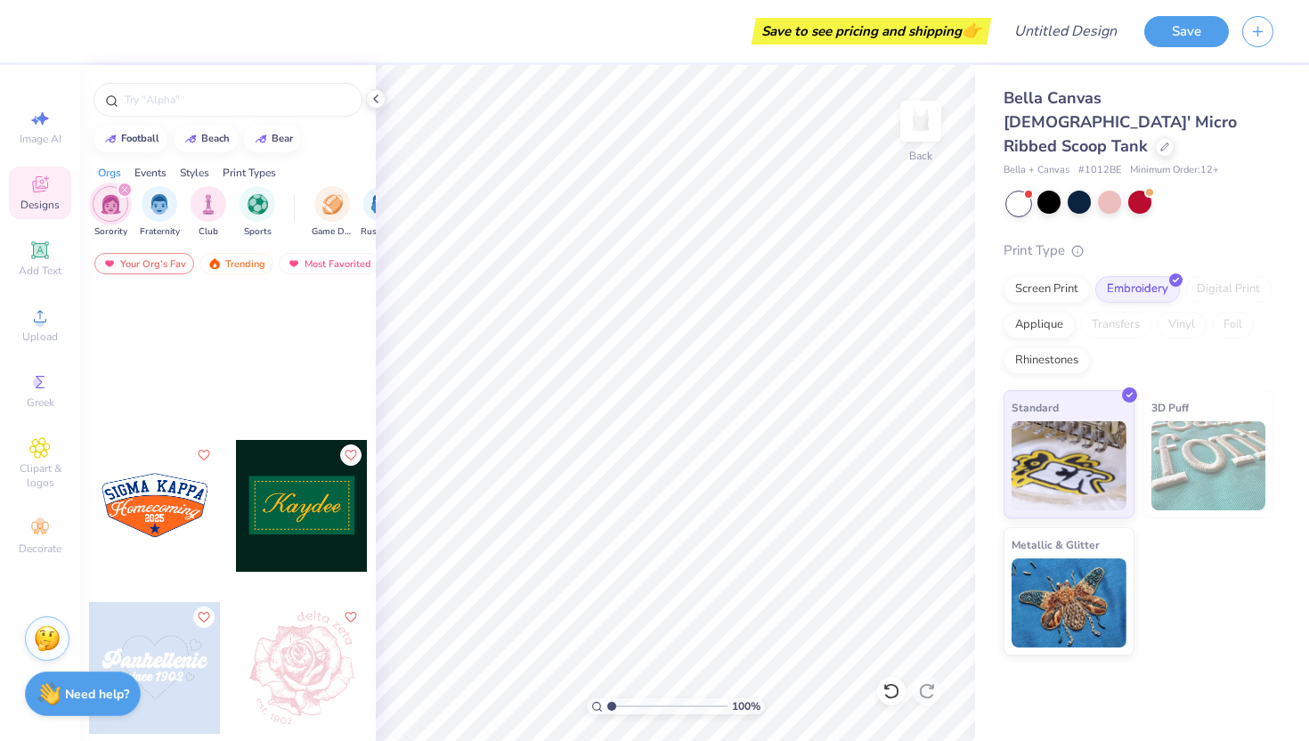
click at [331, 515] on div at bounding box center [302, 506] width 132 height 132
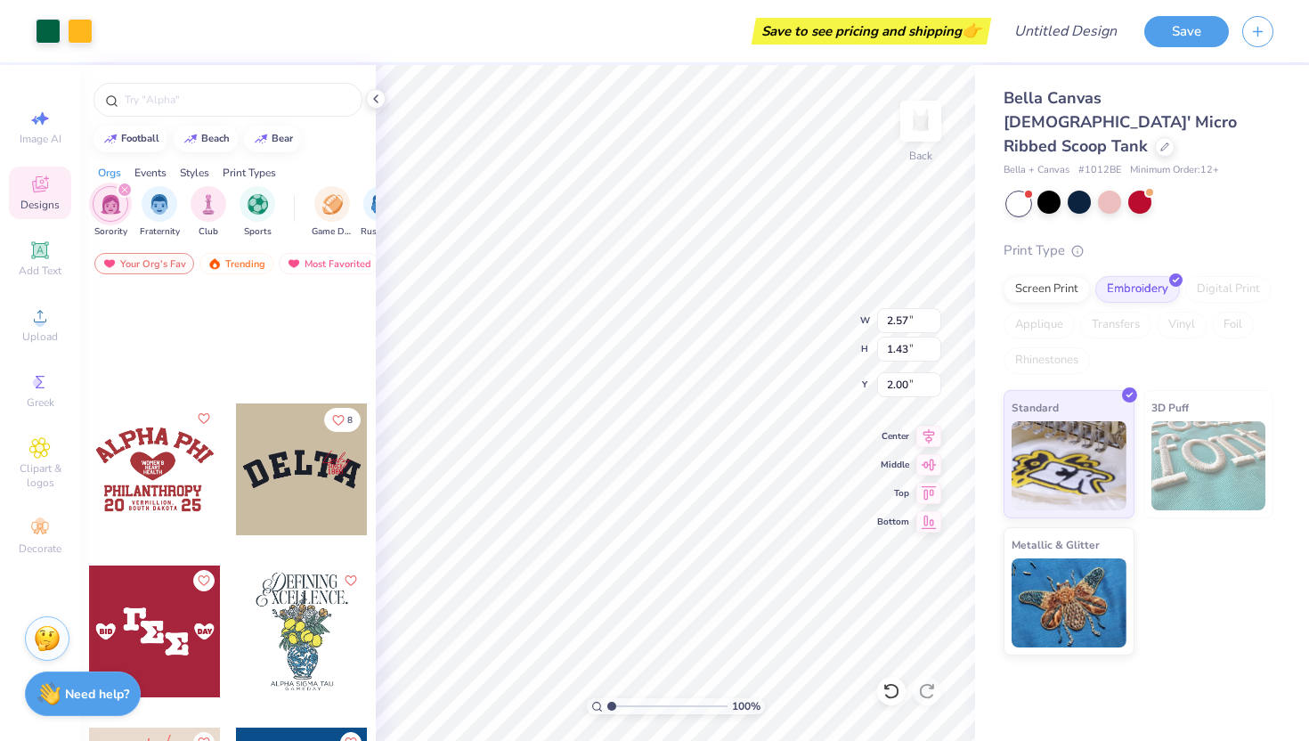
scroll to position [75737, 0]
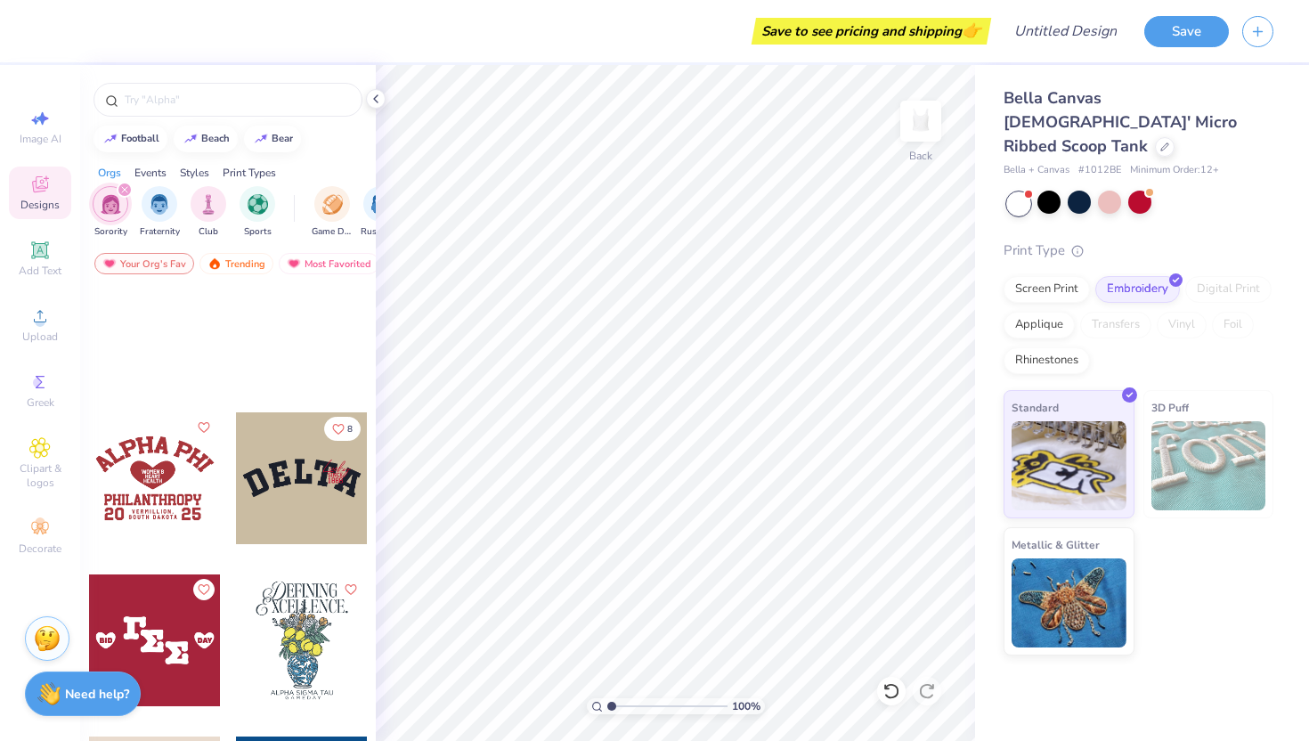
click at [339, 519] on div at bounding box center [302, 478] width 132 height 132
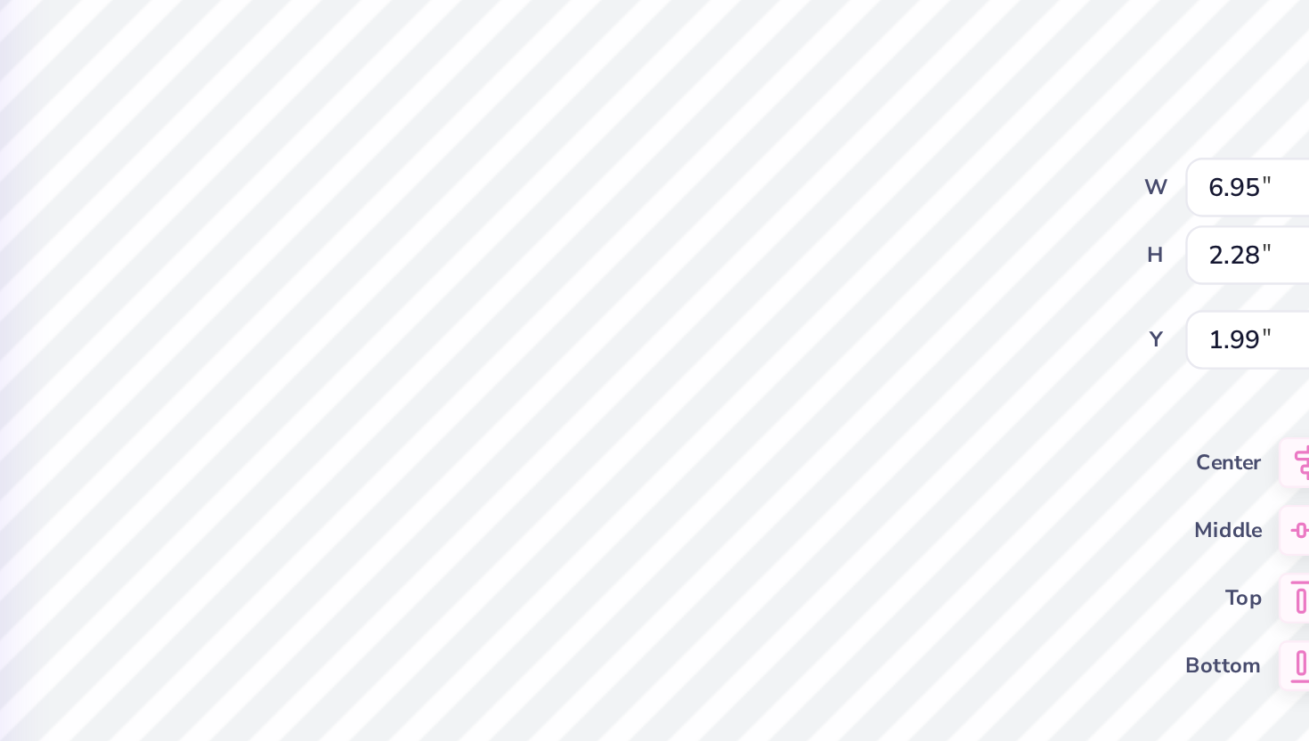
type input "1.34"
type input "1.65"
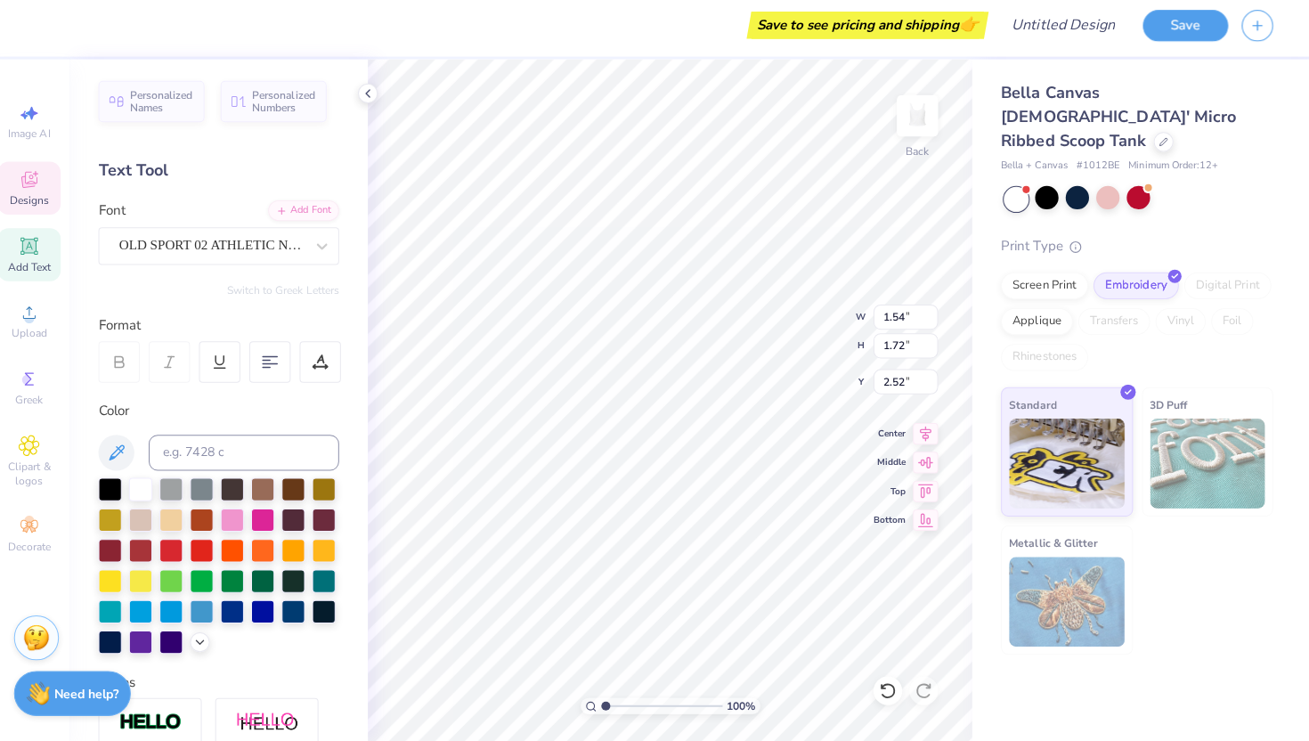
scroll to position [0, 0]
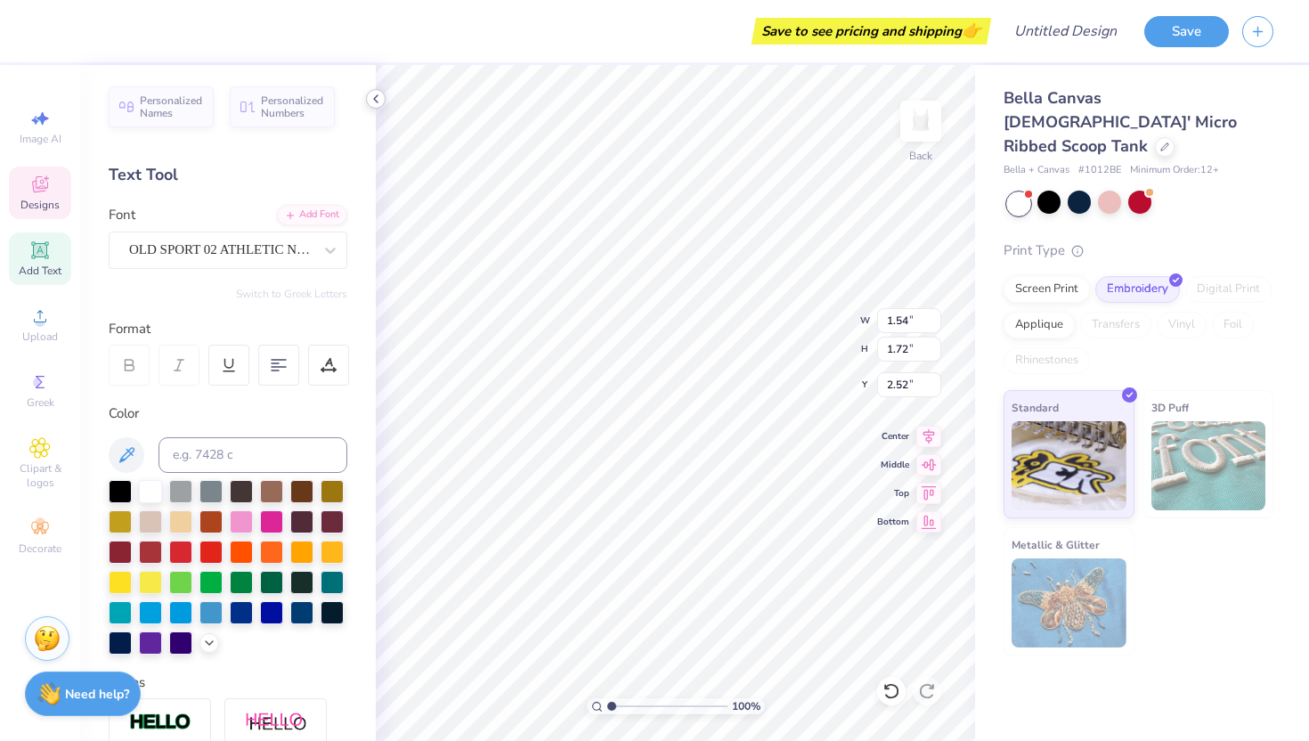
click at [374, 101] on icon at bounding box center [376, 99] width 14 height 14
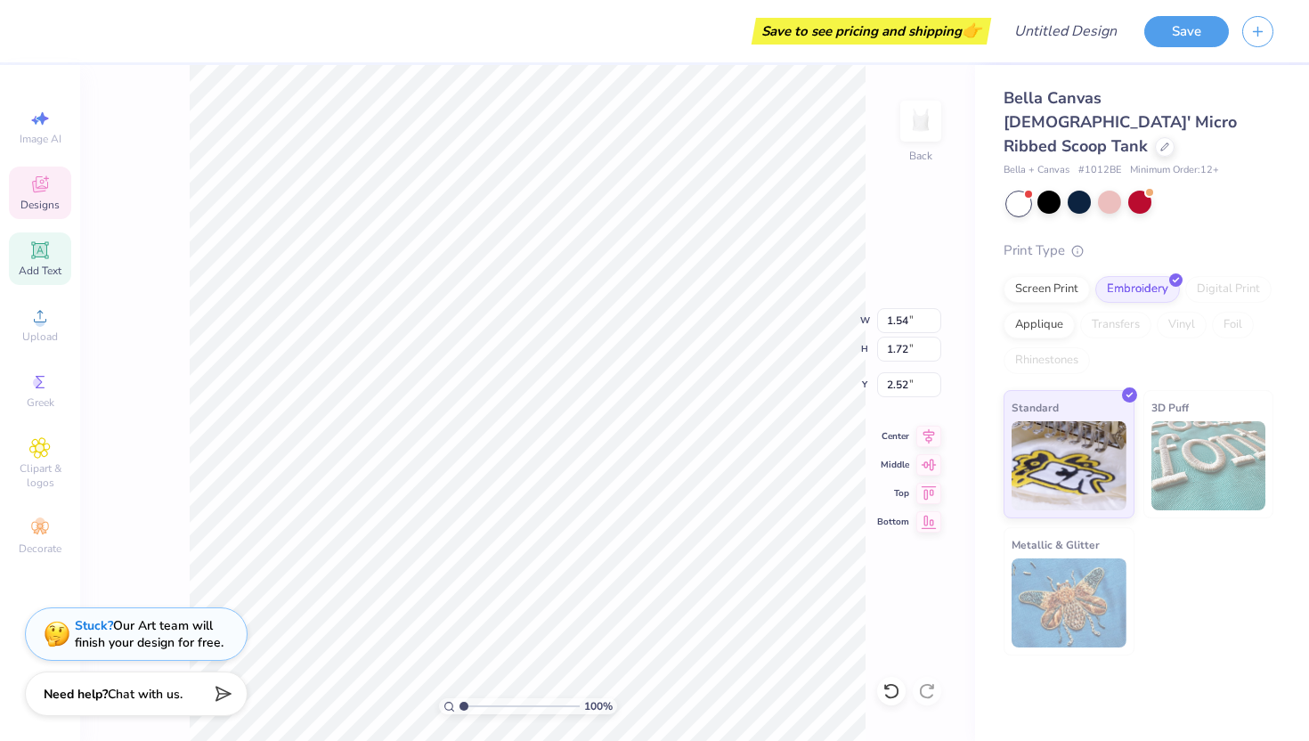
click at [55, 217] on div "Designs" at bounding box center [40, 193] width 62 height 53
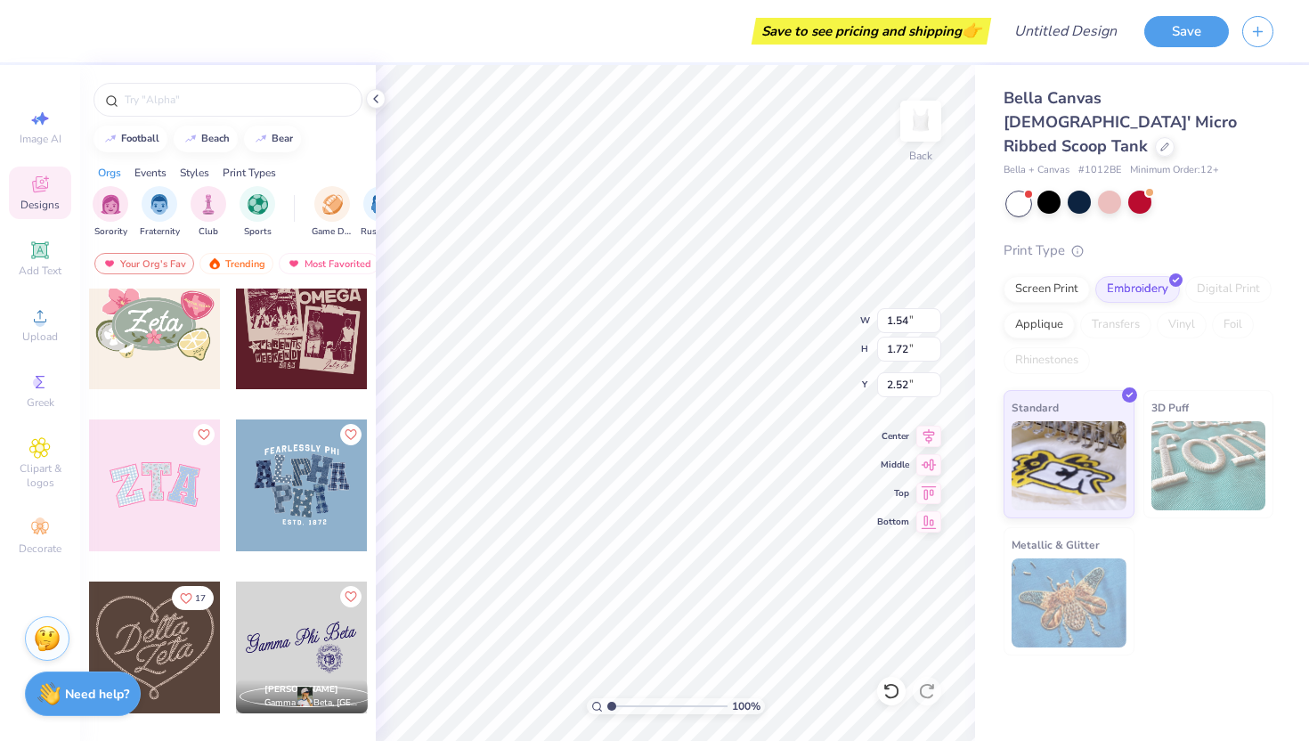
scroll to position [606, 0]
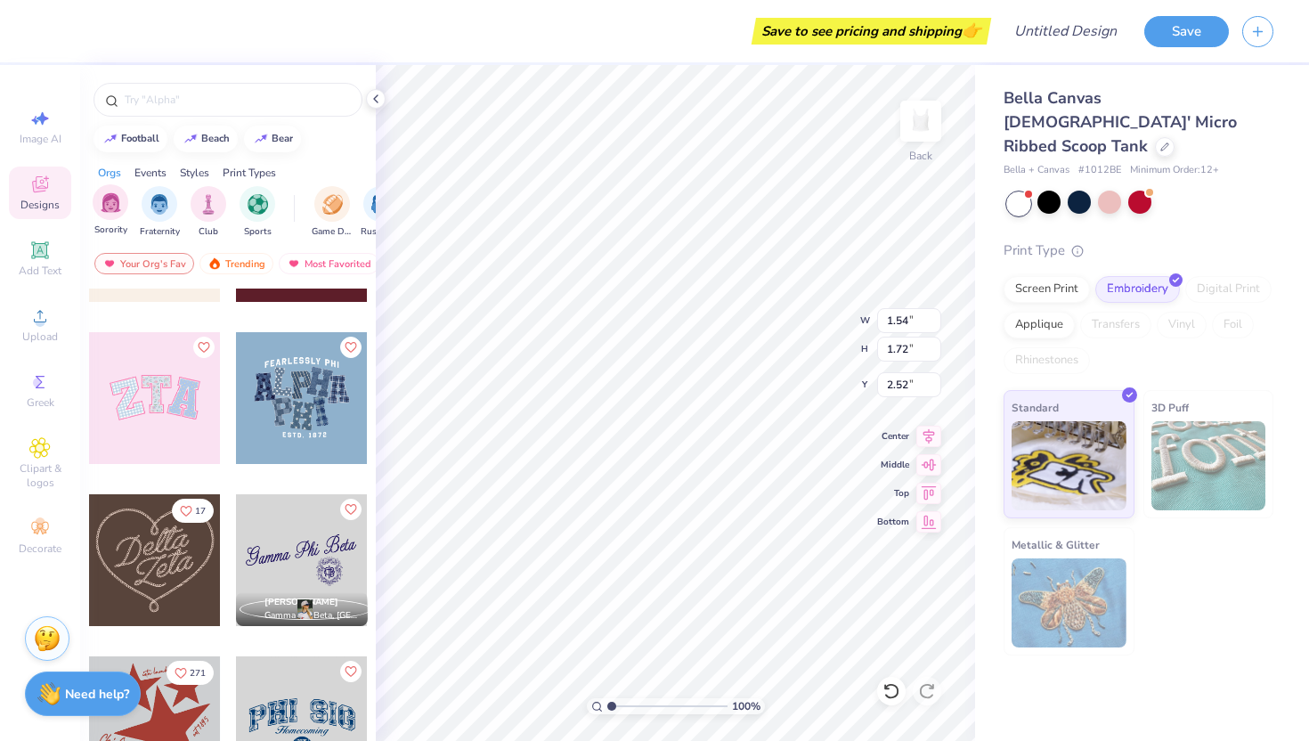
click at [116, 219] on div "Sorority" at bounding box center [111, 210] width 36 height 53
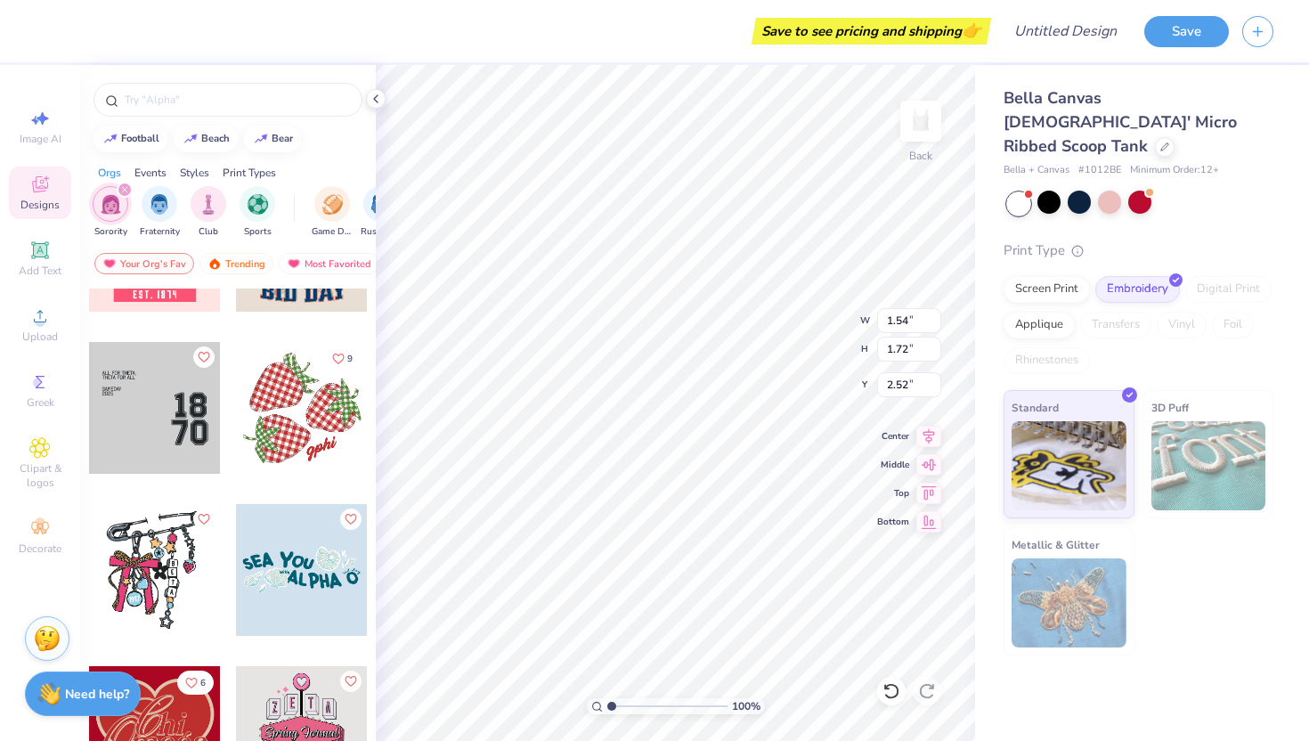
scroll to position [7088, 0]
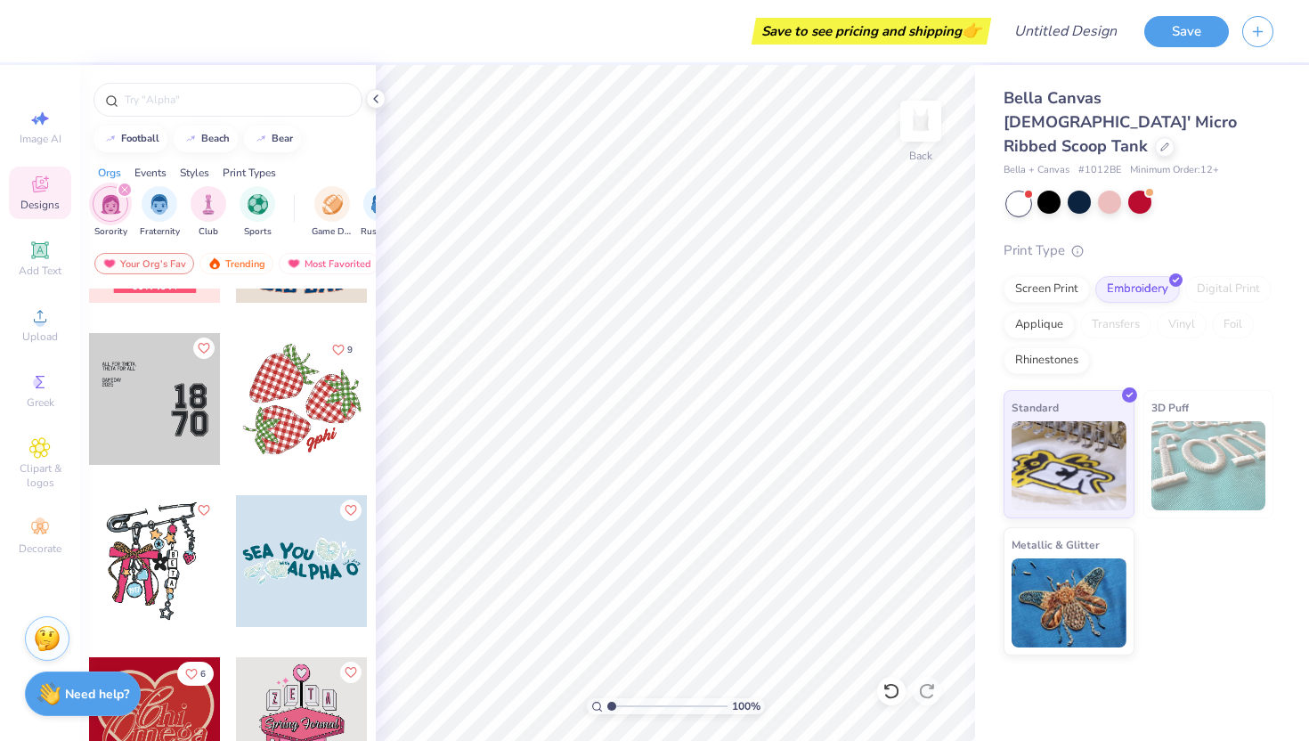
click at [167, 380] on div at bounding box center [155, 399] width 132 height 132
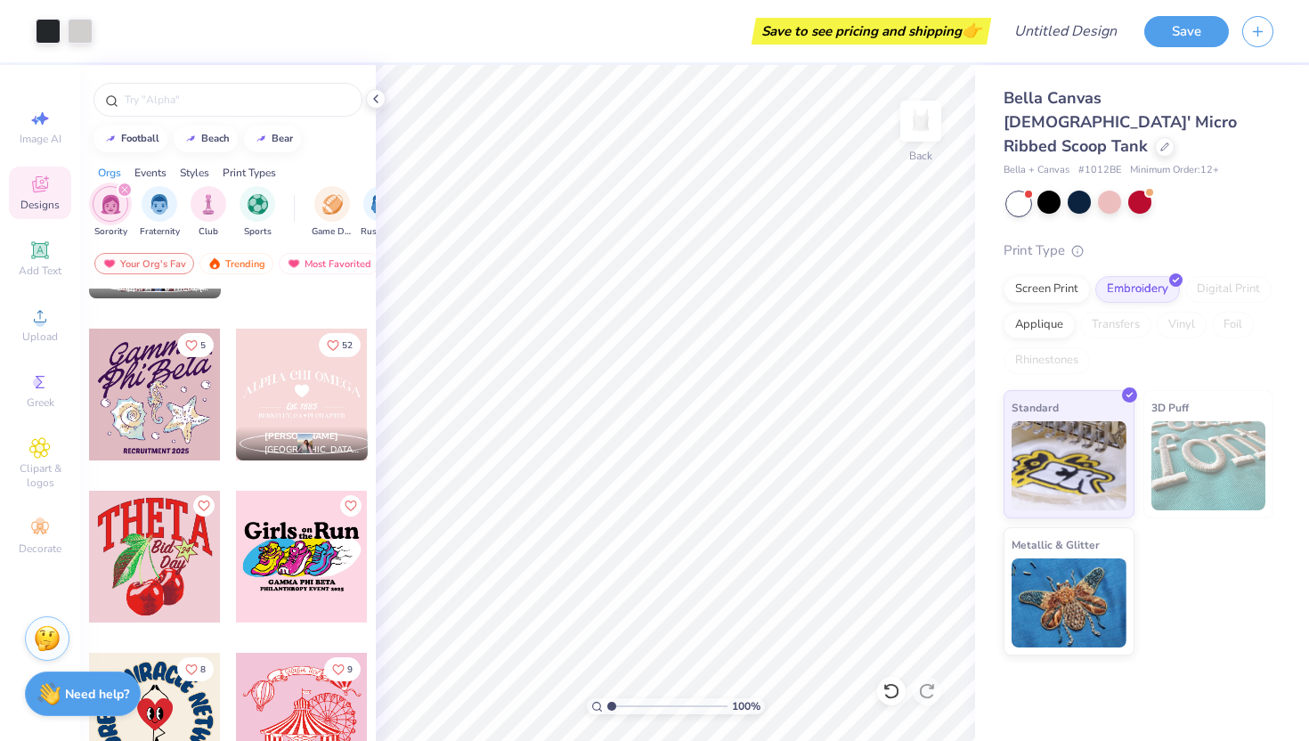
scroll to position [21872, 0]
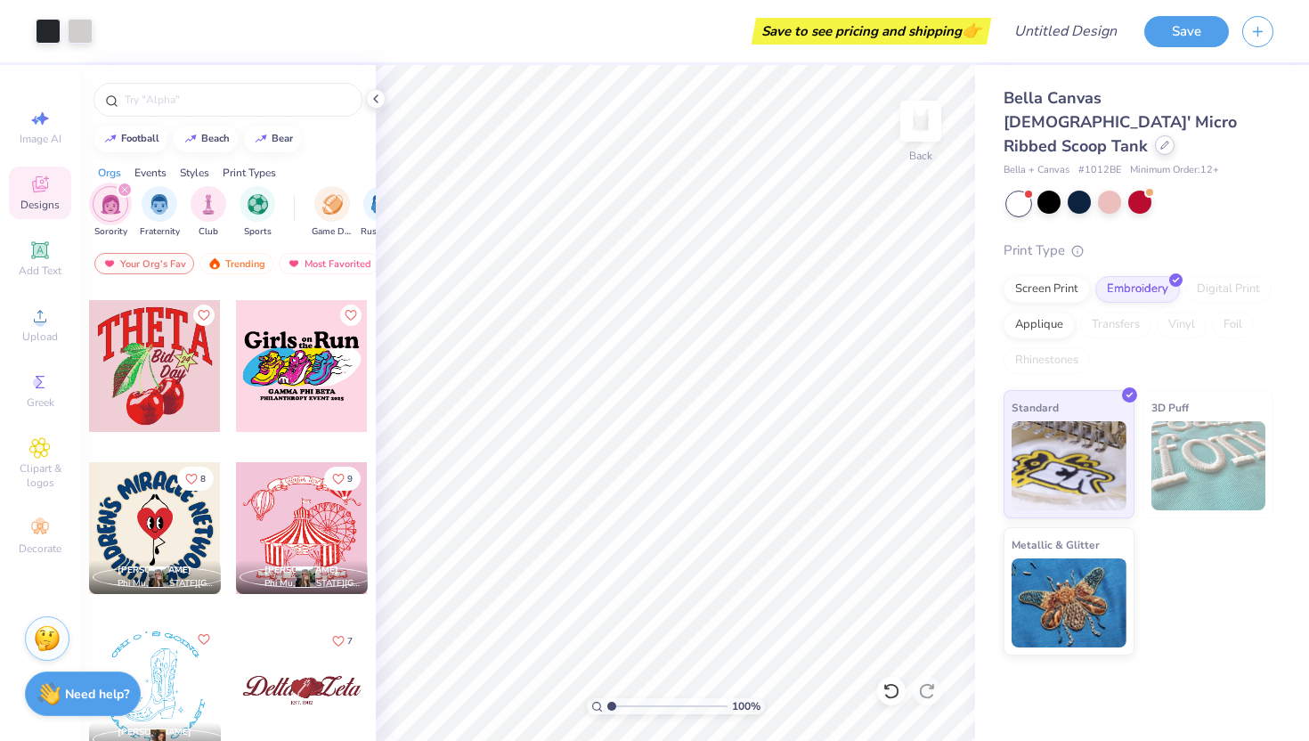
click at [1155, 135] on div at bounding box center [1165, 145] width 20 height 20
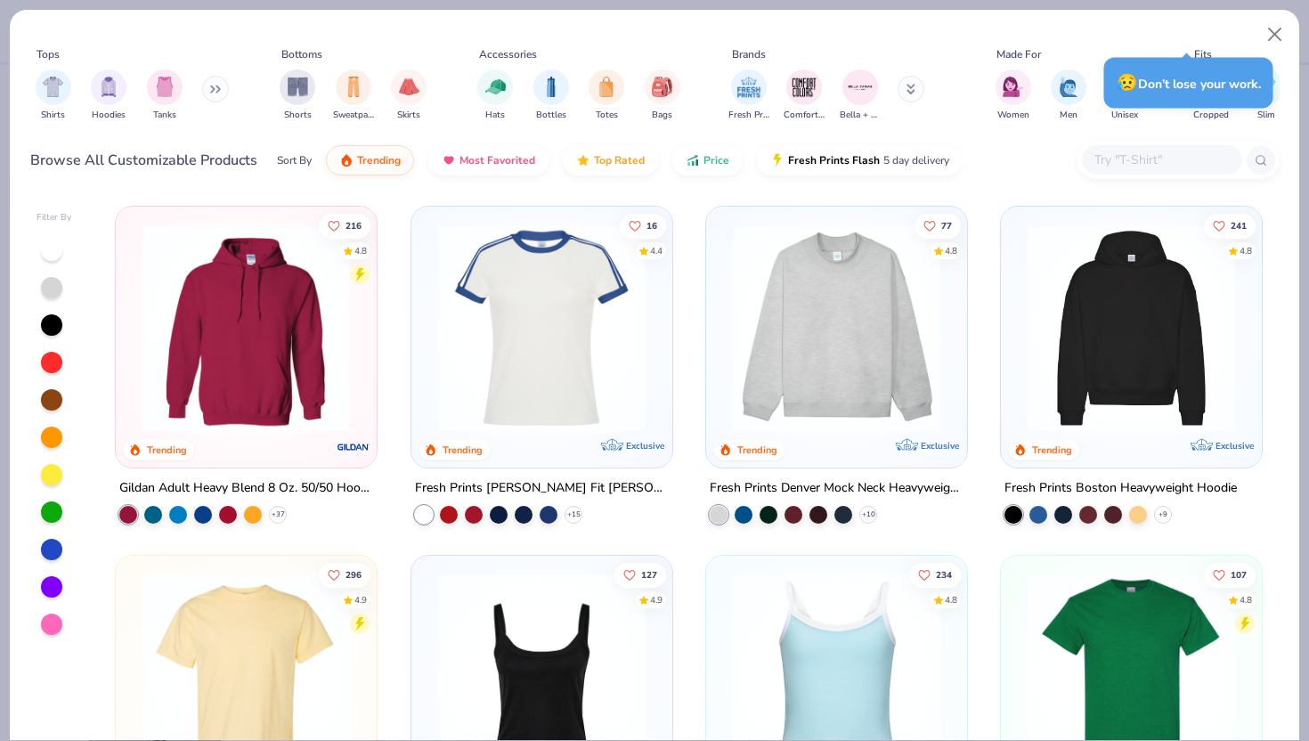
click at [221, 93] on icon at bounding box center [215, 89] width 11 height 9
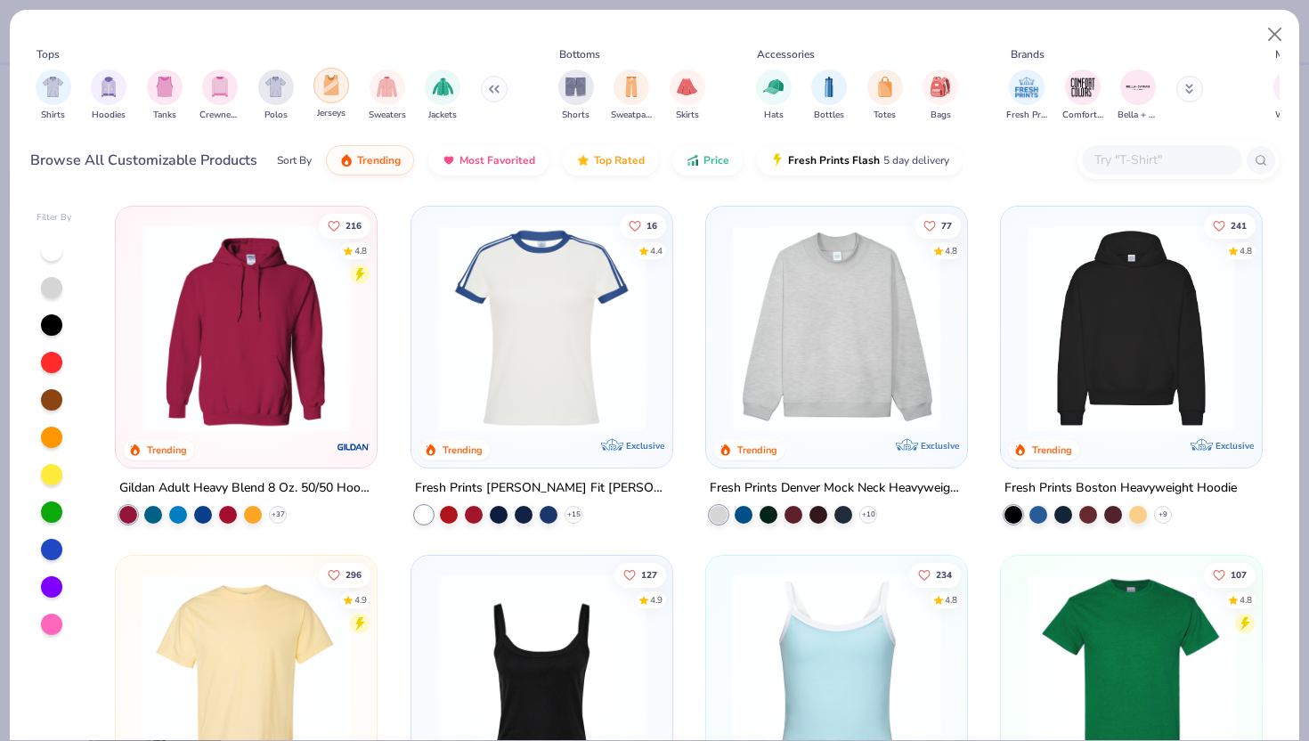
click at [332, 98] on div "filter for Jerseys" at bounding box center [332, 86] width 36 height 36
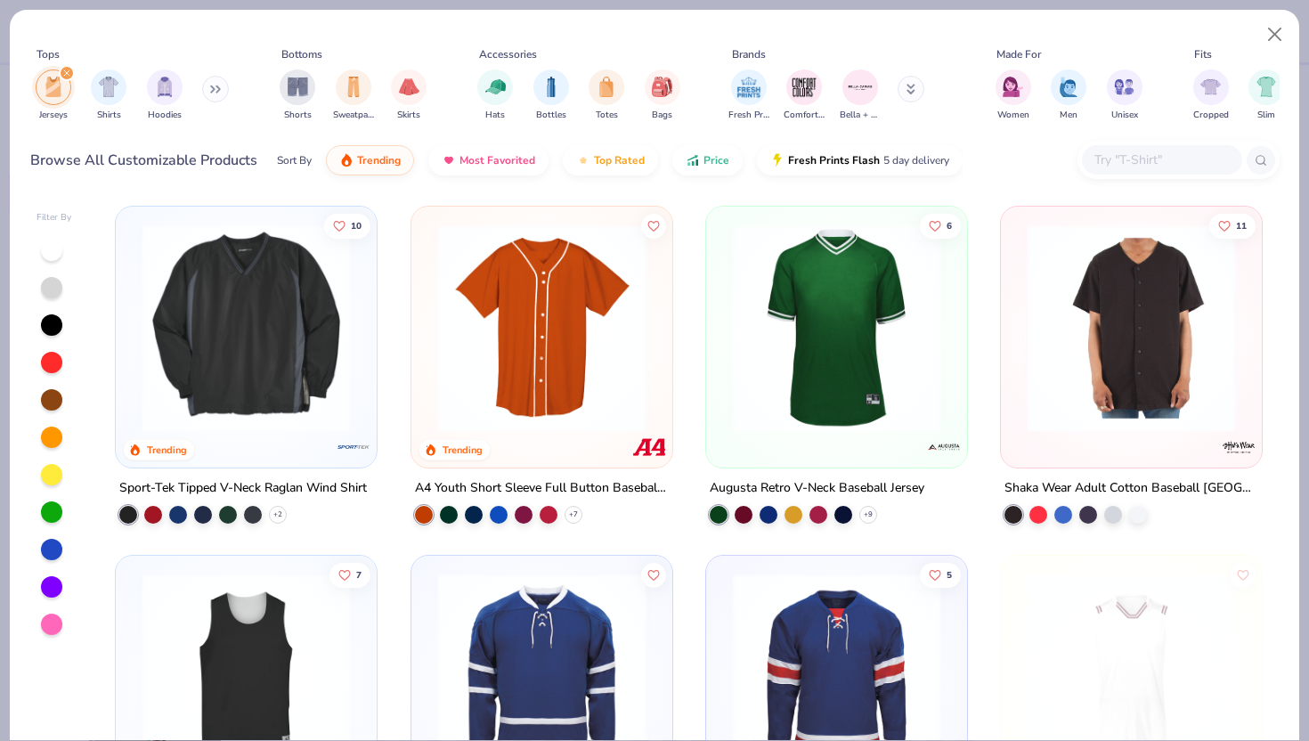
click at [888, 333] on img at bounding box center [836, 328] width 225 height 208
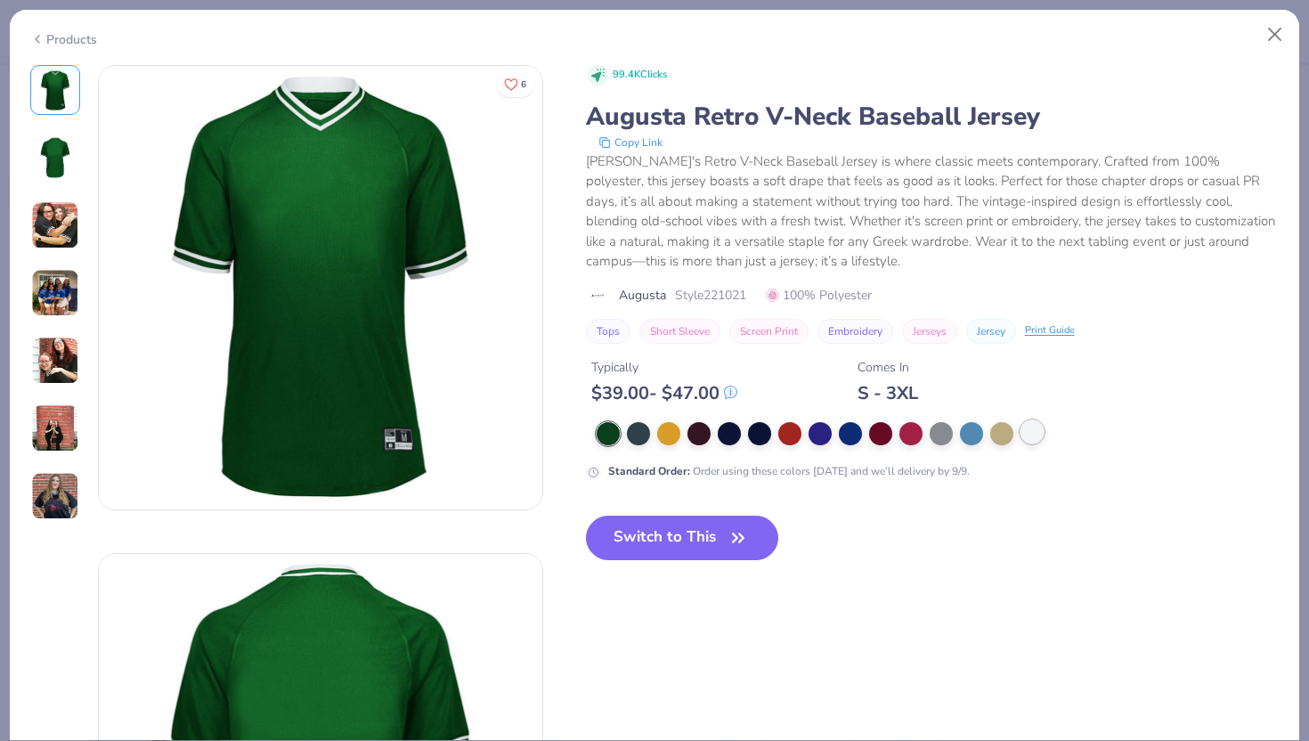
click at [1037, 426] on div at bounding box center [1032, 431] width 23 height 23
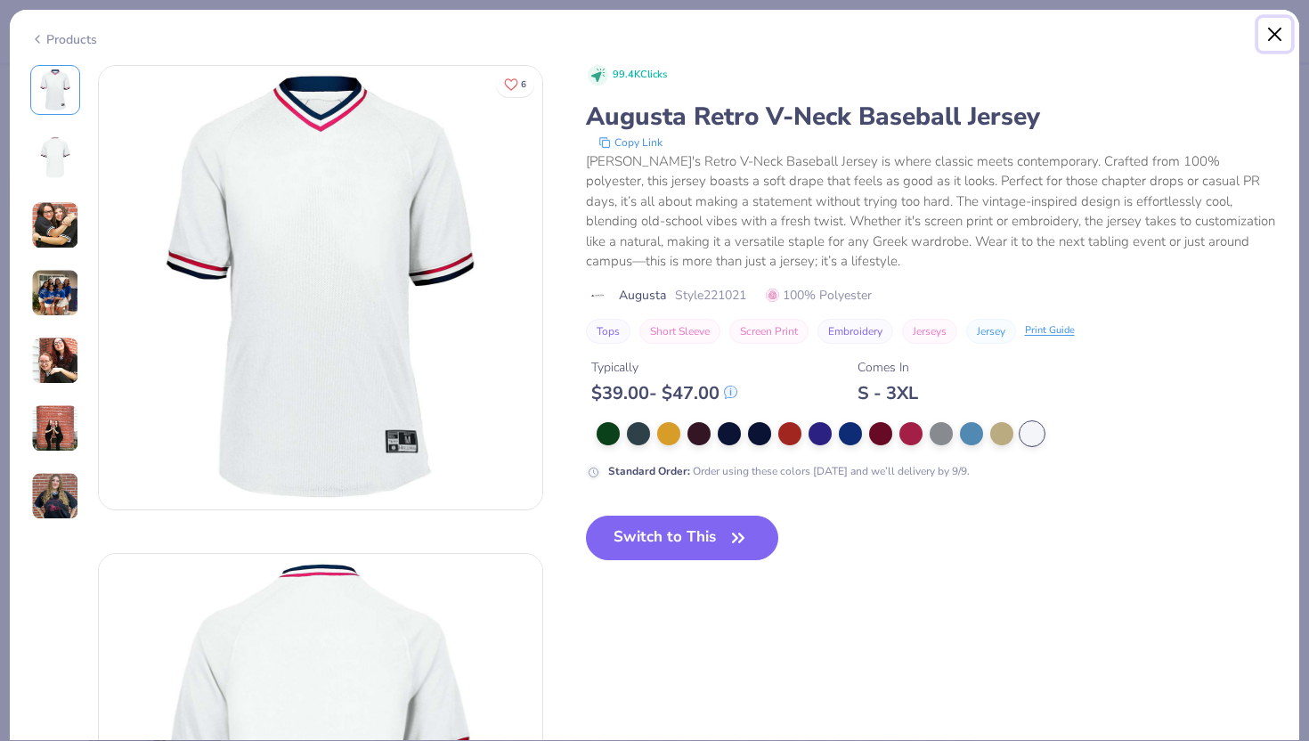
click at [1278, 36] on button "Close" at bounding box center [1275, 35] width 34 height 34
